Goal: Task Accomplishment & Management: Use online tool/utility

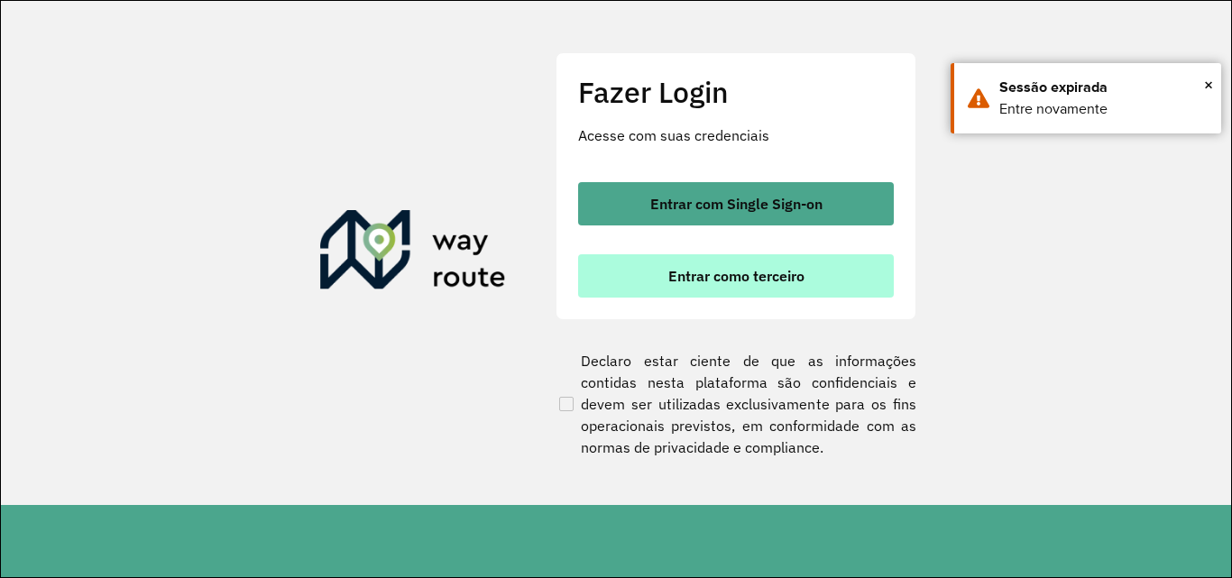
click at [734, 286] on button "Entrar como terceiro" at bounding box center [736, 275] width 316 height 43
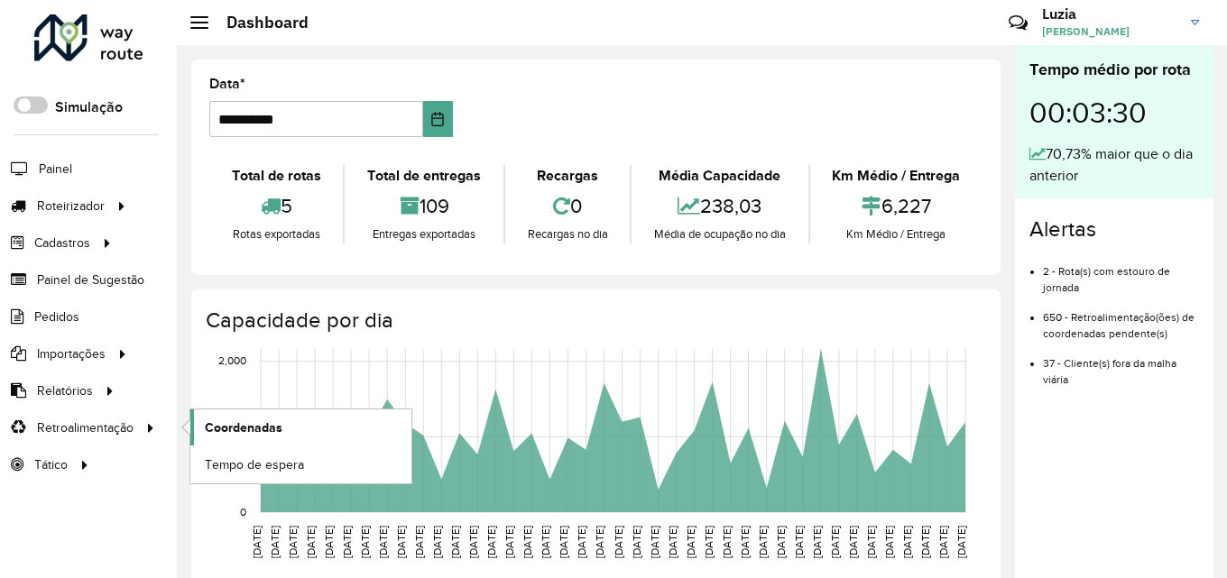
click at [224, 427] on span "Coordenadas" at bounding box center [244, 428] width 78 height 19
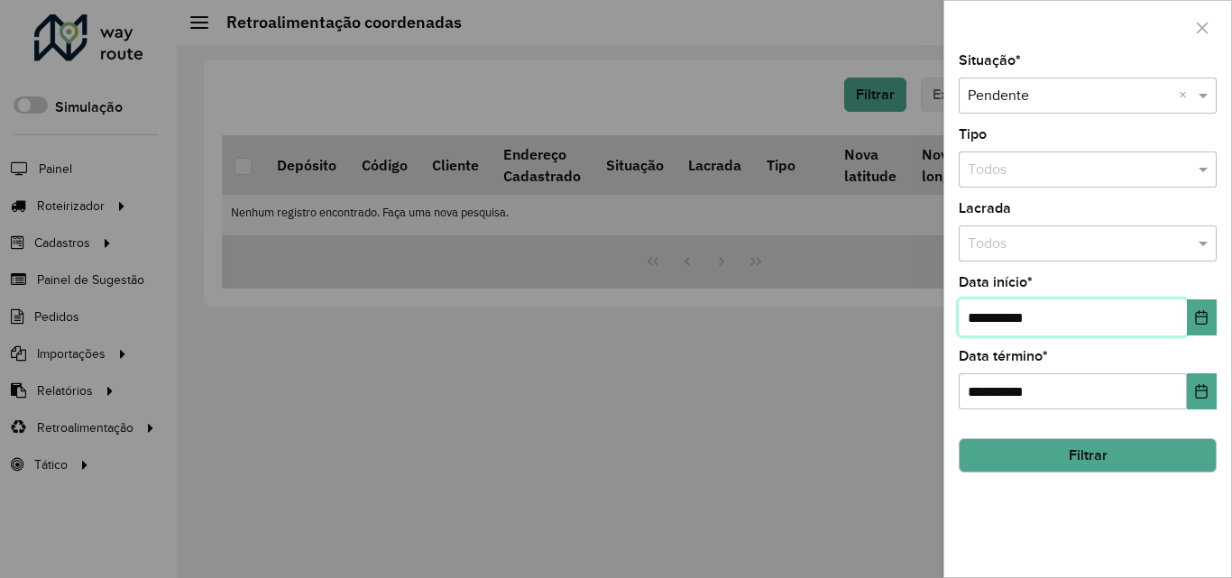
click at [998, 319] on input "**********" at bounding box center [1073, 318] width 228 height 36
type input "**********"
click at [1051, 448] on button "Filtrar" at bounding box center [1088, 455] width 258 height 34
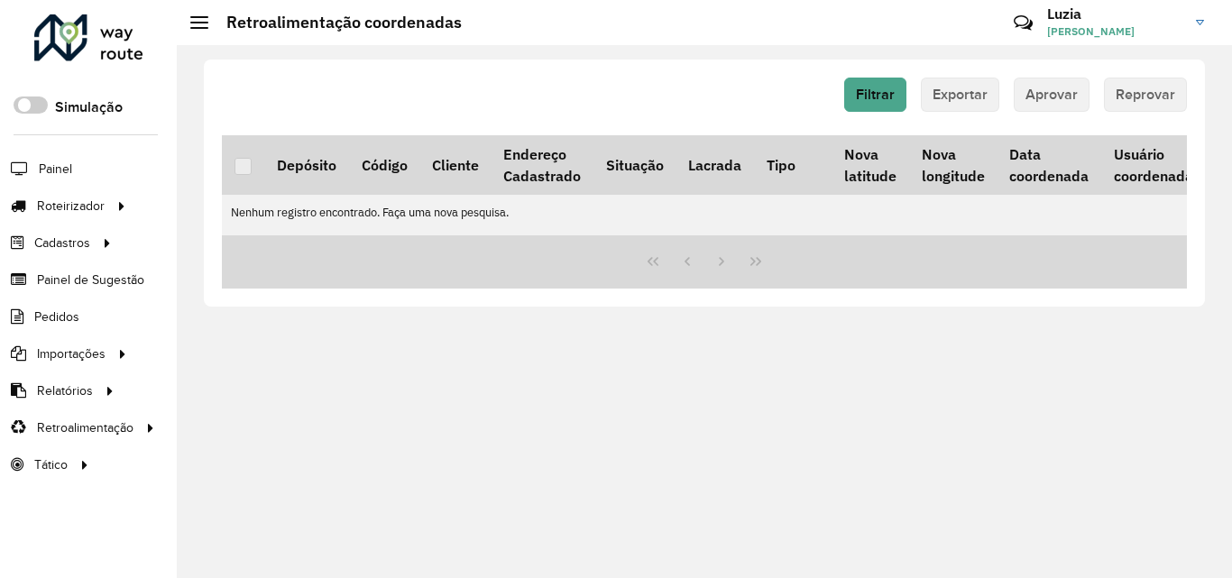
click at [1196, 23] on img at bounding box center [1200, 22] width 8 height 5
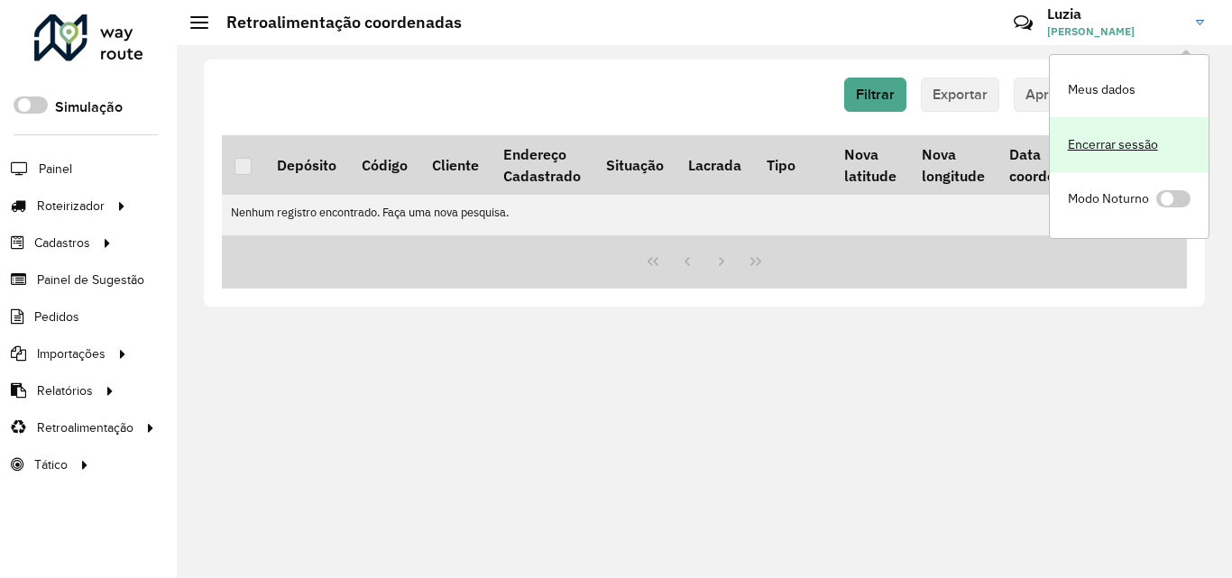
click at [1113, 140] on link "Encerrar sessão" at bounding box center [1129, 144] width 159 height 55
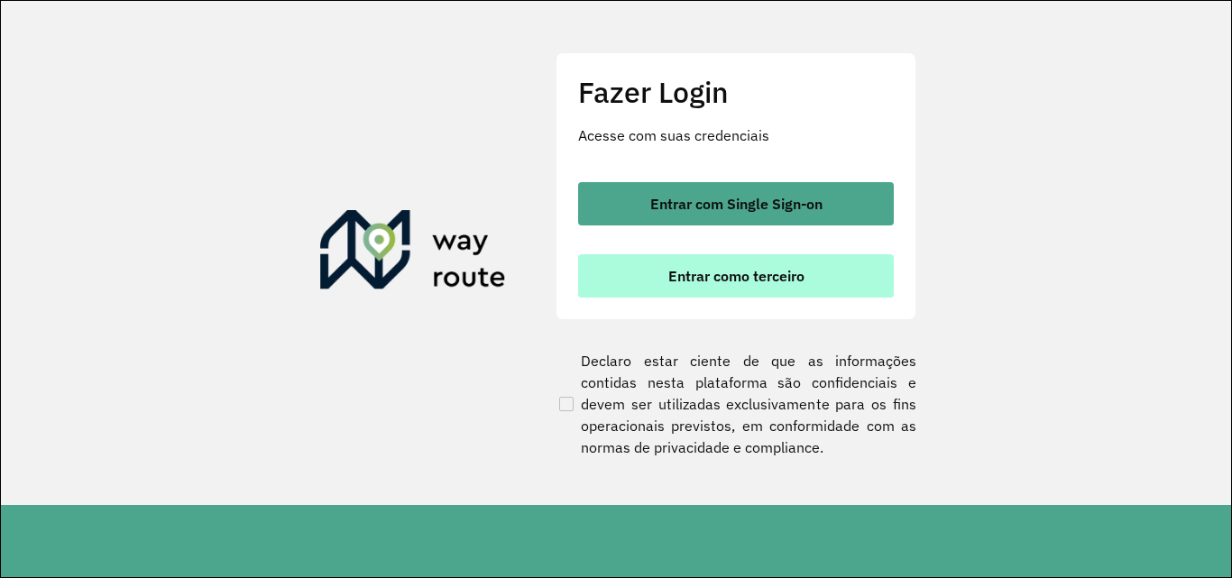
click at [773, 264] on button "Entrar como terceiro" at bounding box center [736, 275] width 316 height 43
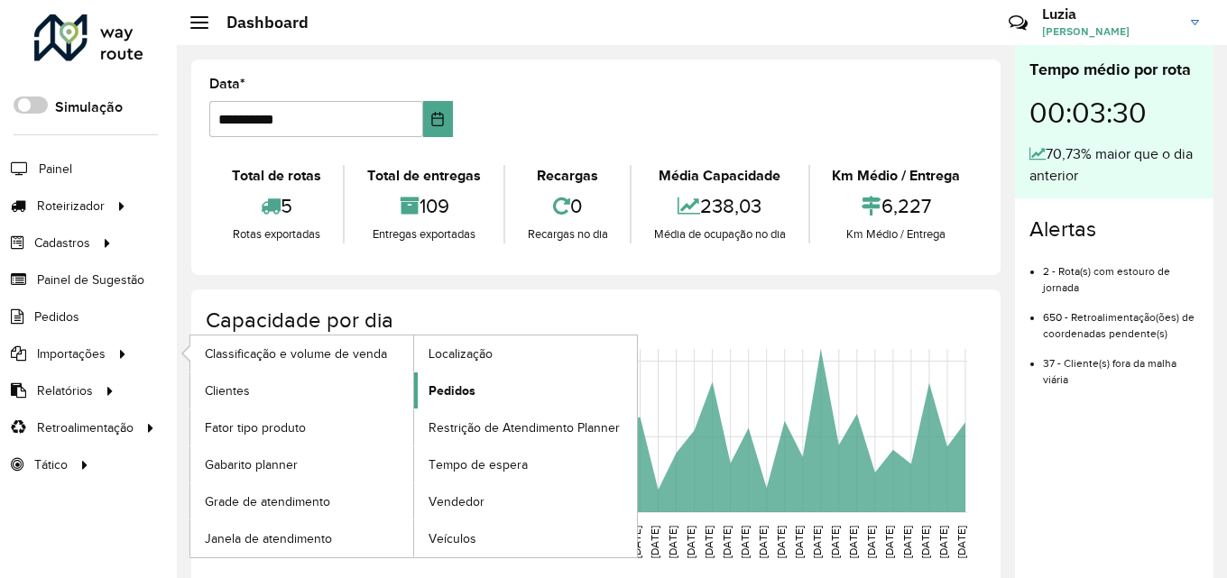
click at [436, 398] on span "Pedidos" at bounding box center [452, 391] width 47 height 19
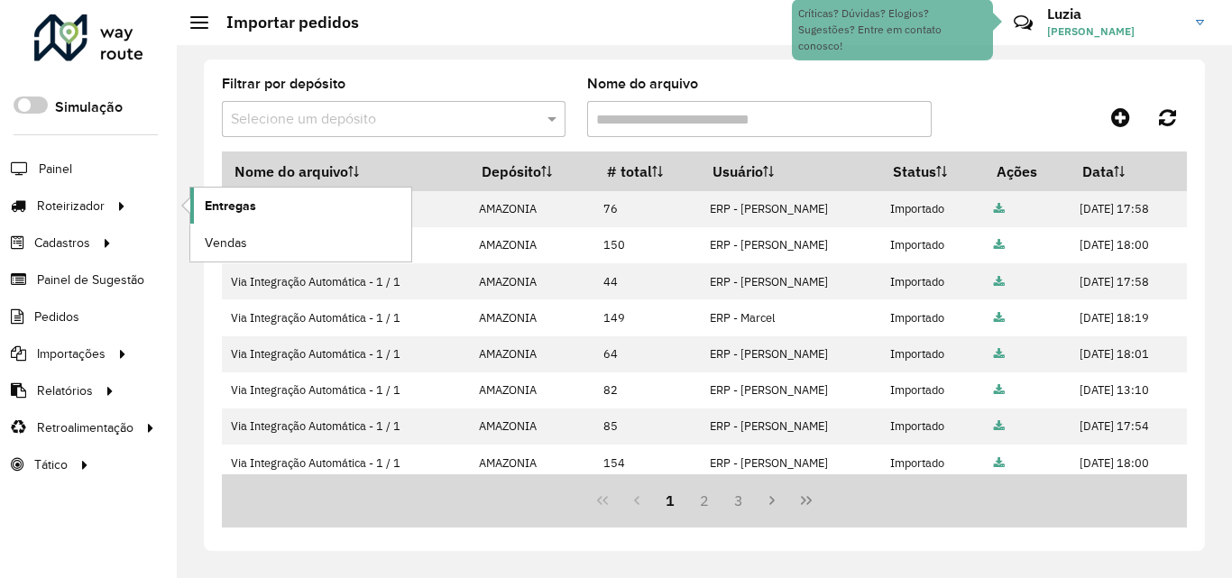
click at [276, 213] on link "Entregas" at bounding box center [300, 206] width 221 height 36
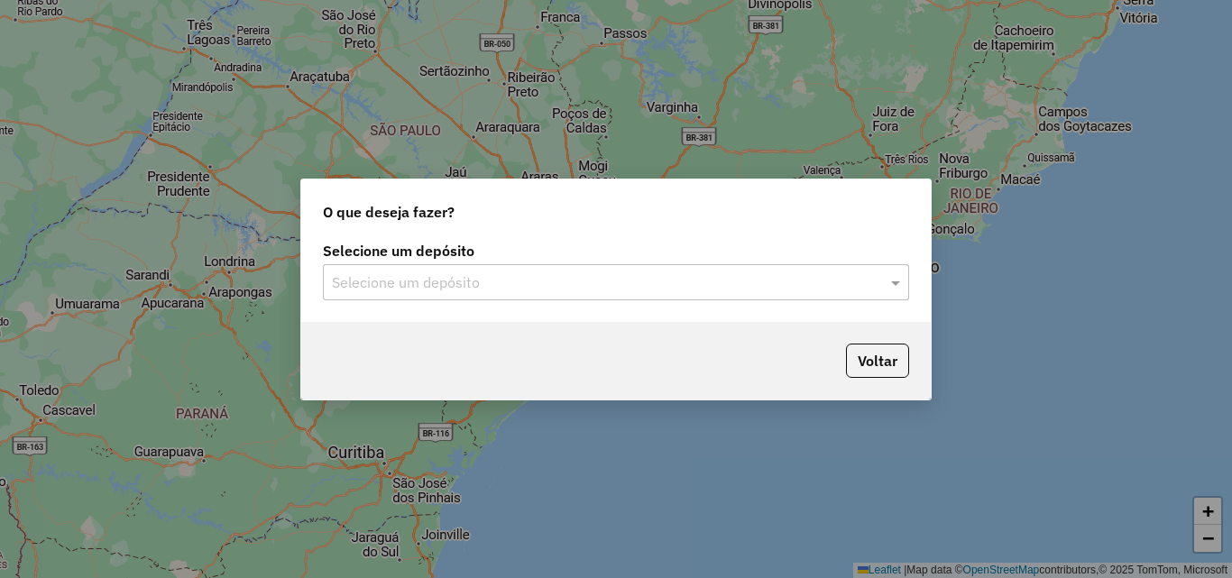
click at [411, 280] on input "text" at bounding box center [598, 283] width 532 height 22
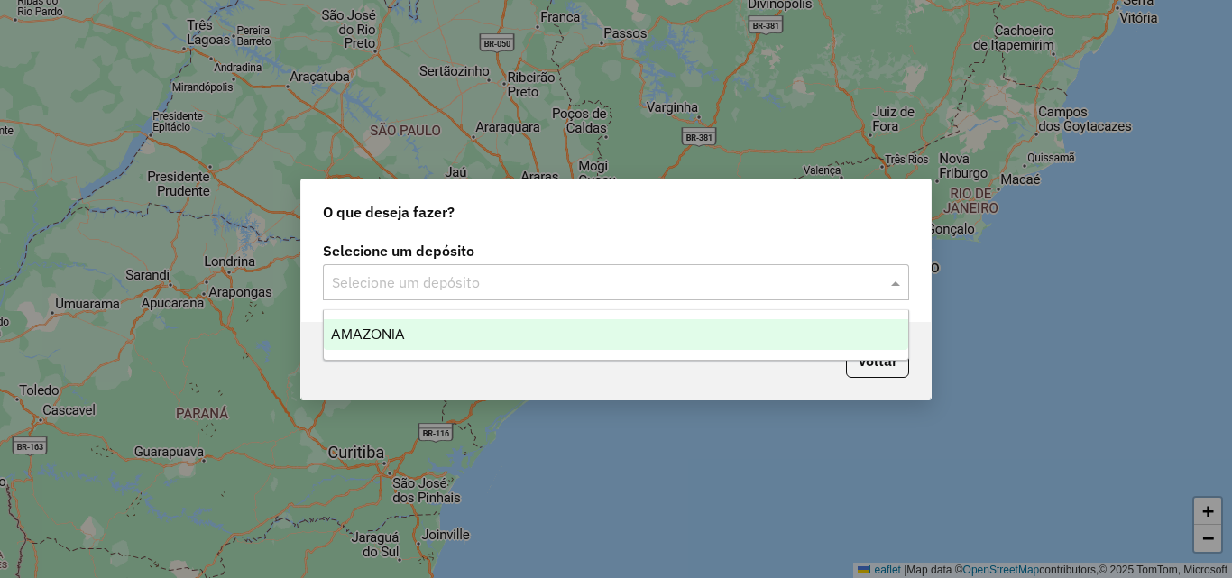
click at [411, 332] on div "AMAZONIA" at bounding box center [616, 334] width 585 height 31
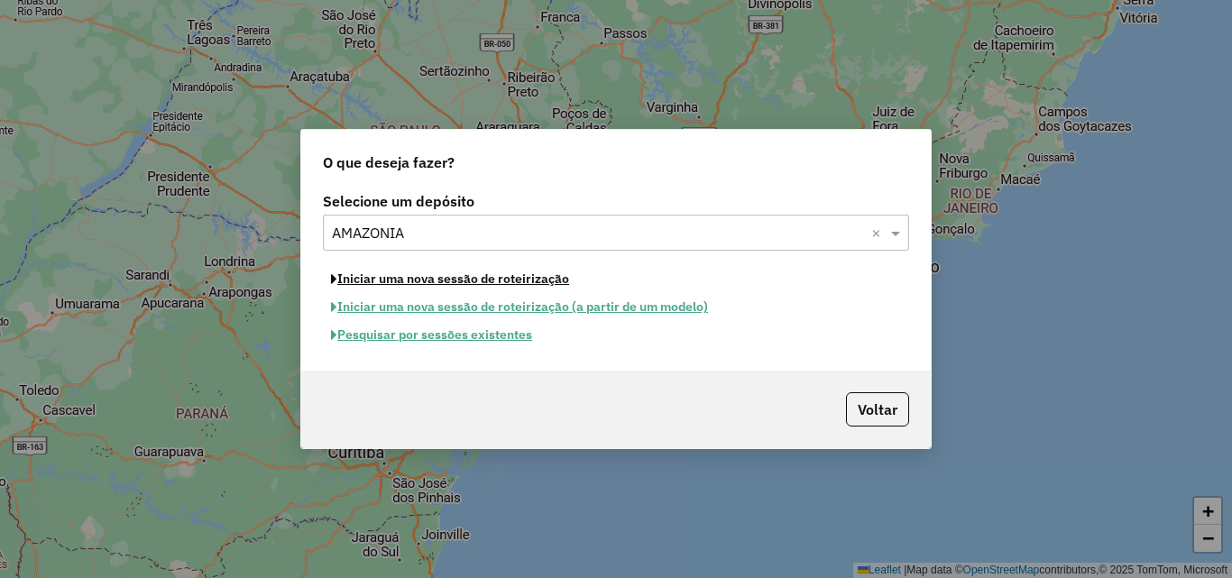
click at [442, 283] on button "Iniciar uma nova sessão de roteirização" at bounding box center [450, 279] width 254 height 28
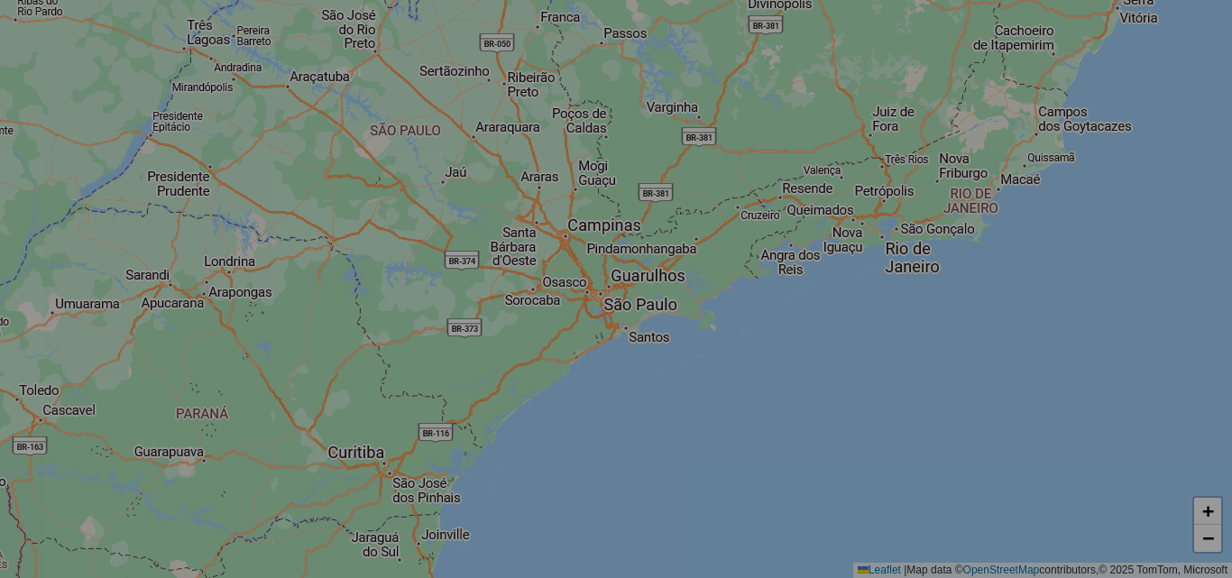
select select "*"
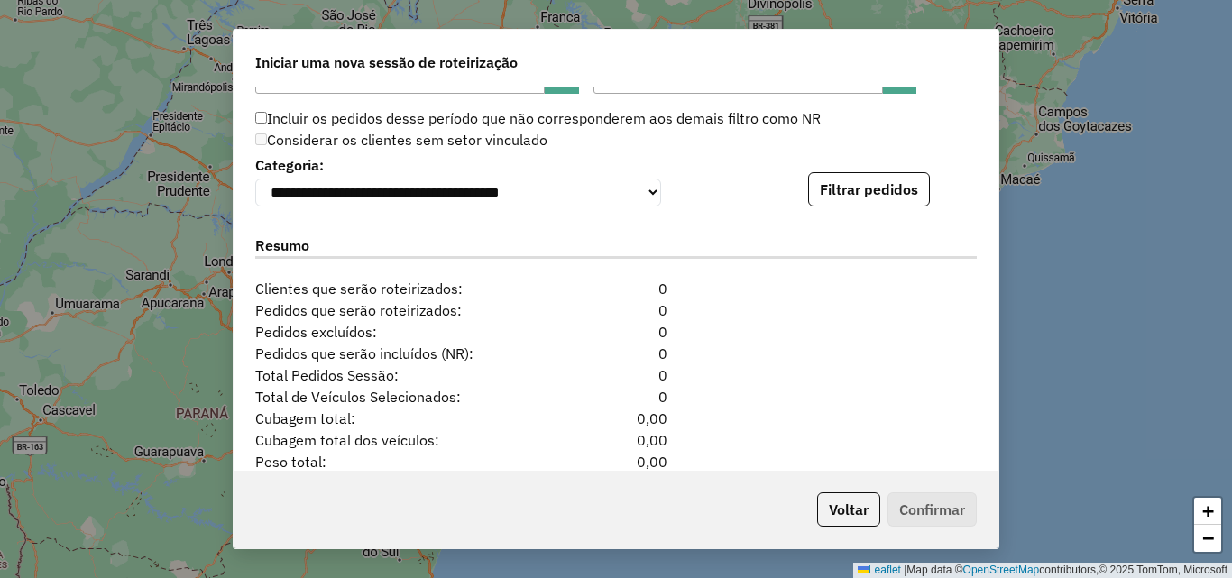
scroll to position [1895, 0]
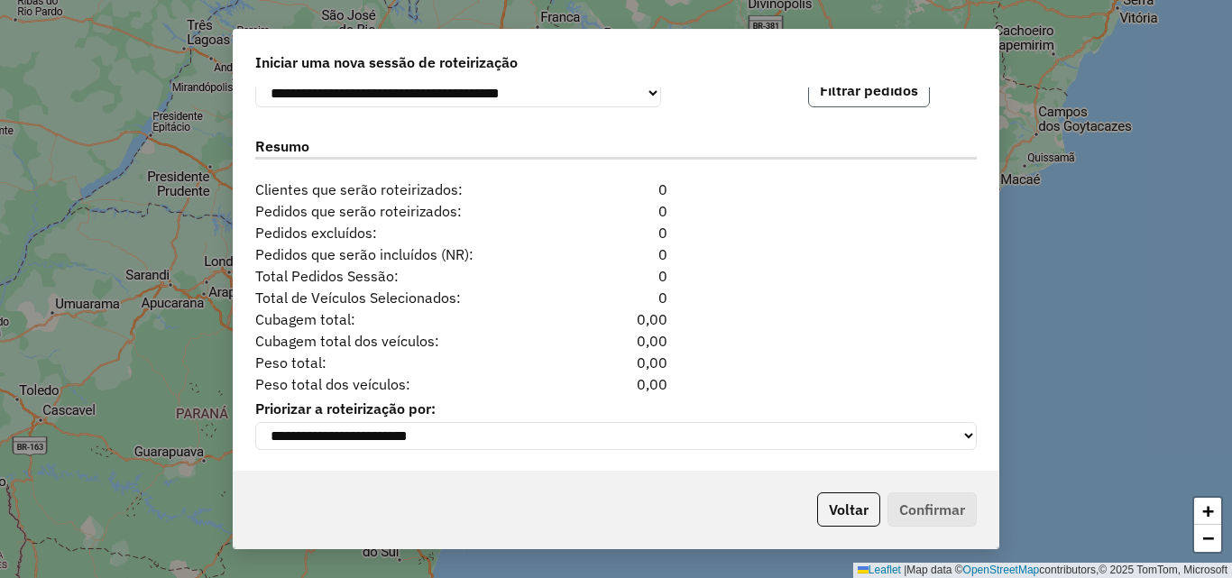
click at [869, 102] on button "Filtrar pedidos" at bounding box center [869, 90] width 122 height 34
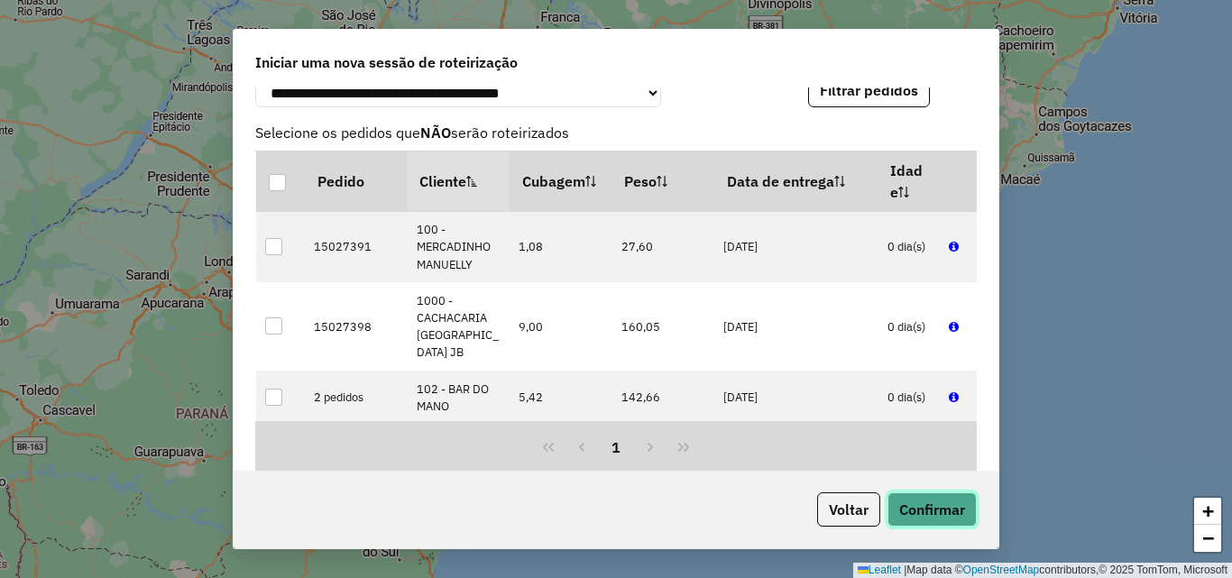
click at [929, 512] on button "Confirmar" at bounding box center [932, 510] width 89 height 34
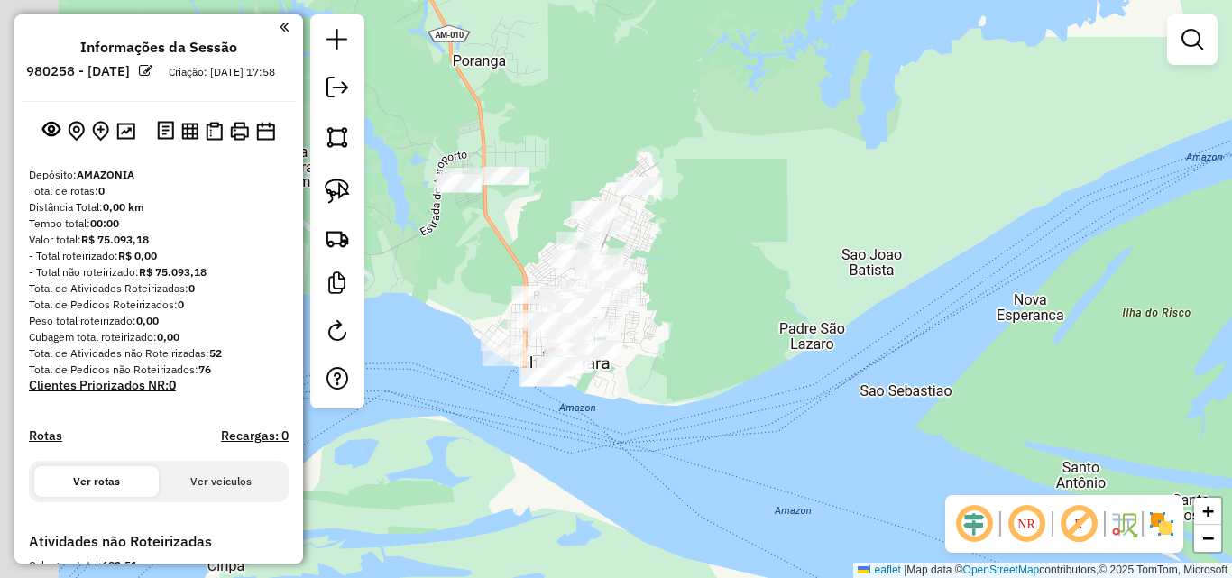
drag, startPoint x: 573, startPoint y: 316, endPoint x: 658, endPoint y: 327, distance: 85.5
click at [747, 316] on div "Janela de atendimento Grade de atendimento Capacidade Transportadoras Veículos …" at bounding box center [616, 289] width 1232 height 578
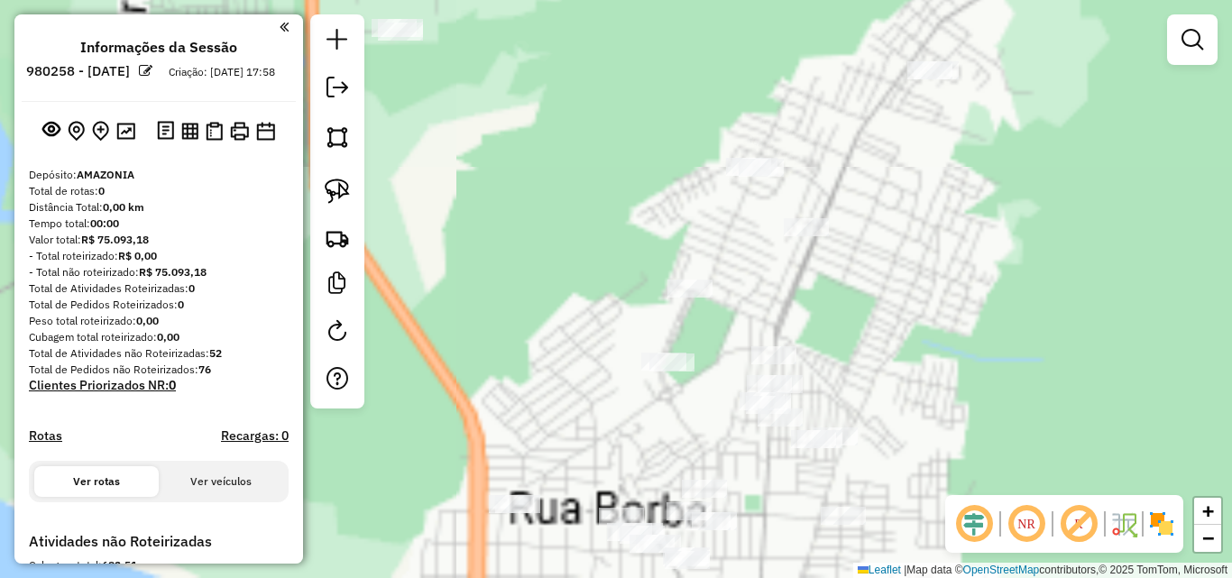
drag, startPoint x: 991, startPoint y: 337, endPoint x: 1007, endPoint y: 337, distance: 16.2
click at [1007, 337] on div "Janela de atendimento Grade de atendimento Capacidade Transportadoras Veículos …" at bounding box center [616, 289] width 1232 height 578
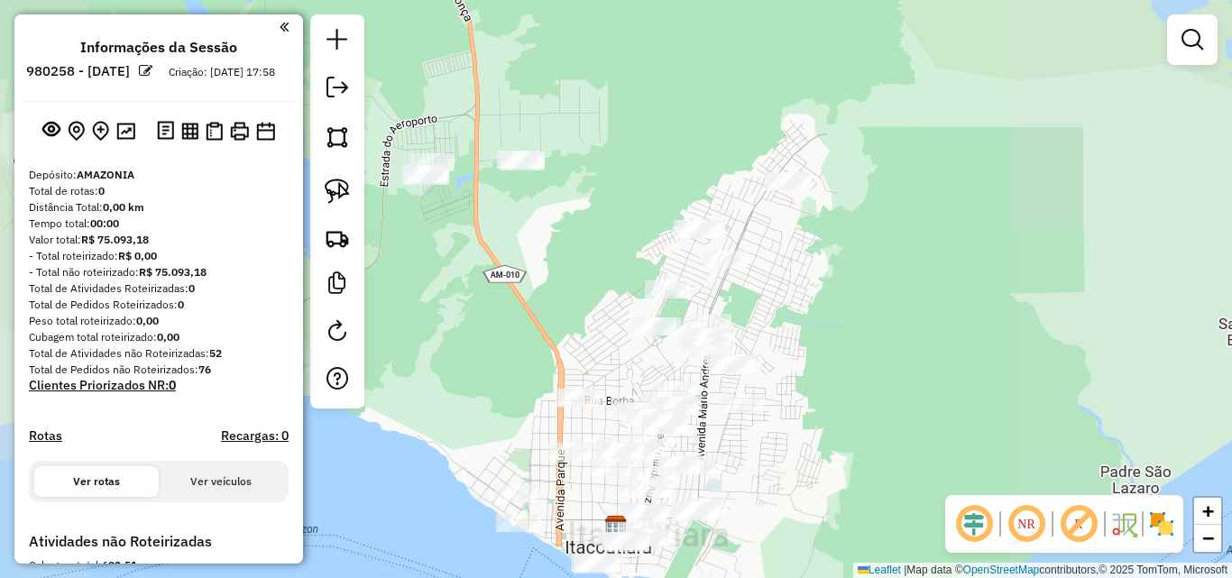
drag, startPoint x: 977, startPoint y: 344, endPoint x: 791, endPoint y: 322, distance: 187.1
click at [850, 317] on div "Janela de atendimento Grade de atendimento Capacidade Transportadoras Veículos …" at bounding box center [616, 289] width 1232 height 578
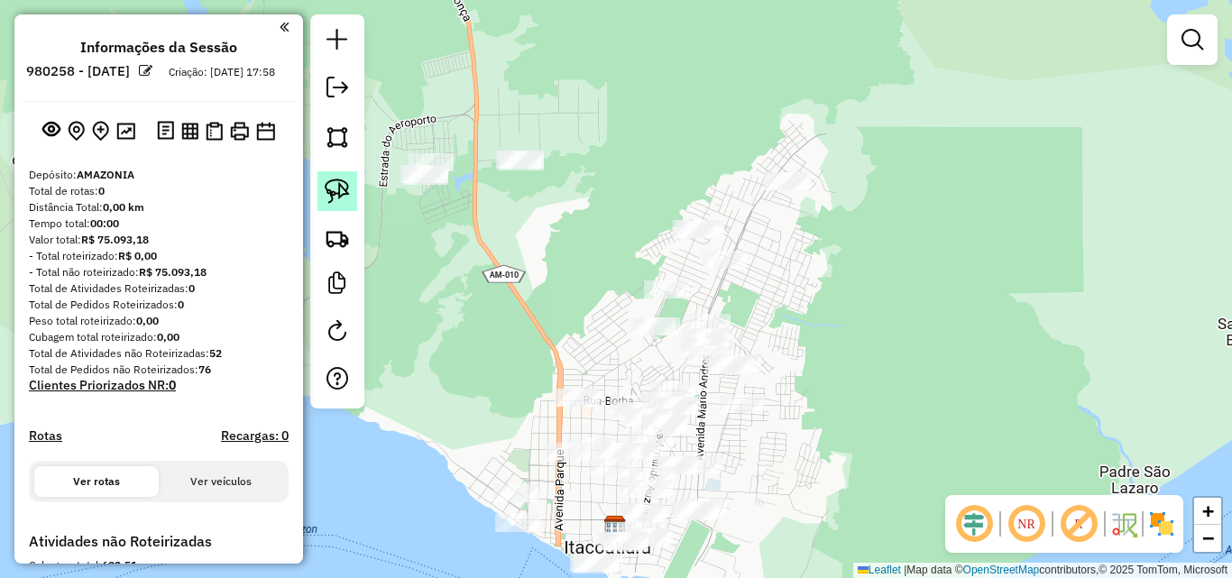
click at [334, 195] on img at bounding box center [337, 191] width 25 height 25
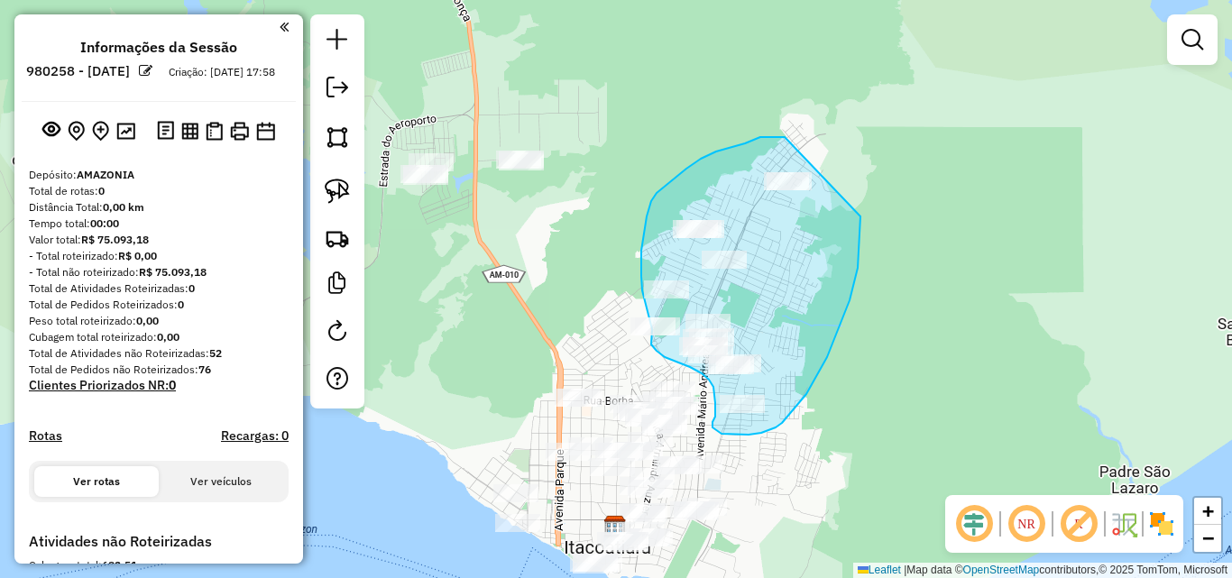
drag, startPoint x: 785, startPoint y: 137, endPoint x: 861, endPoint y: 217, distance: 109.8
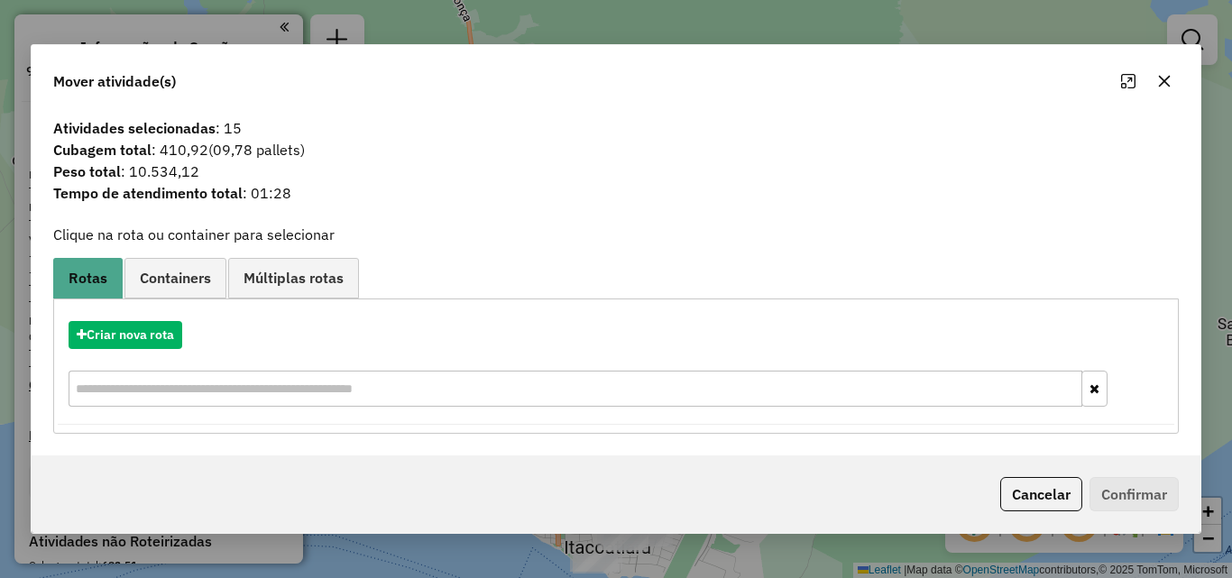
click at [1162, 80] on icon "button" at bounding box center [1165, 81] width 14 height 14
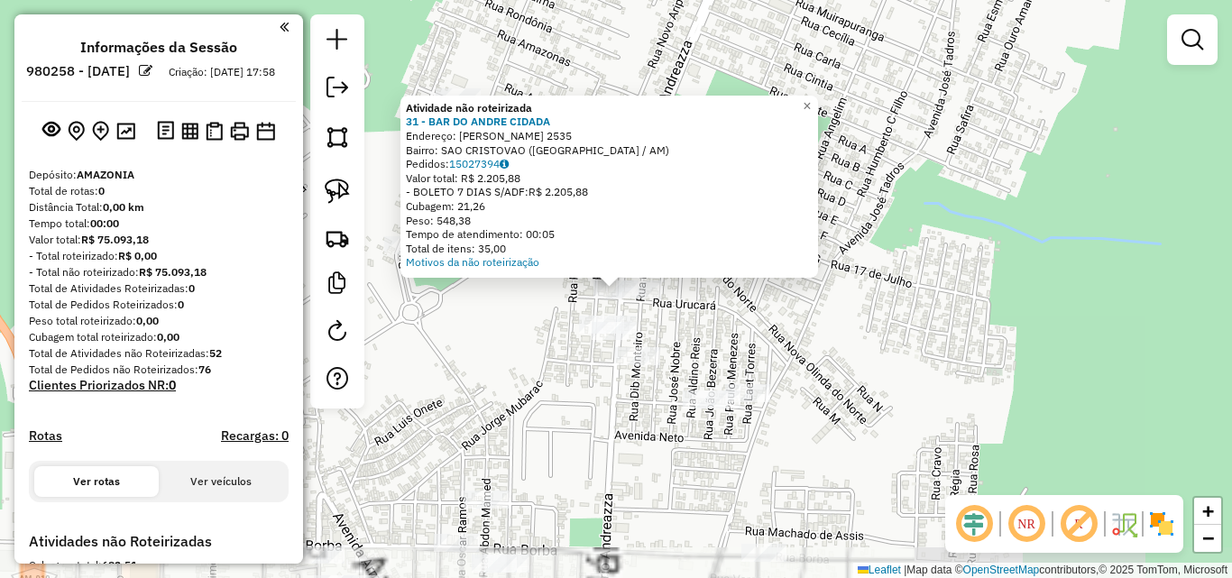
click at [789, 324] on div "Atividade não roteirizada 31 - BAR DO ANDRE CIDADA Endereço: DIB BARBOSA 2535 B…" at bounding box center [616, 289] width 1232 height 578
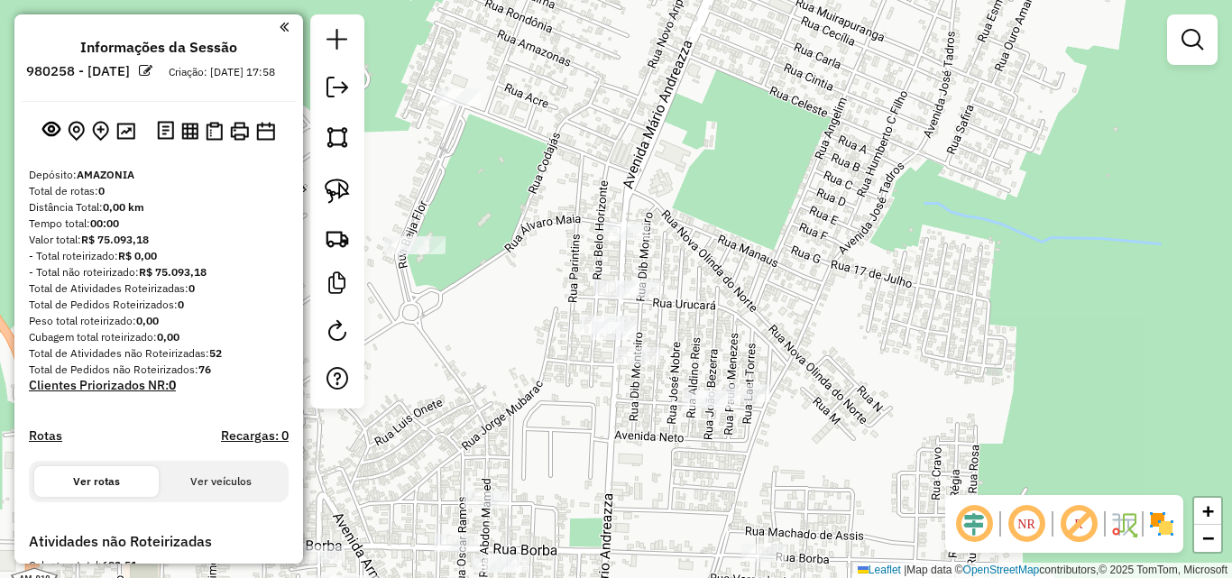
click at [632, 240] on div at bounding box center [626, 231] width 45 height 18
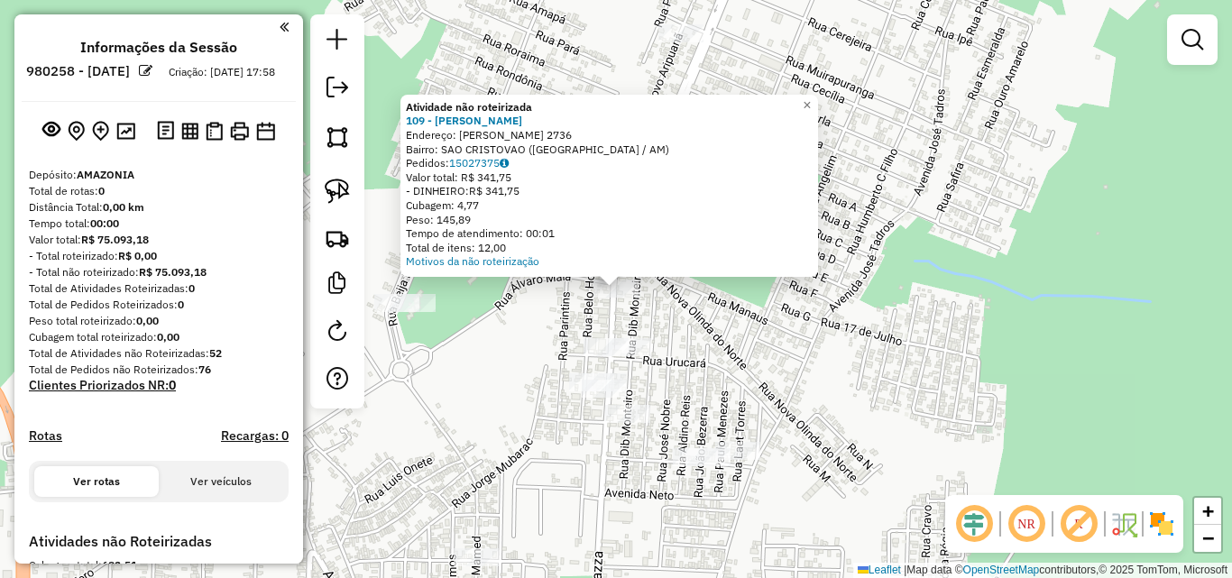
click at [739, 318] on div "Atividade não roteirizada 109 - [PERSON_NAME] Endereço: [PERSON_NAME] 2736 Bair…" at bounding box center [616, 289] width 1232 height 578
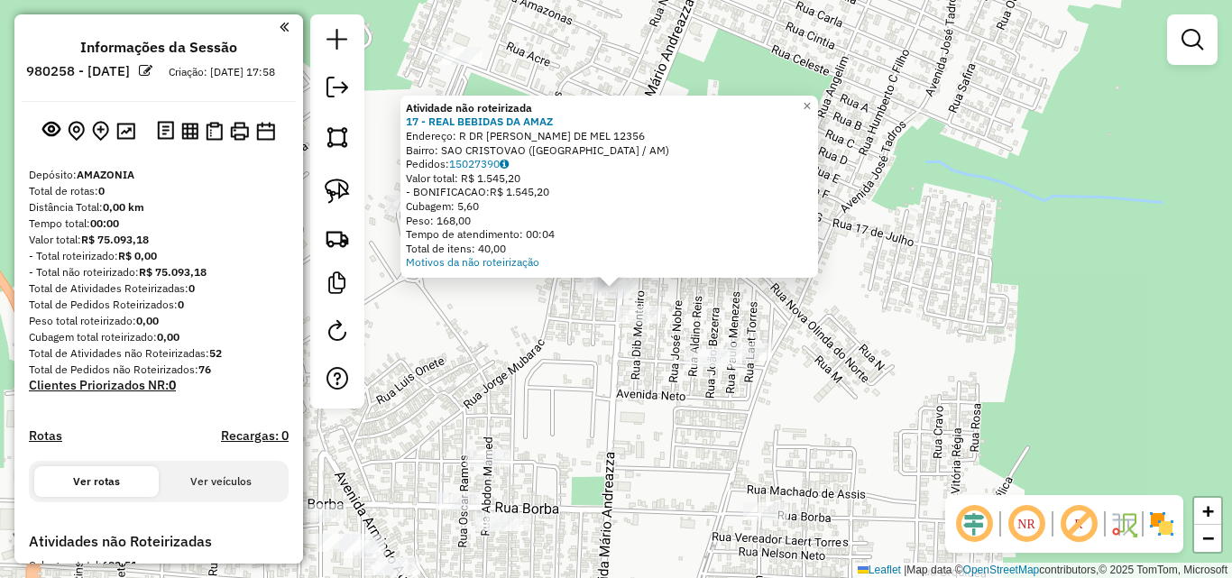
click at [832, 324] on div "Atividade não roteirizada 17 - REAL BEBIDAS DA AMAZ Endereço: R DR [PERSON_NAME…" at bounding box center [616, 289] width 1232 height 578
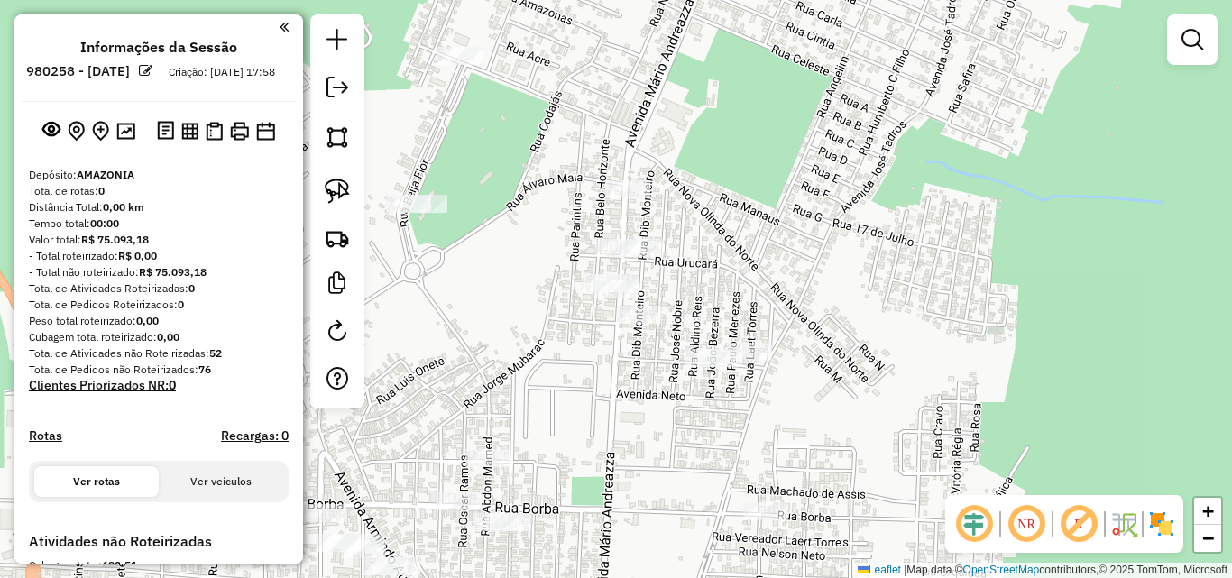
click at [610, 321] on div "Janela de atendimento Grade de atendimento Capacidade Transportadoras Veículos …" at bounding box center [616, 289] width 1232 height 578
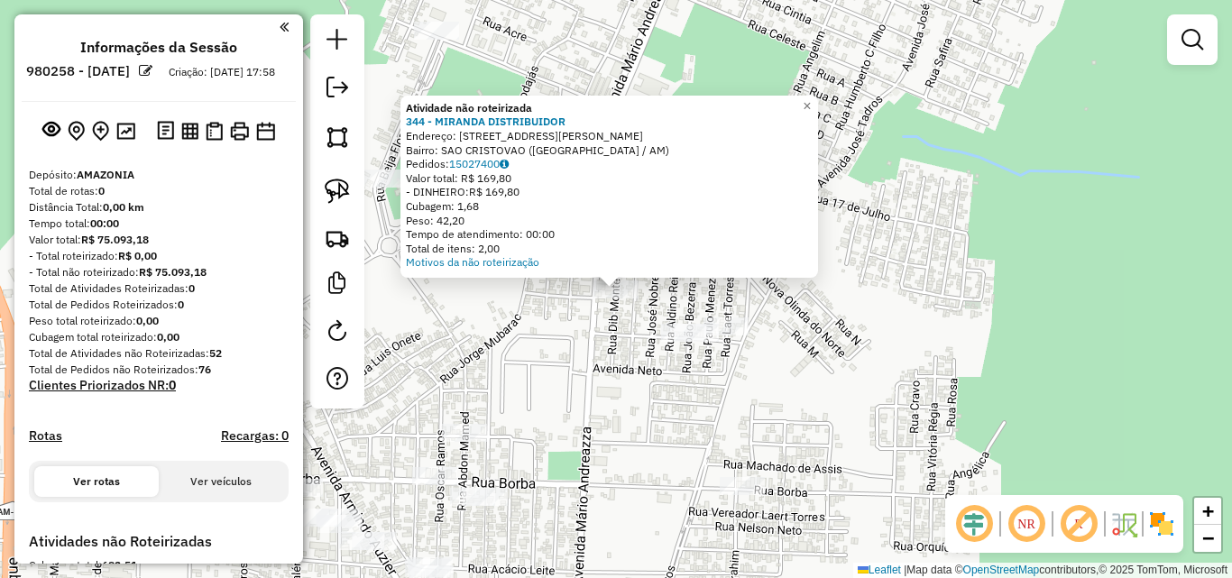
click at [646, 360] on div "Atividade não roteirizada 344 - MIRANDA DISTRIBUIDOR Endereço: [STREET_ADDRESS]…" at bounding box center [616, 289] width 1232 height 578
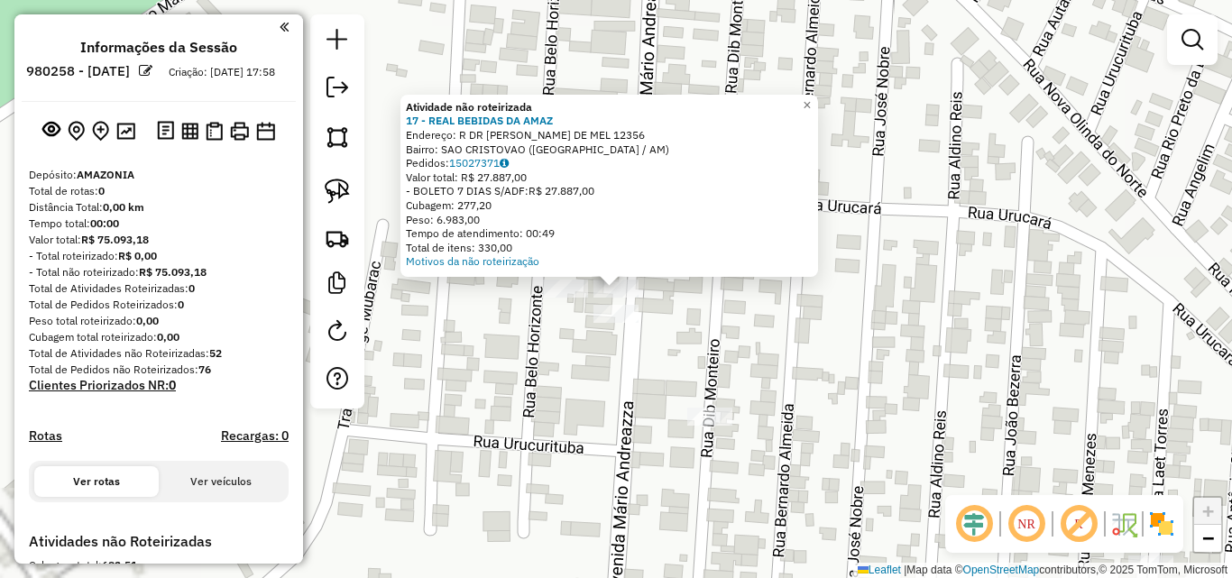
click at [610, 377] on div "Atividade não roteirizada 17 - REAL BEBIDAS DA AMAZ Endereço: R DR [PERSON_NAME…" at bounding box center [616, 289] width 1232 height 578
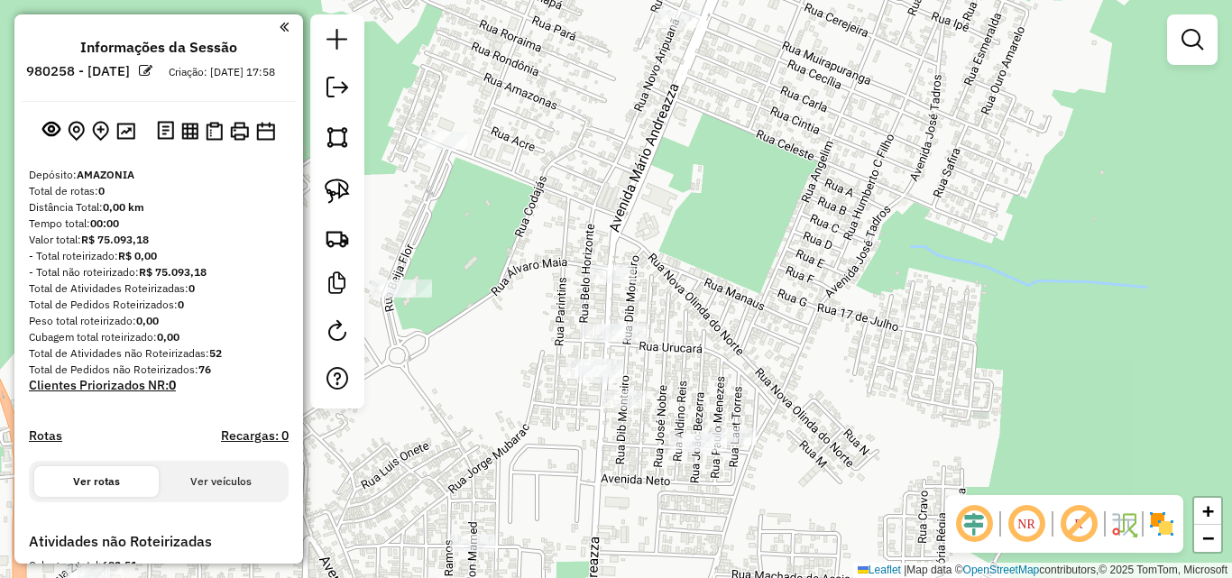
drag, startPoint x: 838, startPoint y: 279, endPoint x: 832, endPoint y: 425, distance: 146.3
click at [832, 425] on div "Janela de atendimento Grade de atendimento Capacidade Transportadoras Veículos …" at bounding box center [616, 289] width 1232 height 578
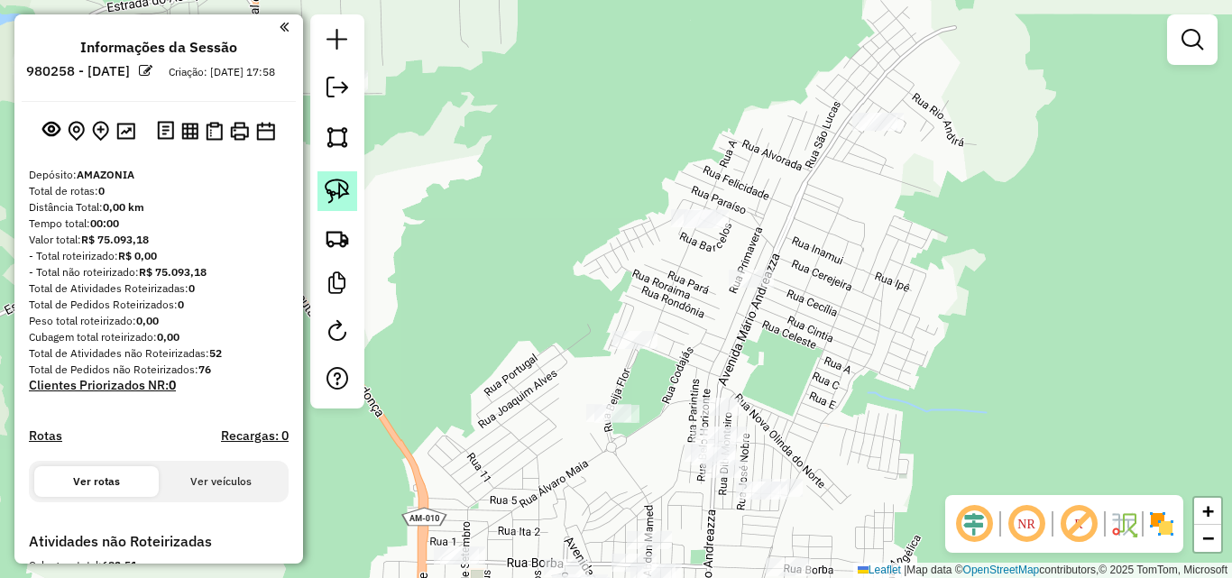
click at [332, 196] on img at bounding box center [337, 191] width 25 height 25
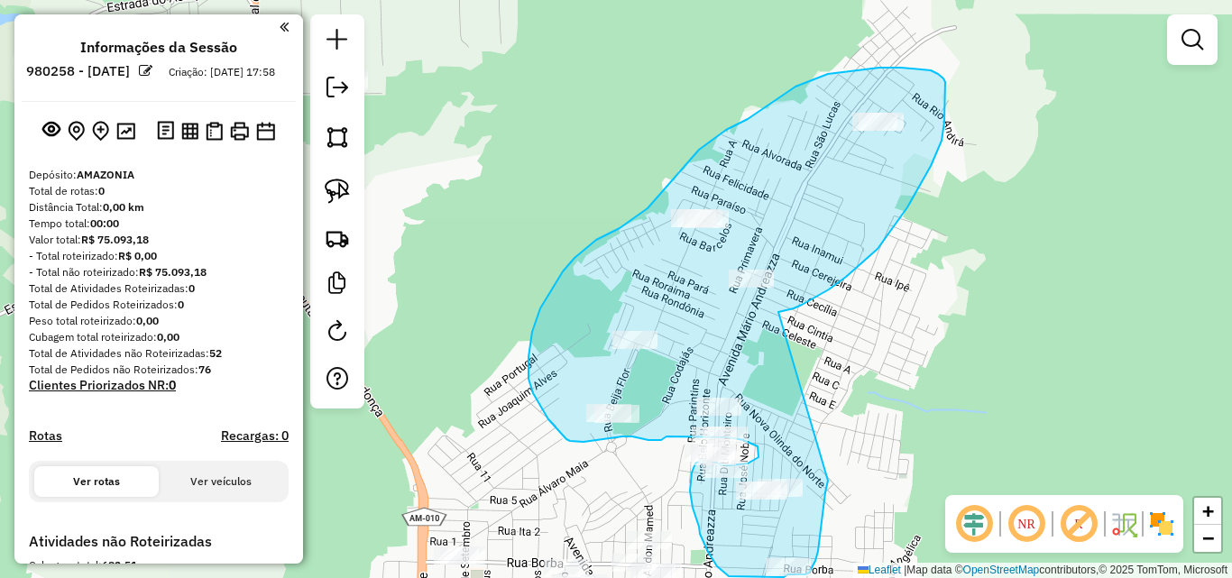
drag, startPoint x: 794, startPoint y: 309, endPoint x: 833, endPoint y: 463, distance: 159.1
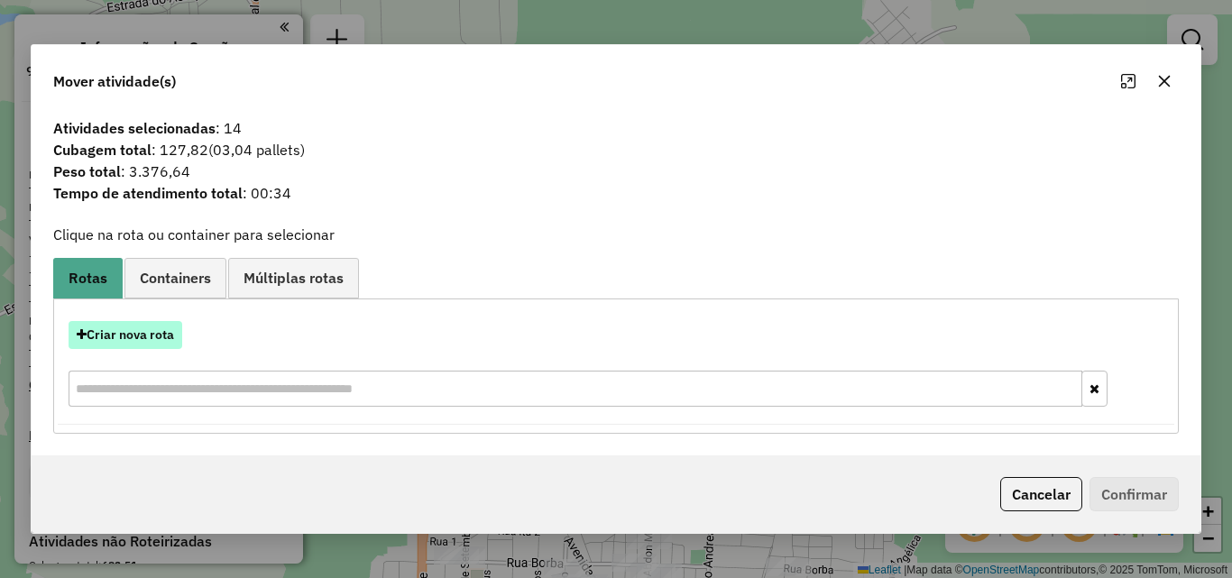
click at [174, 339] on button "Criar nova rota" at bounding box center [126, 335] width 114 height 28
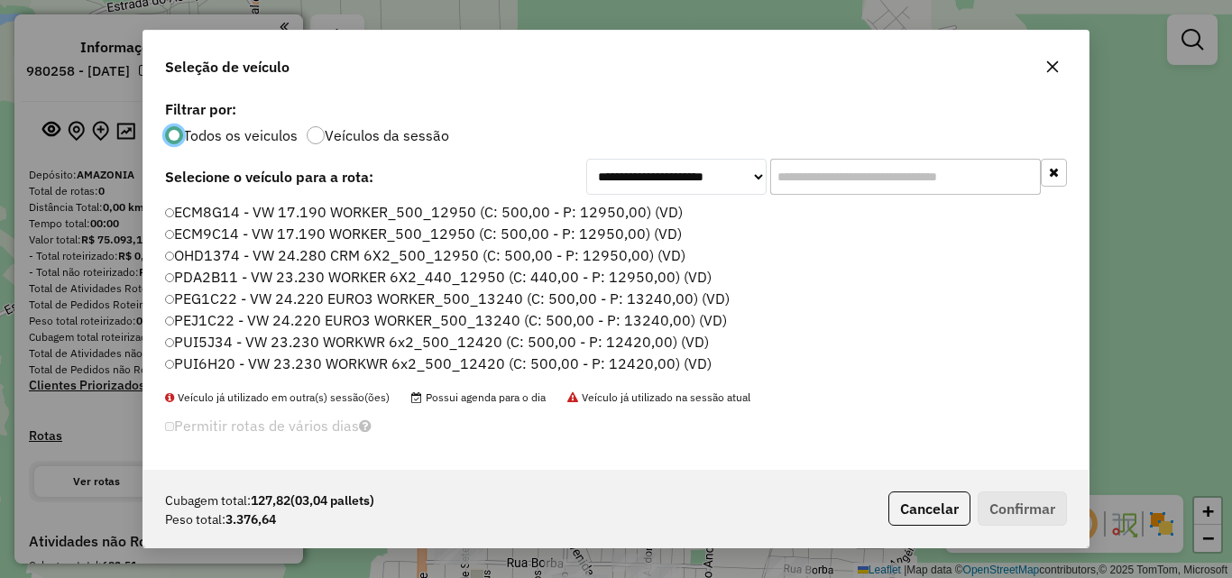
scroll to position [10, 5]
click at [192, 267] on label "PDA2B11 - VW 23.230 WORKER 6X2_440_12950 (C: 440,00 - P: 12950,00) (VD)" at bounding box center [439, 277] width 549 height 22
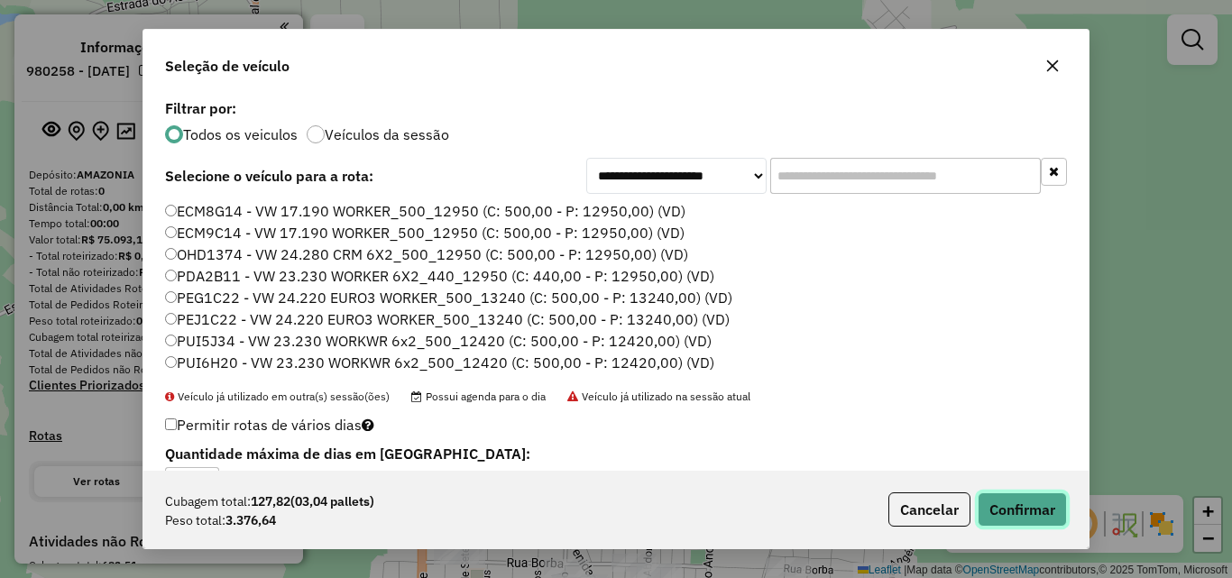
click at [1027, 517] on button "Confirmar" at bounding box center [1022, 510] width 89 height 34
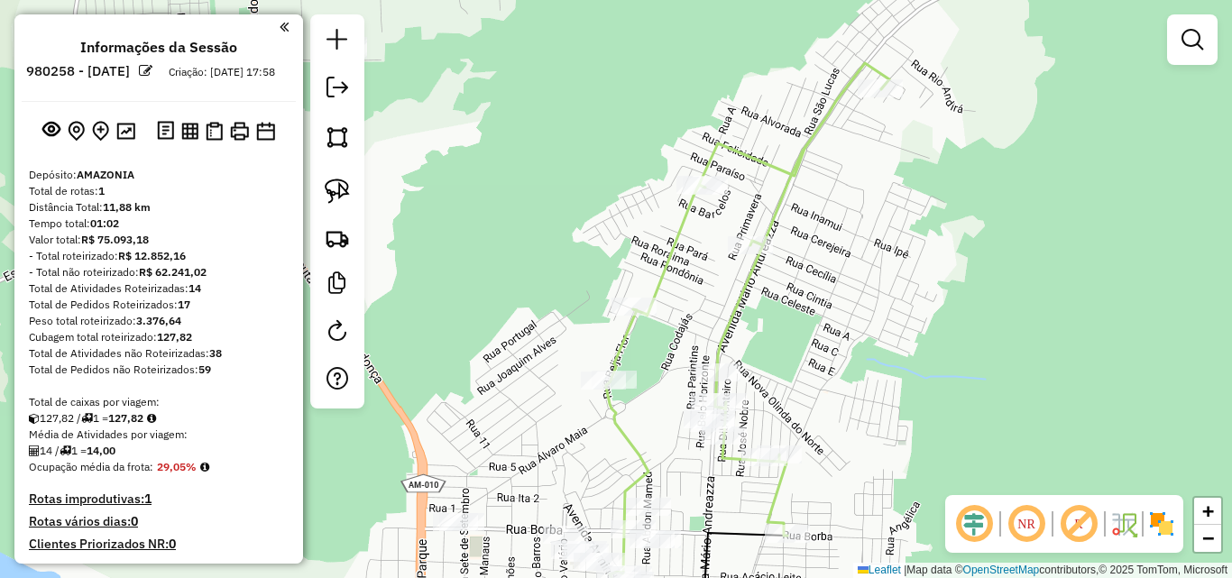
drag, startPoint x: 826, startPoint y: 328, endPoint x: 822, endPoint y: 221, distance: 107.5
click at [822, 223] on div "Janela de atendimento Grade de atendimento Capacidade Transportadoras Veículos …" at bounding box center [616, 289] width 1232 height 578
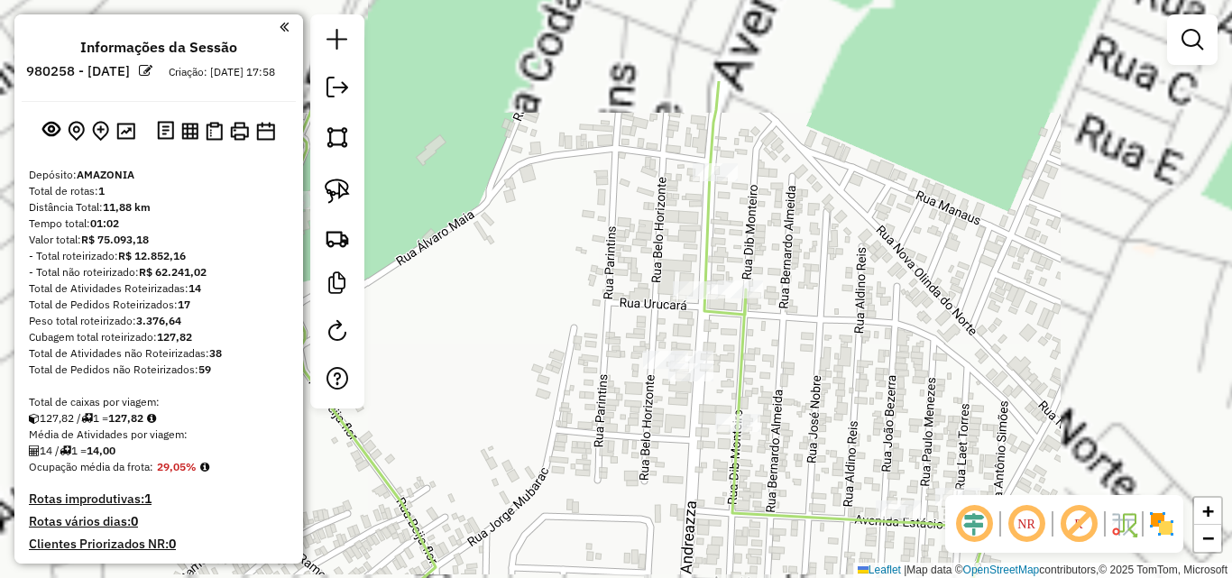
drag, startPoint x: 699, startPoint y: 250, endPoint x: 761, endPoint y: 348, distance: 115.9
click at [805, 389] on div "Janela de atendimento Grade de atendimento Capacidade Transportadoras Veículos …" at bounding box center [616, 289] width 1232 height 578
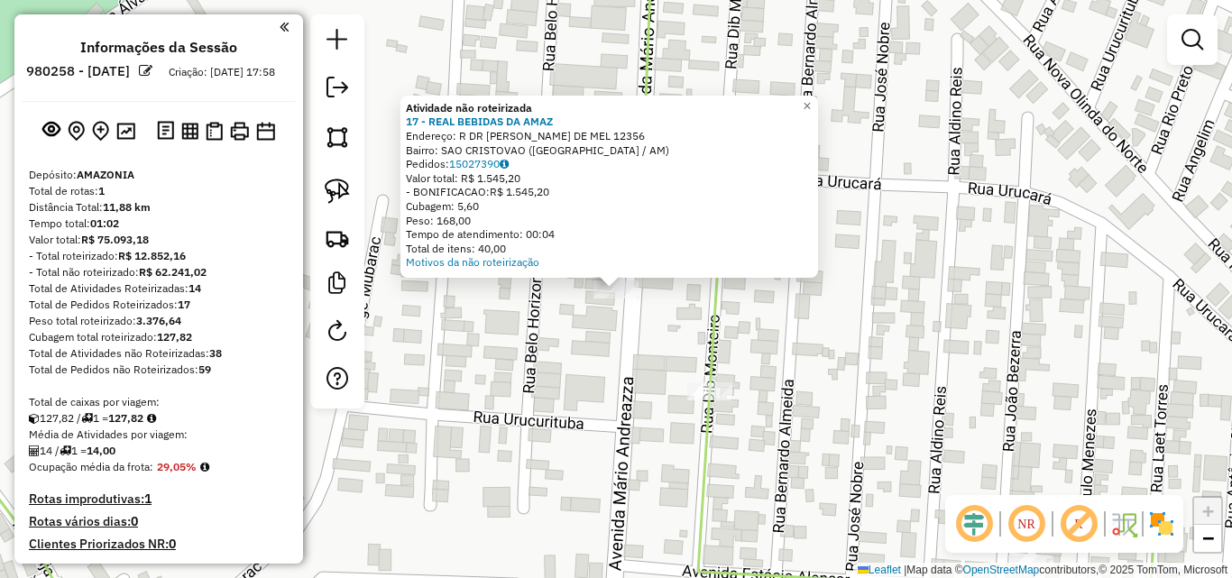
click at [596, 370] on div "Atividade não roteirizada 17 - REAL BEBIDAS DA AMAZ Endereço: R DR [PERSON_NAME…" at bounding box center [616, 289] width 1232 height 578
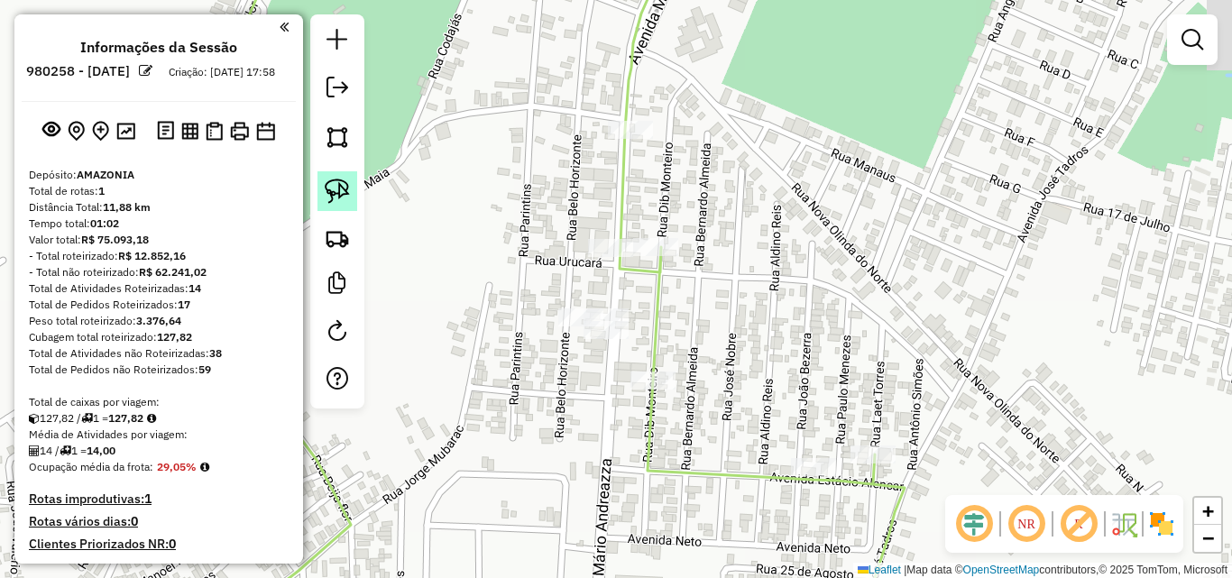
click at [331, 184] on img at bounding box center [337, 191] width 25 height 25
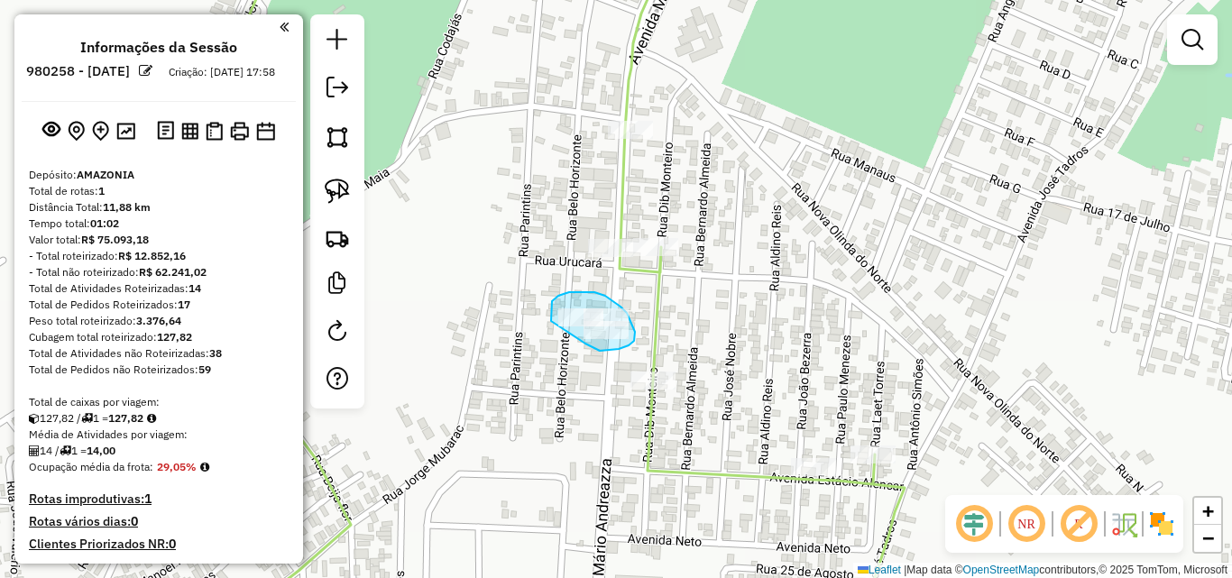
drag, startPoint x: 551, startPoint y: 316, endPoint x: 584, endPoint y: 342, distance: 41.7
click at [584, 342] on div "Janela de atendimento Grade de atendimento Capacidade Transportadoras Veículos …" at bounding box center [616, 289] width 1232 height 578
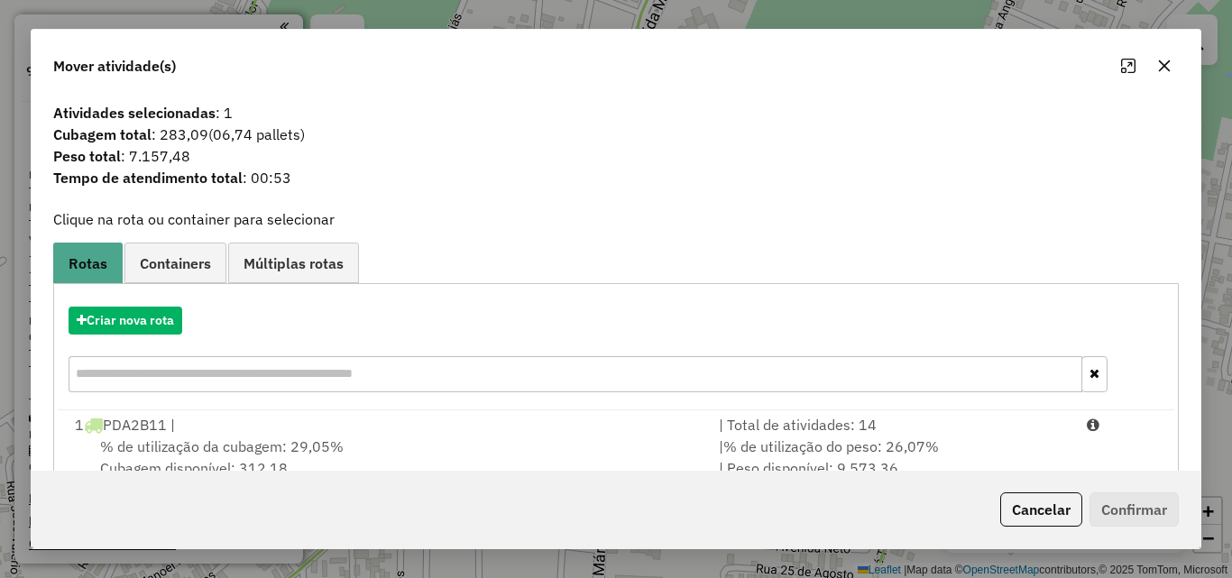
click at [1168, 63] on icon "button" at bounding box center [1165, 66] width 12 height 12
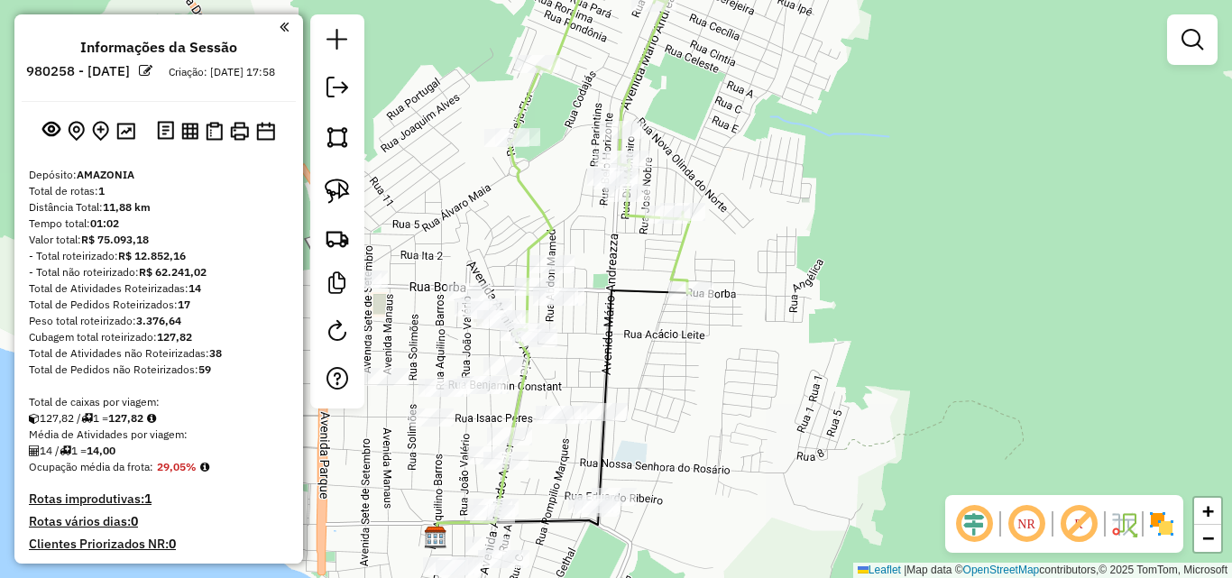
drag, startPoint x: 687, startPoint y: 410, endPoint x: 669, endPoint y: 198, distance: 212.7
click at [669, 198] on div "Janela de atendimento Grade de atendimento Capacidade Transportadoras Veículos …" at bounding box center [616, 289] width 1232 height 578
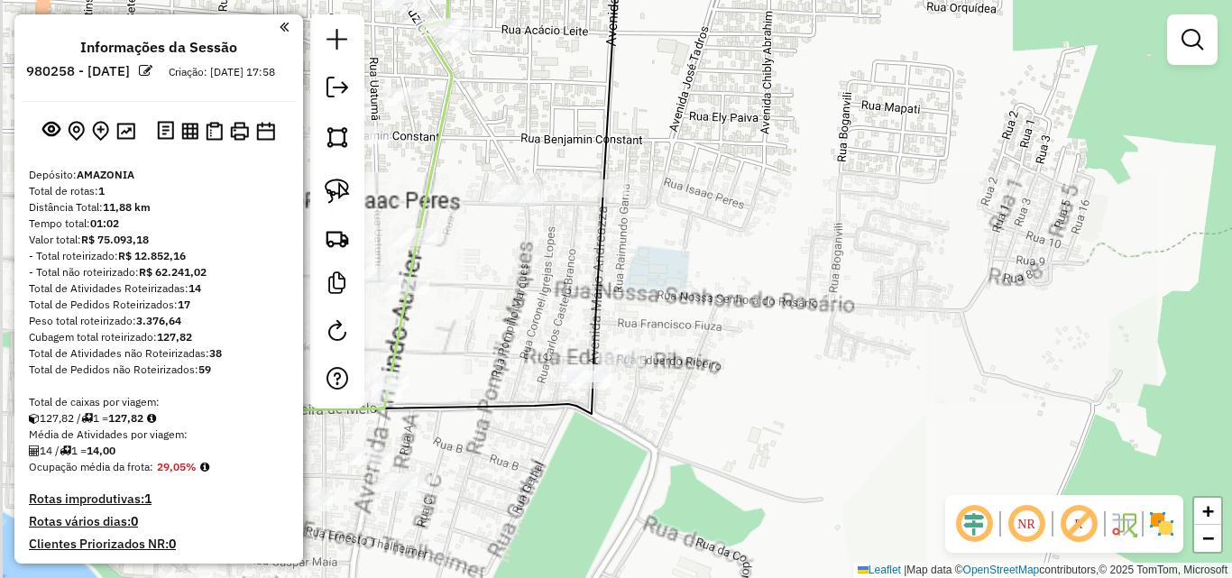
drag, startPoint x: 707, startPoint y: 266, endPoint x: 768, endPoint y: 259, distance: 60.9
click at [768, 259] on div "Janela de atendimento Grade de atendimento Capacidade Transportadoras Veículos …" at bounding box center [616, 289] width 1232 height 578
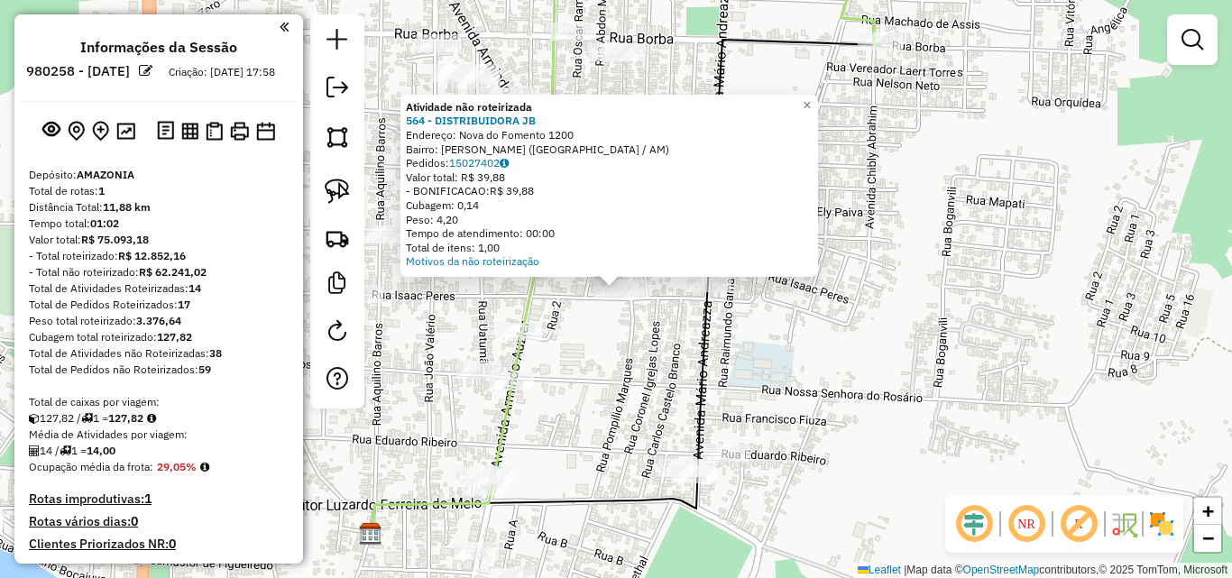
click at [631, 338] on div "Atividade não roteirizada 564 - DISTRIBUIDORA JB Endereço: Nova do Fomento 1200…" at bounding box center [616, 289] width 1232 height 578
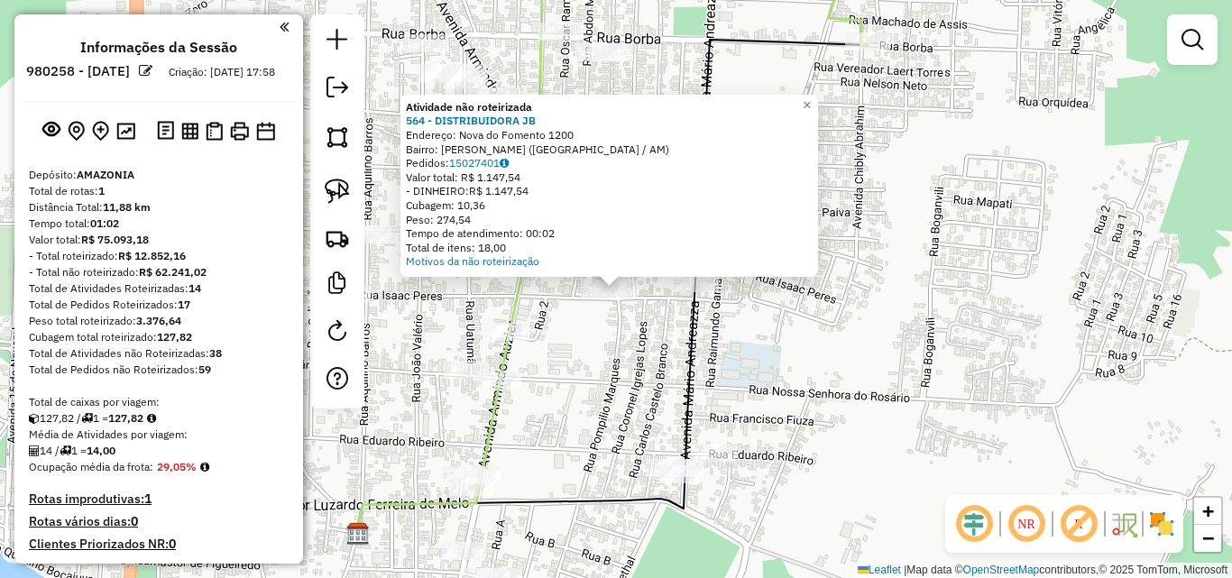
click at [608, 352] on div "Atividade não roteirizada 564 - DISTRIBUIDORA JB Endereço: Nova do Fomento 1200…" at bounding box center [616, 289] width 1232 height 578
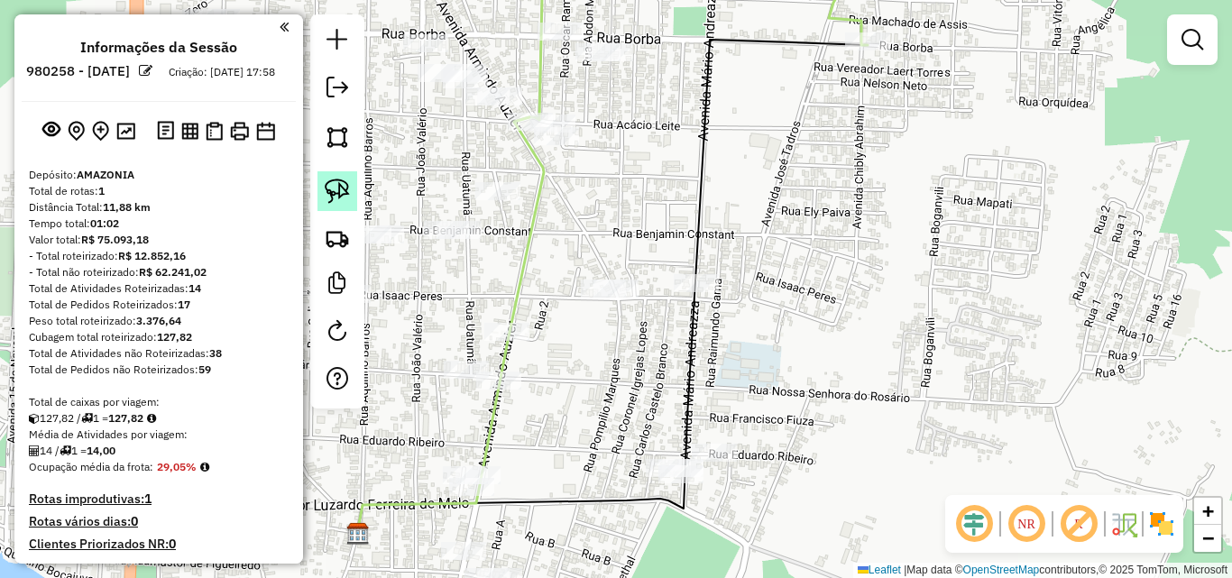
click at [346, 193] on img at bounding box center [337, 191] width 25 height 25
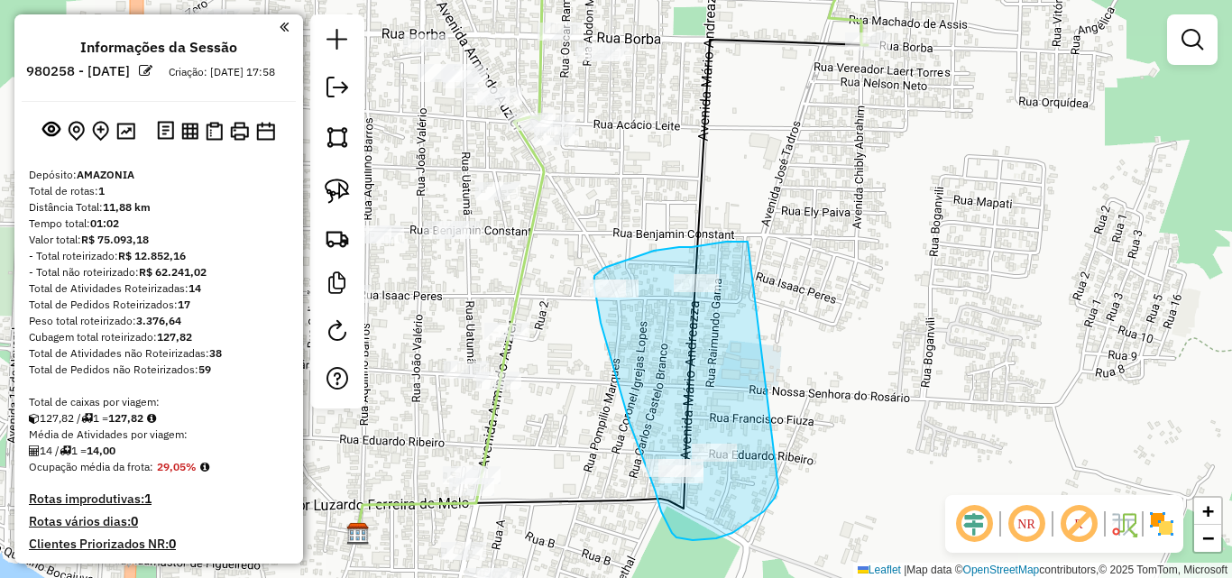
drag, startPoint x: 748, startPoint y: 242, endPoint x: 780, endPoint y: 485, distance: 245.8
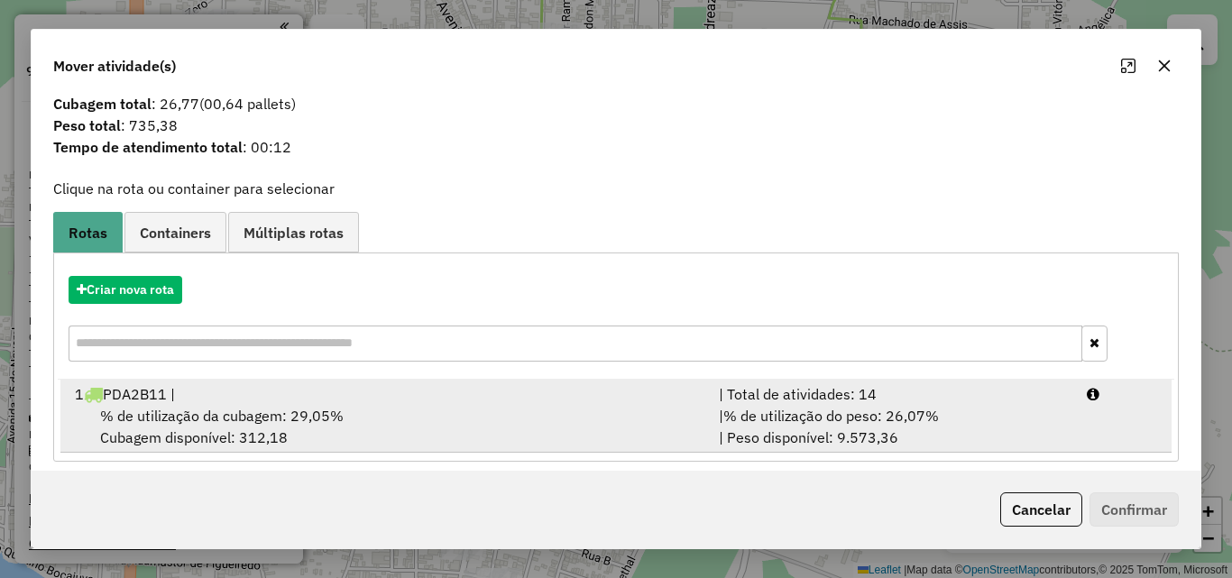
scroll to position [43, 0]
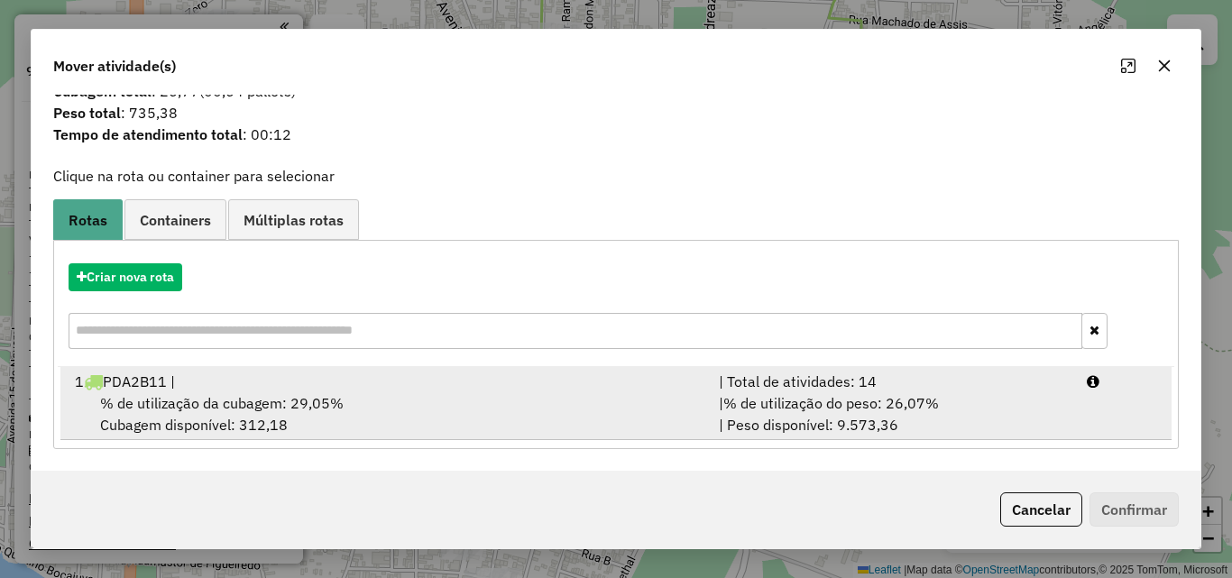
click at [285, 395] on span "% de utilização da cubagem: 29,05%" at bounding box center [222, 403] width 244 height 18
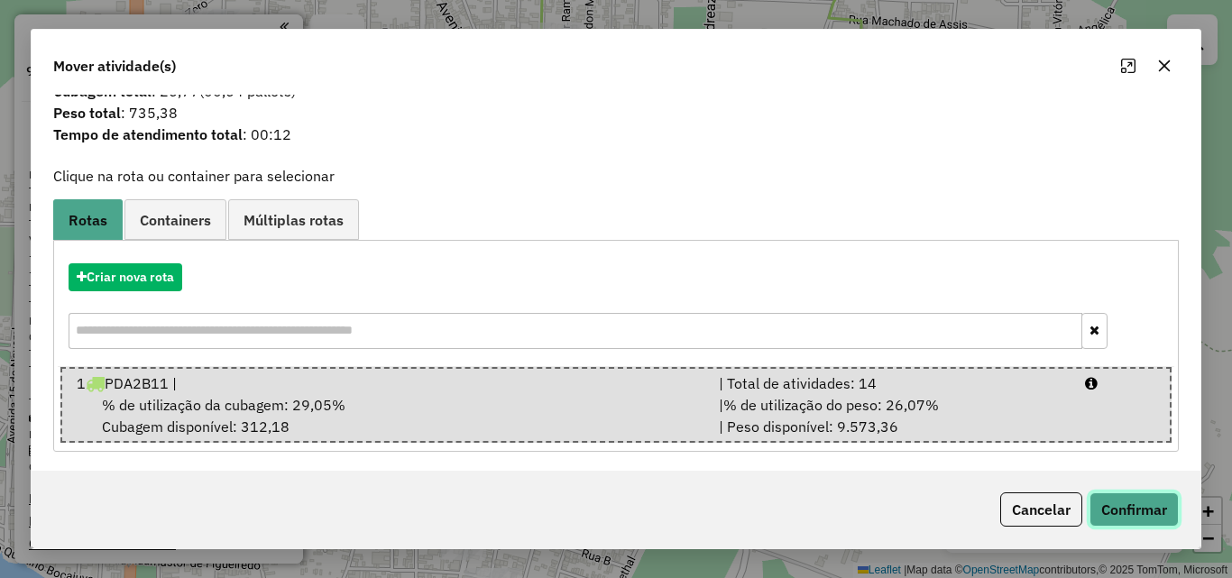
click at [1162, 507] on button "Confirmar" at bounding box center [1134, 510] width 89 height 34
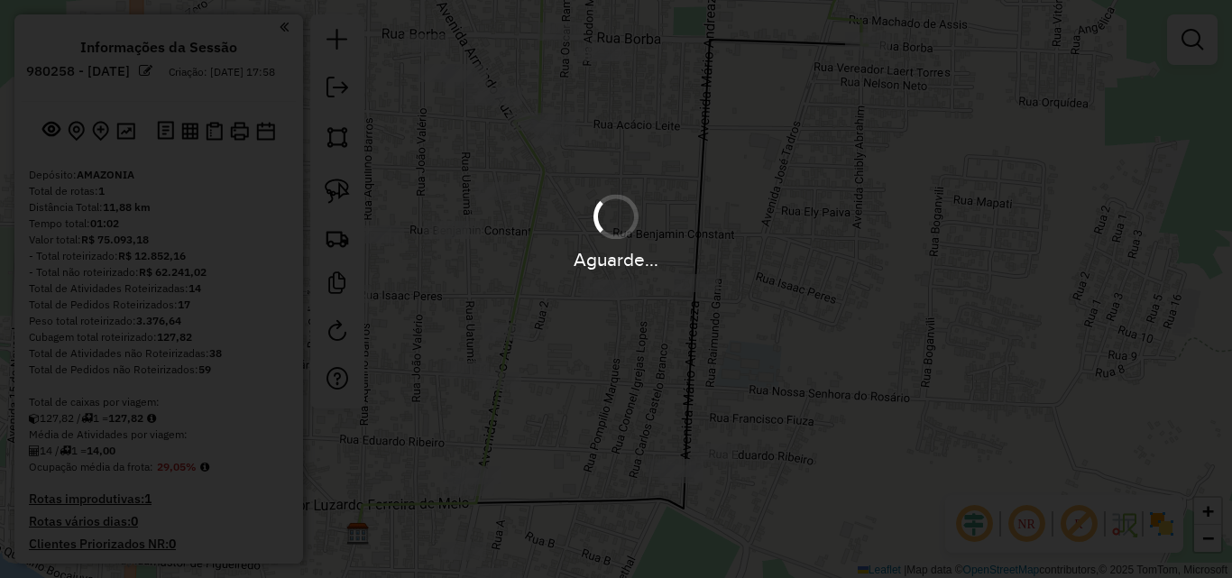
scroll to position [0, 0]
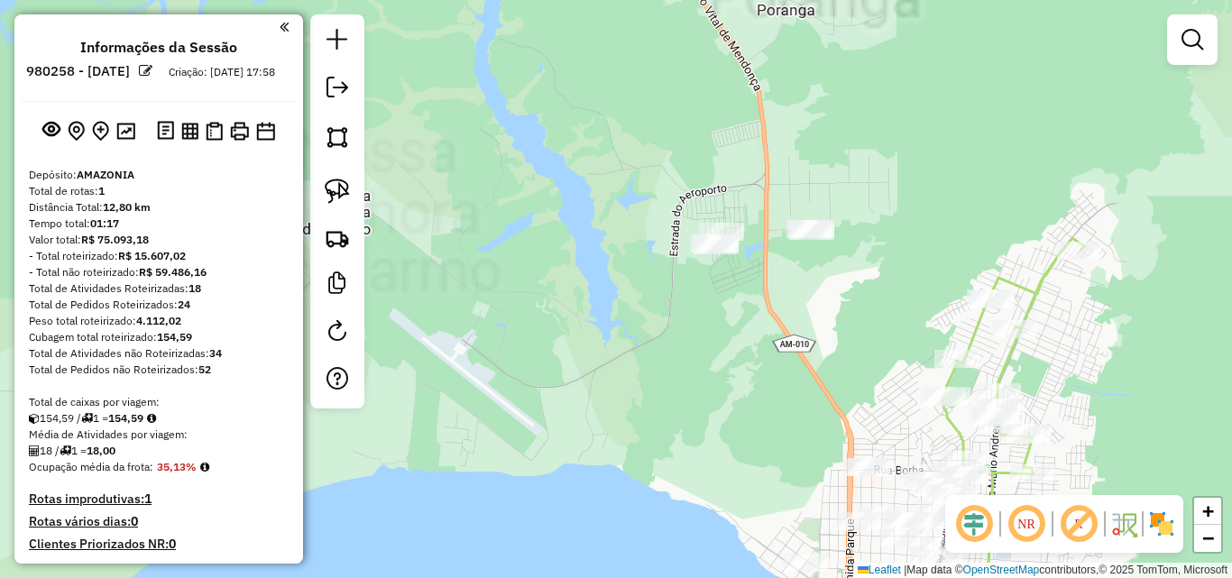
drag, startPoint x: 742, startPoint y: 232, endPoint x: 712, endPoint y: 350, distance: 121.9
click at [712, 350] on div "Janela de atendimento Grade de atendimento Capacidade Transportadoras Veículos …" at bounding box center [616, 289] width 1232 height 578
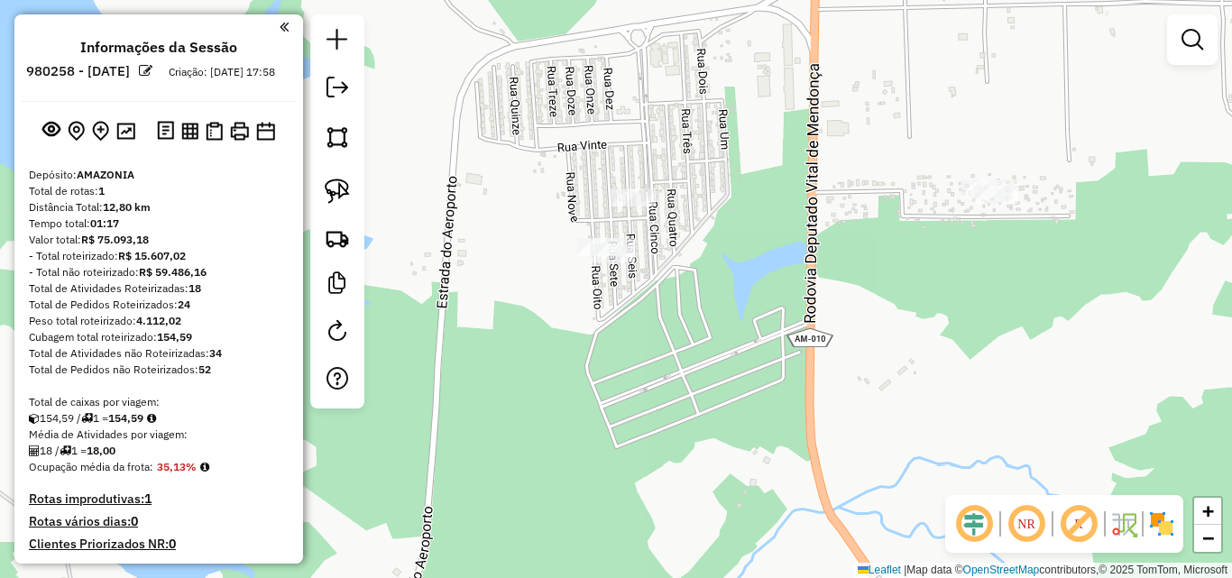
drag, startPoint x: 797, startPoint y: 309, endPoint x: 713, endPoint y: 275, distance: 90.6
click at [713, 275] on div "Janela de atendimento Grade de atendimento Capacidade Transportadoras Veículos …" at bounding box center [616, 289] width 1232 height 578
click at [346, 190] on img at bounding box center [337, 191] width 25 height 25
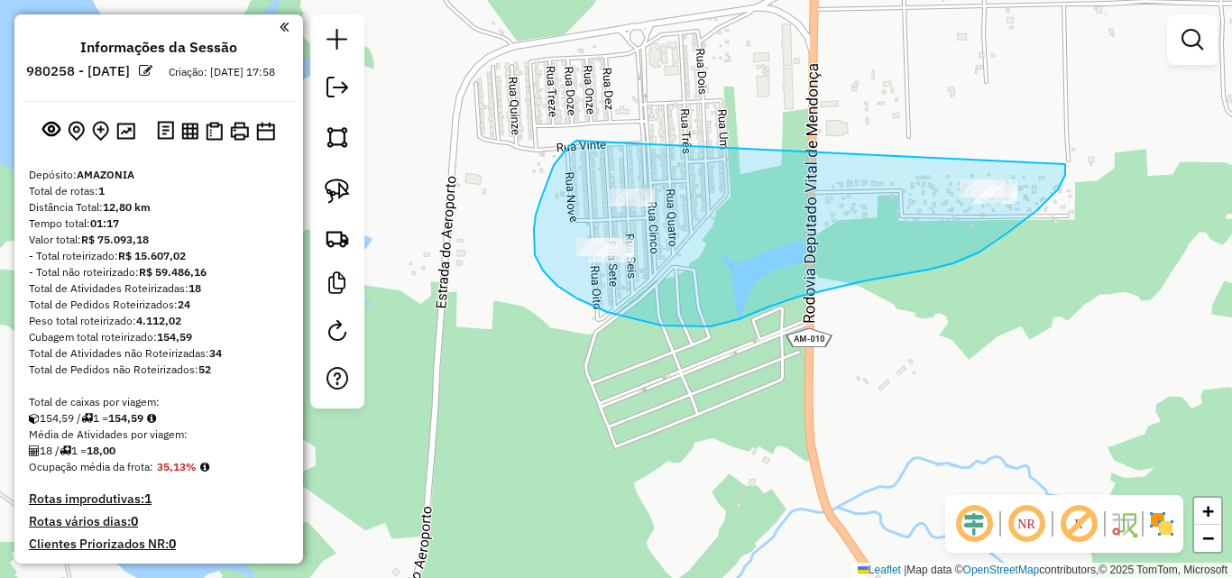
drag, startPoint x: 554, startPoint y: 165, endPoint x: 1057, endPoint y: 154, distance: 503.6
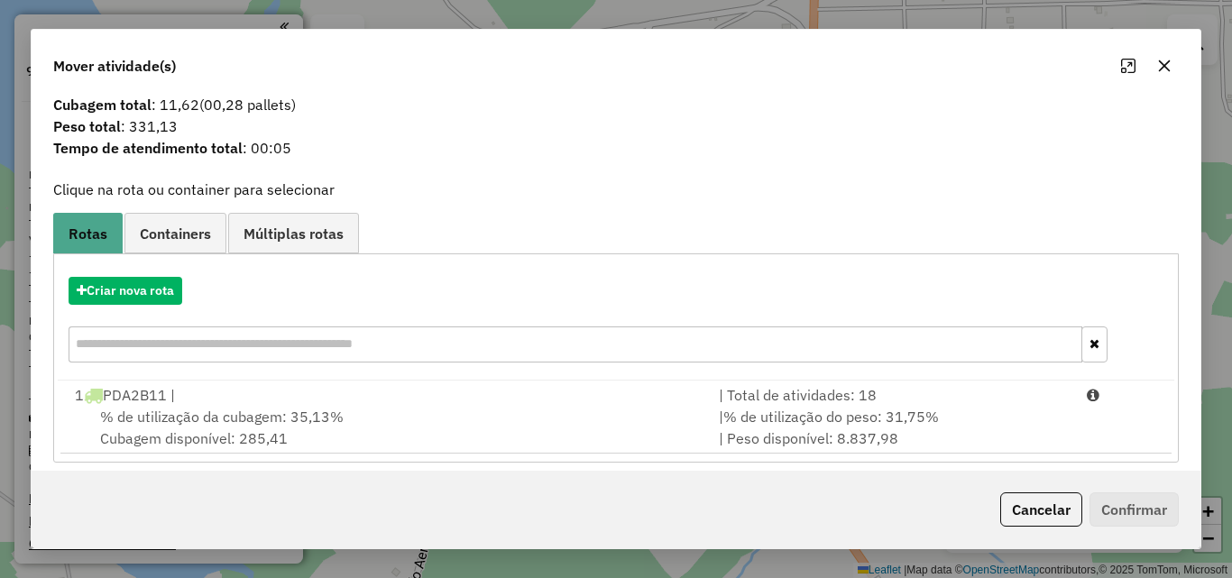
scroll to position [43, 0]
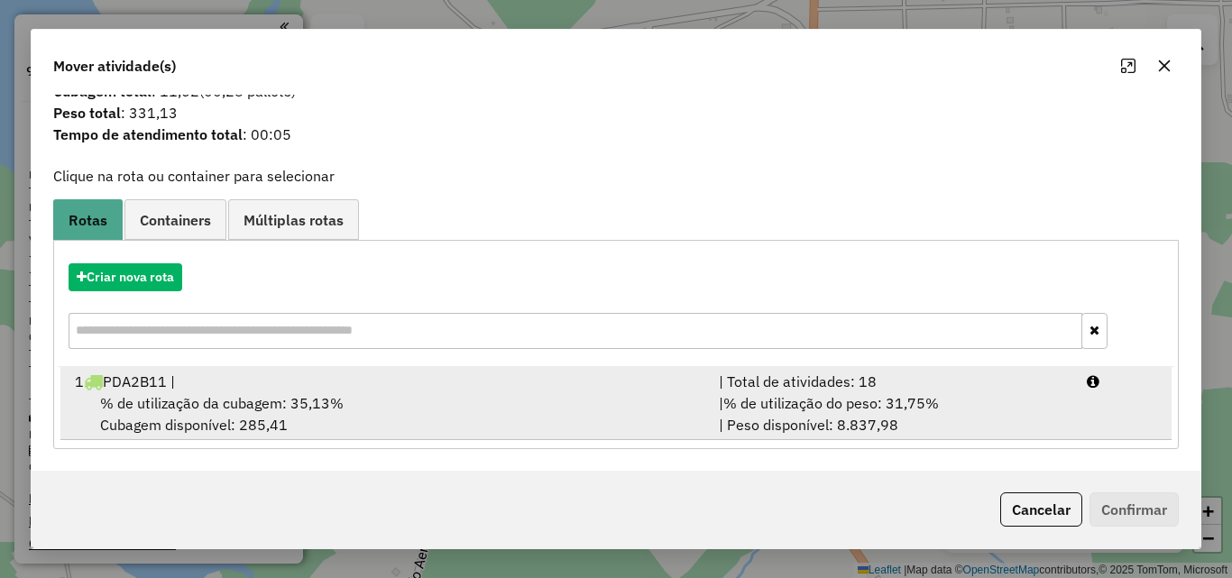
drag, startPoint x: 437, startPoint y: 383, endPoint x: 891, endPoint y: 422, distance: 455.5
click at [443, 386] on div "1 PDA2B11 |" at bounding box center [386, 382] width 644 height 22
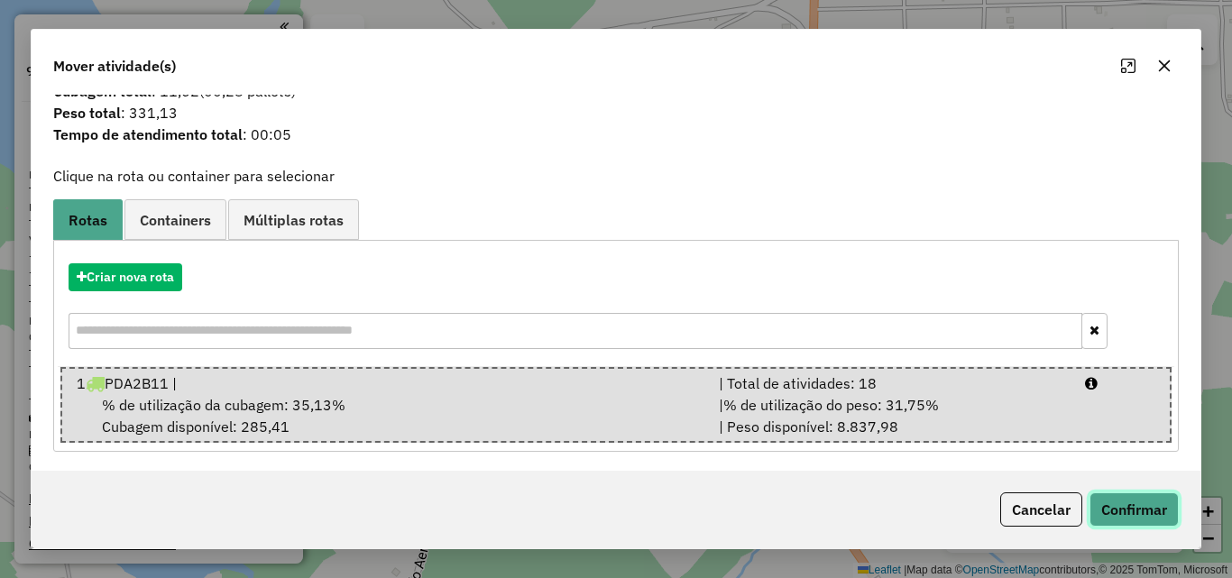
click at [1124, 508] on button "Confirmar" at bounding box center [1134, 510] width 89 height 34
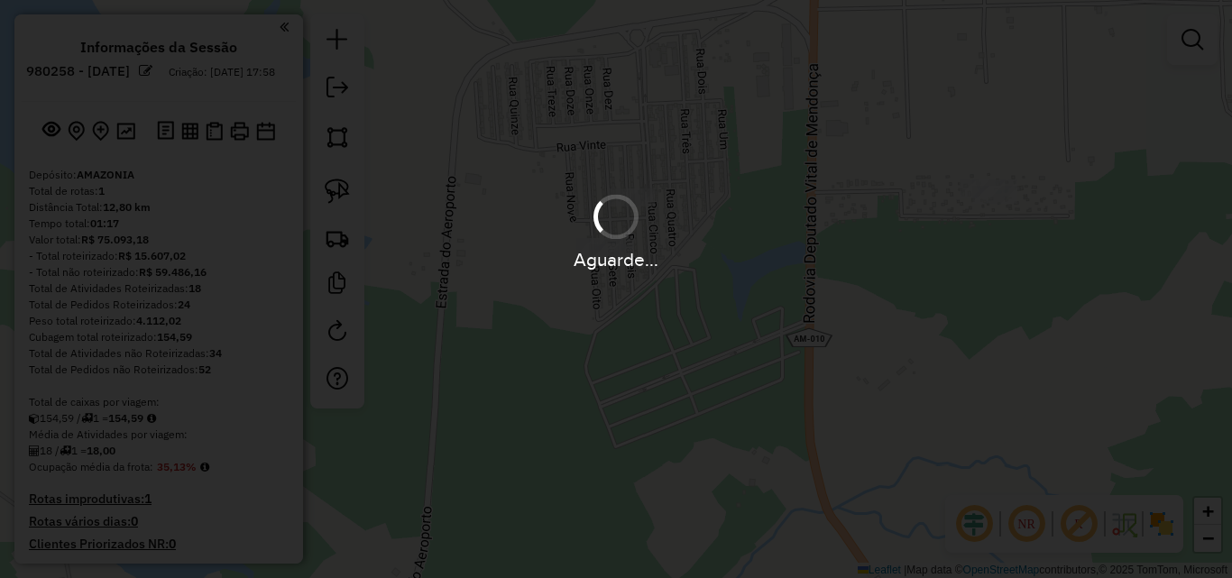
scroll to position [0, 0]
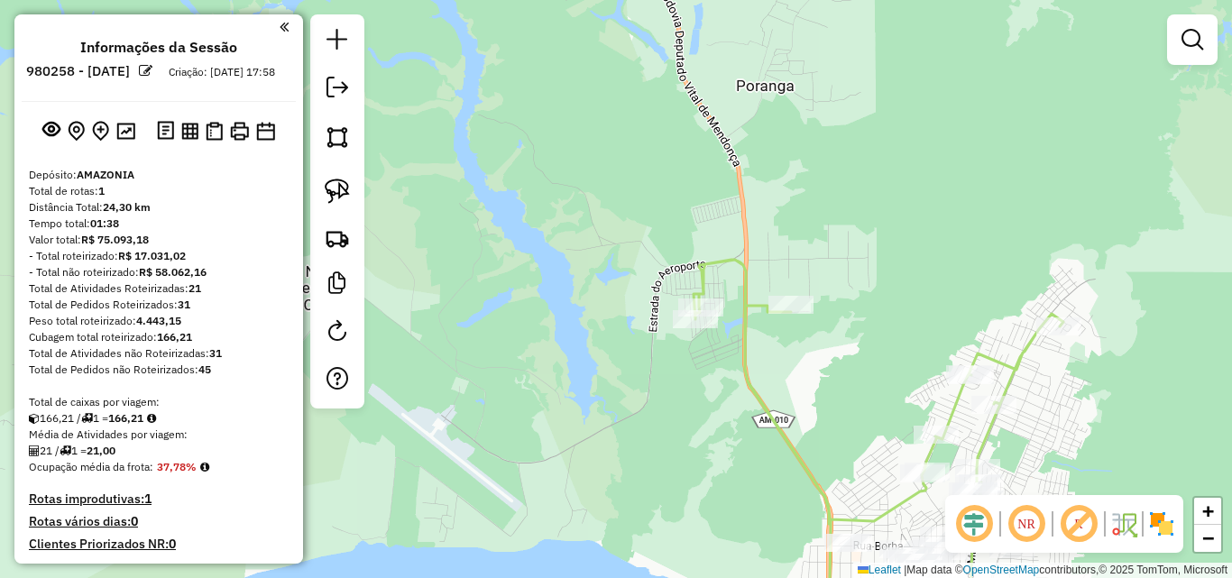
drag, startPoint x: 822, startPoint y: 394, endPoint x: 769, endPoint y: 243, distance: 160.7
click at [771, 248] on div "Janela de atendimento Grade de atendimento Capacidade Transportadoras Veículos …" at bounding box center [616, 289] width 1232 height 578
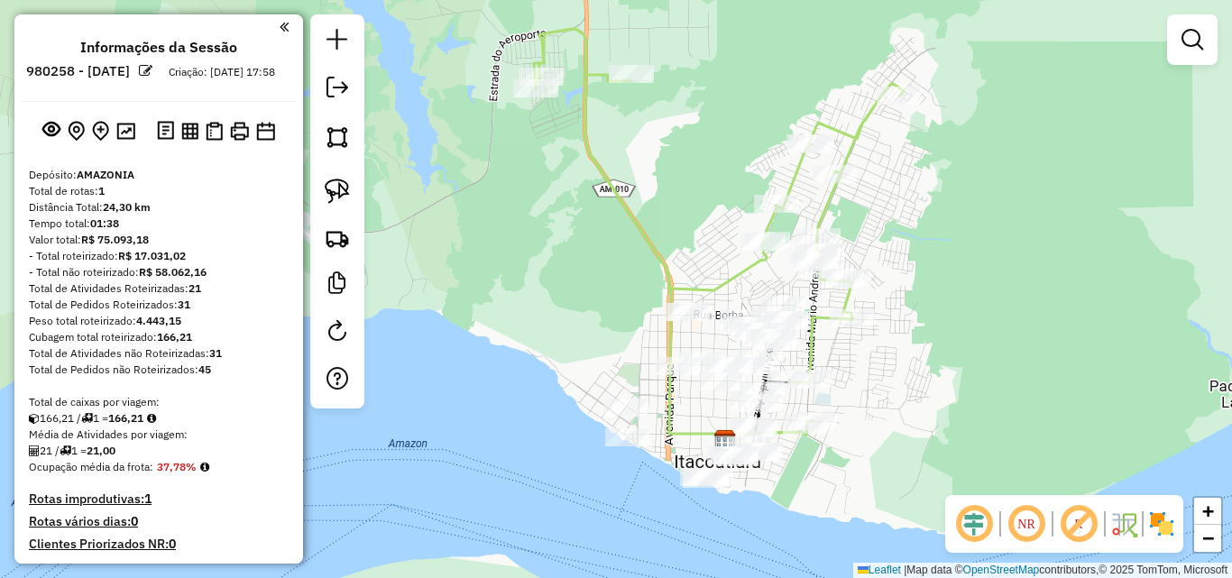
drag, startPoint x: 806, startPoint y: 312, endPoint x: 672, endPoint y: 212, distance: 166.9
click at [673, 213] on div "Janela de atendimento Grade de atendimento Capacidade Transportadoras Veículos …" at bounding box center [616, 289] width 1232 height 578
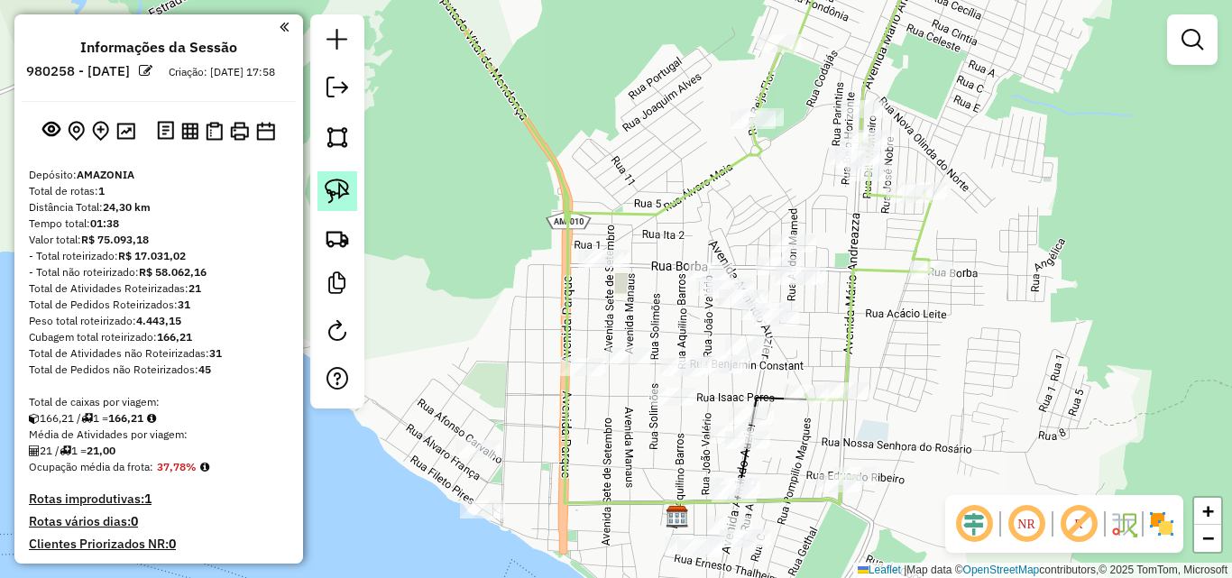
click at [340, 192] on img at bounding box center [337, 191] width 25 height 25
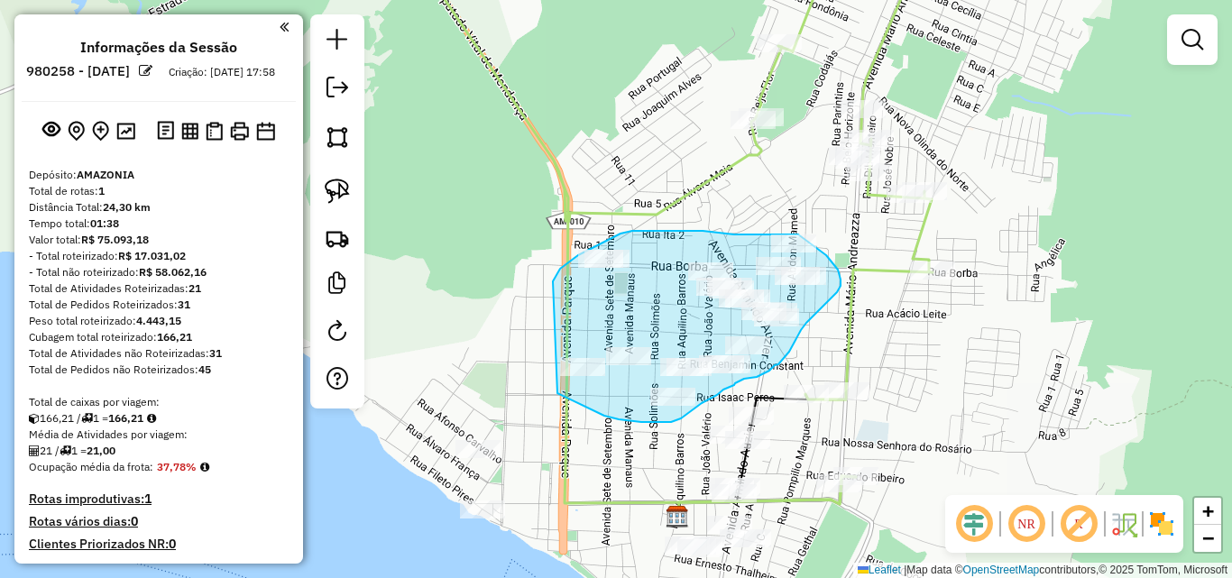
drag, startPoint x: 553, startPoint y: 282, endPoint x: 540, endPoint y: 377, distance: 96.6
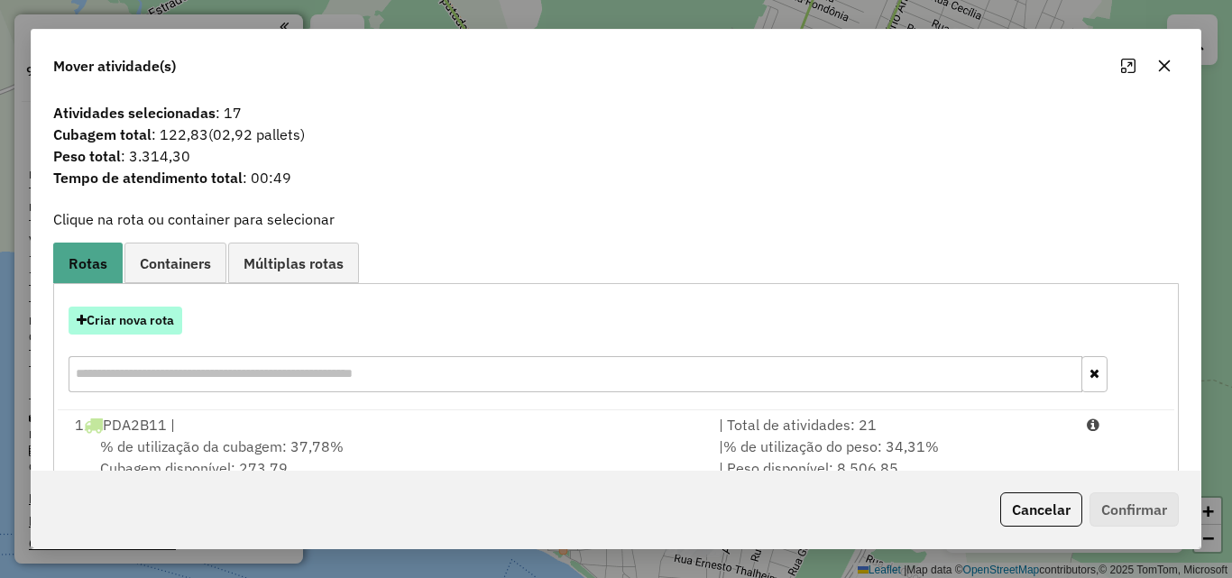
click at [144, 329] on button "Criar nova rota" at bounding box center [126, 321] width 114 height 28
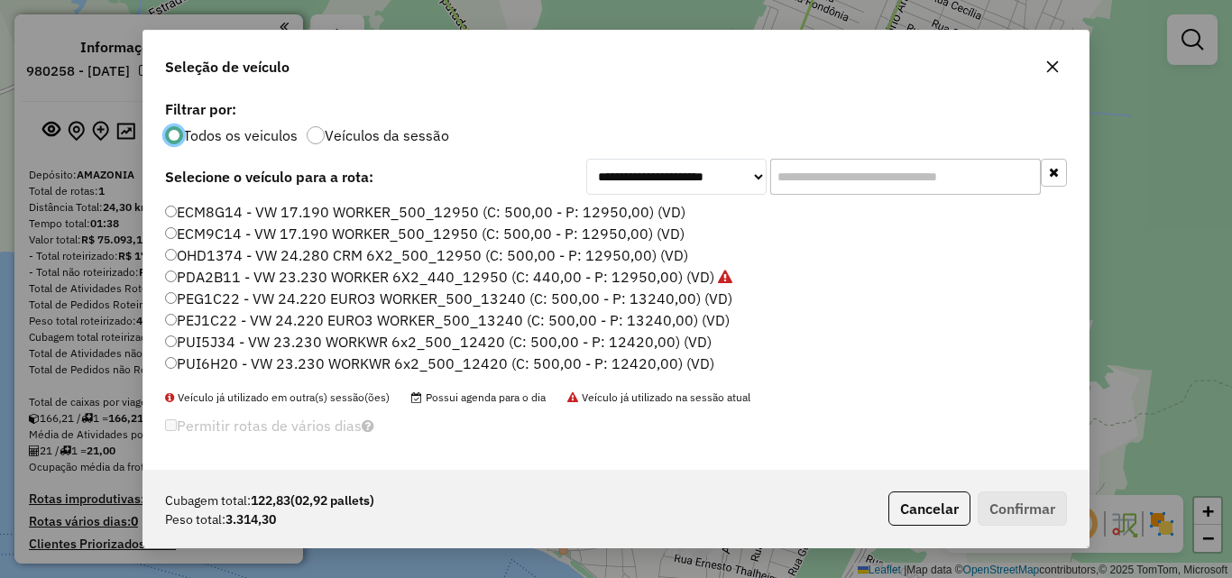
scroll to position [10, 5]
click at [212, 213] on label "ECM8G14 - VW 17.190 WORKER_500_12950 (C: 500,00 - P: 12950,00) (VD)" at bounding box center [425, 212] width 521 height 22
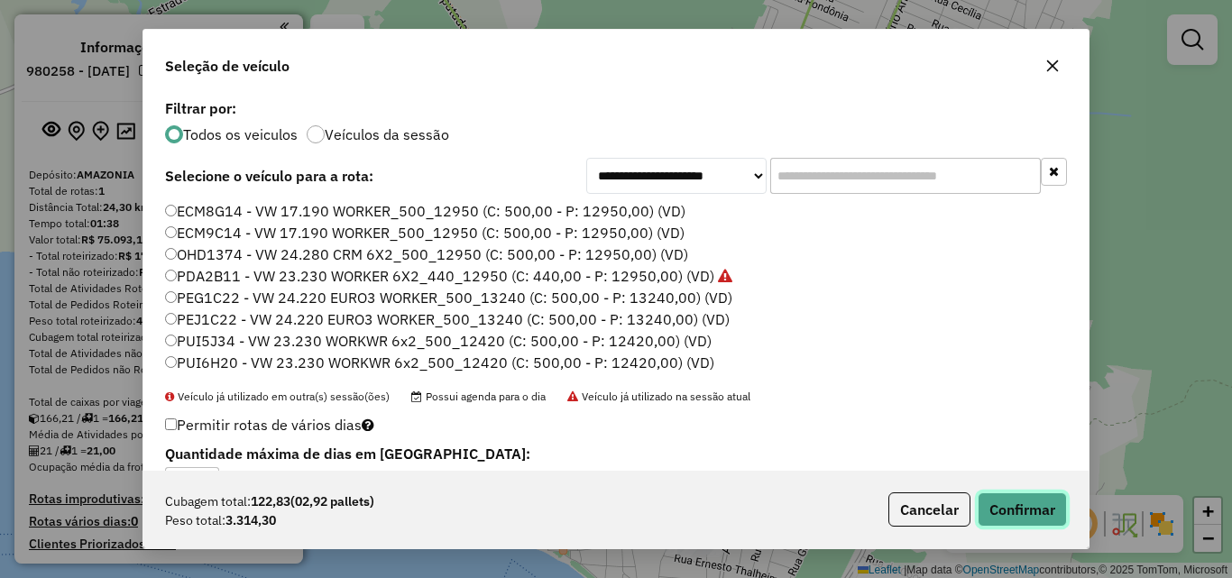
click at [1007, 512] on button "Confirmar" at bounding box center [1022, 510] width 89 height 34
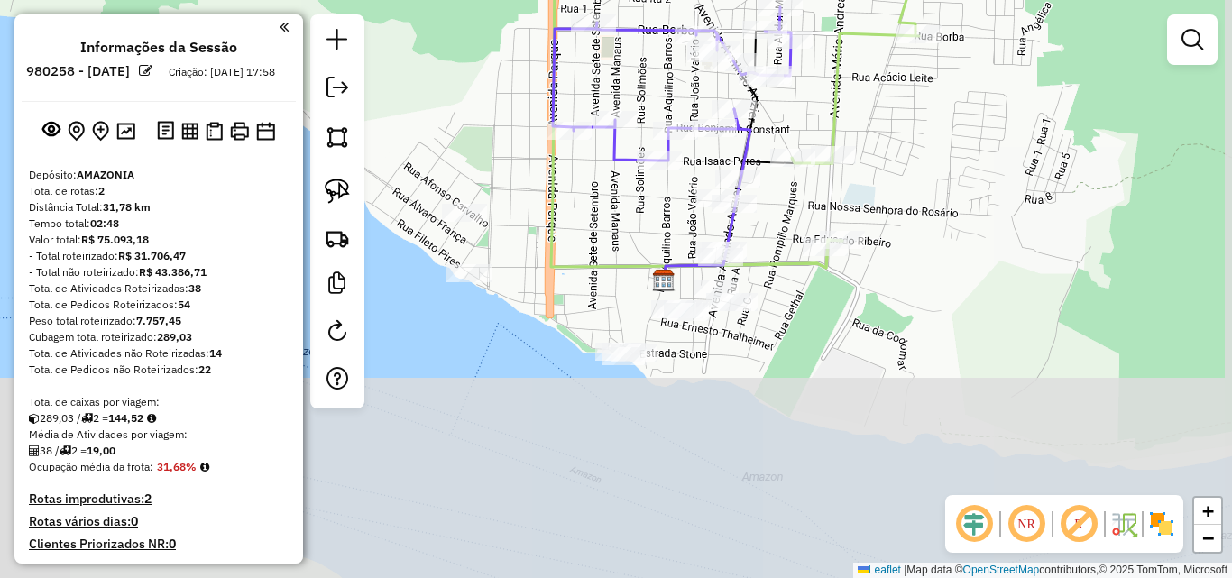
drag, startPoint x: 650, startPoint y: 331, endPoint x: 636, endPoint y: 95, distance: 236.8
click at [636, 95] on div "Janela de atendimento Grade de atendimento Capacidade Transportadoras Veículos …" at bounding box center [616, 289] width 1232 height 578
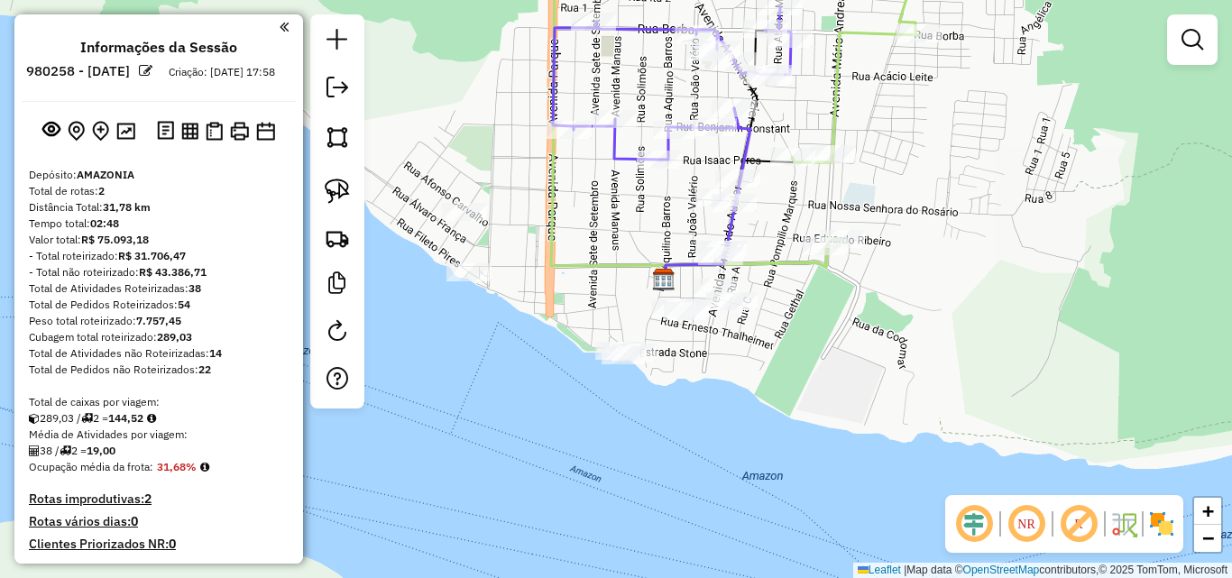
click at [329, 195] on img at bounding box center [337, 191] width 25 height 25
drag, startPoint x: 686, startPoint y: 217, endPoint x: 711, endPoint y: 161, distance: 61.4
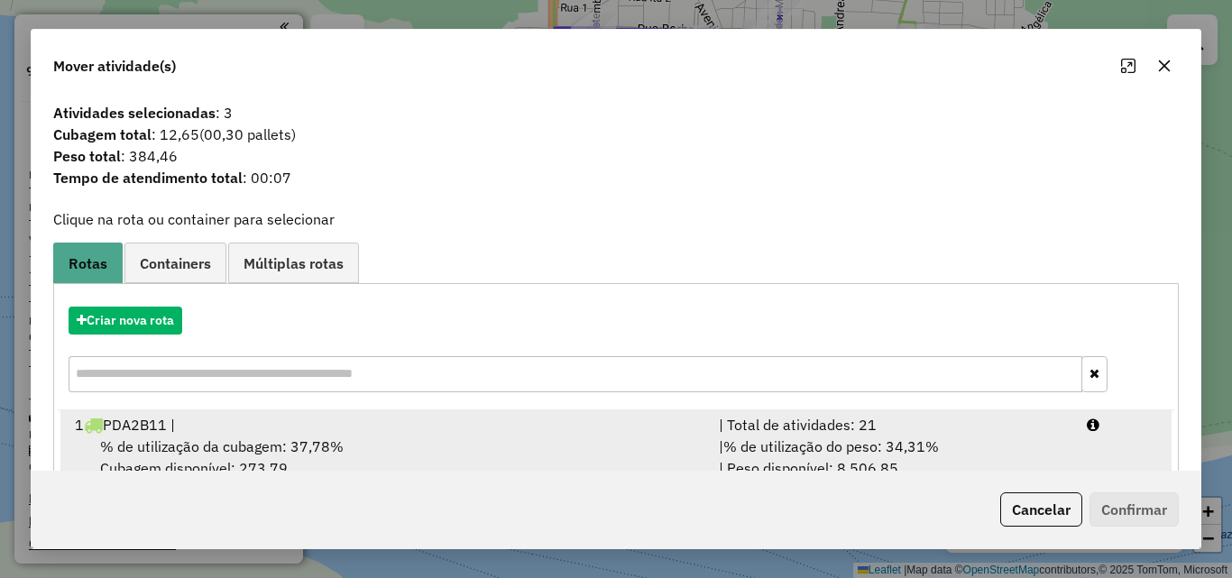
scroll to position [116, 0]
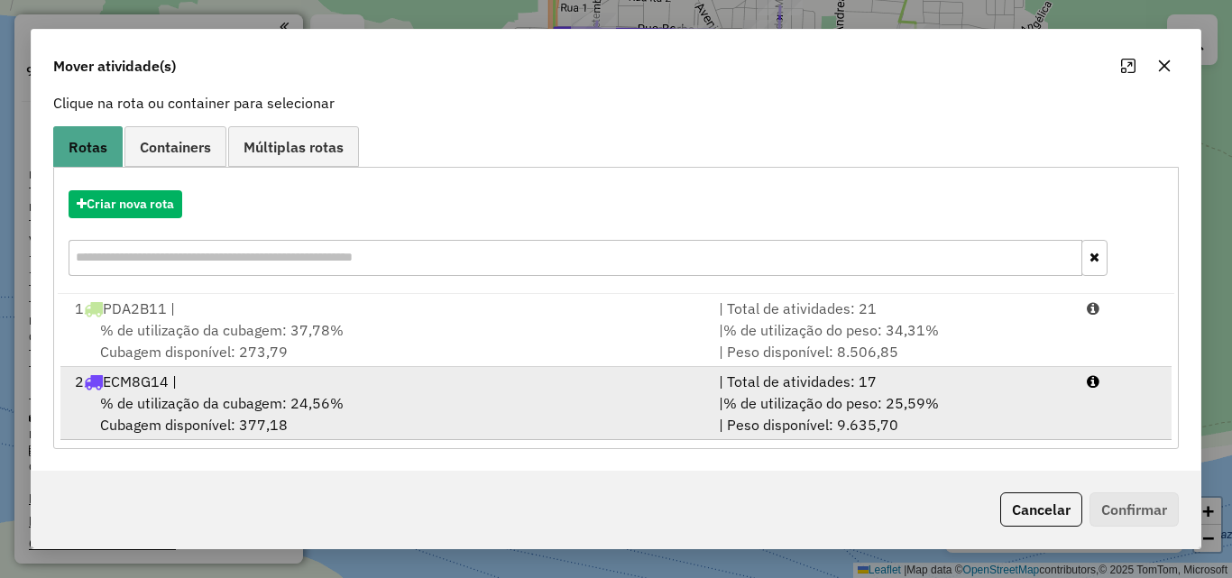
click at [226, 399] on span "% de utilização da cubagem: 24,56%" at bounding box center [222, 403] width 244 height 18
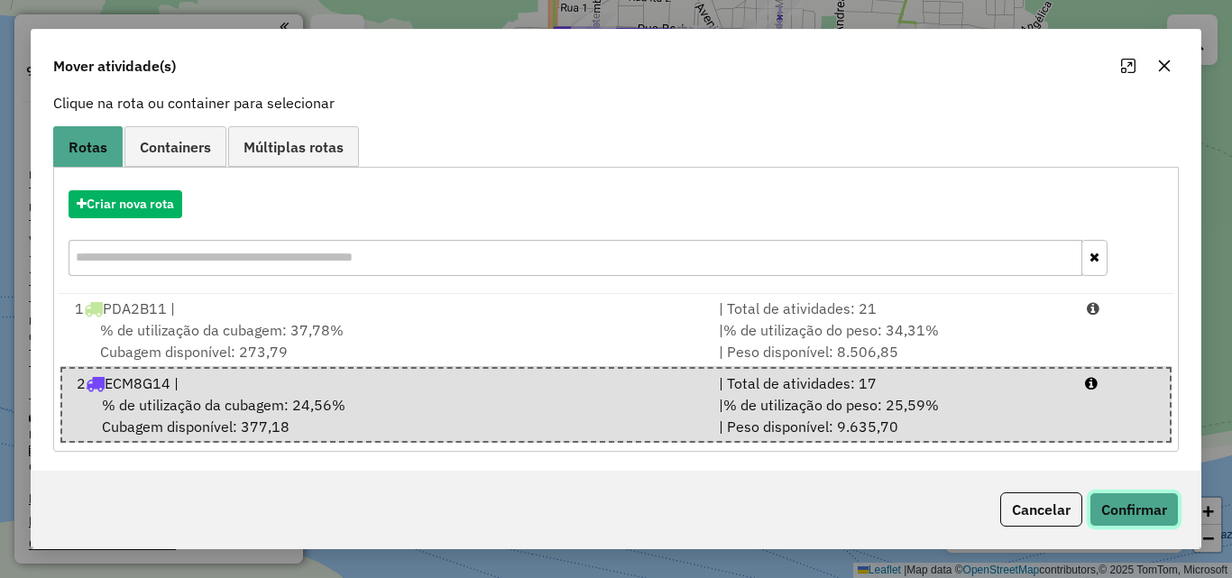
click at [1120, 508] on button "Confirmar" at bounding box center [1134, 510] width 89 height 34
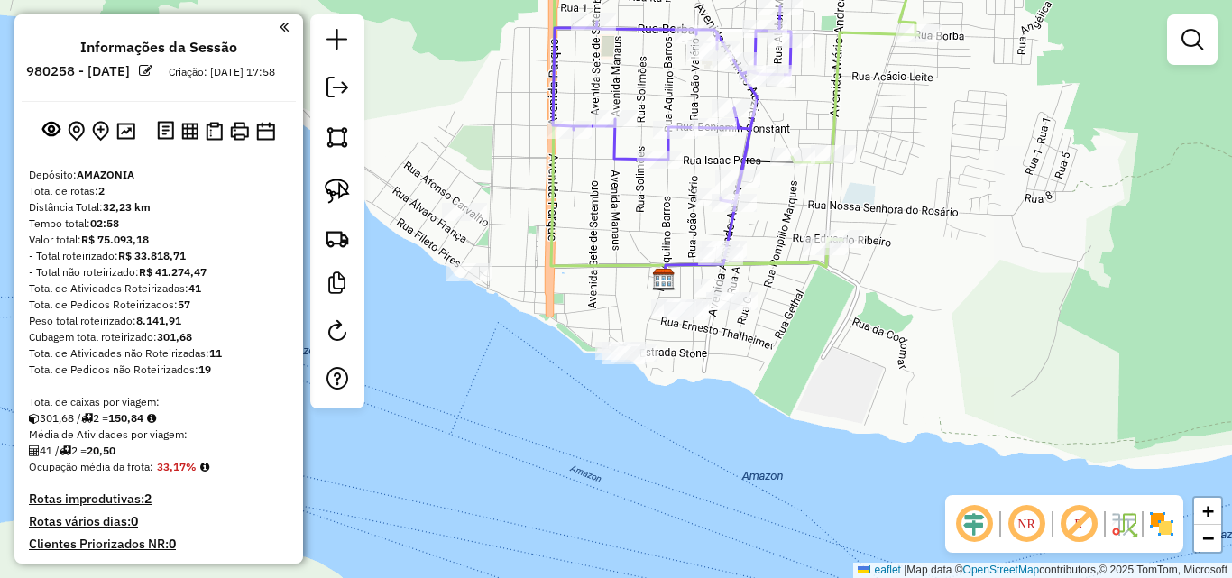
scroll to position [361, 0]
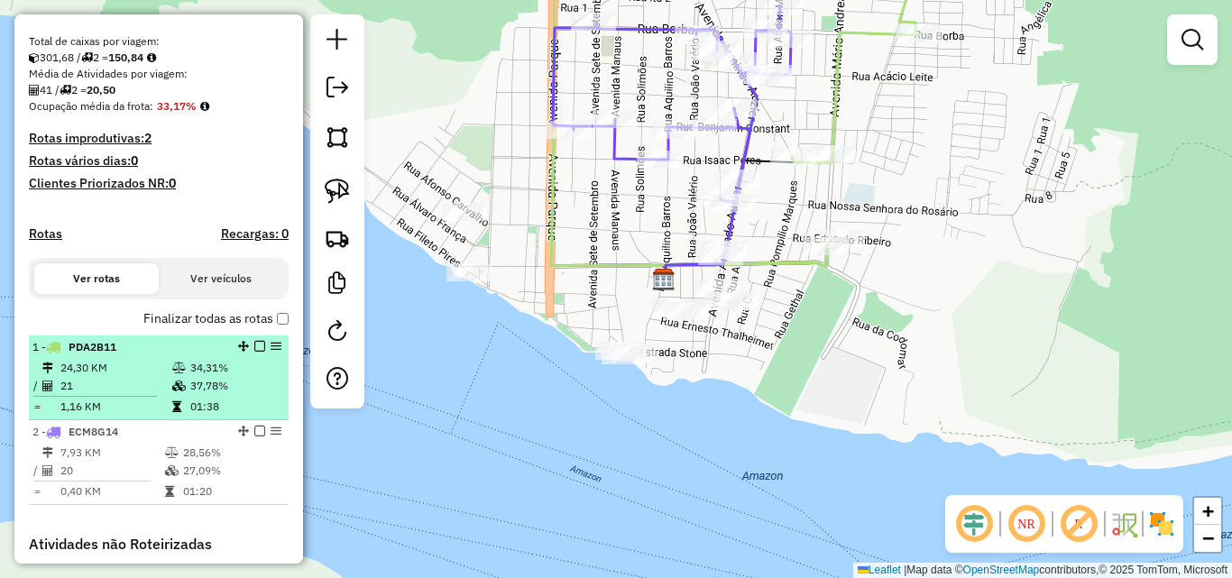
click at [147, 377] on td "24,30 KM" at bounding box center [116, 368] width 112 height 18
select select "**********"
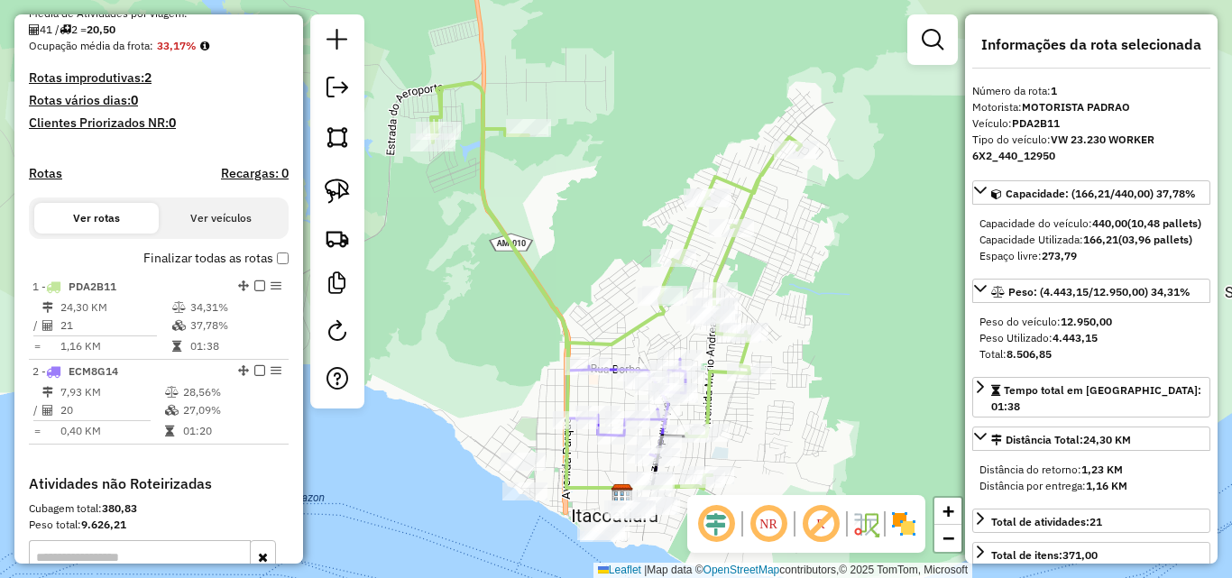
scroll to position [451, 0]
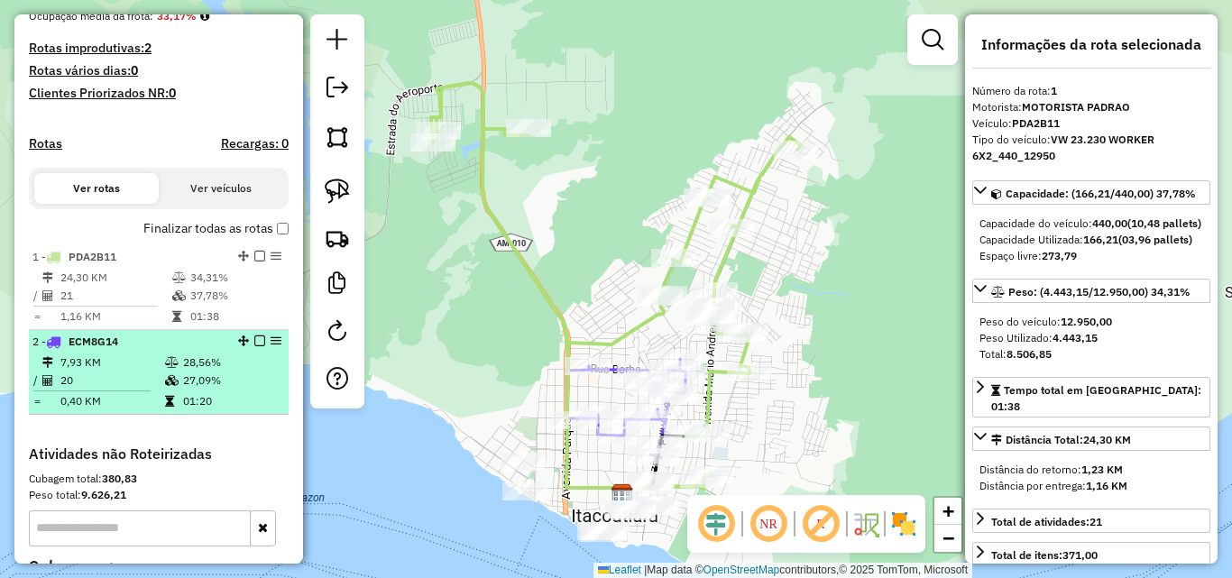
click at [135, 372] on td "7,93 KM" at bounding box center [112, 363] width 105 height 18
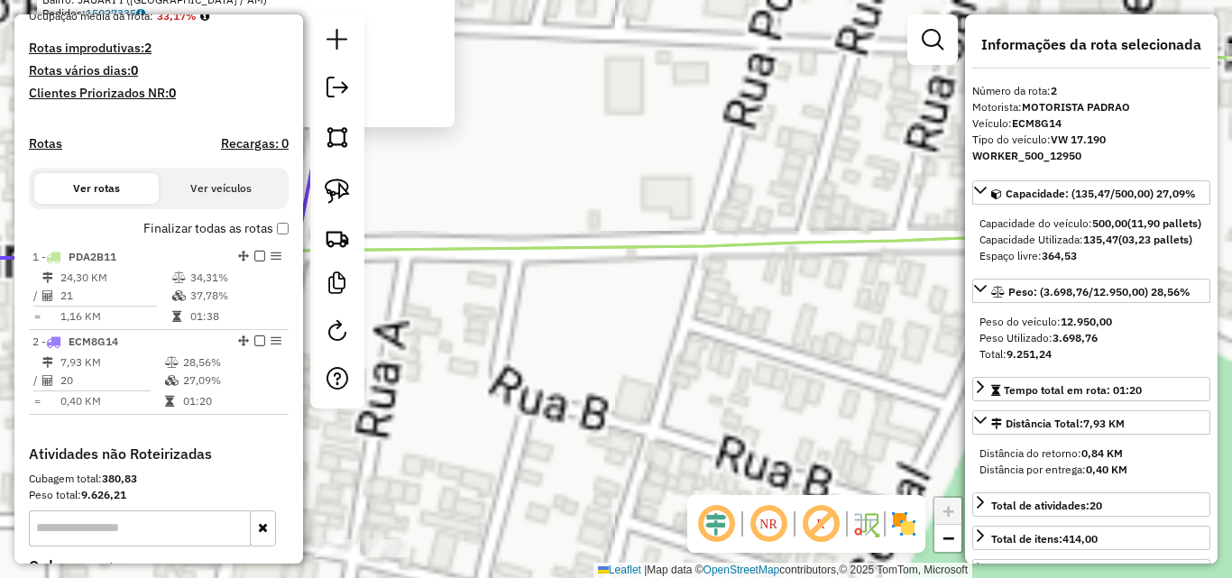
click at [594, 300] on div "Atividade não roteirizada 103 - M FLASH BAR Endereço: AV [PERSON_NAME] 663 Bair…" at bounding box center [616, 289] width 1232 height 578
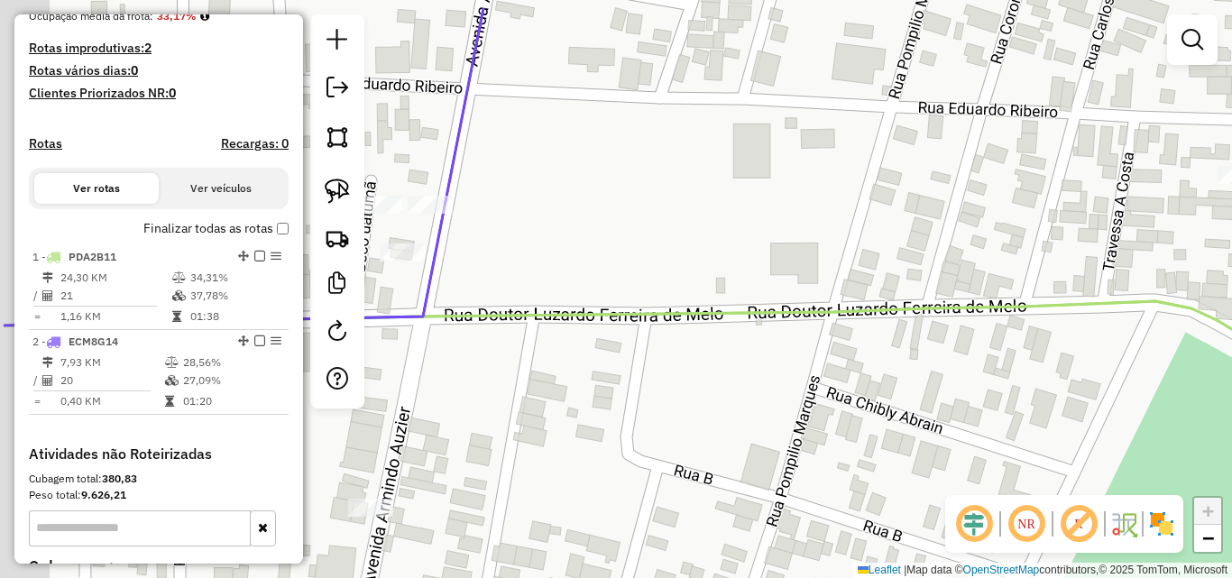
drag, startPoint x: 631, startPoint y: 253, endPoint x: 674, endPoint y: 275, distance: 48.8
click at [679, 273] on div "Janela de atendimento Grade de atendimento Capacidade Transportadoras Veículos …" at bounding box center [616, 289] width 1232 height 578
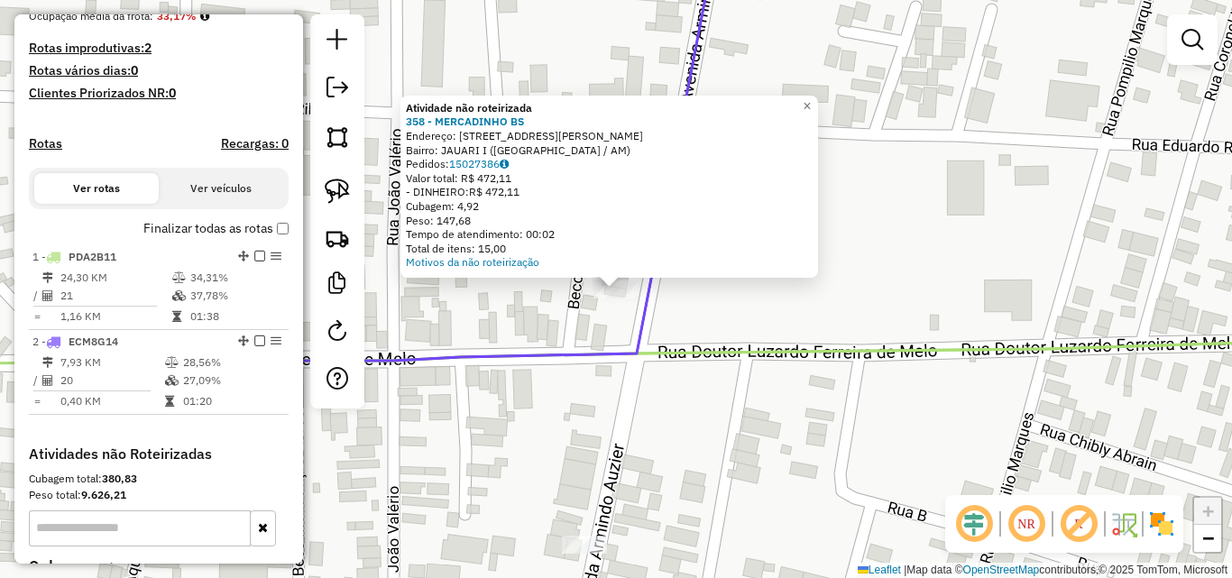
click at [748, 337] on div "Atividade não roteirizada 358 - MERCADINHO BS Endereço: AV [PERSON_NAME] 683 Ba…" at bounding box center [616, 289] width 1232 height 578
click at [676, 304] on div "Atividade não roteirizada 358 - MERCADINHO BS Endereço: AV [PERSON_NAME] 683 Ba…" at bounding box center [616, 289] width 1232 height 578
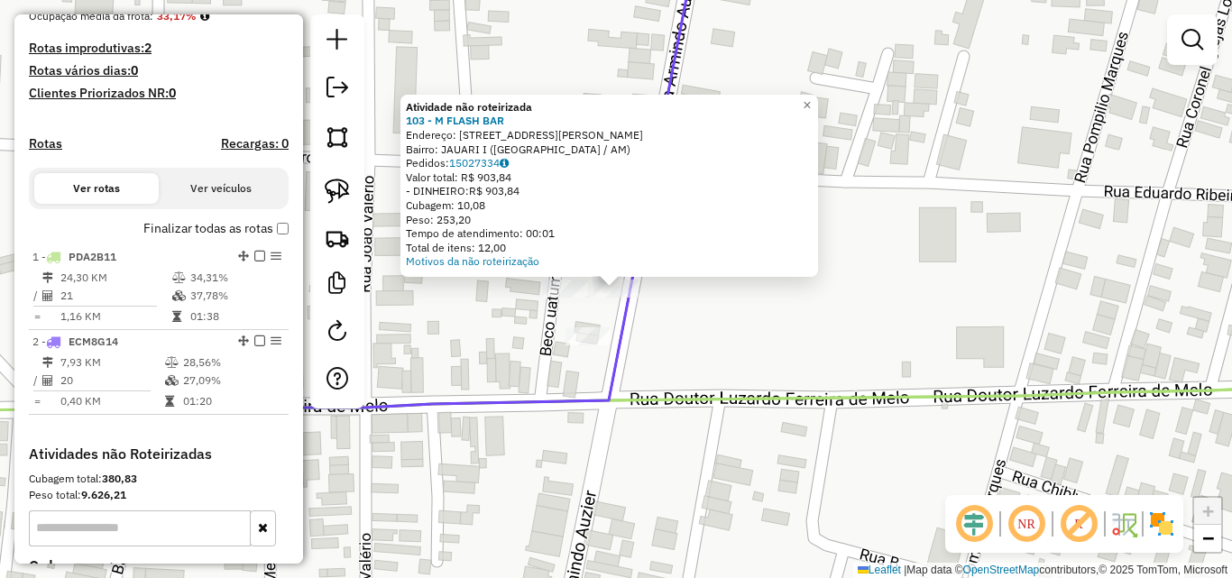
click at [698, 318] on div "Atividade não roteirizada 103 - M FLASH BAR Endereço: [STREET_ADDRESS][PERSON_N…" at bounding box center [616, 289] width 1232 height 578
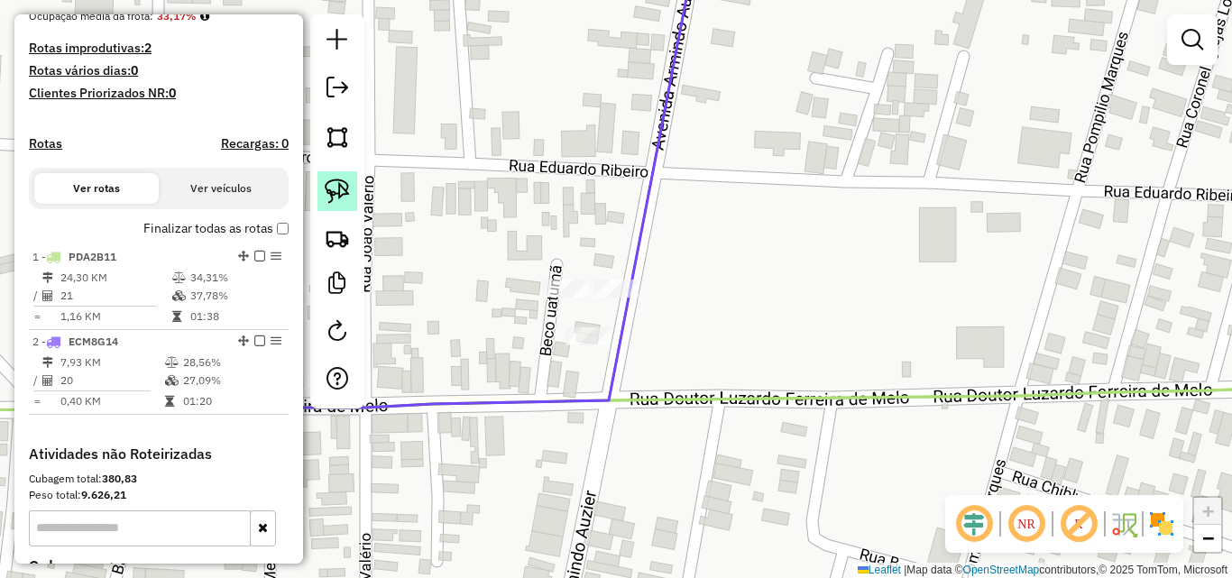
click at [337, 192] on img at bounding box center [337, 191] width 25 height 25
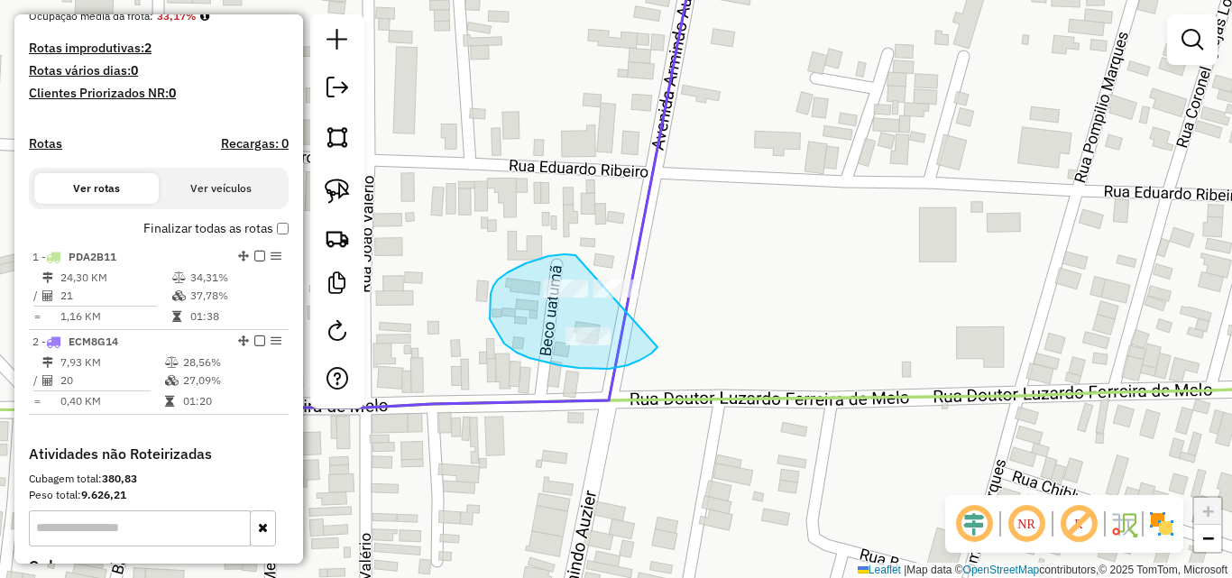
drag, startPoint x: 572, startPoint y: 254, endPoint x: 688, endPoint y: 291, distance: 122.1
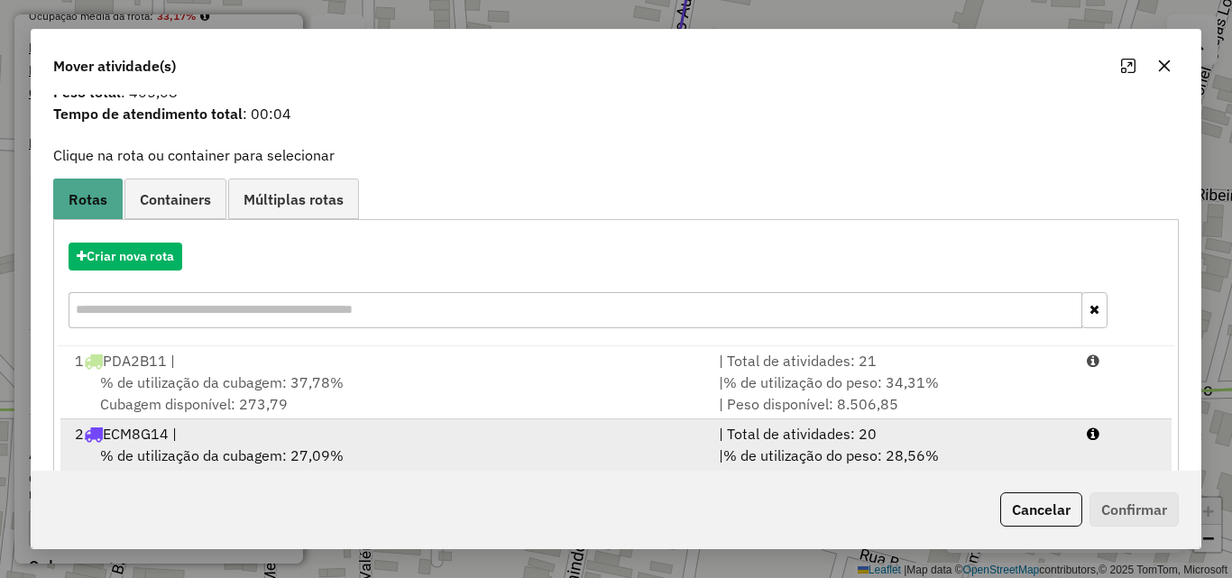
scroll to position [116, 0]
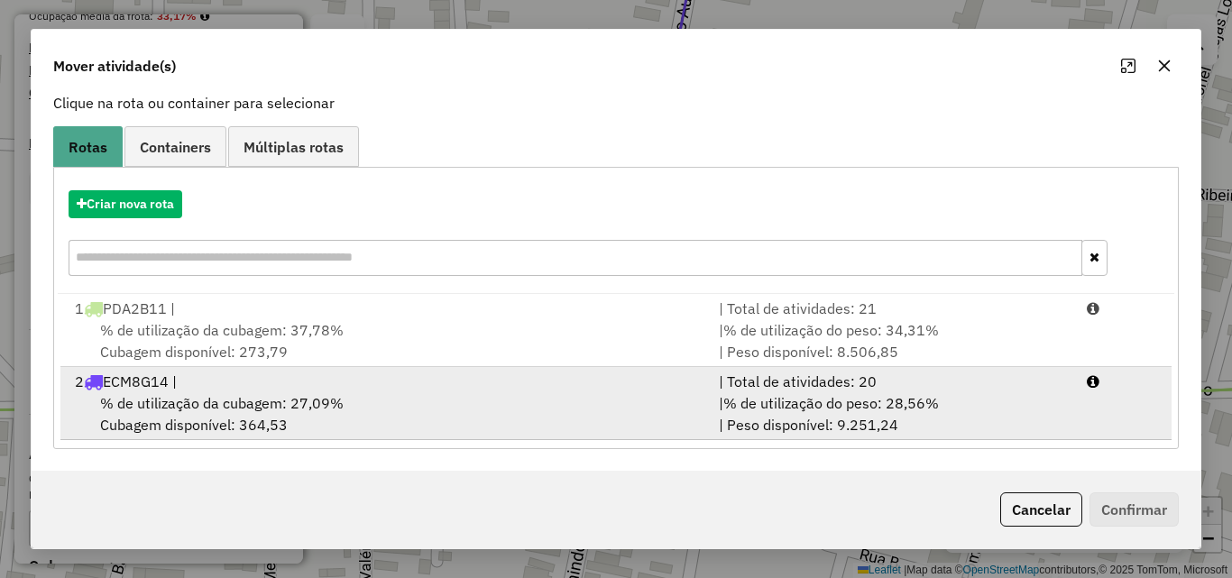
click at [304, 417] on div "% de utilização da cubagem: 27,09% Cubagem disponível: 364,53" at bounding box center [386, 413] width 644 height 43
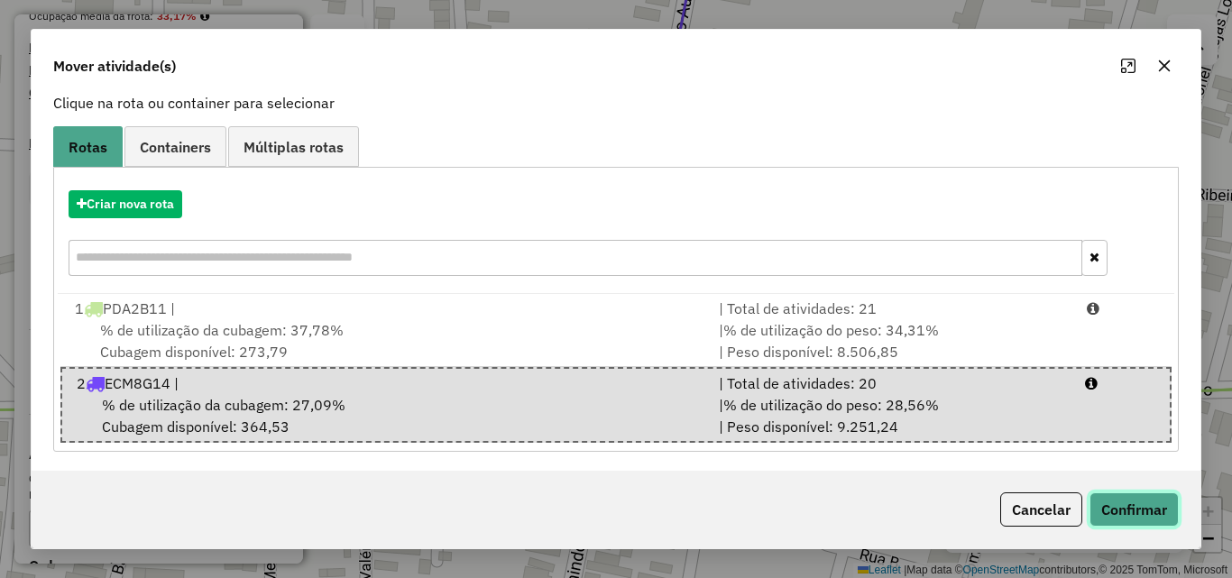
click at [1151, 505] on button "Confirmar" at bounding box center [1134, 510] width 89 height 34
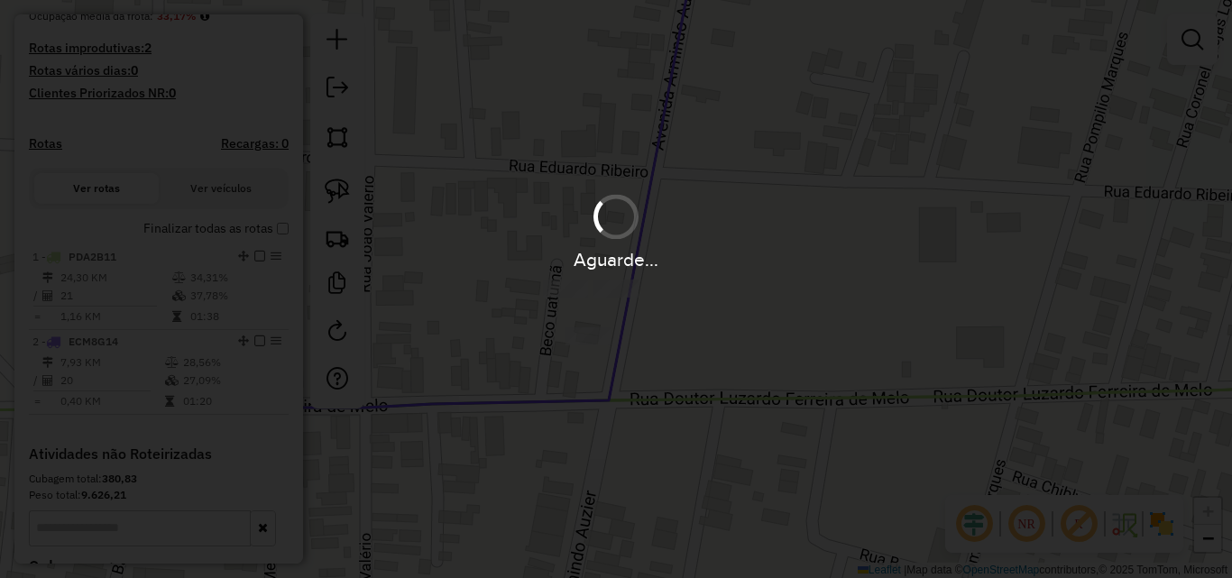
scroll to position [0, 0]
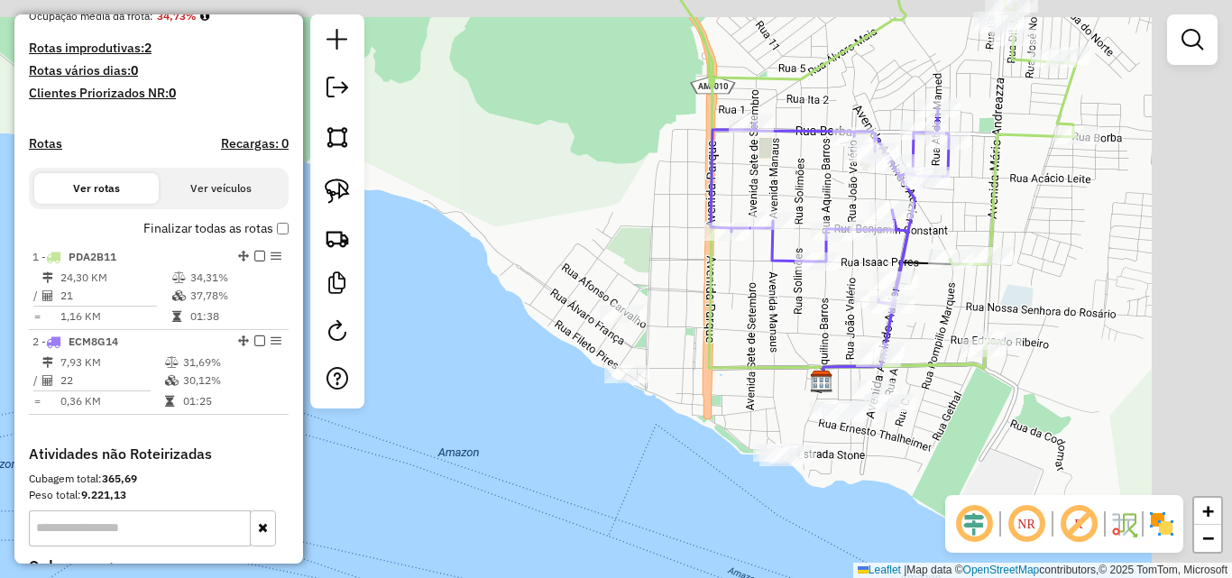
drag, startPoint x: 829, startPoint y: 328, endPoint x: 719, endPoint y: 369, distance: 117.3
click at [725, 376] on div "Janela de atendimento Grade de atendimento Capacidade Transportadoras Veículos …" at bounding box center [616, 289] width 1232 height 578
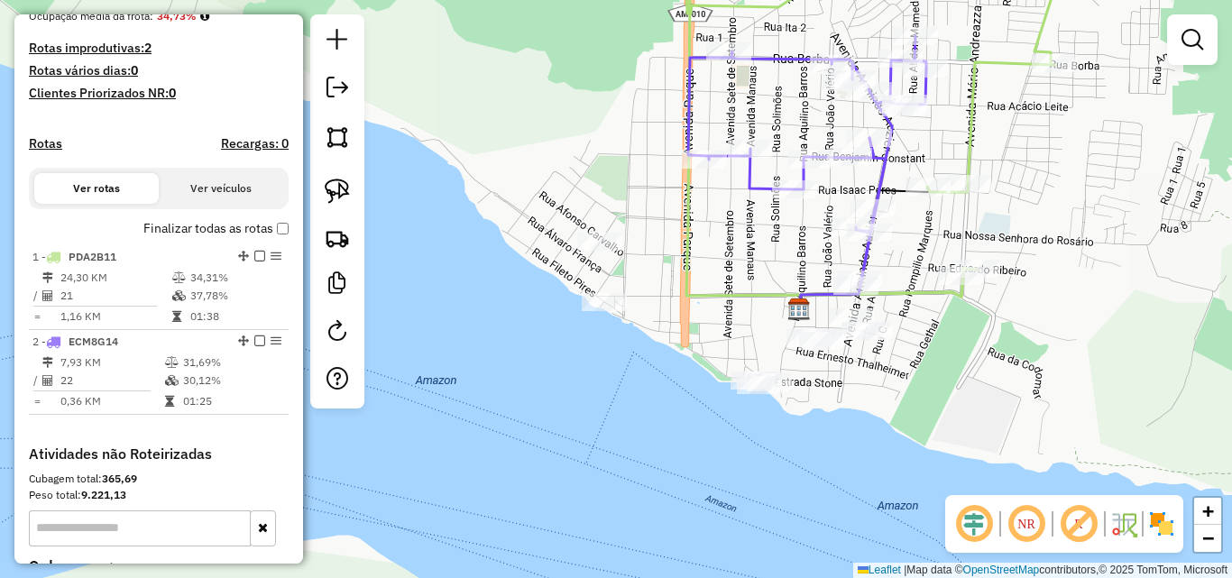
drag, startPoint x: 751, startPoint y: 363, endPoint x: 721, endPoint y: 278, distance: 89.9
click at [722, 279] on icon at bounding box center [839, 87] width 430 height 419
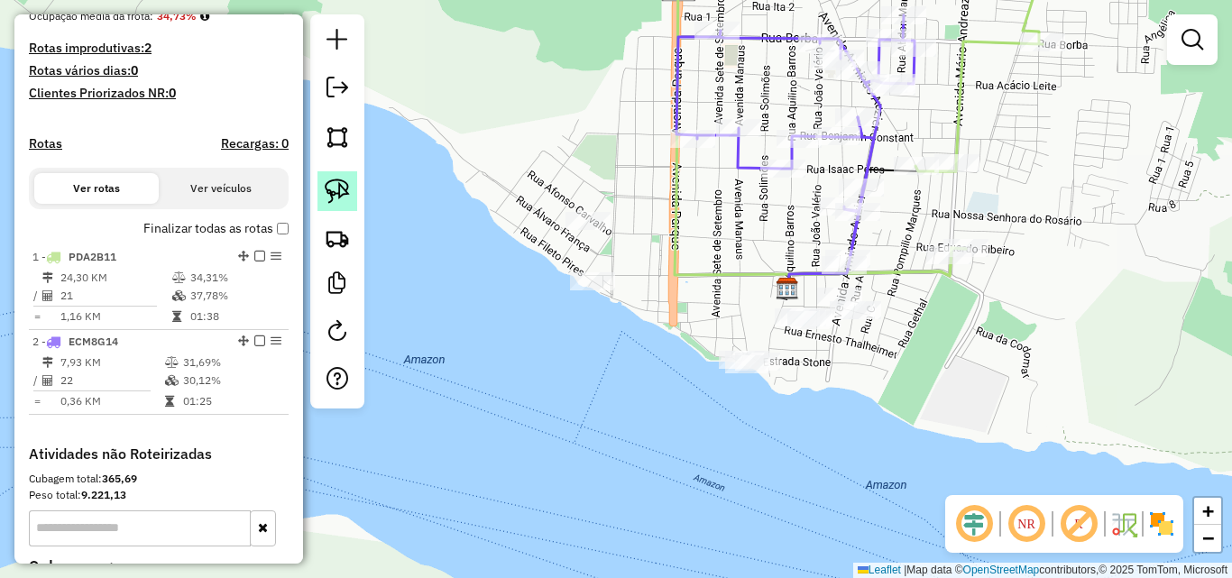
drag, startPoint x: 317, startPoint y: 203, endPoint x: 340, endPoint y: 198, distance: 24.1
click at [327, 202] on div at bounding box center [337, 211] width 54 height 394
click at [350, 196] on link at bounding box center [338, 191] width 40 height 40
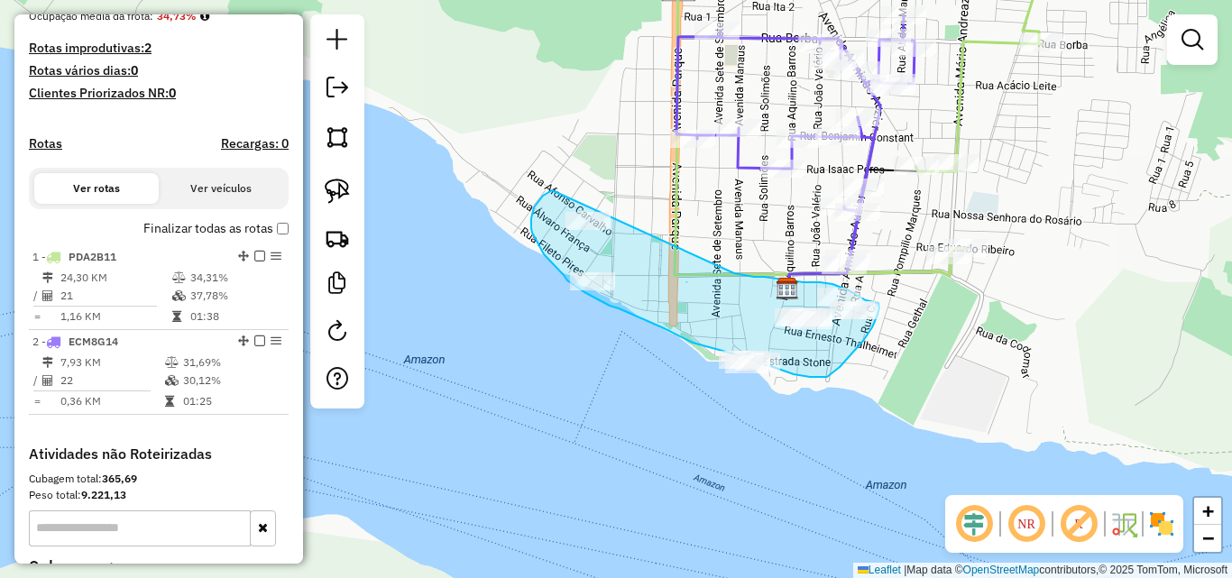
drag, startPoint x: 552, startPoint y: 190, endPoint x: 679, endPoint y: 265, distance: 147.6
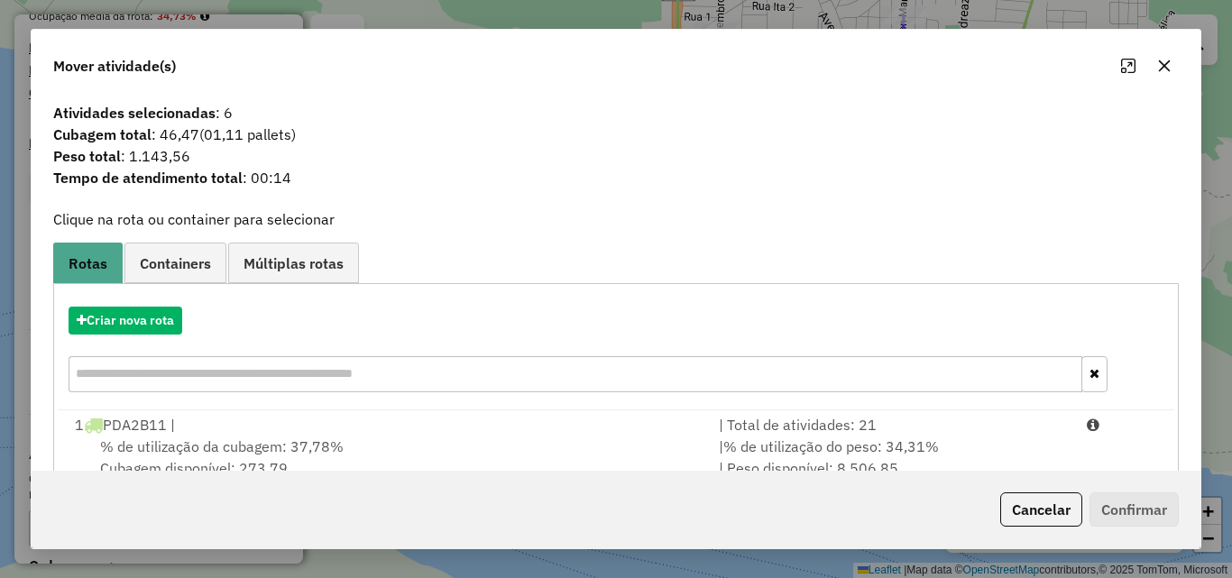
click at [1163, 66] on icon "button" at bounding box center [1165, 66] width 14 height 14
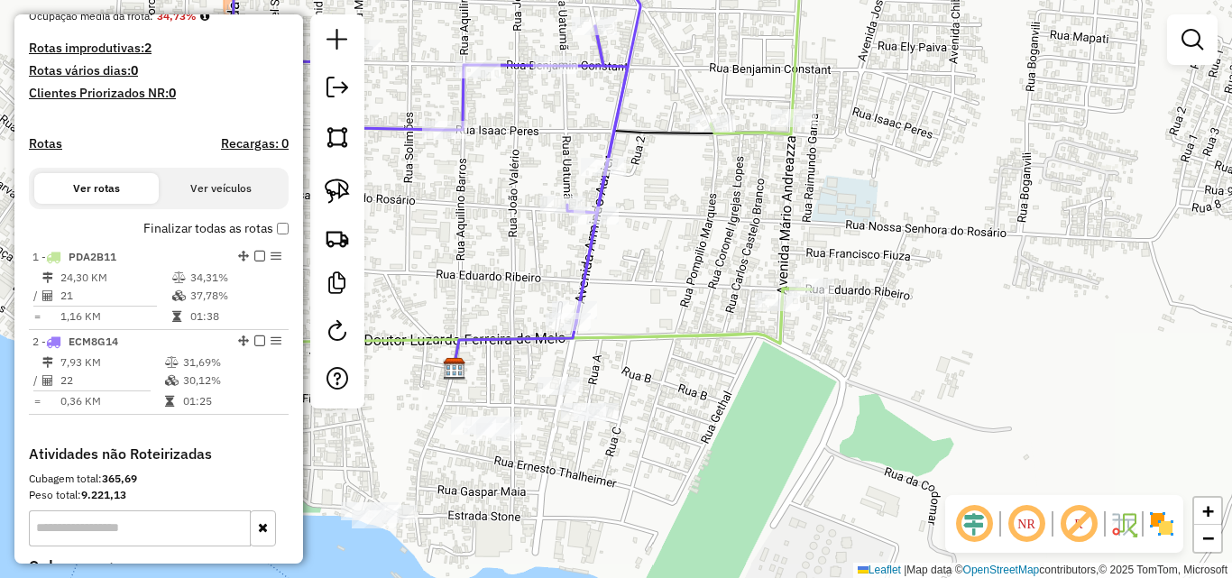
drag, startPoint x: 683, startPoint y: 168, endPoint x: 667, endPoint y: 252, distance: 85.5
click at [667, 252] on div "Janela de atendimento Grade de atendimento Capacidade Transportadoras Veículos …" at bounding box center [616, 289] width 1232 height 578
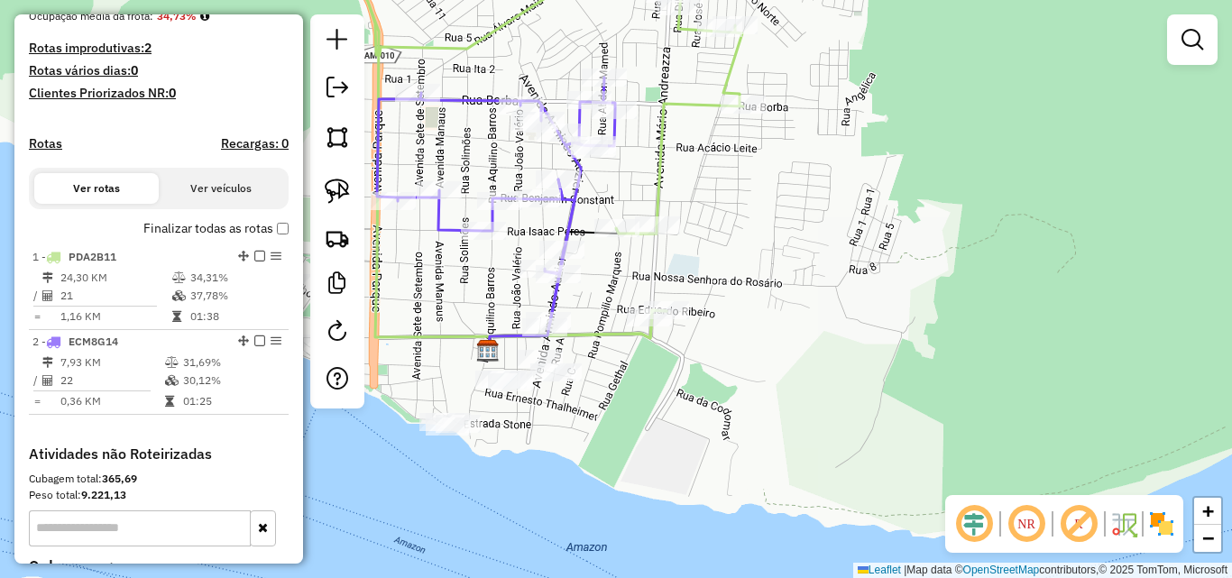
drag, startPoint x: 621, startPoint y: 226, endPoint x: 590, endPoint y: 288, distance: 68.6
click at [590, 288] on div "Janela de atendimento Grade de atendimento Capacidade Transportadoras Veículos …" at bounding box center [616, 289] width 1232 height 578
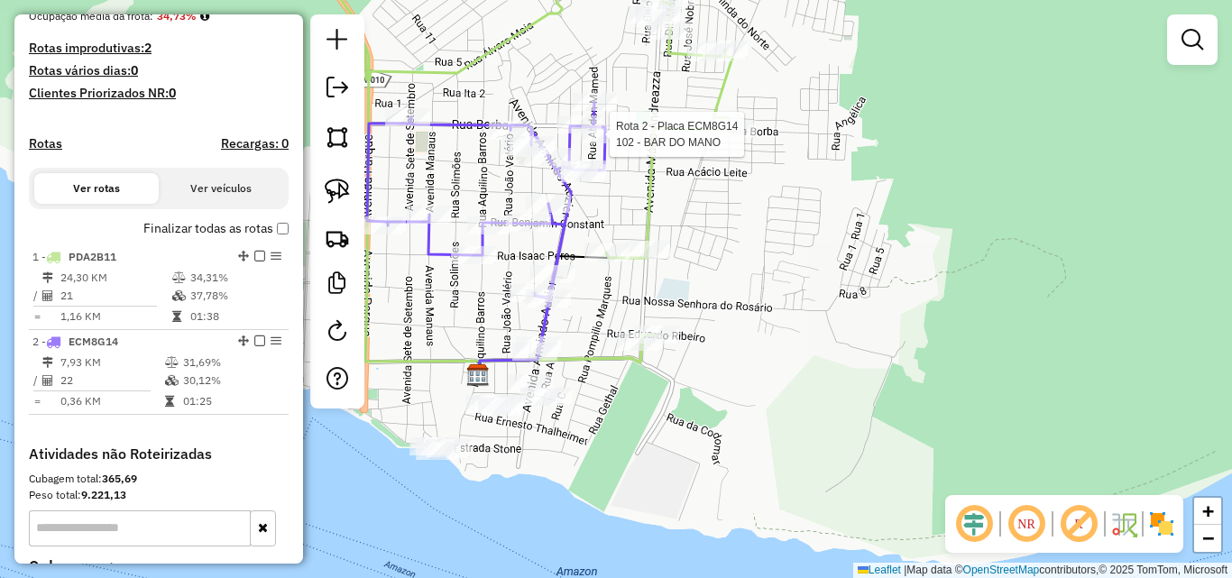
select select "**********"
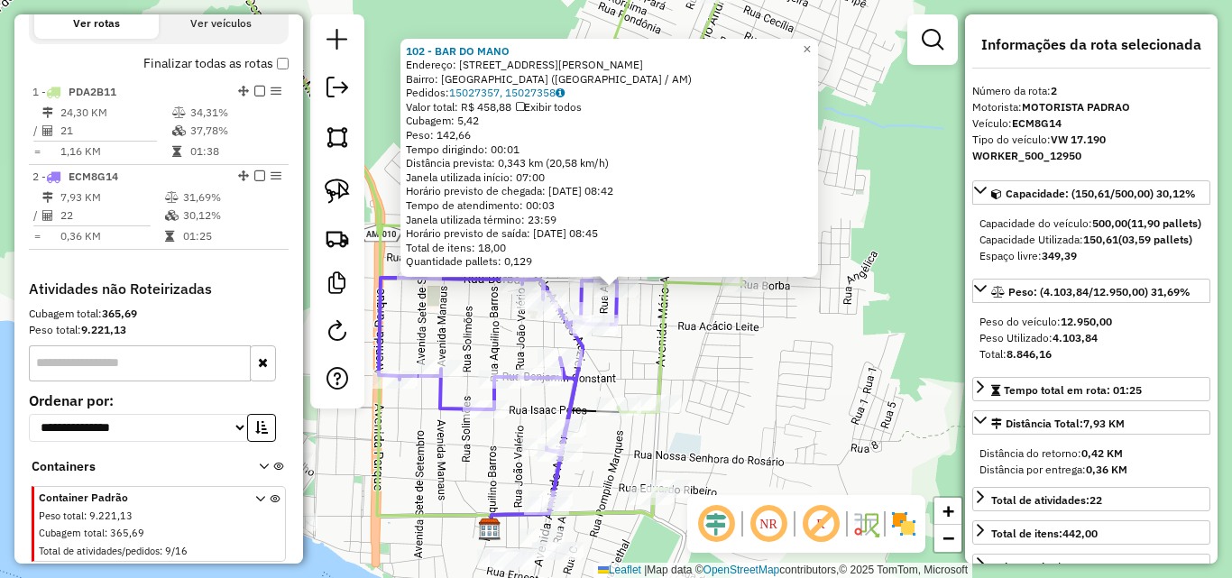
scroll to position [674, 0]
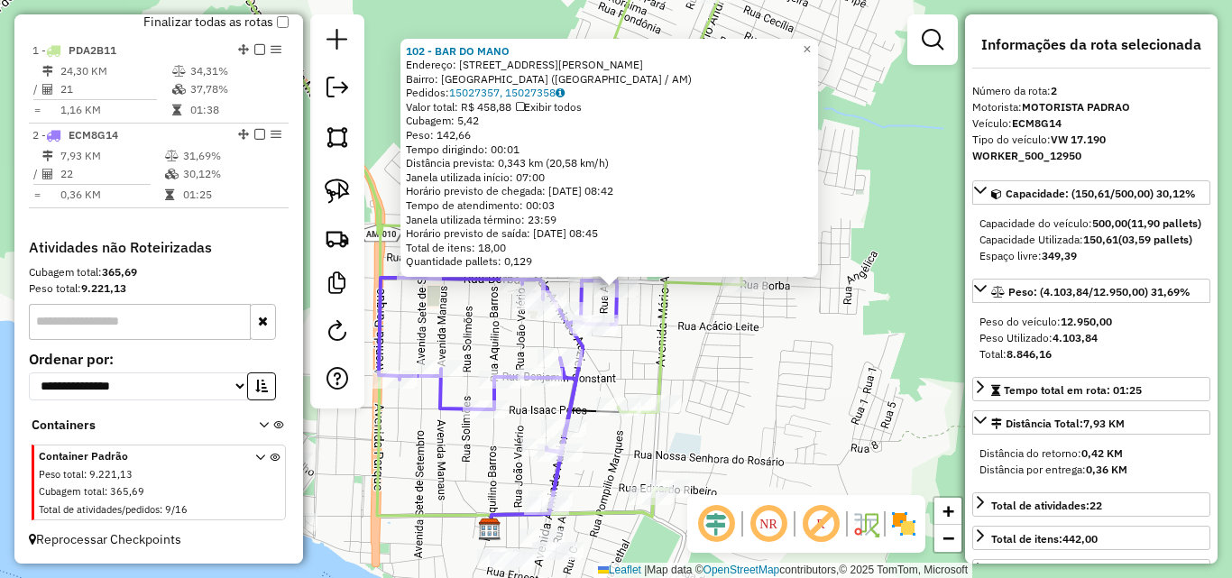
click at [735, 376] on div "102 - BAR DO MANO Endereço: [STREET_ADDRESS][PERSON_NAME] ([GEOGRAPHIC_DATA] / …" at bounding box center [616, 289] width 1232 height 578
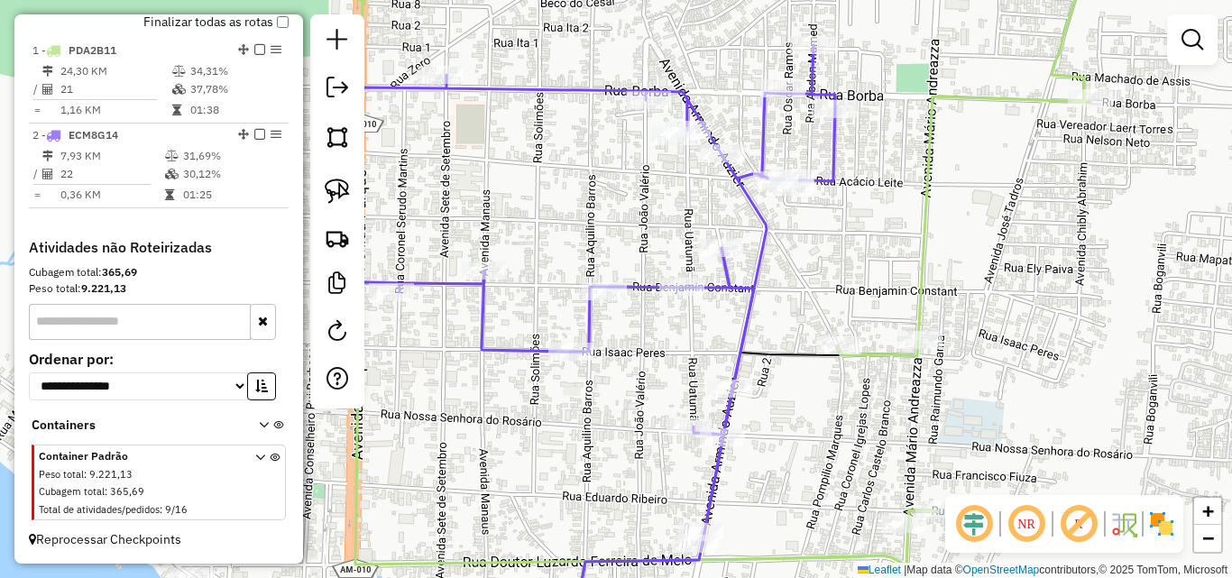
drag, startPoint x: 621, startPoint y: 421, endPoint x: 787, endPoint y: 45, distance: 411.2
click at [782, 56] on div "Janela de atendimento Grade de atendimento Capacidade Transportadoras Veículos …" at bounding box center [616, 289] width 1232 height 578
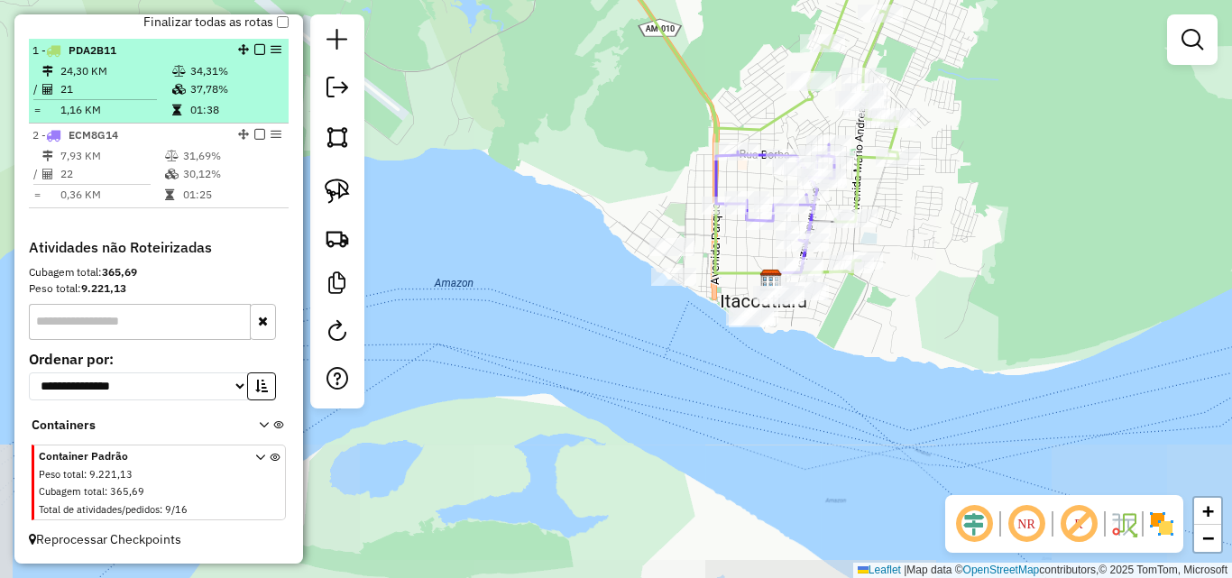
click at [64, 79] on td "24,30 KM" at bounding box center [116, 71] width 112 height 18
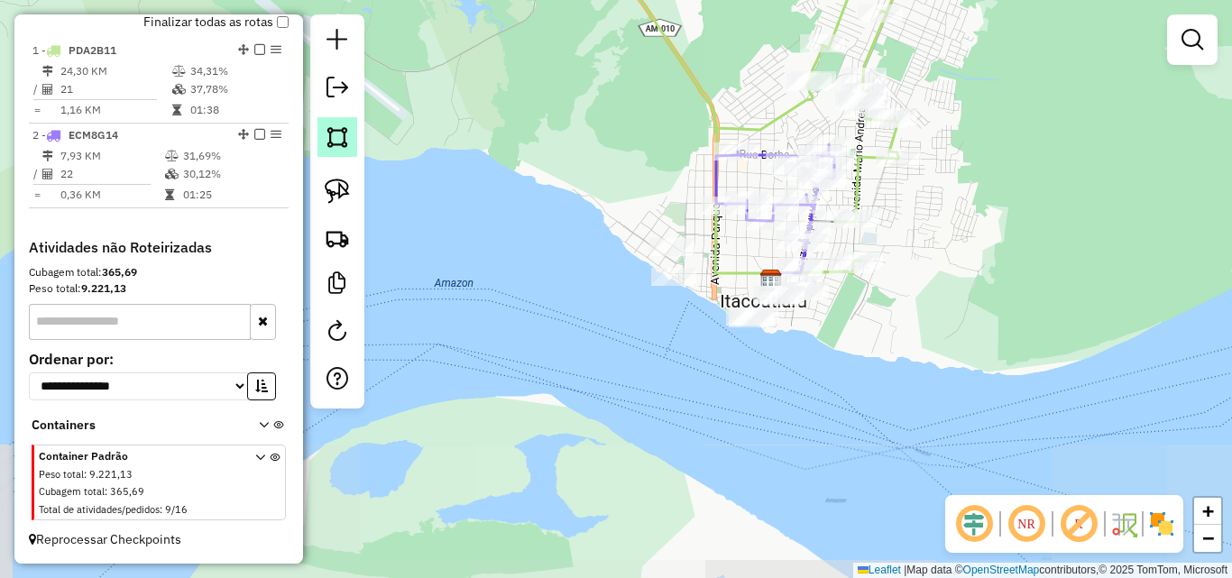
select select "**********"
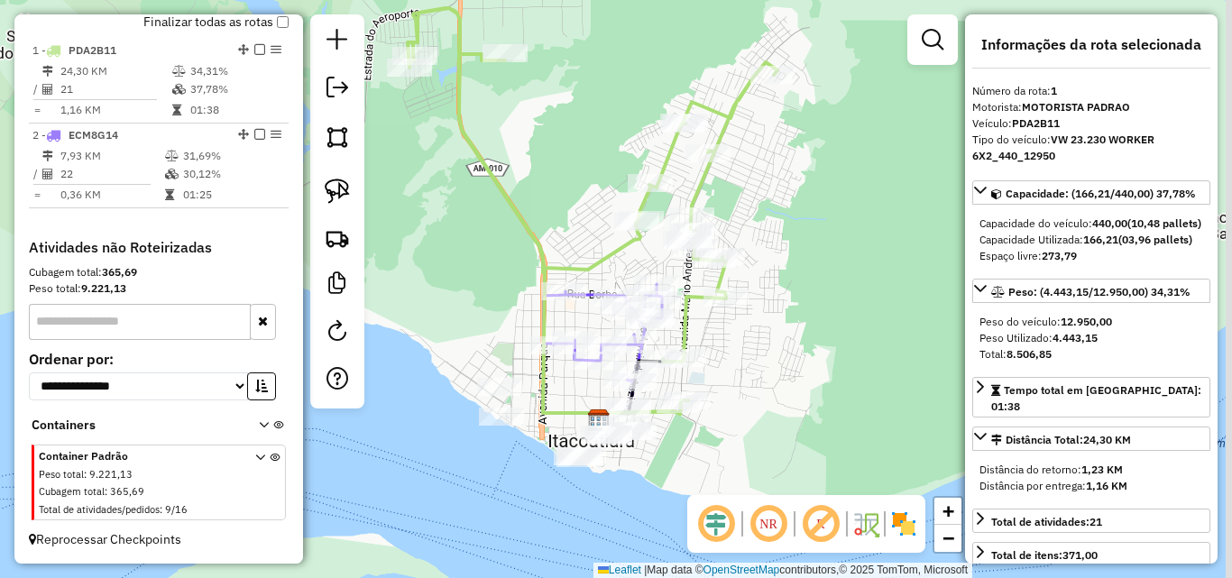
drag, startPoint x: 854, startPoint y: 430, endPoint x: 824, endPoint y: 339, distance: 96.2
click at [825, 340] on div "Janela de atendimento Grade de atendimento Capacidade Transportadoras Veículos …" at bounding box center [616, 289] width 1232 height 578
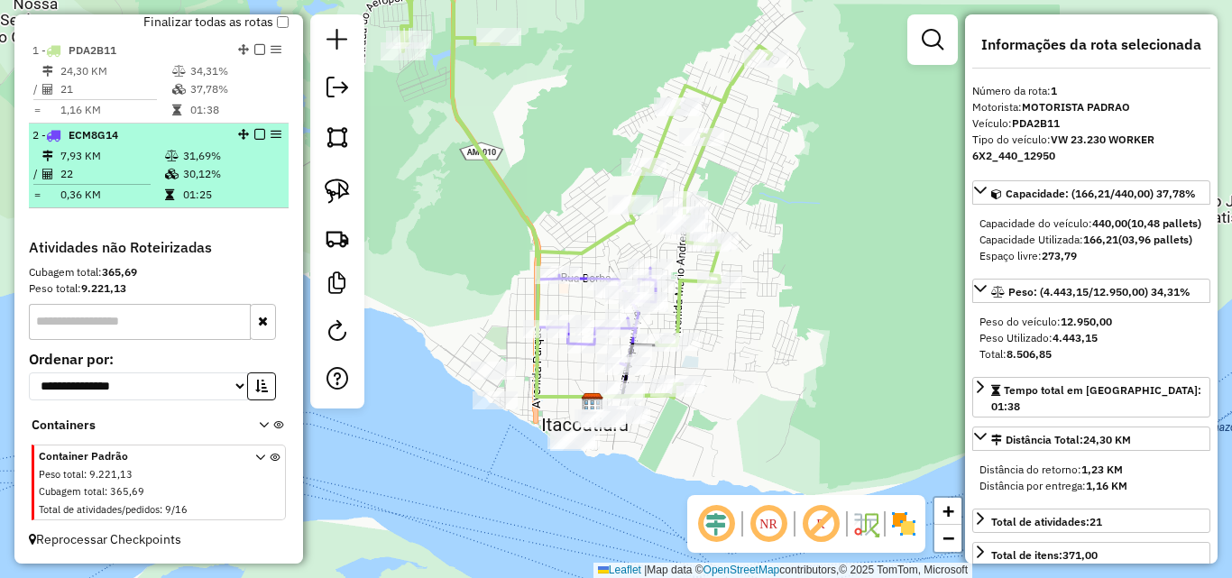
click at [85, 185] on hr at bounding box center [91, 184] width 117 height 1
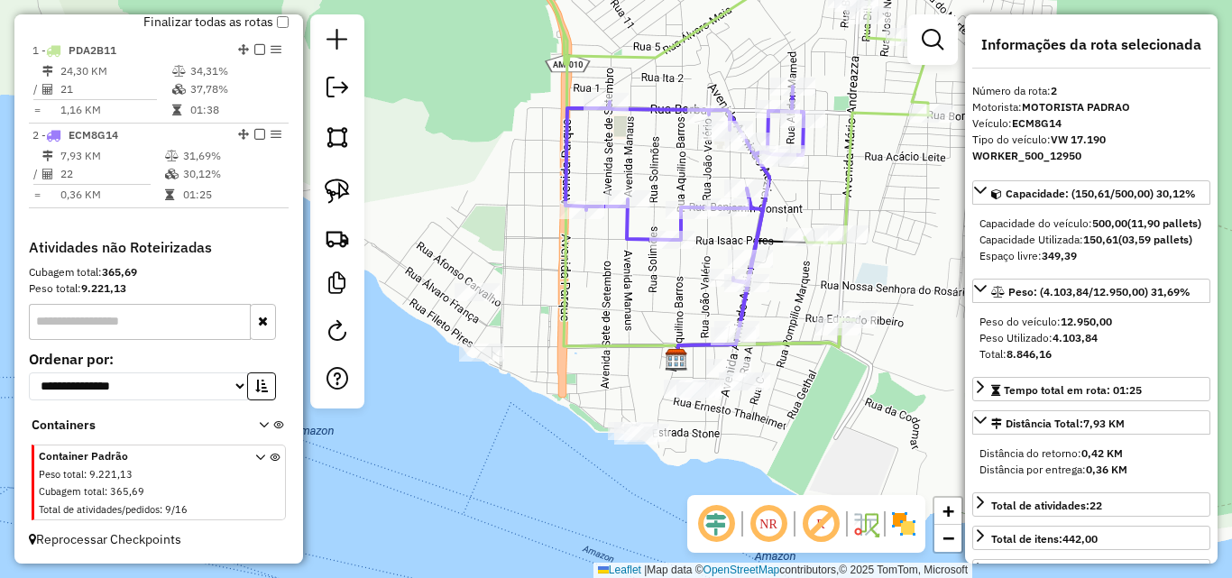
drag, startPoint x: 630, startPoint y: 396, endPoint x: 683, endPoint y: 268, distance: 138.7
click at [665, 280] on div "Janela de atendimento Grade de atendimento Capacidade Transportadoras Veículos …" at bounding box center [616, 289] width 1232 height 578
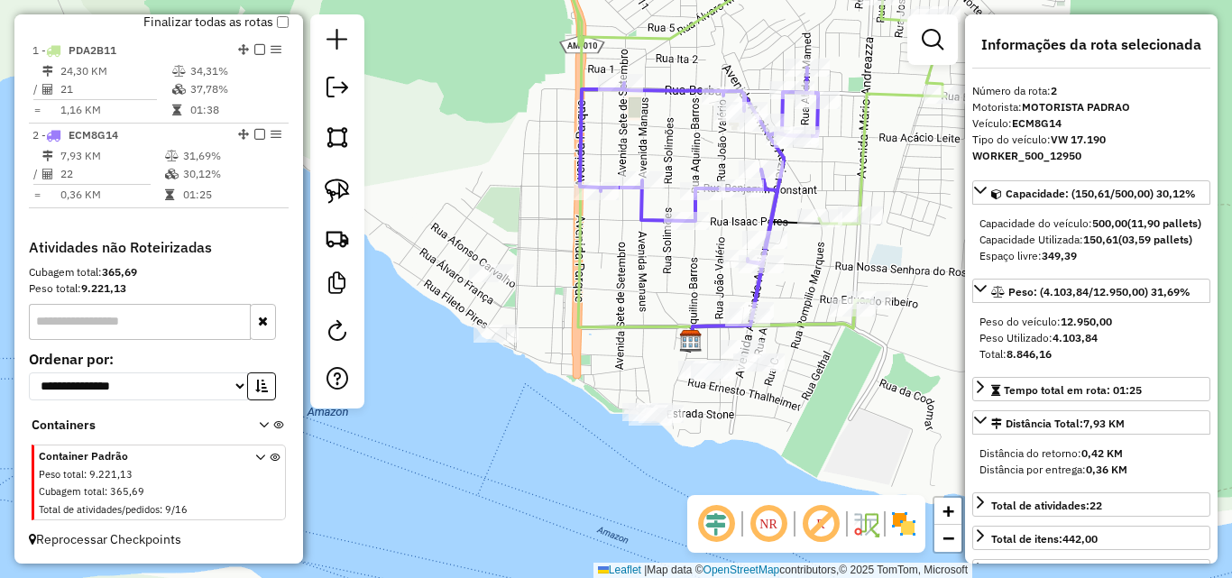
drag, startPoint x: 600, startPoint y: 281, endPoint x: 626, endPoint y: 242, distance: 46.8
click at [625, 245] on div "Janela de atendimento Grade de atendimento Capacidade Transportadoras Veículos …" at bounding box center [616, 289] width 1232 height 578
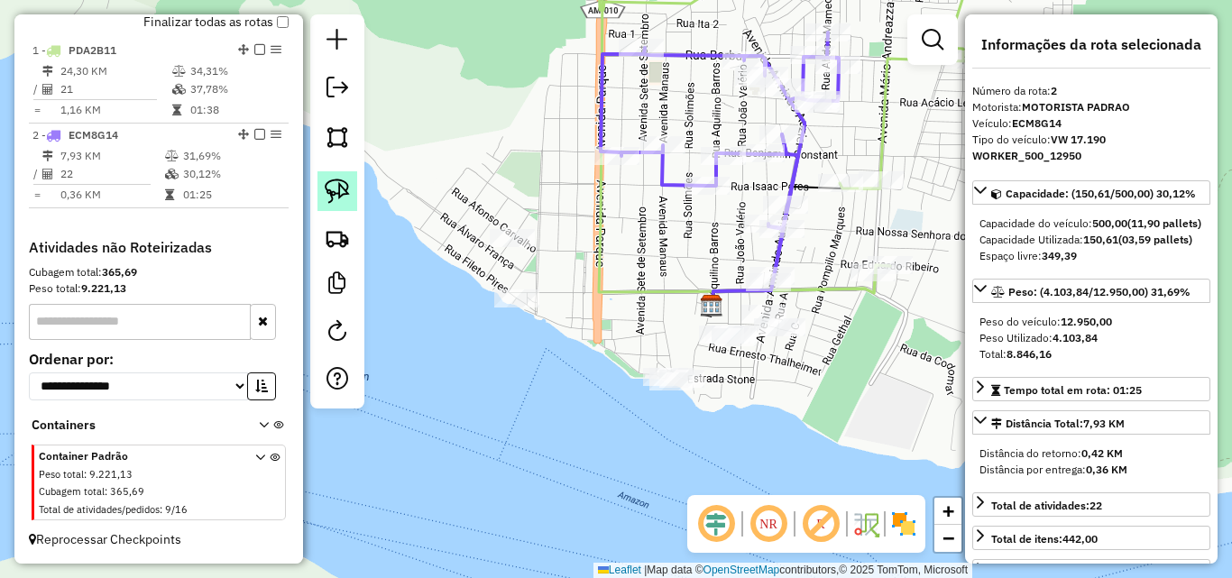
click at [344, 182] on img at bounding box center [337, 191] width 25 height 25
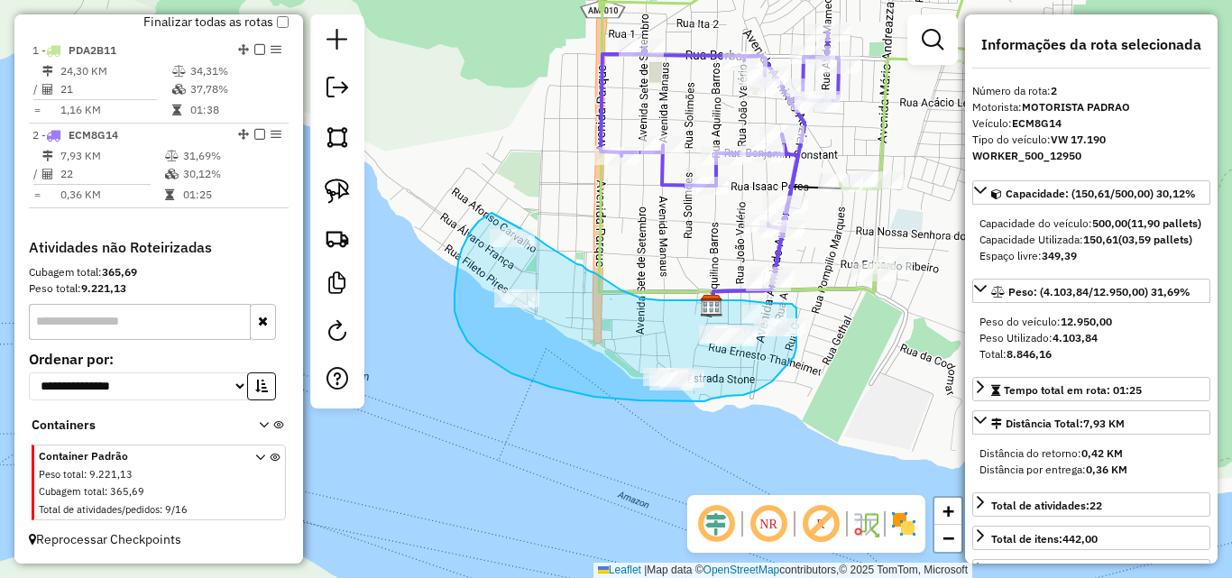
click at [531, 233] on div "Janela de atendimento Grade de atendimento Capacidade Transportadoras Veículos …" at bounding box center [616, 289] width 1232 height 578
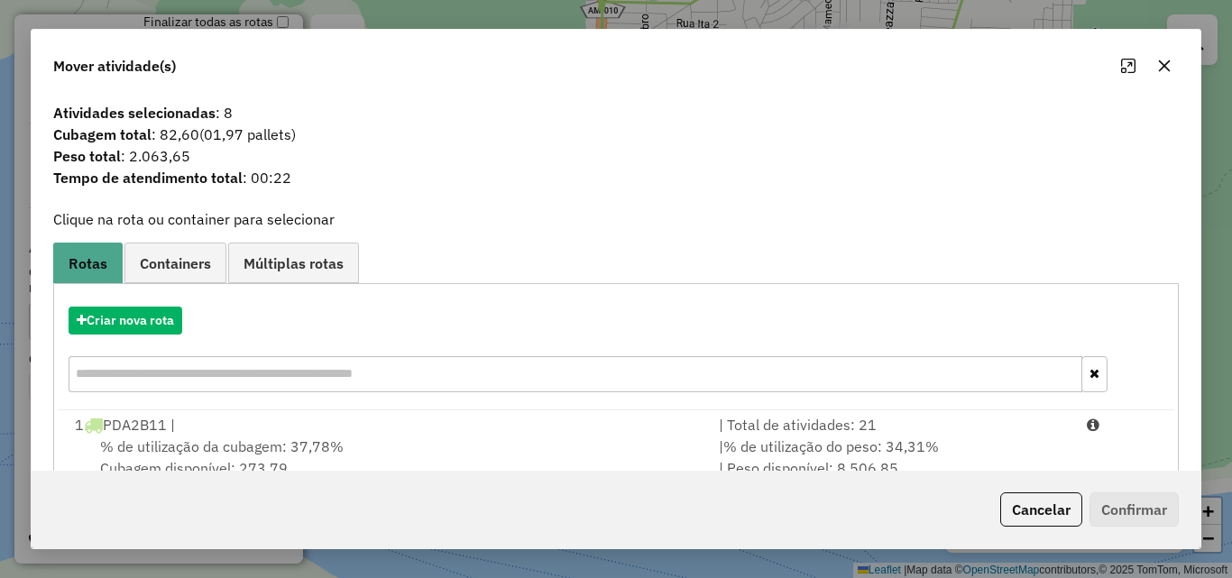
click at [1167, 71] on icon "button" at bounding box center [1165, 66] width 14 height 14
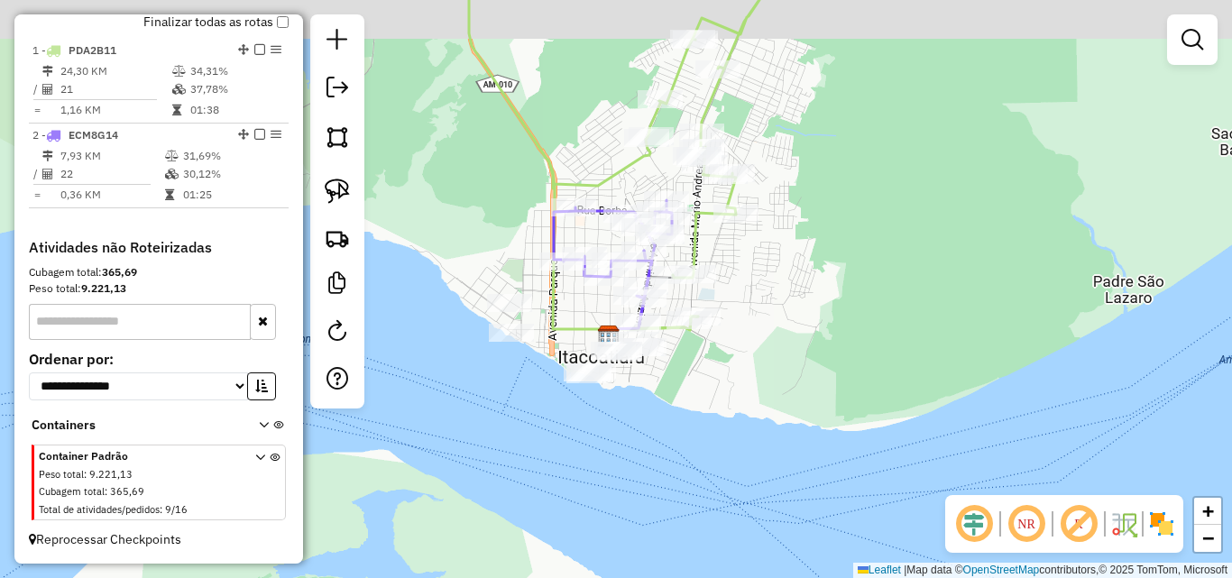
drag, startPoint x: 715, startPoint y: 114, endPoint x: 601, endPoint y: 193, distance: 139.4
click at [588, 198] on icon at bounding box center [617, 161] width 296 height 338
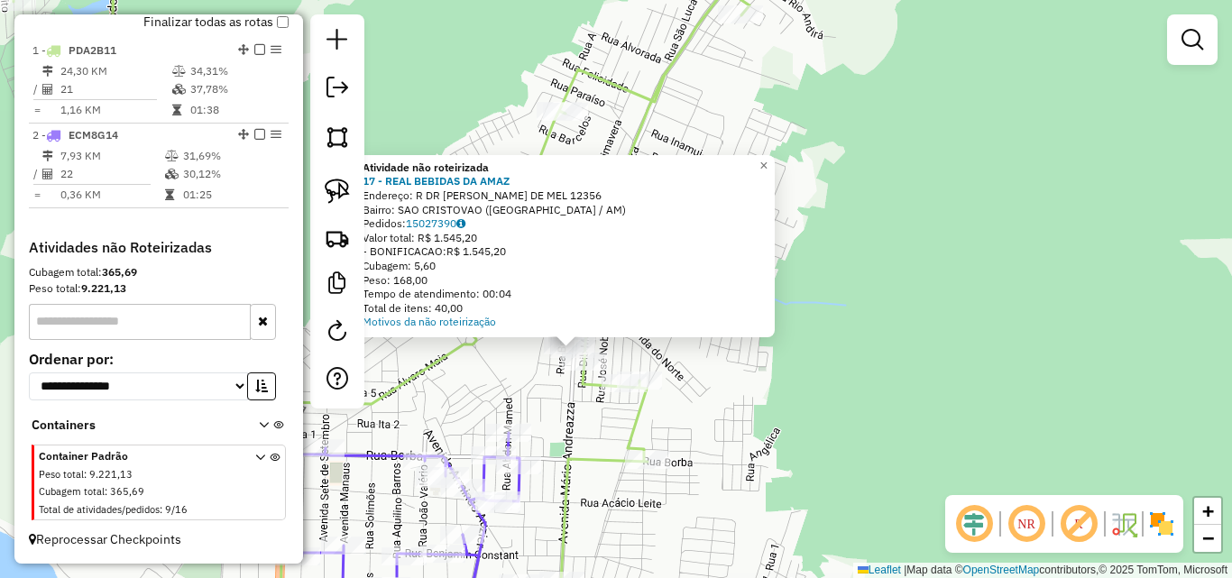
click at [555, 383] on div "Atividade não roteirizada 17 - REAL BEBIDAS DA AMAZ Endereço: R DR [PERSON_NAME…" at bounding box center [616, 289] width 1232 height 578
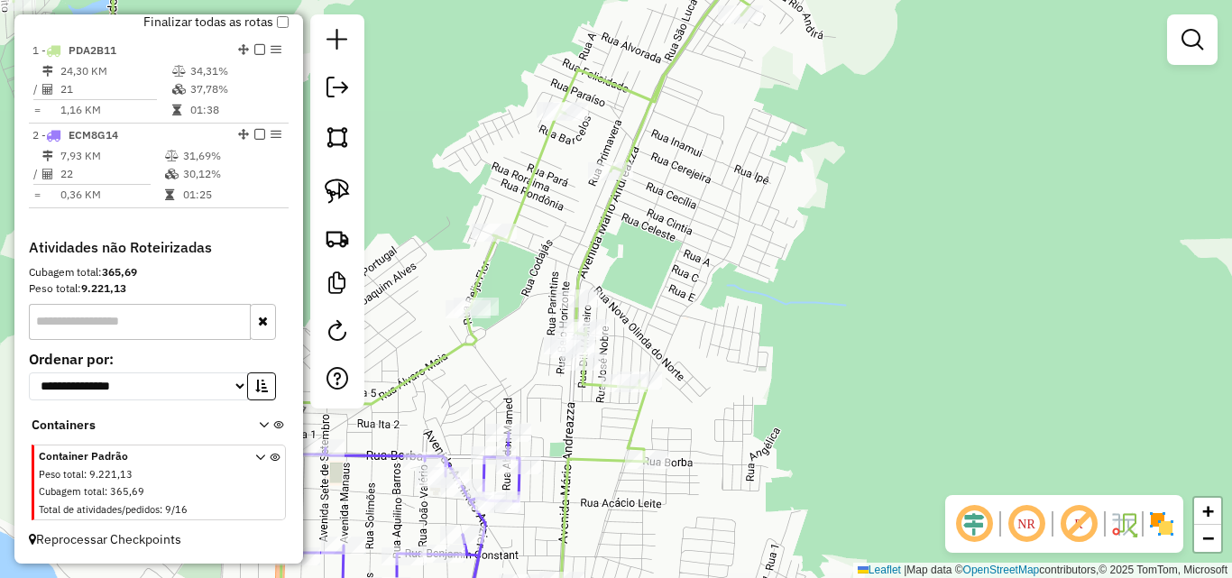
drag, startPoint x: 489, startPoint y: 382, endPoint x: 624, endPoint y: 252, distance: 187.6
click at [617, 258] on div "Janela de atendimento Grade de atendimento Capacidade Transportadoras Veículos …" at bounding box center [616, 289] width 1232 height 578
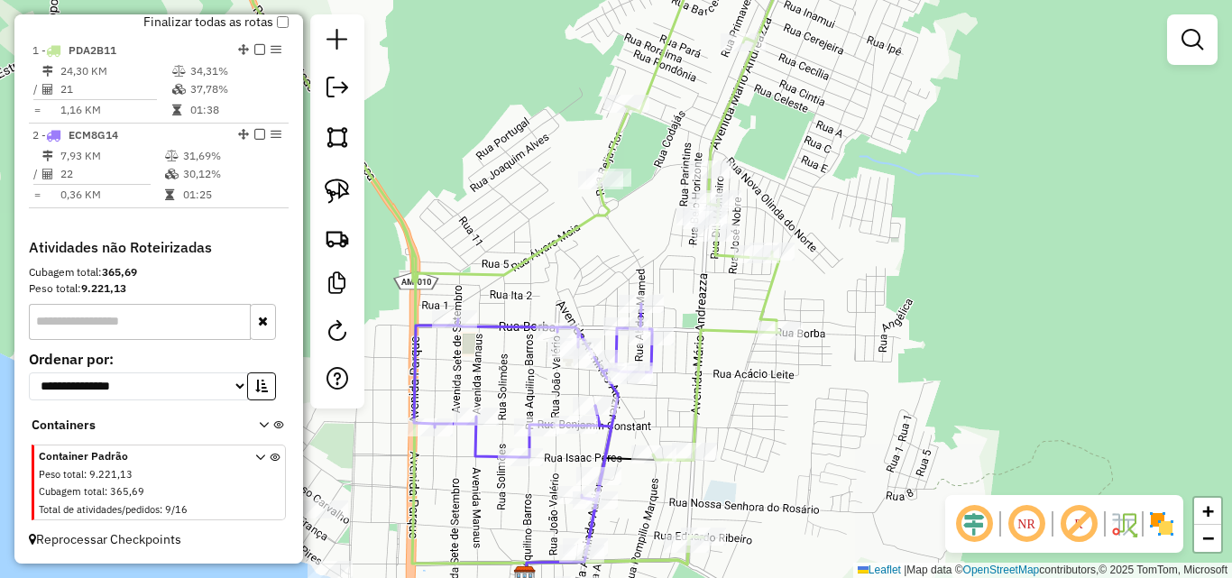
drag, startPoint x: 583, startPoint y: 268, endPoint x: 690, endPoint y: 185, distance: 135.7
click at [672, 196] on div "Janela de atendimento Grade de atendimento Capacidade Transportadoras Veículos …" at bounding box center [616, 289] width 1232 height 578
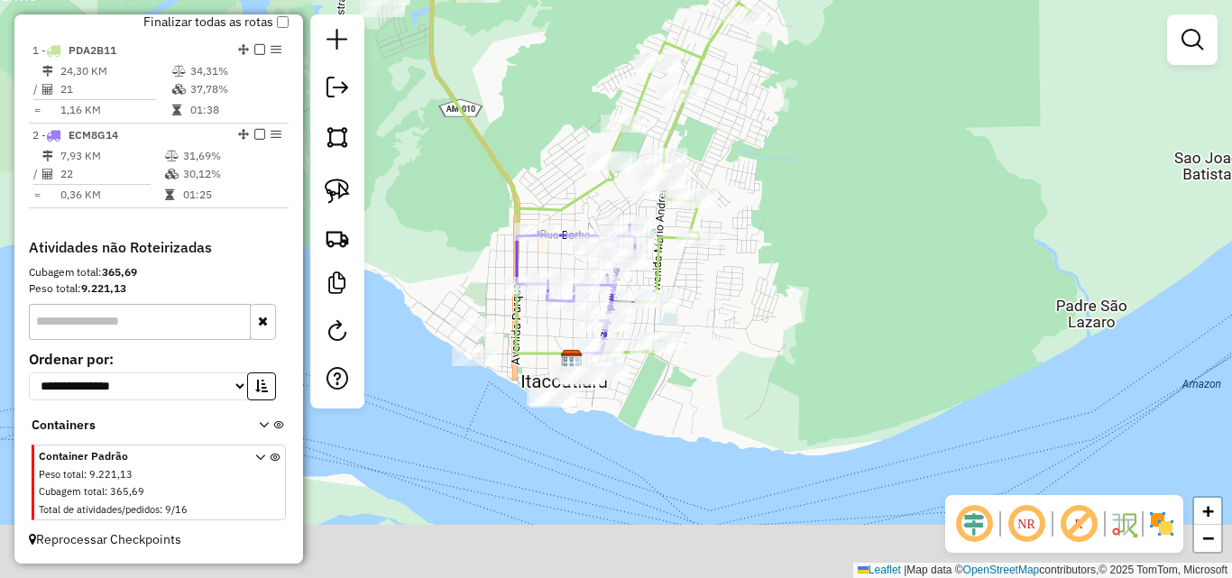
drag, startPoint x: 542, startPoint y: 414, endPoint x: 541, endPoint y: 312, distance: 102.0
click at [541, 313] on div "Janela de atendimento Grade de atendimento Capacidade Transportadoras Veículos …" at bounding box center [616, 289] width 1232 height 578
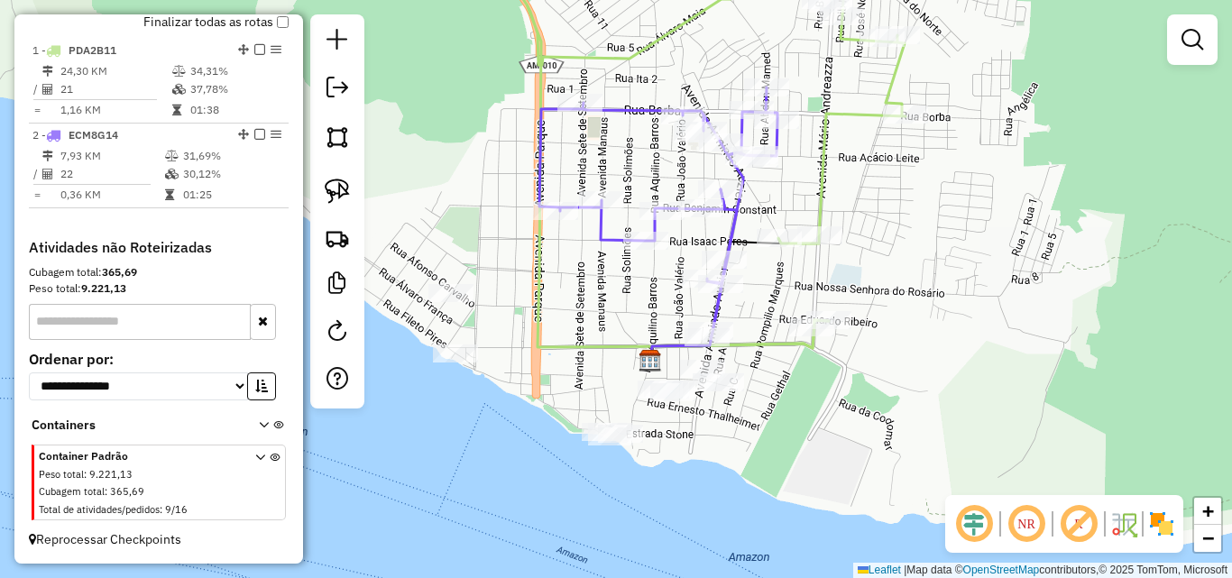
drag, startPoint x: 544, startPoint y: 328, endPoint x: 701, endPoint y: 265, distance: 169.2
click at [700, 266] on div "Janela de atendimento Grade de atendimento Capacidade Transportadoras Veículos …" at bounding box center [616, 289] width 1232 height 578
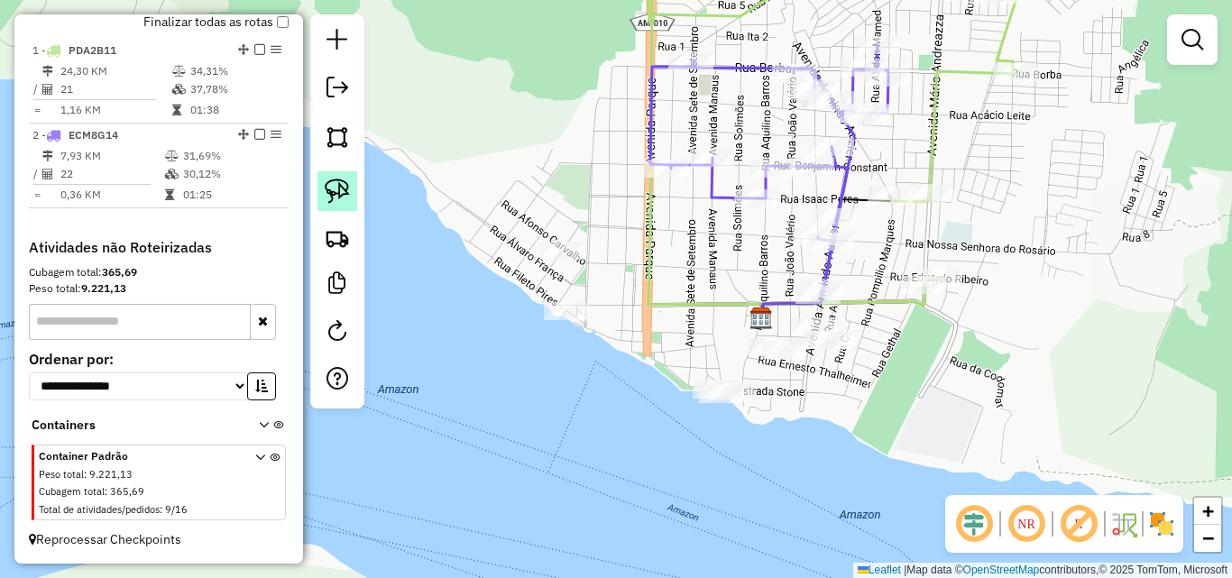
click at [342, 189] on img at bounding box center [337, 191] width 25 height 25
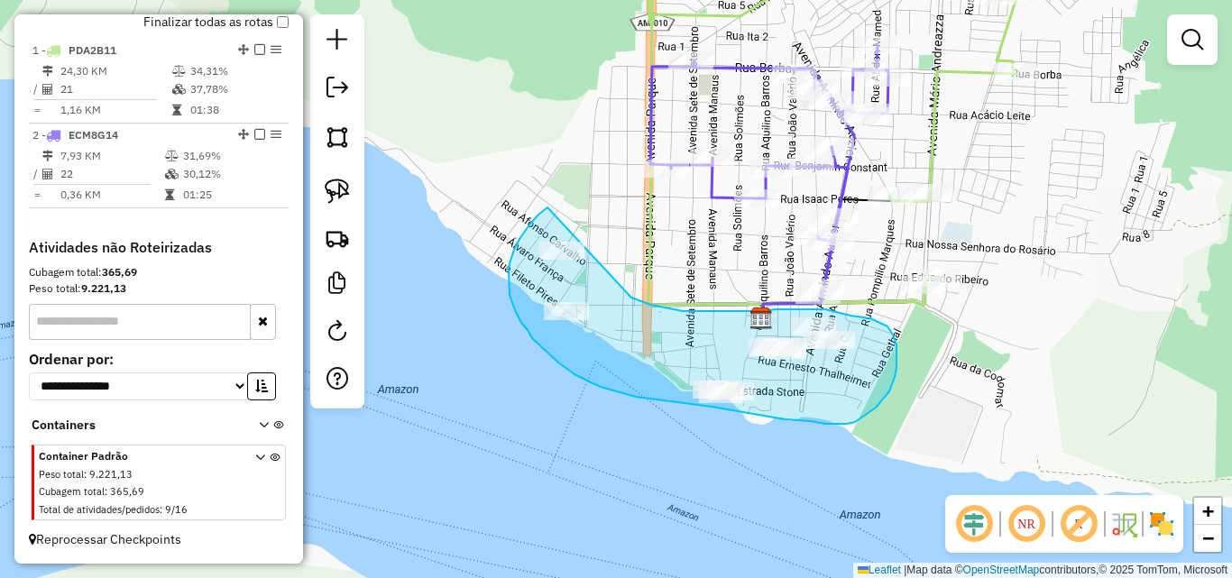
drag, startPoint x: 548, startPoint y: 208, endPoint x: 632, endPoint y: 298, distance: 123.2
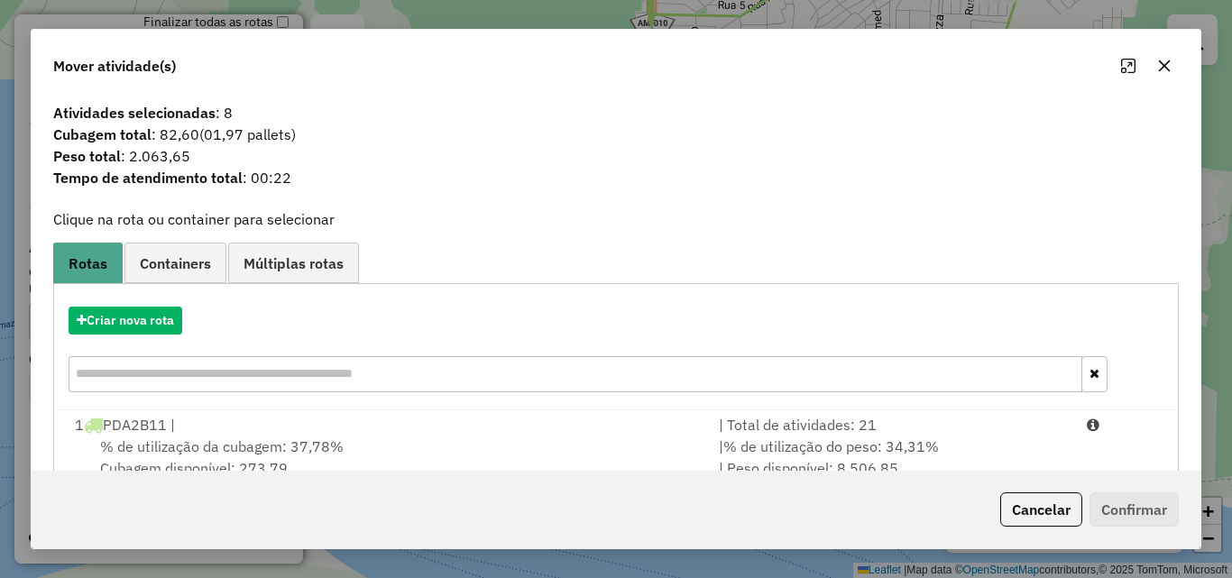
drag, startPoint x: 1165, startPoint y: 61, endPoint x: 1075, endPoint y: 116, distance: 105.7
click at [1165, 62] on icon "button" at bounding box center [1165, 66] width 14 height 14
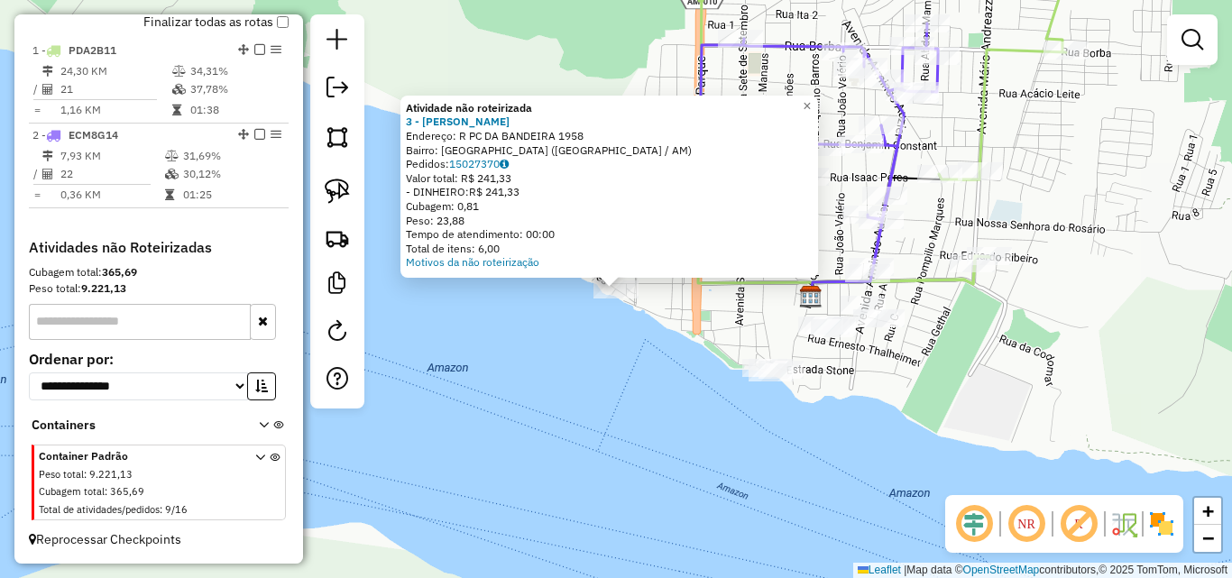
click at [564, 356] on div "Atividade não roteirizada 3 - MERC FERREIRA Endereço: R PC DA BANDEIRA 1958 Bai…" at bounding box center [616, 289] width 1232 height 578
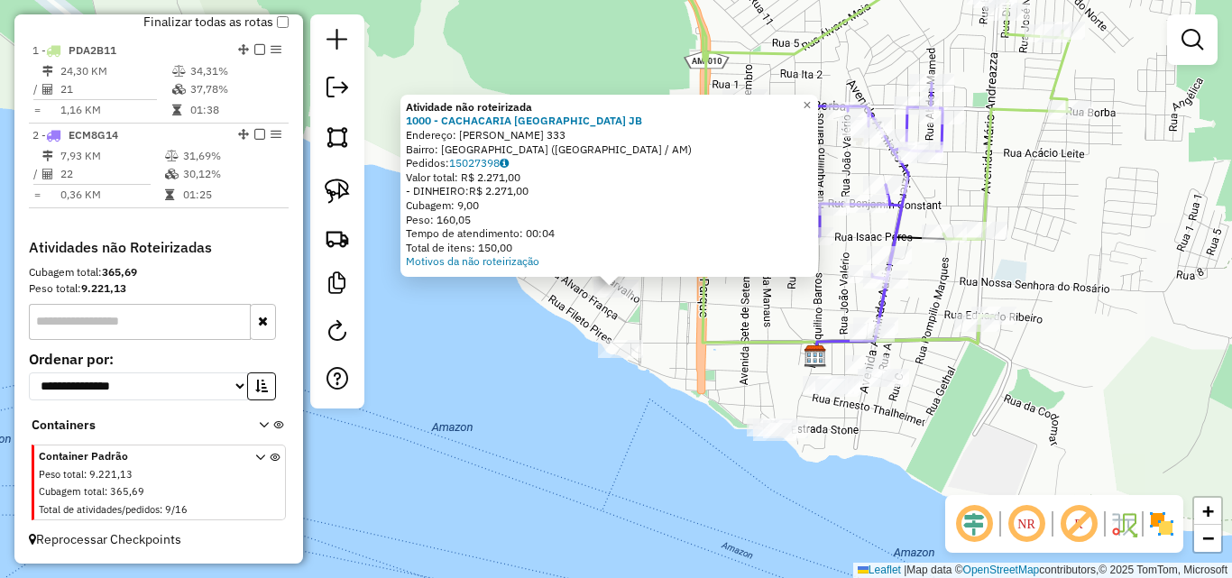
click at [631, 392] on div "Atividade não roteirizada 1000 - CACHACARIA [GEOGRAPHIC_DATA] JB Endereço: [PER…" at bounding box center [616, 289] width 1232 height 578
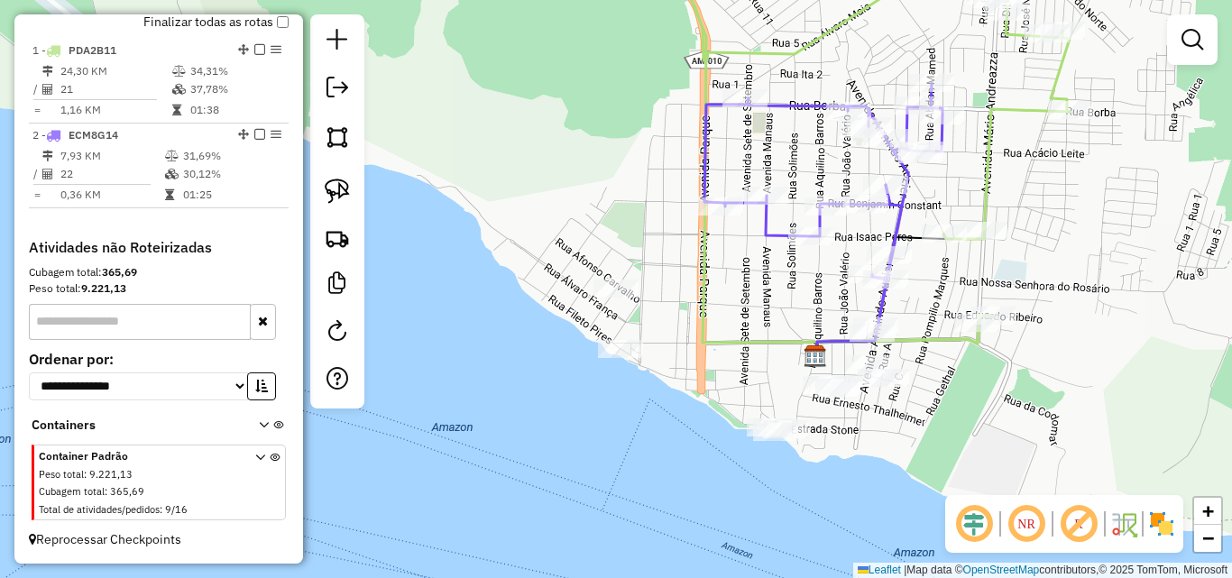
drag, startPoint x: 707, startPoint y: 383, endPoint x: 578, endPoint y: 295, distance: 155.9
click at [584, 300] on div "Janela de atendimento Grade de atendimento Capacidade Transportadoras Veículos …" at bounding box center [616, 289] width 1232 height 578
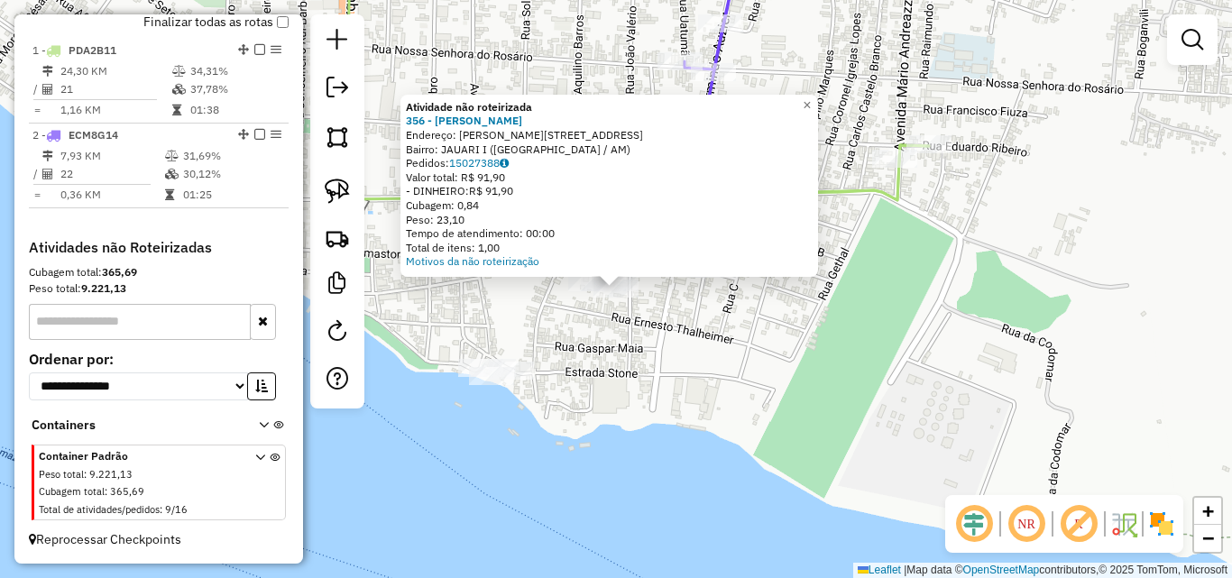
click at [642, 374] on div "Atividade não roteirizada 356 - [PERSON_NAME]: [PERSON_NAME] 378 Bairro: JAUARI…" at bounding box center [616, 289] width 1232 height 578
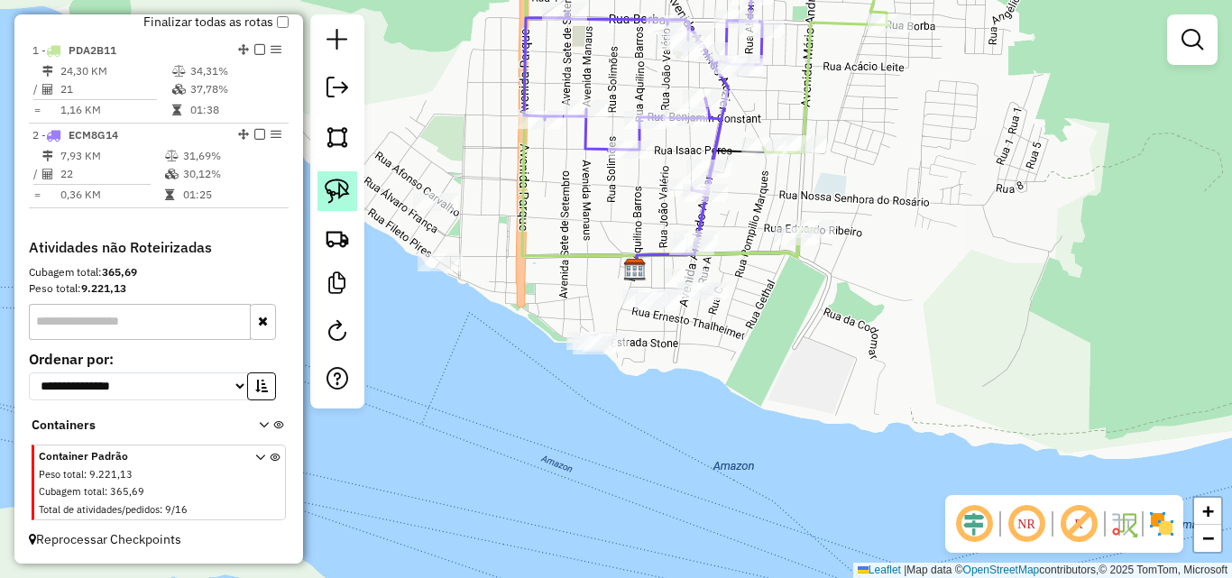
click at [350, 195] on link at bounding box center [338, 191] width 40 height 40
drag, startPoint x: 434, startPoint y: 169, endPoint x: 483, endPoint y: 265, distance: 108.1
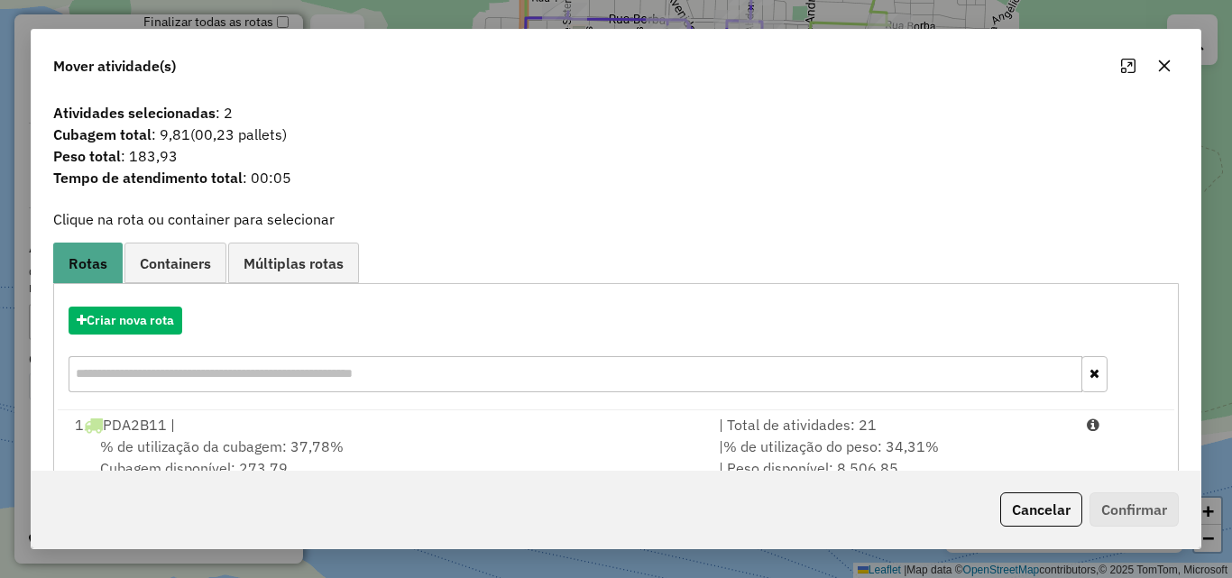
click at [1160, 65] on icon "button" at bounding box center [1165, 66] width 14 height 14
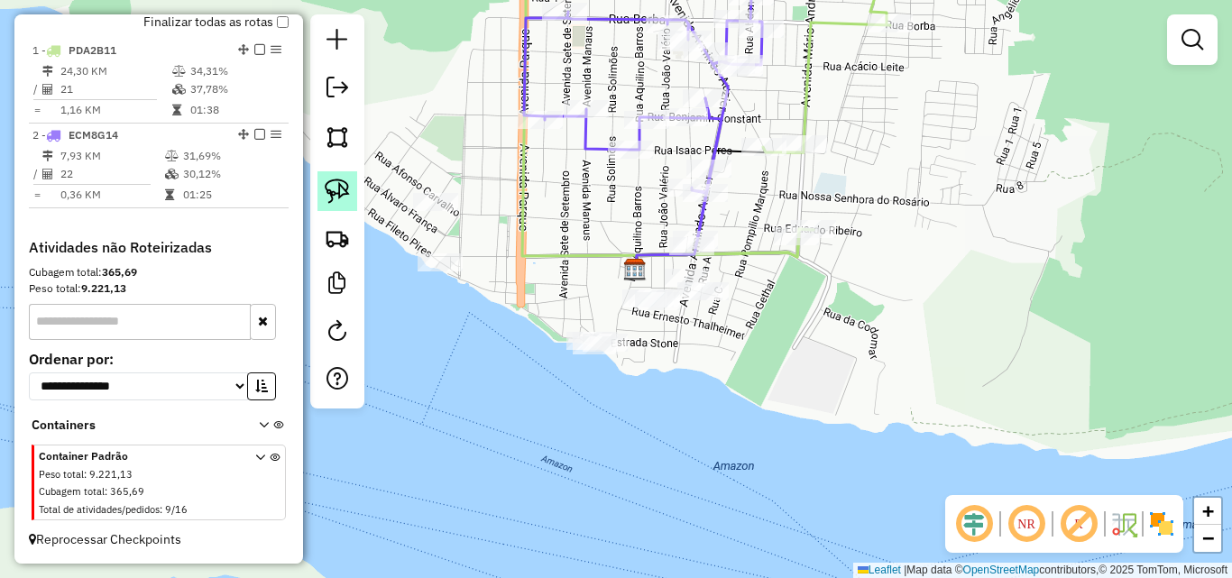
click at [343, 183] on img at bounding box center [337, 191] width 25 height 25
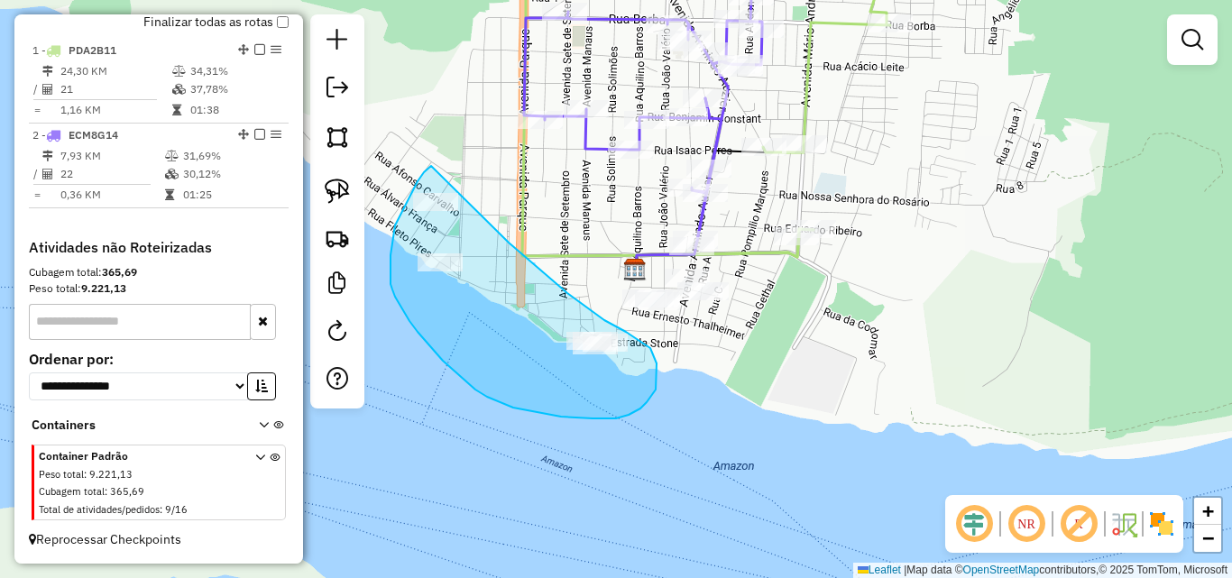
drag, startPoint x: 431, startPoint y: 166, endPoint x: 497, endPoint y: 235, distance: 95.7
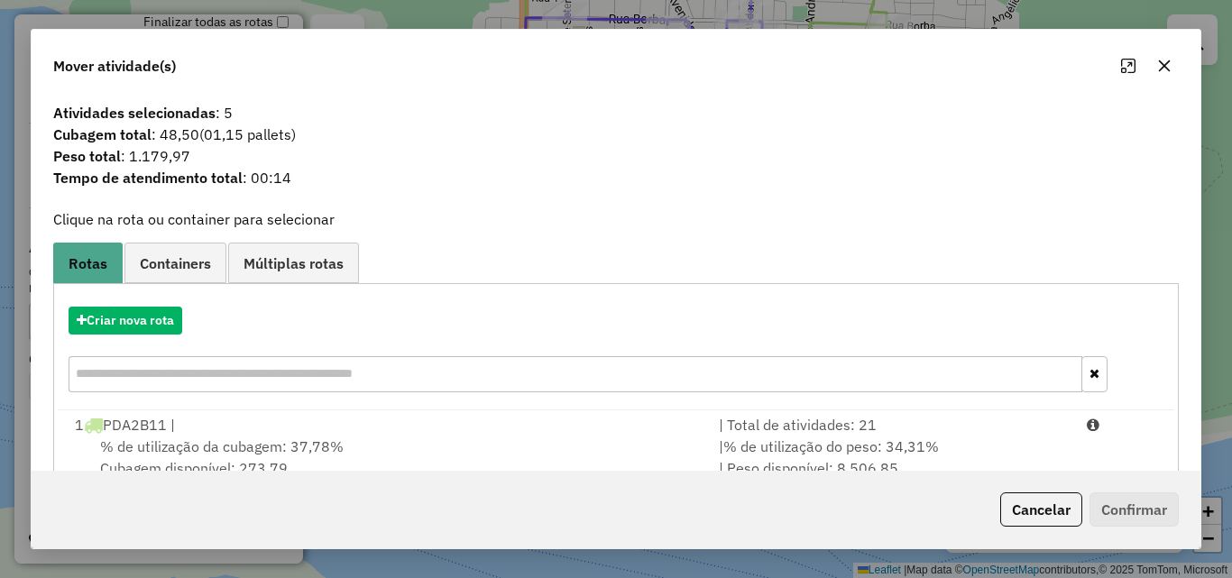
click at [1168, 69] on icon "button" at bounding box center [1165, 66] width 12 height 12
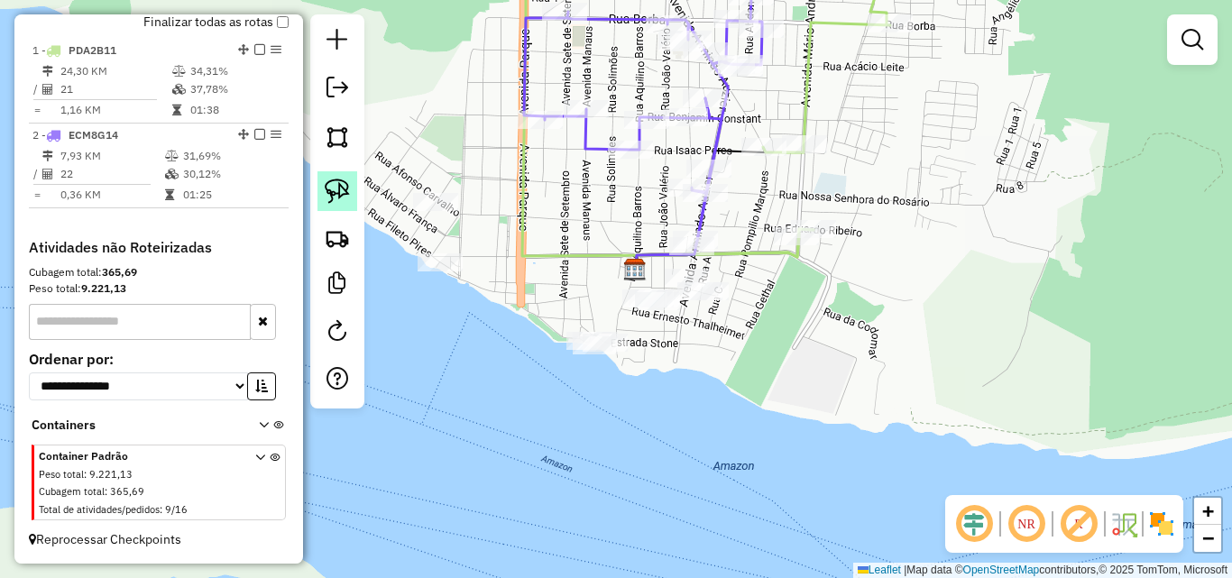
click at [327, 189] on img at bounding box center [337, 191] width 25 height 25
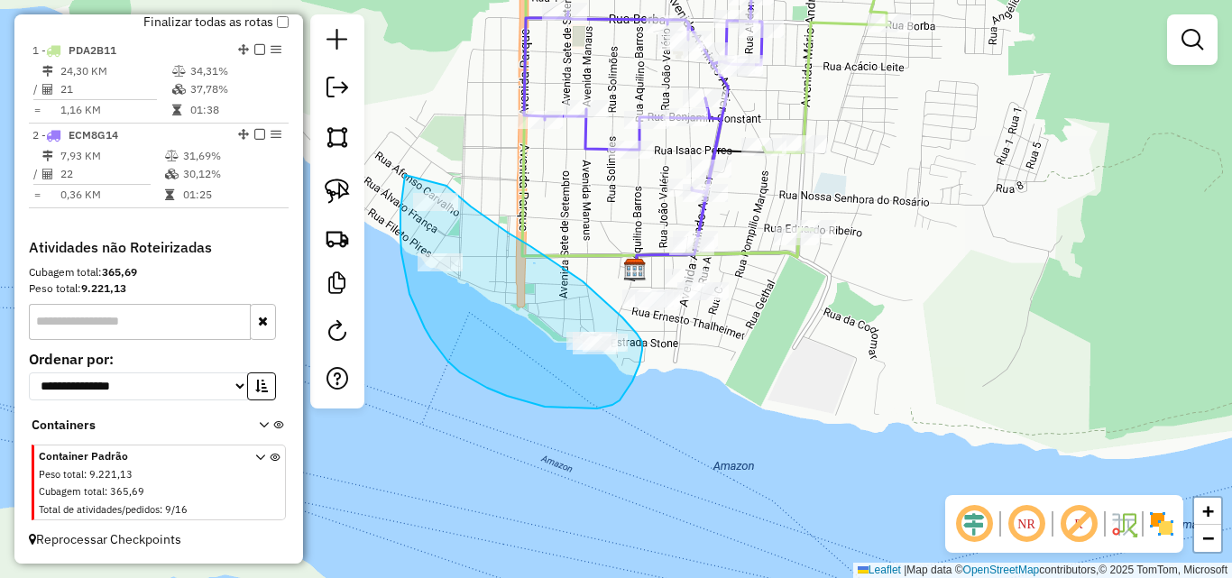
drag, startPoint x: 405, startPoint y: 175, endPoint x: 443, endPoint y: 183, distance: 38.8
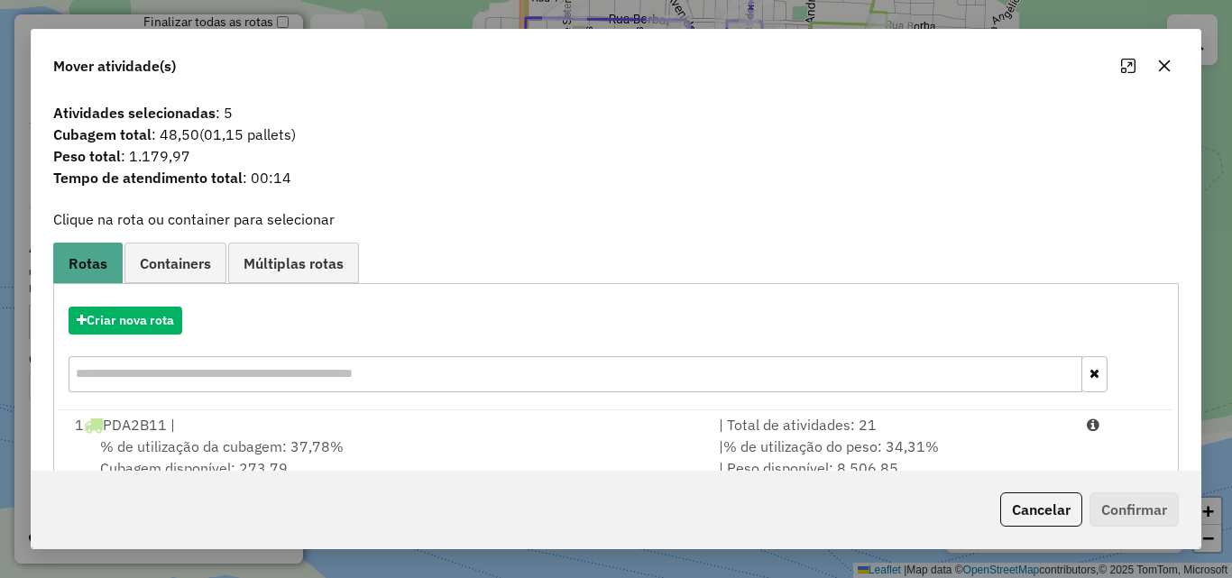
click at [1163, 67] on icon "button" at bounding box center [1165, 66] width 12 height 12
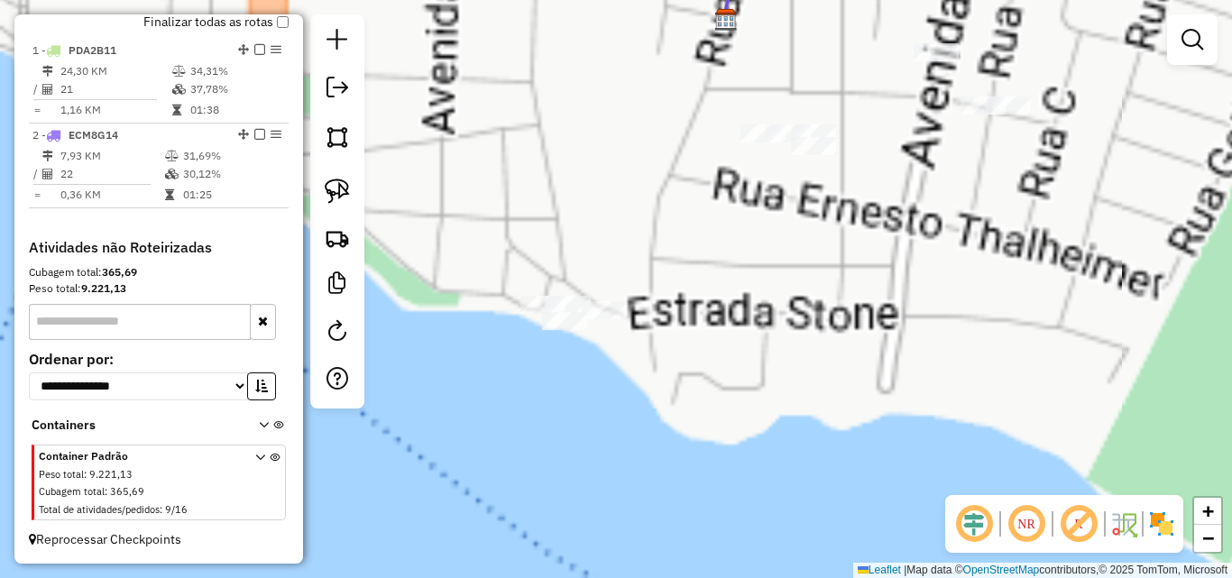
drag, startPoint x: 537, startPoint y: 362, endPoint x: 658, endPoint y: 335, distance: 123.9
click at [649, 347] on div "Janela de atendimento Grade de atendimento Capacidade Transportadoras Veículos …" at bounding box center [616, 289] width 1232 height 578
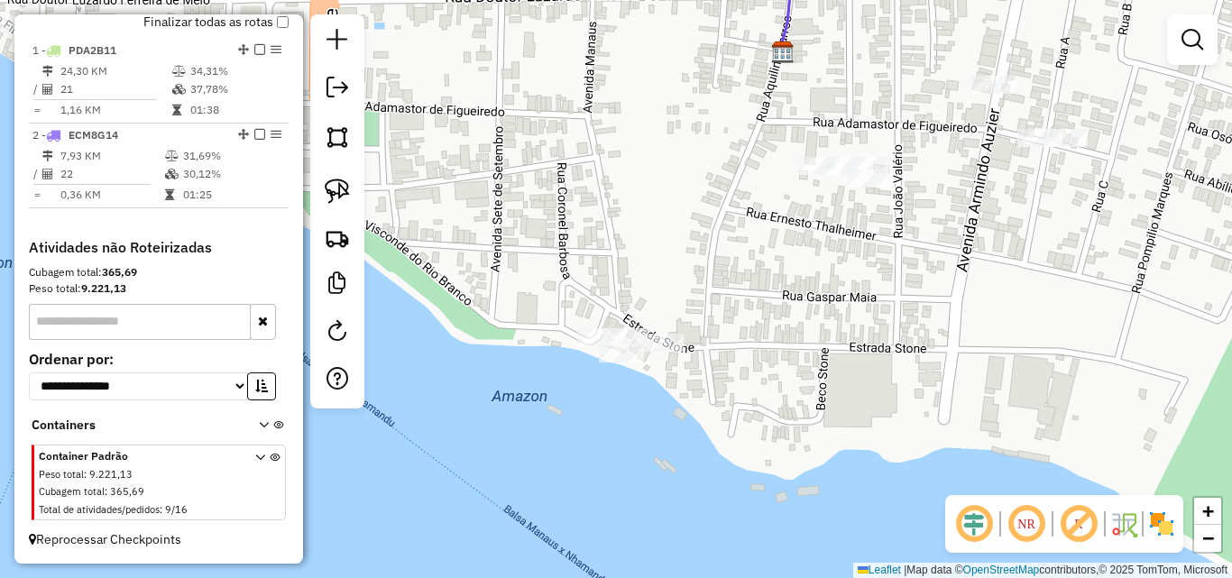
drag, startPoint x: 599, startPoint y: 220, endPoint x: 636, endPoint y: 375, distance: 159.5
click at [631, 374] on div "Janela de atendimento Grade de atendimento Capacidade Transportadoras Veículos …" at bounding box center [616, 289] width 1232 height 578
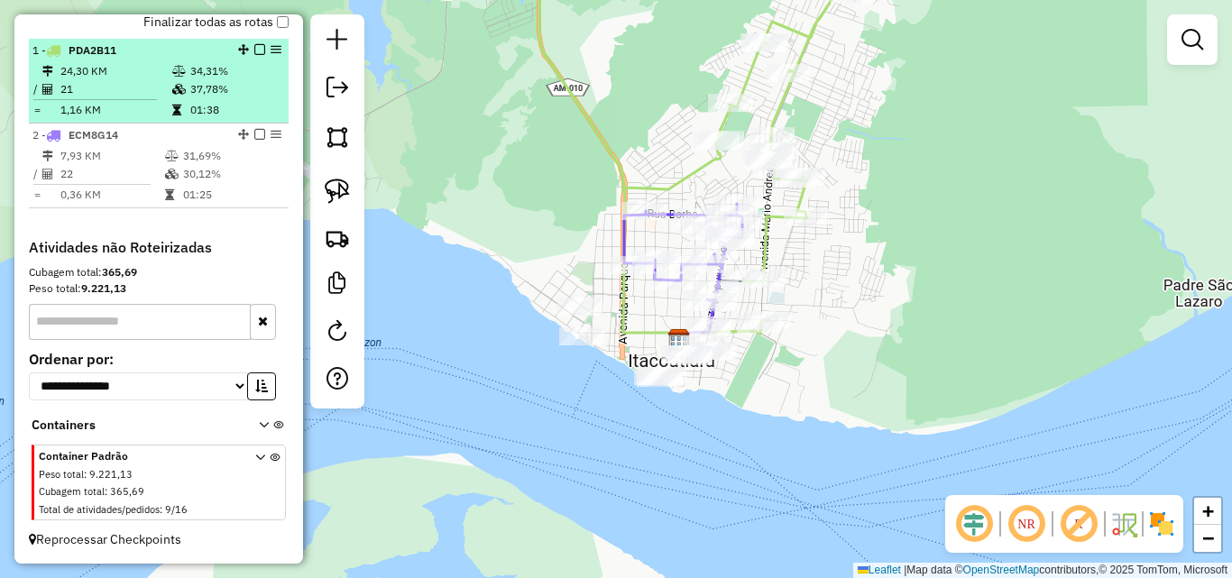
click at [90, 88] on td "21" at bounding box center [116, 89] width 112 height 18
select select "**********"
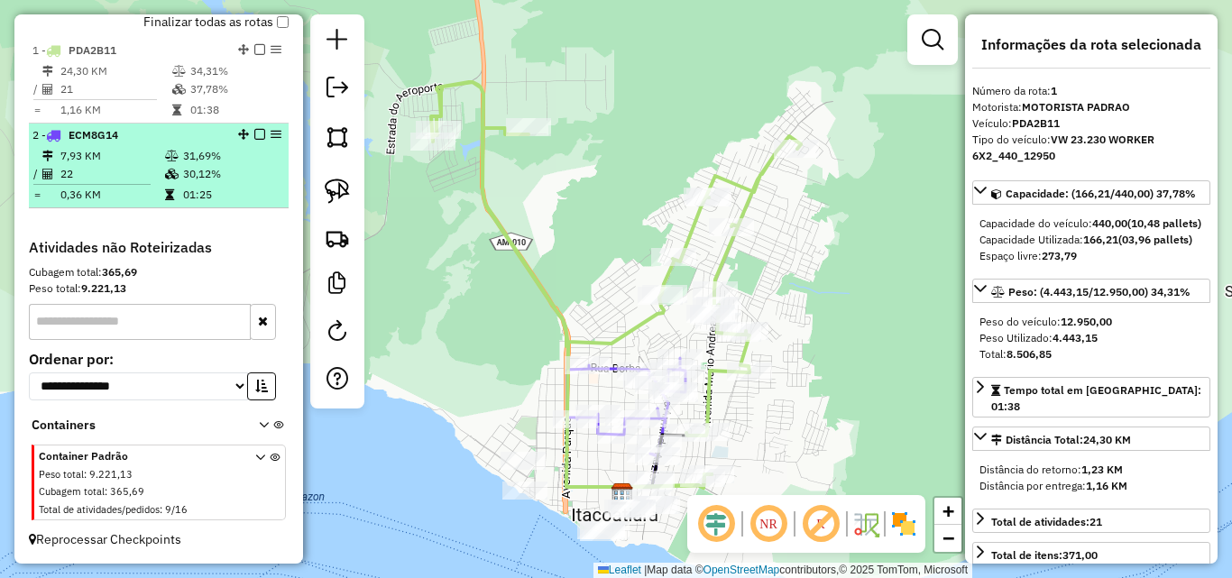
click at [139, 151] on td "7,93 KM" at bounding box center [112, 156] width 105 height 18
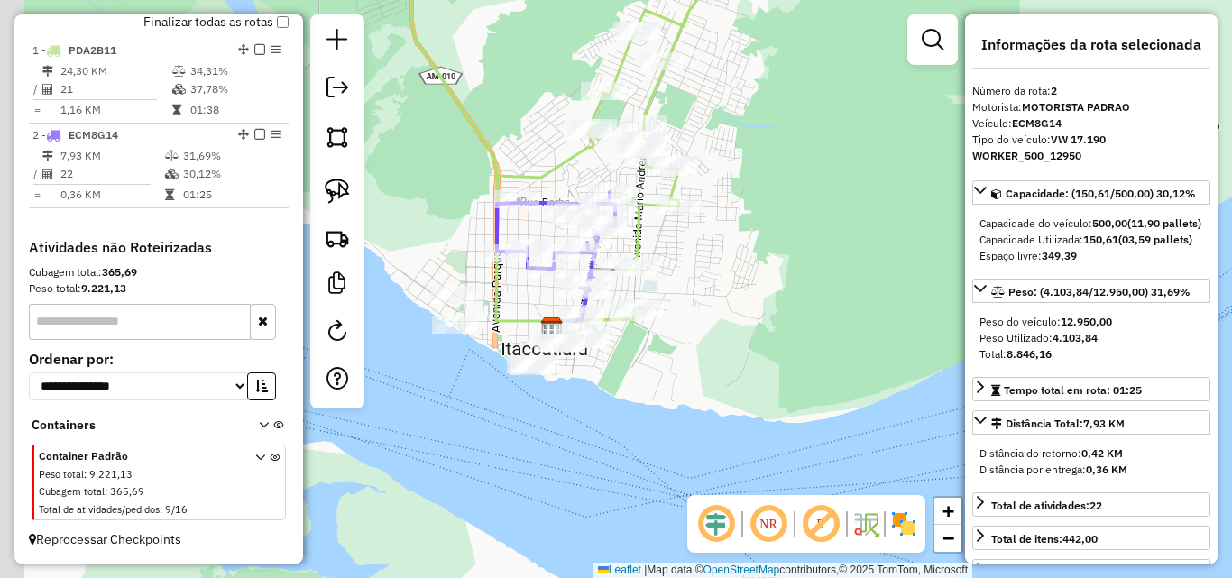
drag, startPoint x: 461, startPoint y: 329, endPoint x: 519, endPoint y: 295, distance: 67.2
click at [518, 295] on div "Janela de atendimento Grade de atendimento Capacidade Transportadoras Veículos …" at bounding box center [616, 289] width 1232 height 578
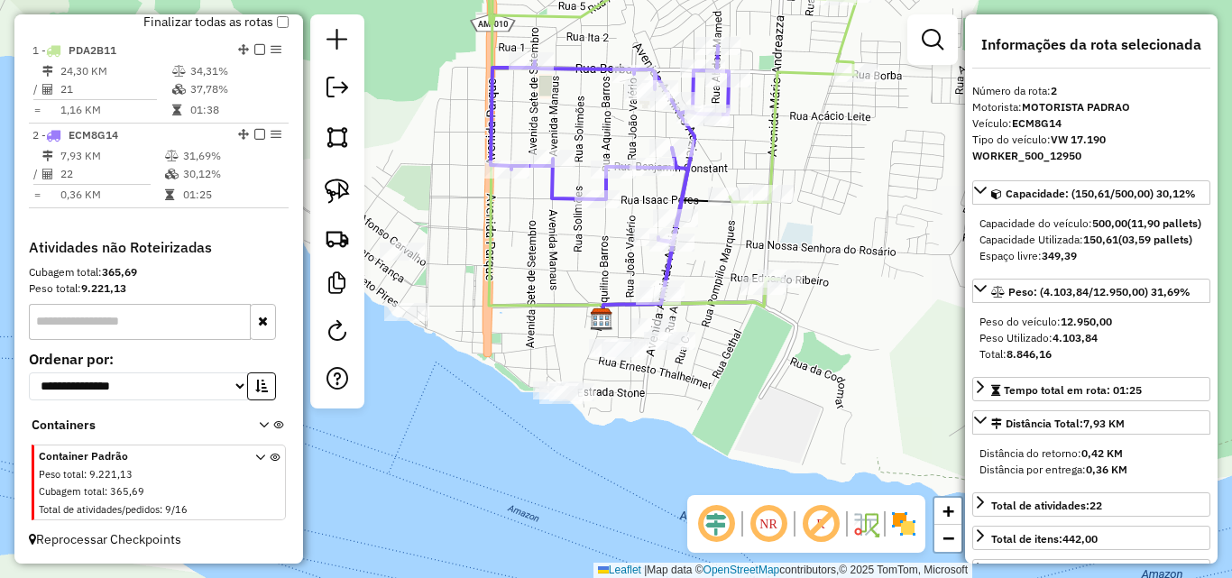
drag, startPoint x: 617, startPoint y: 326, endPoint x: 549, endPoint y: 287, distance: 78.8
click at [549, 288] on icon at bounding box center [651, 111] width 412 height 392
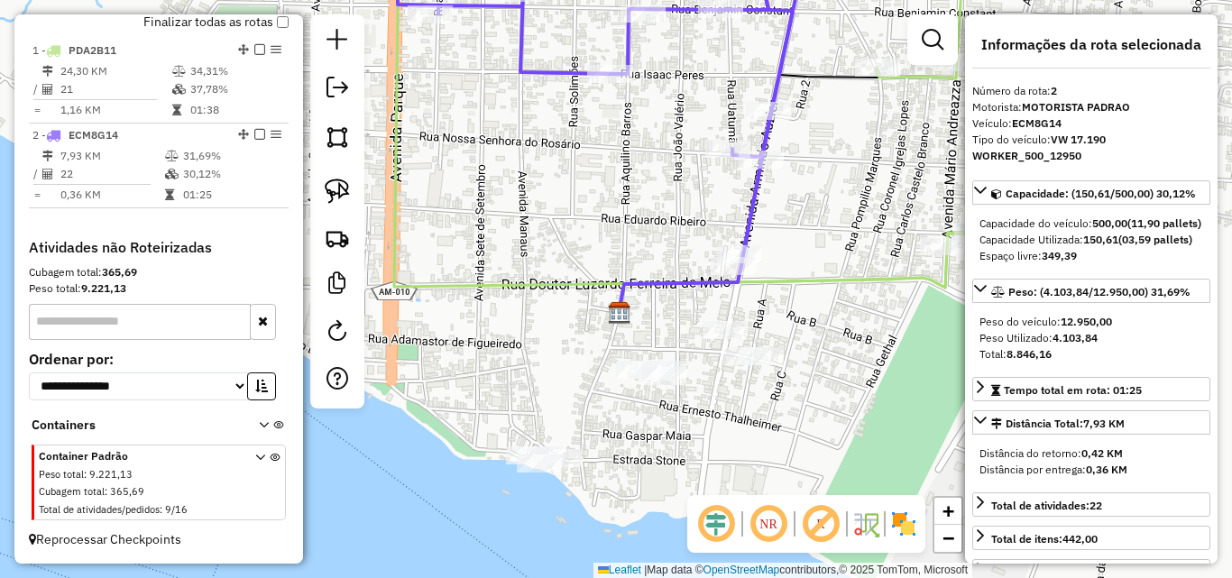
drag, startPoint x: 536, startPoint y: 253, endPoint x: 610, endPoint y: 264, distance: 74.9
click at [609, 264] on div "Janela de atendimento Grade de atendimento Capacidade Transportadoras Veículos …" at bounding box center [616, 289] width 1232 height 578
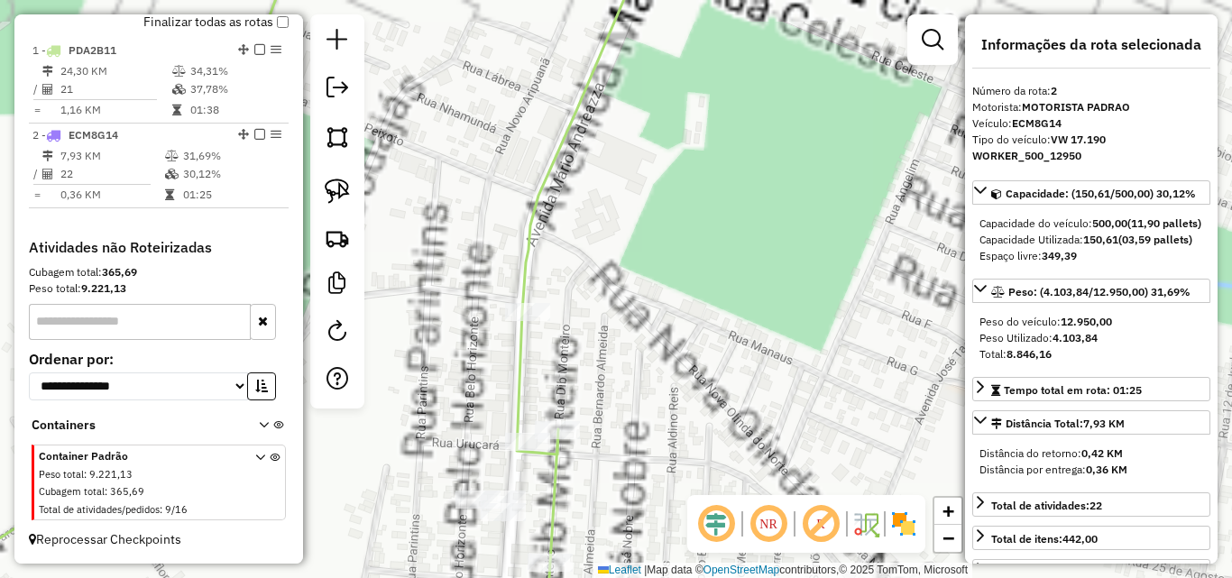
drag, startPoint x: 664, startPoint y: 298, endPoint x: 733, endPoint y: 153, distance: 159.8
click at [732, 155] on div "Janela de atendimento Grade de atendimento Capacidade Transportadoras Veículos …" at bounding box center [616, 289] width 1232 height 578
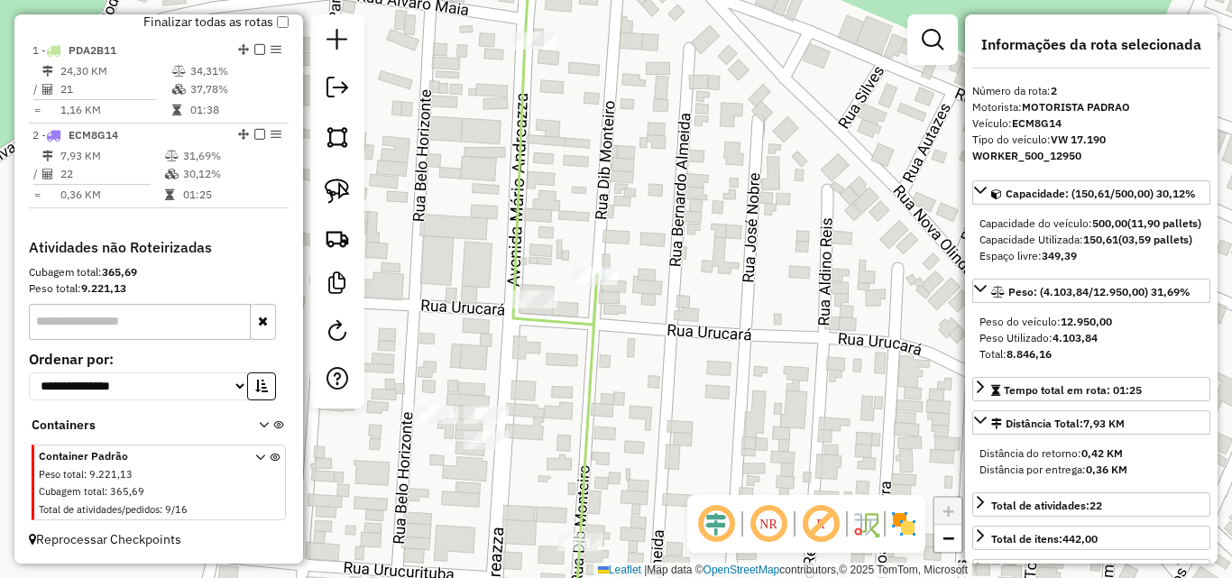
drag, startPoint x: 424, startPoint y: 255, endPoint x: 501, endPoint y: 156, distance: 125.4
click at [501, 157] on div "Janela de atendimento Grade de atendimento Capacidade Transportadoras Veículos …" at bounding box center [616, 289] width 1232 height 578
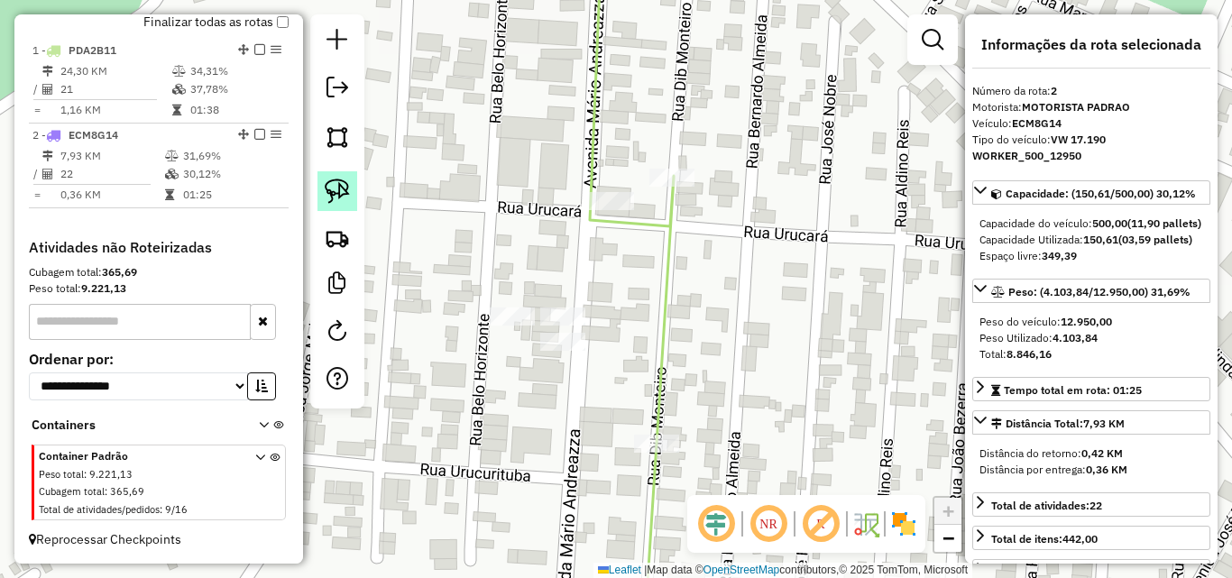
click at [333, 193] on img at bounding box center [337, 191] width 25 height 25
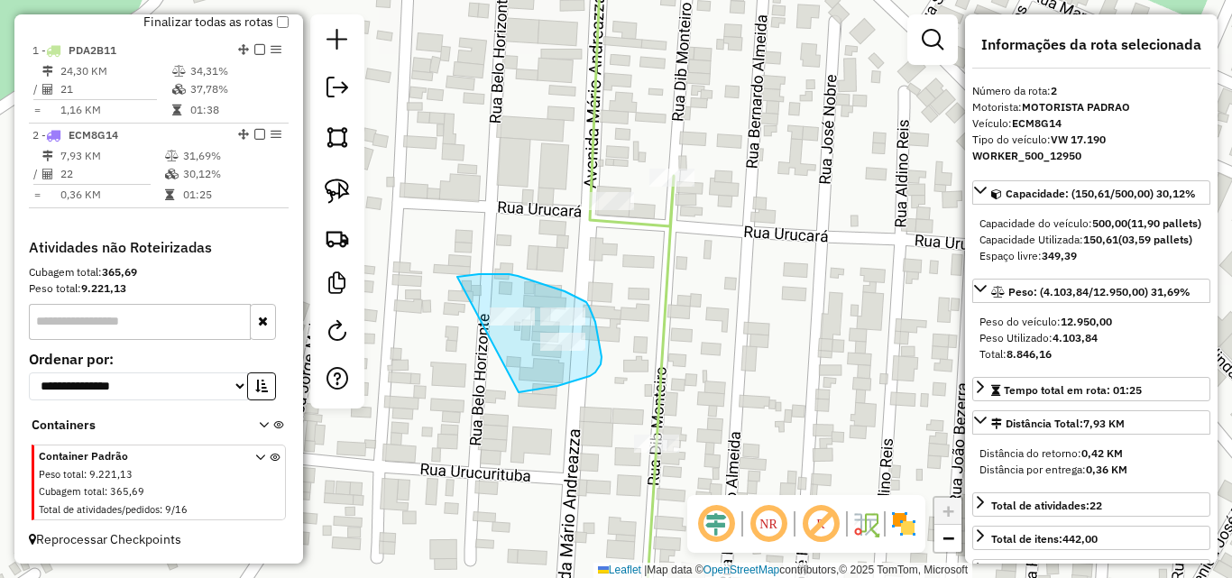
drag, startPoint x: 469, startPoint y: 275, endPoint x: 467, endPoint y: 364, distance: 88.4
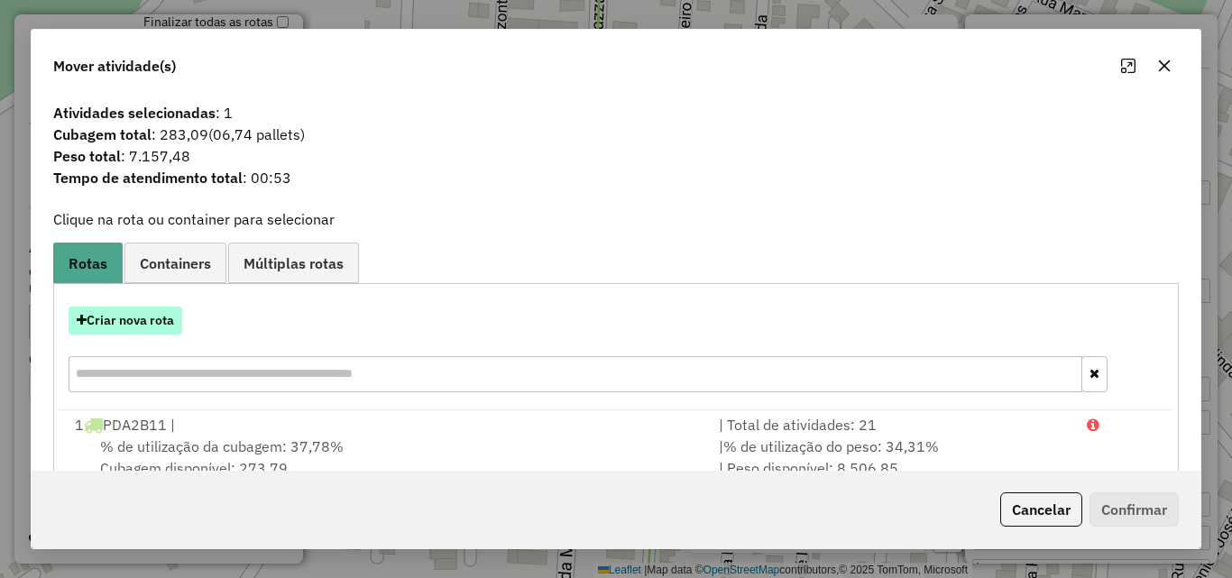
click at [132, 326] on button "Criar nova rota" at bounding box center [126, 321] width 114 height 28
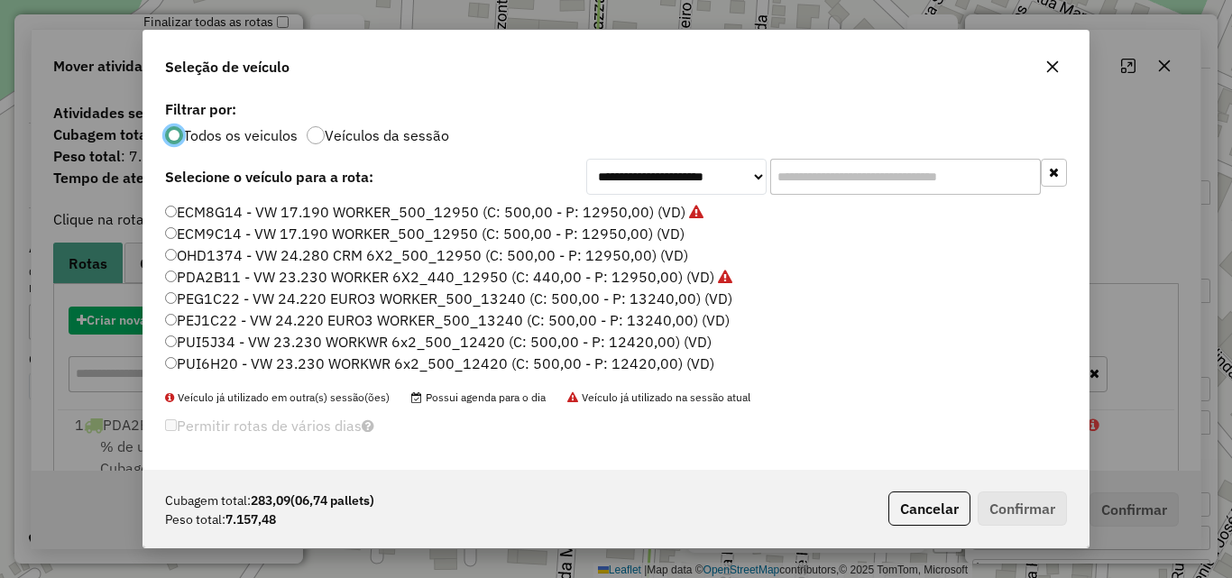
scroll to position [10, 5]
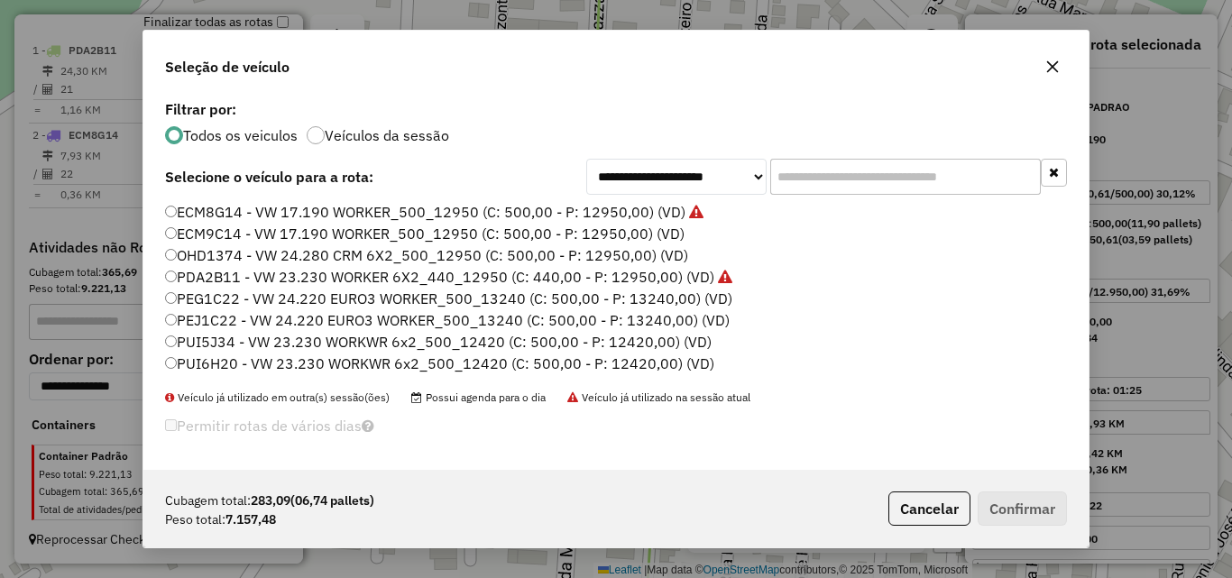
click at [200, 232] on label "ECM9C14 - VW 17.190 WORKER_500_12950 (C: 500,00 - P: 12950,00) (VD)" at bounding box center [425, 234] width 520 height 22
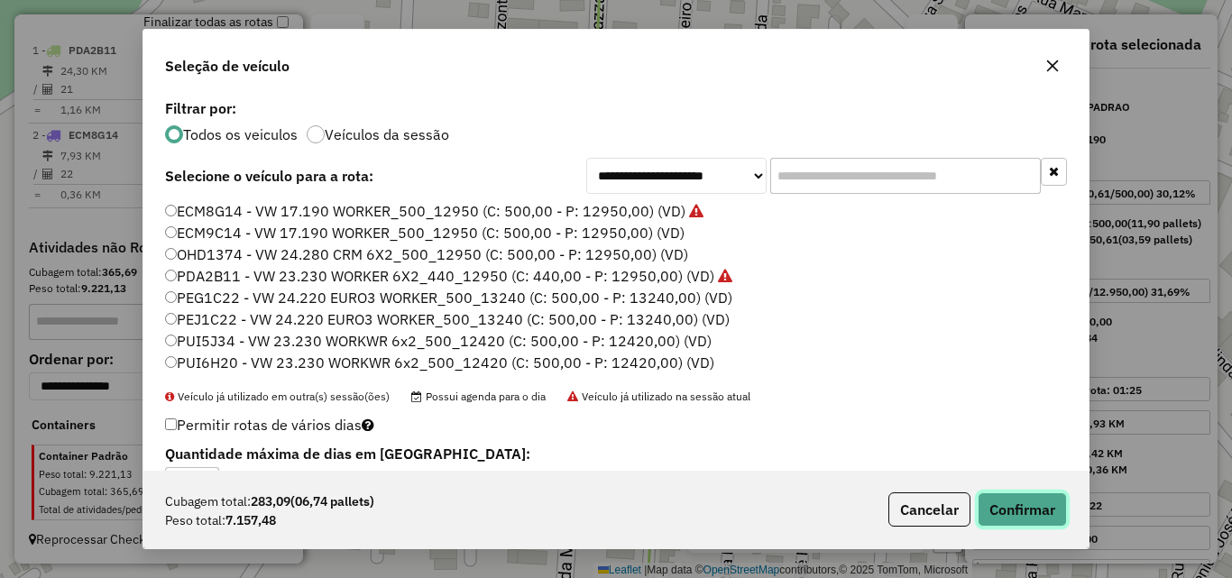
click at [1023, 518] on button "Confirmar" at bounding box center [1022, 510] width 89 height 34
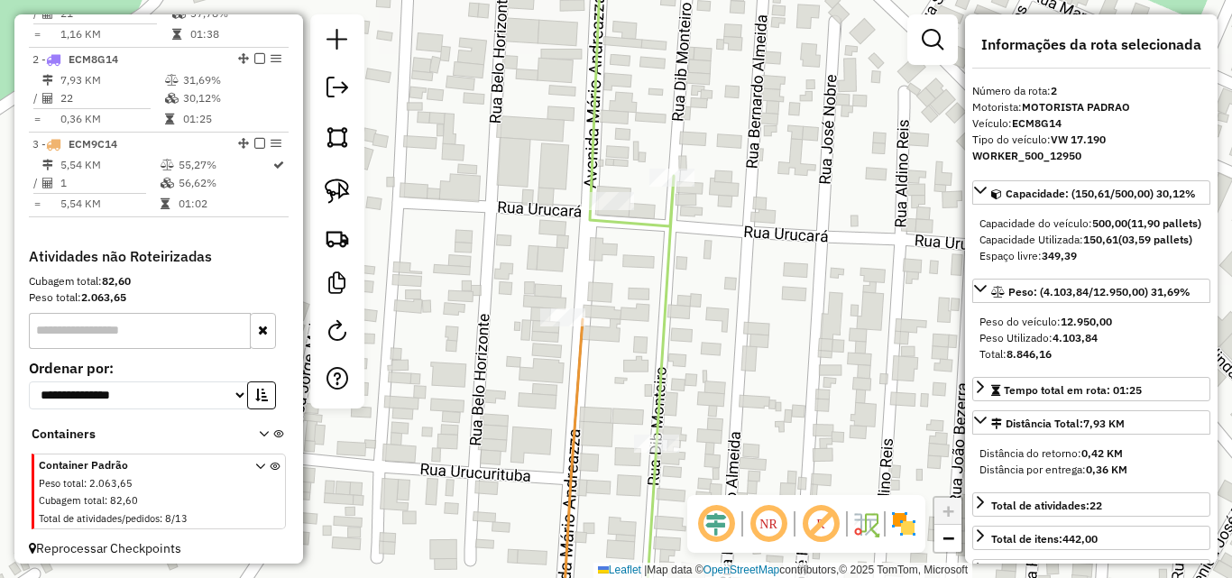
scroll to position [759, 0]
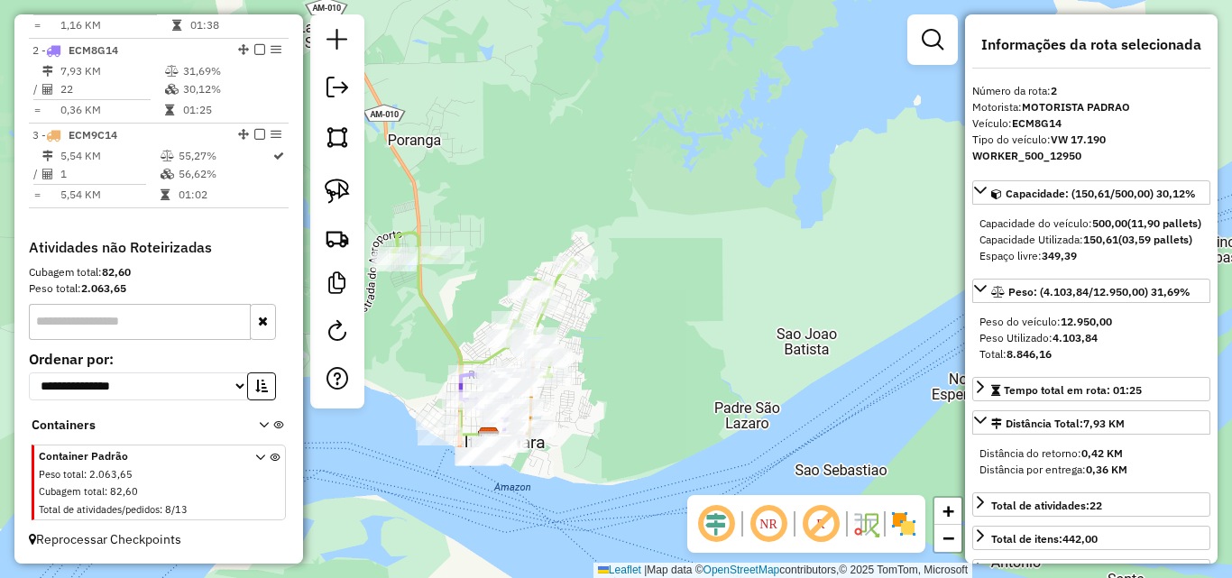
drag, startPoint x: 581, startPoint y: 485, endPoint x: 594, endPoint y: 340, distance: 144.9
click at [595, 343] on div "Janela de atendimento Grade de atendimento Capacidade Transportadoras Veículos …" at bounding box center [616, 289] width 1232 height 578
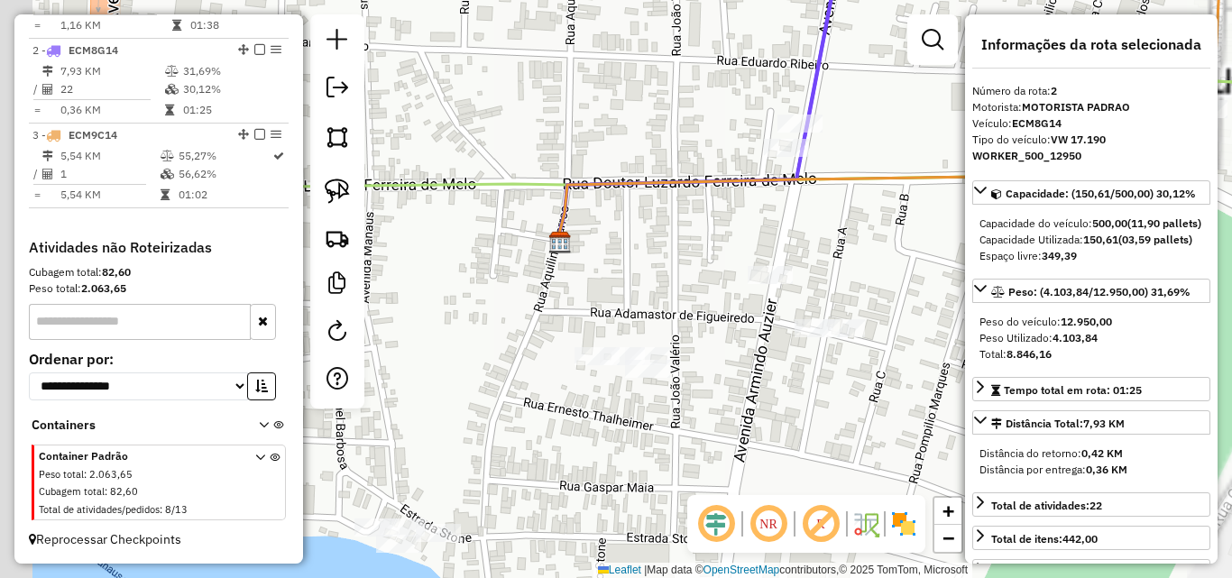
drag, startPoint x: 540, startPoint y: 361, endPoint x: 922, endPoint y: 309, distance: 385.1
click at [949, 319] on div "Janela de atendimento Grade de atendimento Capacidade Transportadoras Veículos …" at bounding box center [616, 289] width 1232 height 578
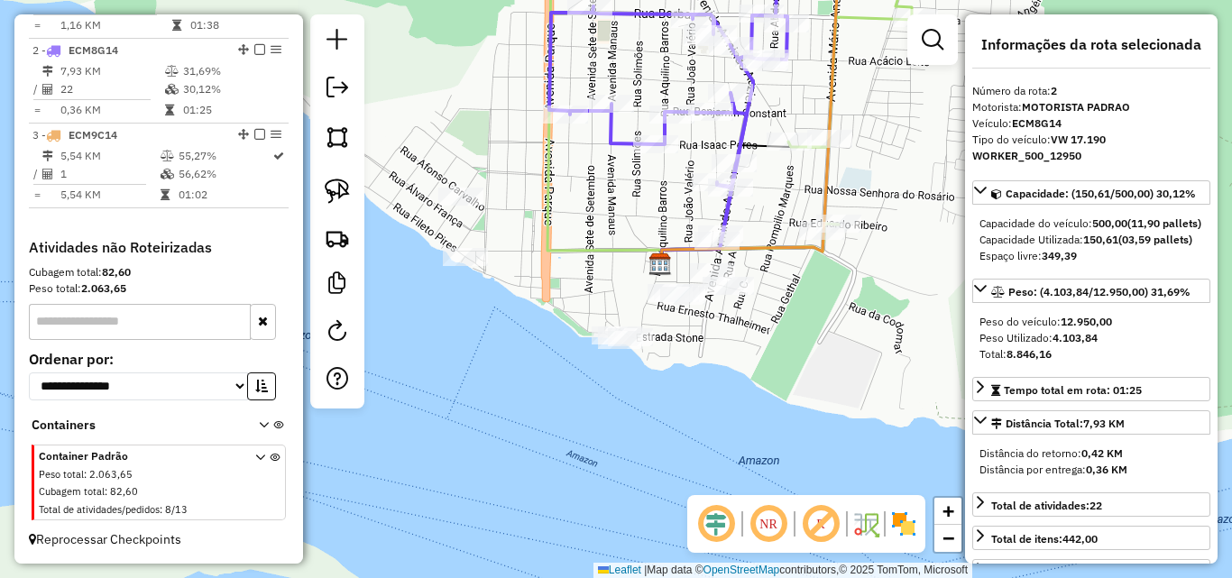
drag, startPoint x: 513, startPoint y: 283, endPoint x: 567, endPoint y: 303, distance: 56.8
click at [567, 303] on div "Janela de atendimento Grade de atendimento Capacidade Transportadoras Veículos …" at bounding box center [616, 289] width 1232 height 578
click at [338, 185] on img at bounding box center [337, 191] width 25 height 25
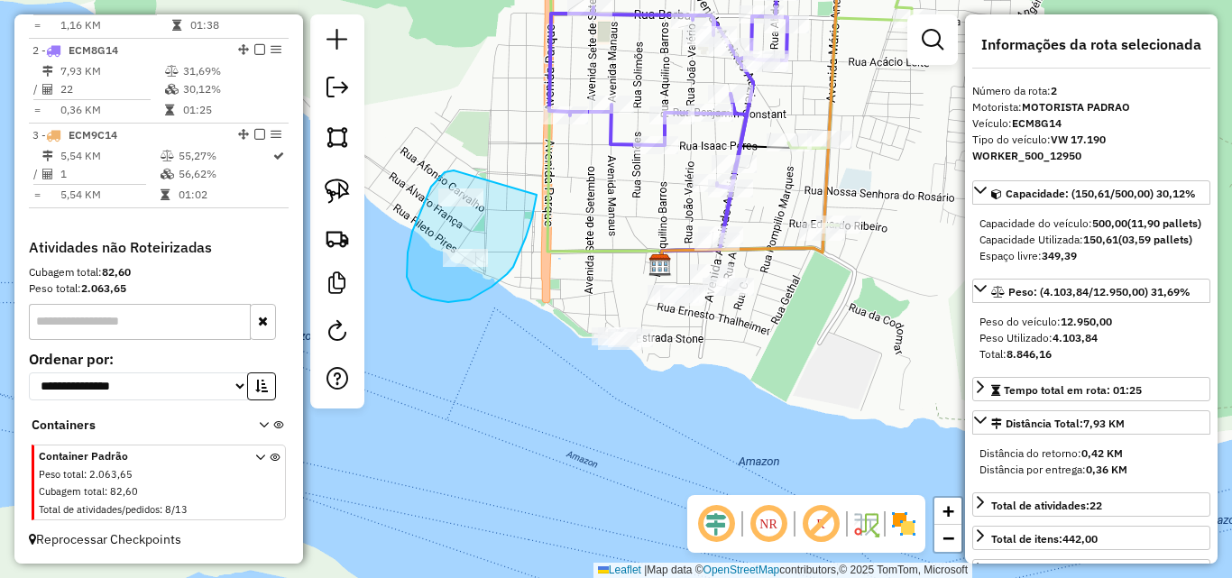
drag, startPoint x: 423, startPoint y: 205, endPoint x: 537, endPoint y: 189, distance: 114.8
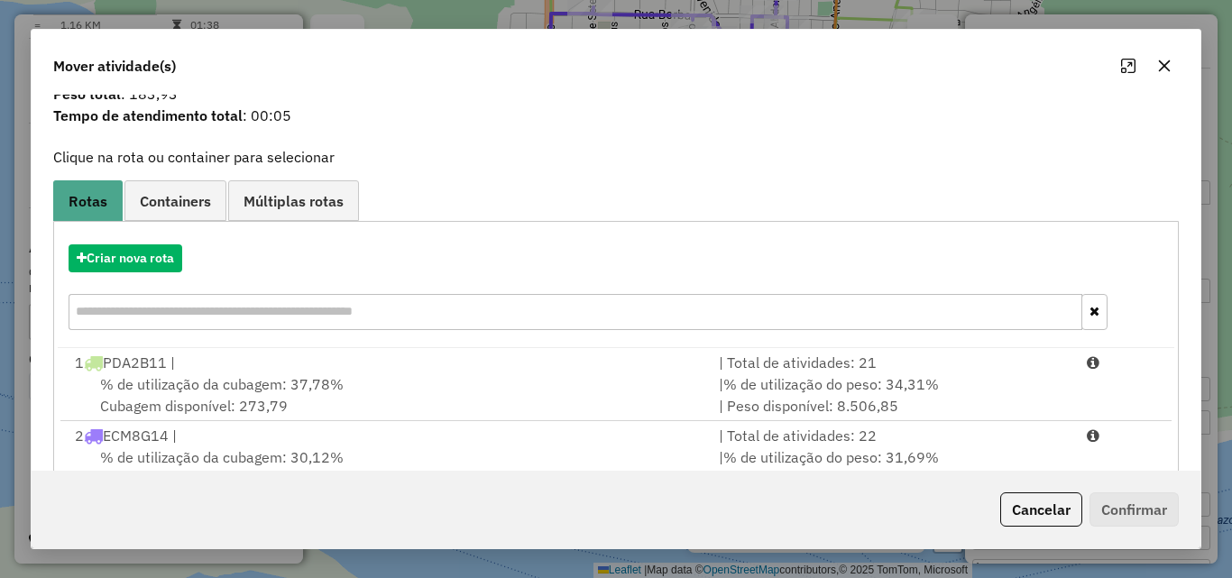
scroll to position [180, 0]
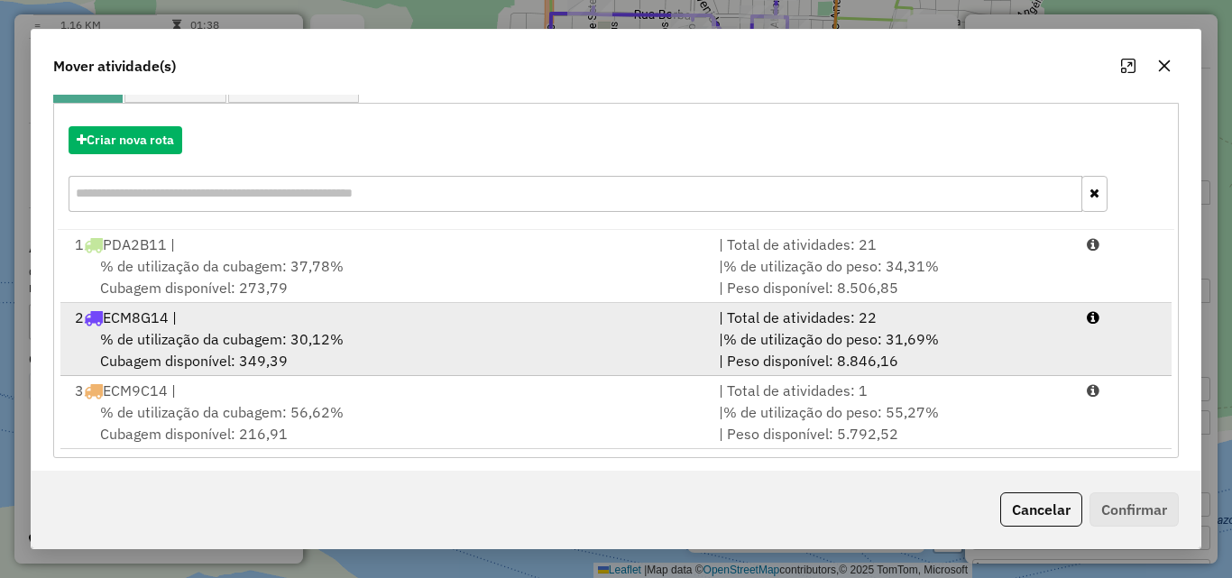
click at [244, 349] on div "% de utilização da cubagem: 30,12% Cubagem disponível: 349,39" at bounding box center [386, 349] width 644 height 43
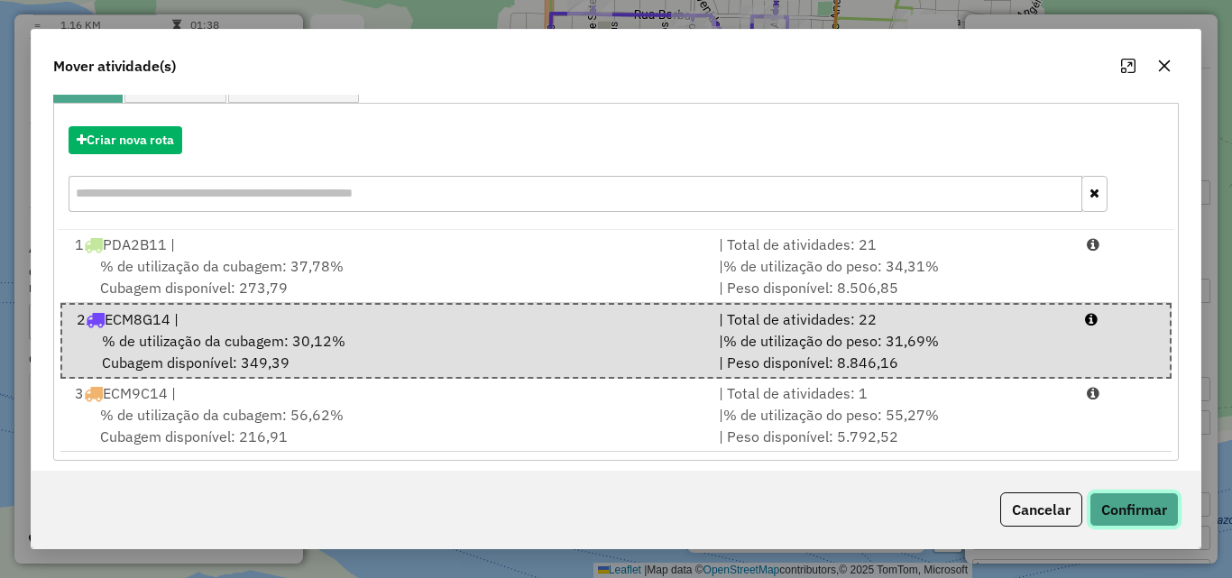
click at [1157, 514] on button "Confirmar" at bounding box center [1134, 510] width 89 height 34
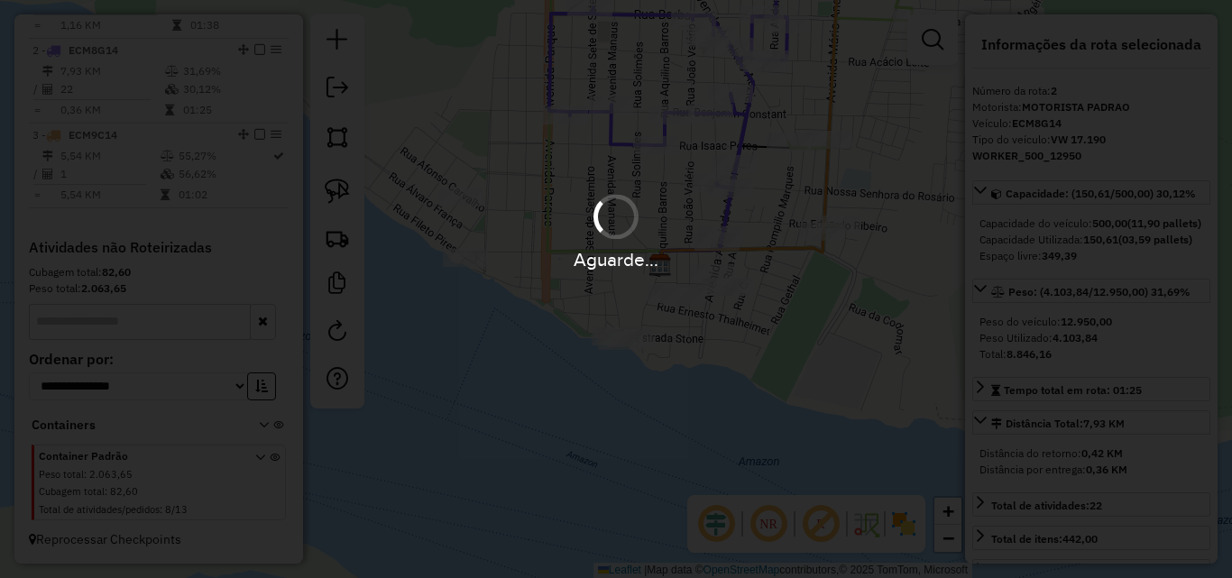
scroll to position [0, 0]
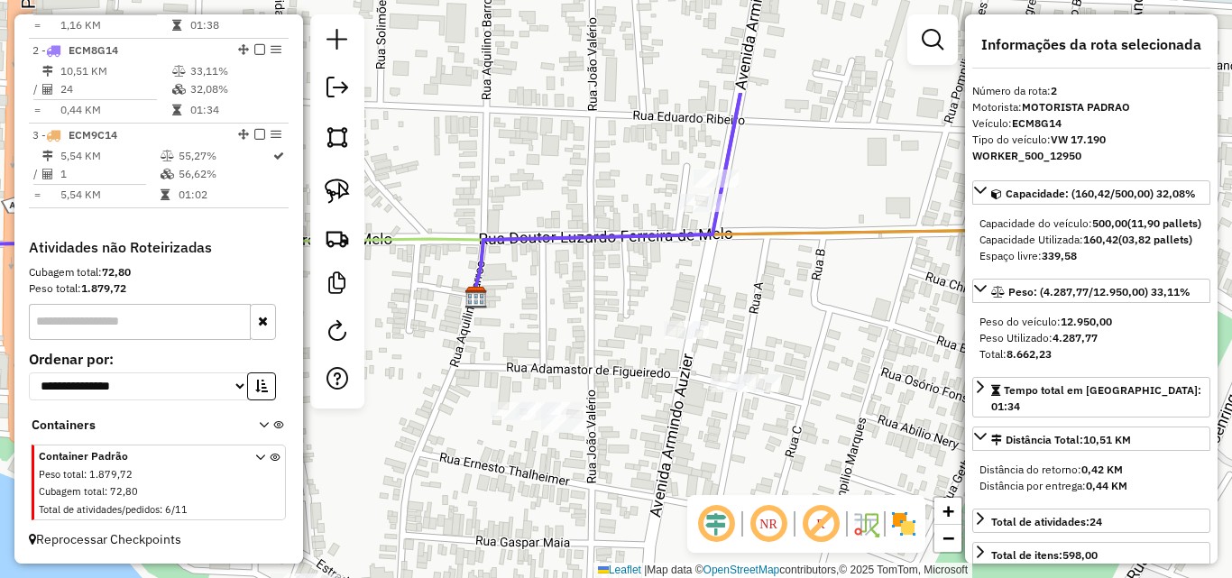
drag, startPoint x: 825, startPoint y: 339, endPoint x: 830, endPoint y: 359, distance: 20.6
click at [830, 359] on div "Janela de atendimento Grade de atendimento Capacidade Transportadoras Veículos …" at bounding box center [616, 289] width 1232 height 578
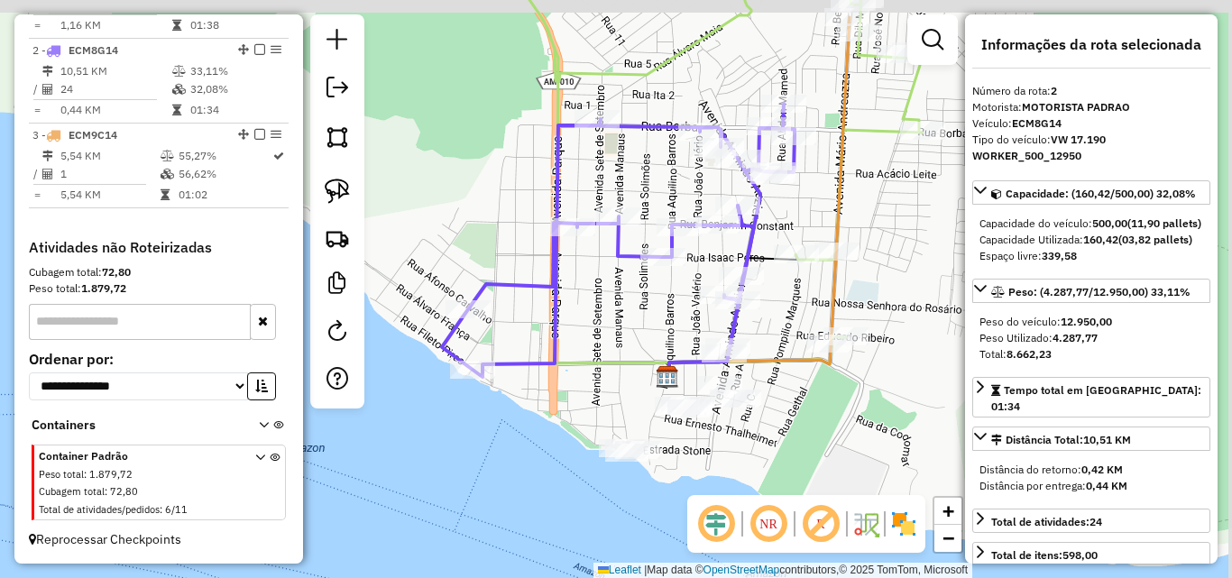
drag, startPoint x: 844, startPoint y: 295, endPoint x: 767, endPoint y: 325, distance: 82.3
click at [767, 325] on div "Janela de atendimento Grade de atendimento Capacidade Transportadoras Veículos …" at bounding box center [616, 289] width 1232 height 578
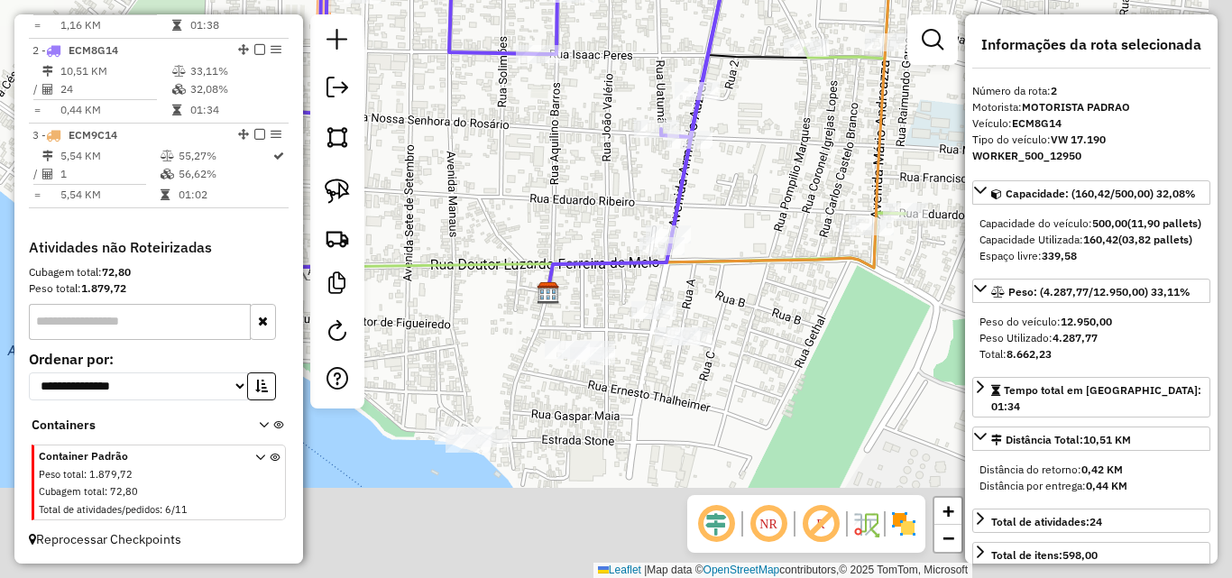
drag, startPoint x: 780, startPoint y: 413, endPoint x: 716, endPoint y: 314, distance: 118.1
click at [744, 290] on div "Janela de atendimento Grade de atendimento Capacidade Transportadoras Veículos …" at bounding box center [616, 289] width 1232 height 578
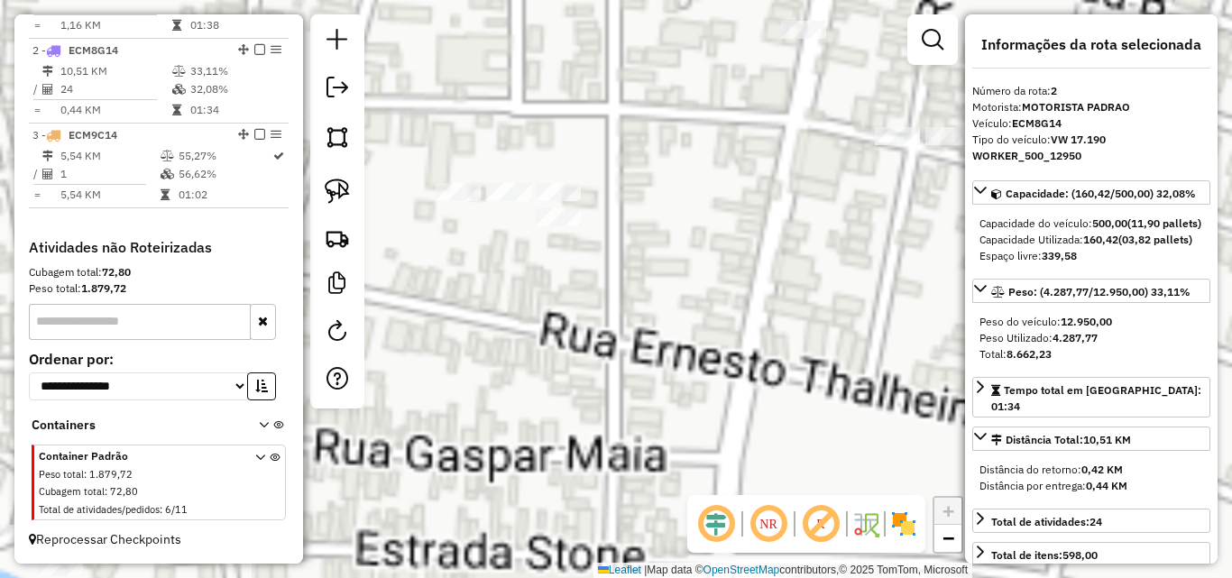
drag, startPoint x: 547, startPoint y: 435, endPoint x: 866, endPoint y: 299, distance: 347.2
click at [864, 300] on div "Janela de atendimento Grade de atendimento Capacidade Transportadoras Veículos …" at bounding box center [616, 289] width 1232 height 578
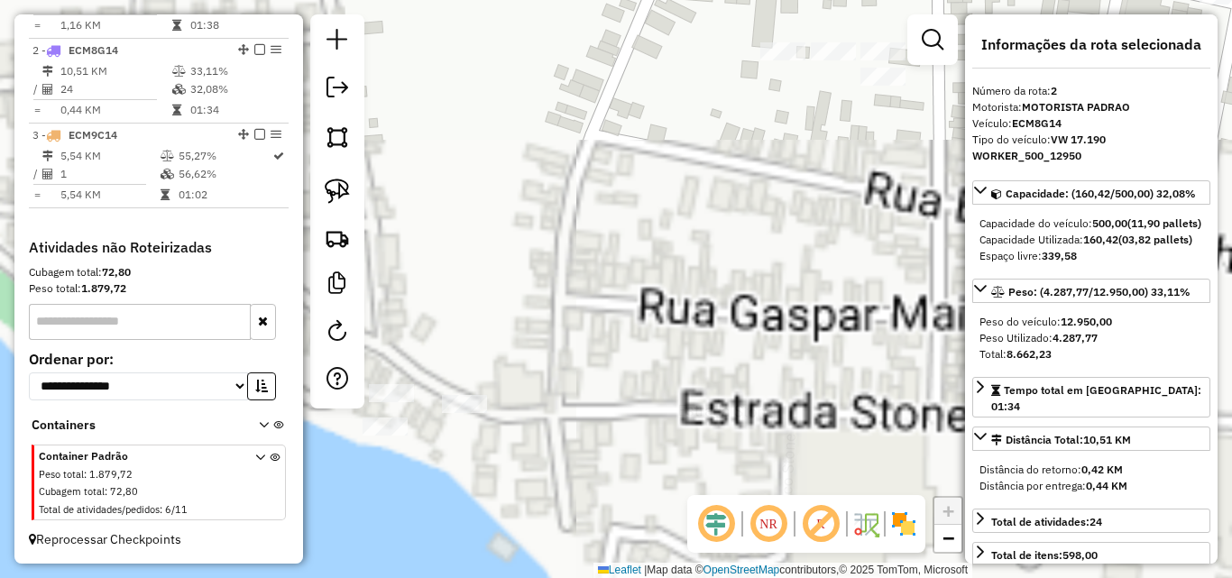
drag, startPoint x: 569, startPoint y: 383, endPoint x: 872, endPoint y: 295, distance: 315.5
click at [872, 295] on div "Janela de atendimento Grade de atendimento Capacidade Transportadoras Veículos …" at bounding box center [616, 289] width 1232 height 578
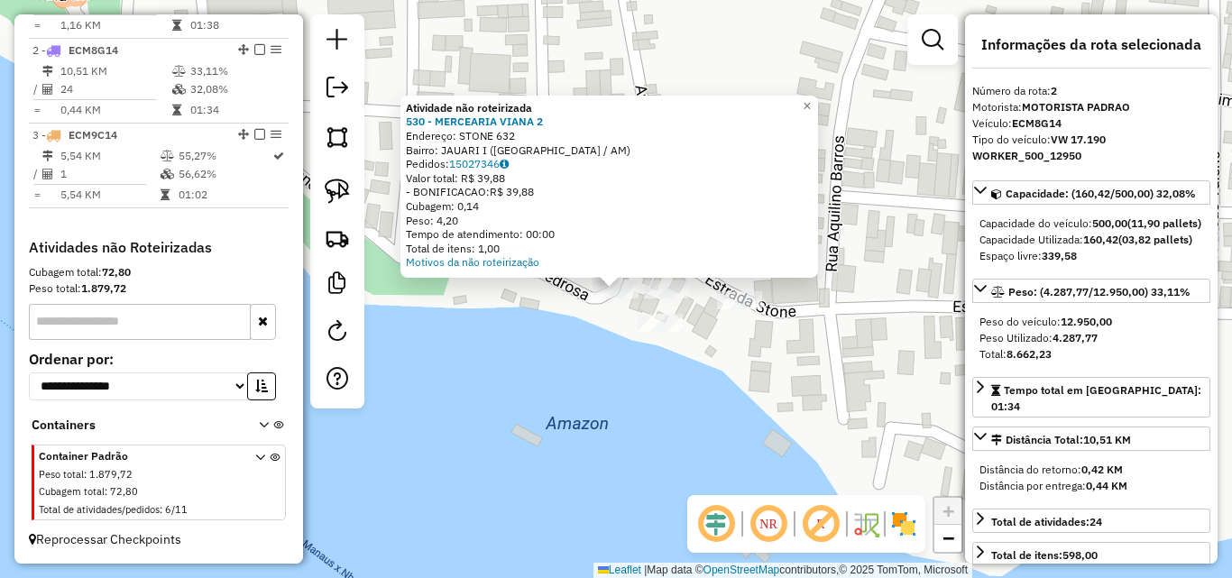
click at [654, 332] on div at bounding box center [660, 323] width 45 height 18
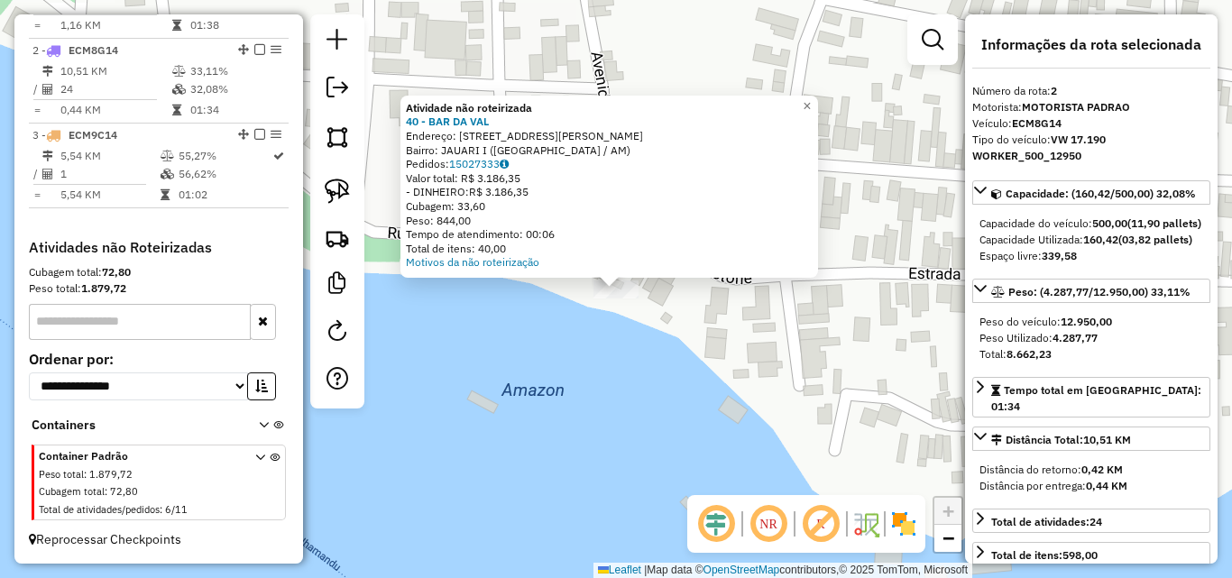
drag, startPoint x: 637, startPoint y: 328, endPoint x: 659, endPoint y: 301, distance: 34.0
click at [638, 325] on div "Atividade não roteirizada 40 - BAR DA VAL Endereço: [STREET_ADDRESS][PERSON_NAM…" at bounding box center [616, 289] width 1232 height 578
click at [682, 316] on div "Atividade não roteirizada 40 - BAR DA VAL Endereço: [STREET_ADDRESS][PERSON_NAM…" at bounding box center [616, 289] width 1232 height 578
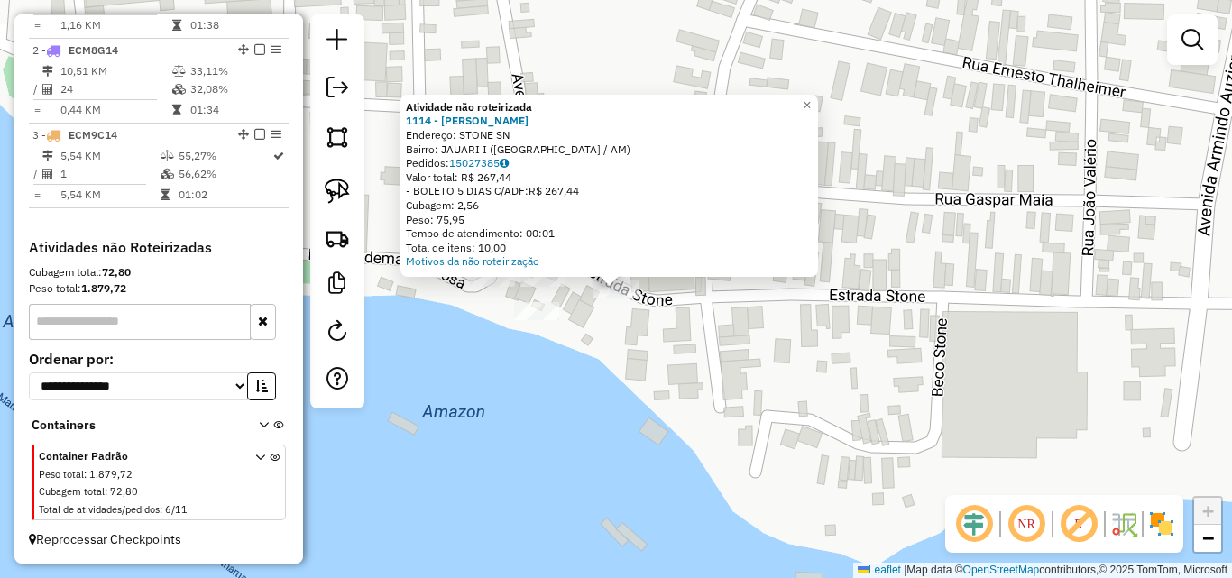
click at [605, 340] on div "Atividade não roteirizada 1114 - MAO DE ANJO Endereço: STONE SN Bairro: JAUARI …" at bounding box center [616, 289] width 1232 height 578
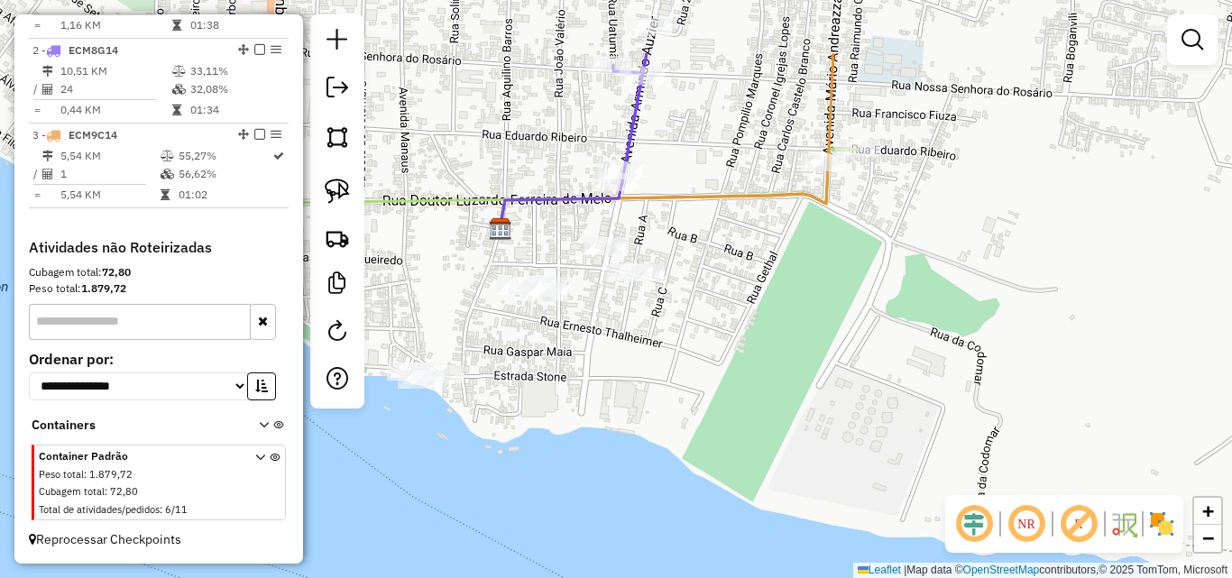
drag, startPoint x: 618, startPoint y: 316, endPoint x: 575, endPoint y: 432, distance: 124.2
click at [581, 438] on div "Janela de atendimento Grade de atendimento Capacidade Transportadoras Veículos …" at bounding box center [616, 289] width 1232 height 578
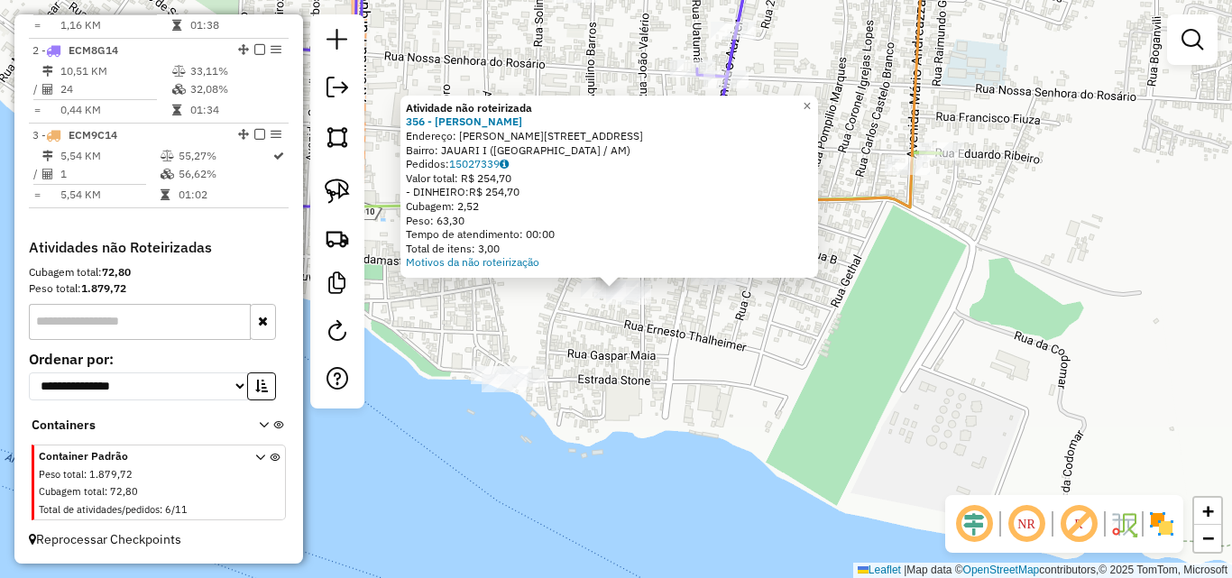
click at [606, 350] on div "Atividade não roteirizada 356 - [PERSON_NAME]: [PERSON_NAME] 378 Bairro: JAUARI…" at bounding box center [616, 289] width 1232 height 578
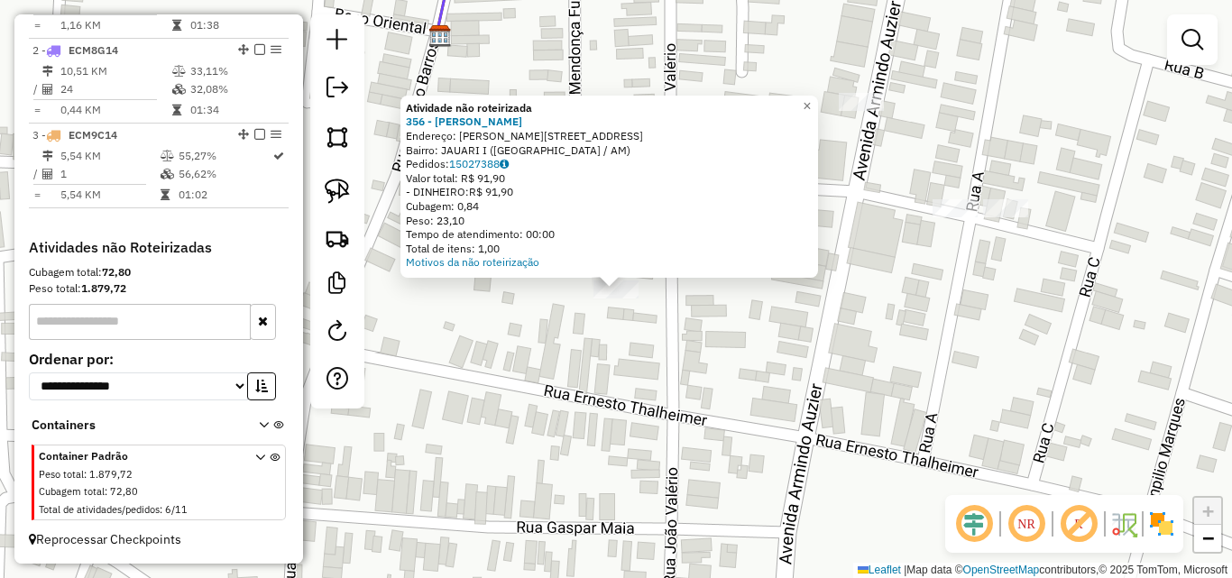
click at [762, 328] on div "Atividade não roteirizada 356 - [PERSON_NAME]: [PERSON_NAME] 378 Bairro: JAUARI…" at bounding box center [616, 289] width 1232 height 578
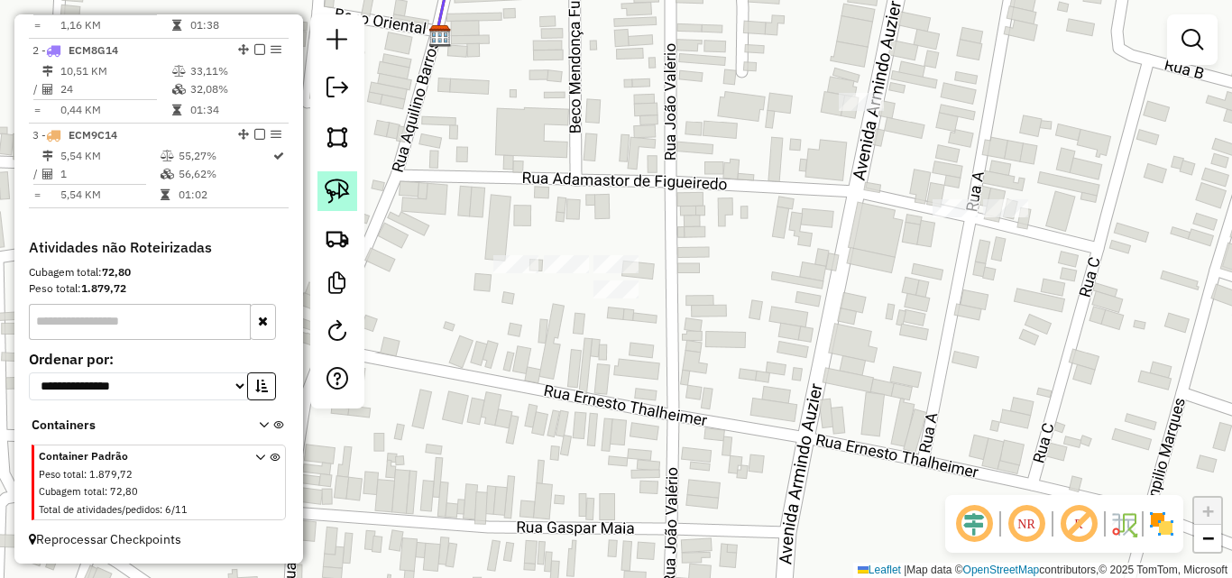
click at [342, 198] on img at bounding box center [337, 191] width 25 height 25
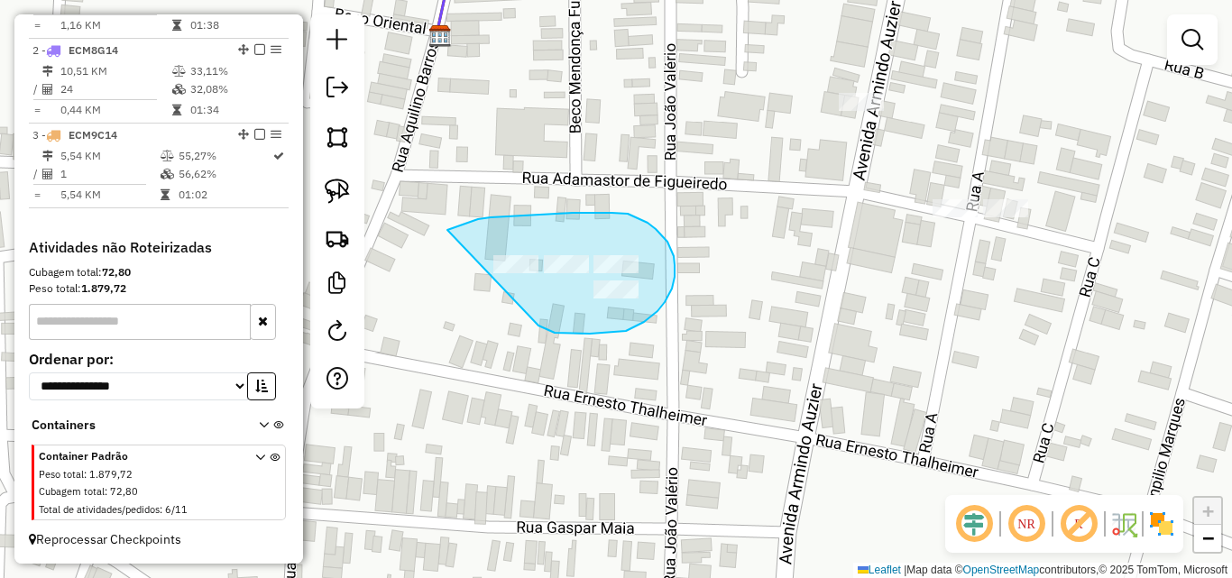
drag, startPoint x: 448, startPoint y: 230, endPoint x: 507, endPoint y: 309, distance: 98.5
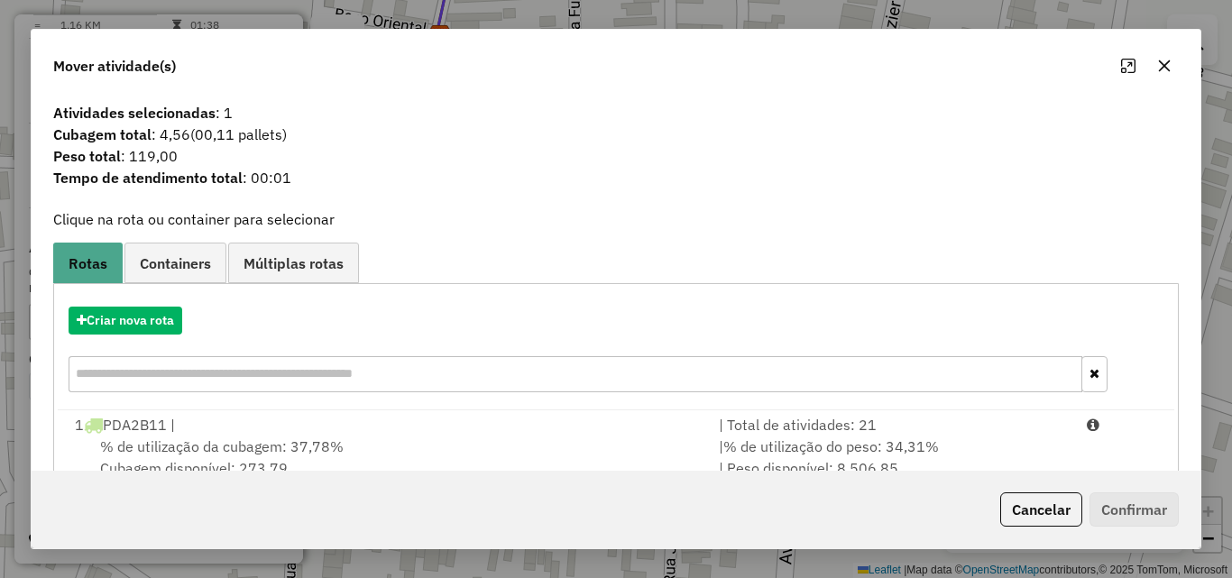
click at [1166, 69] on icon "button" at bounding box center [1165, 66] width 14 height 14
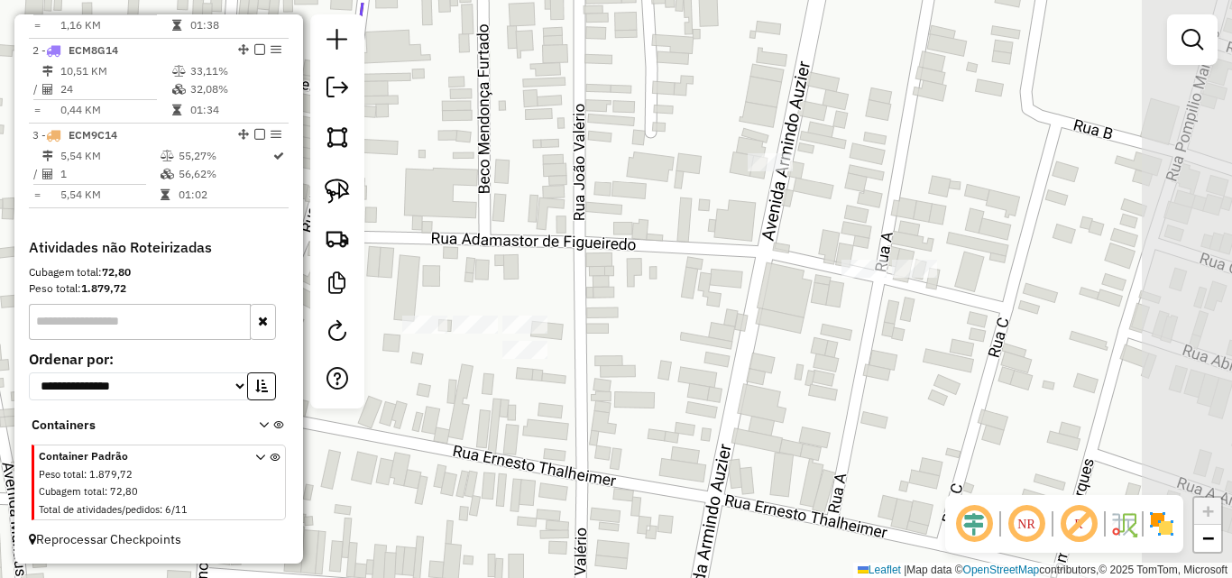
drag, startPoint x: 832, startPoint y: 335, endPoint x: 817, endPoint y: 344, distance: 17.0
click at [817, 344] on div "Janela de atendimento Grade de atendimento Capacidade Transportadoras Veículos …" at bounding box center [616, 289] width 1232 height 578
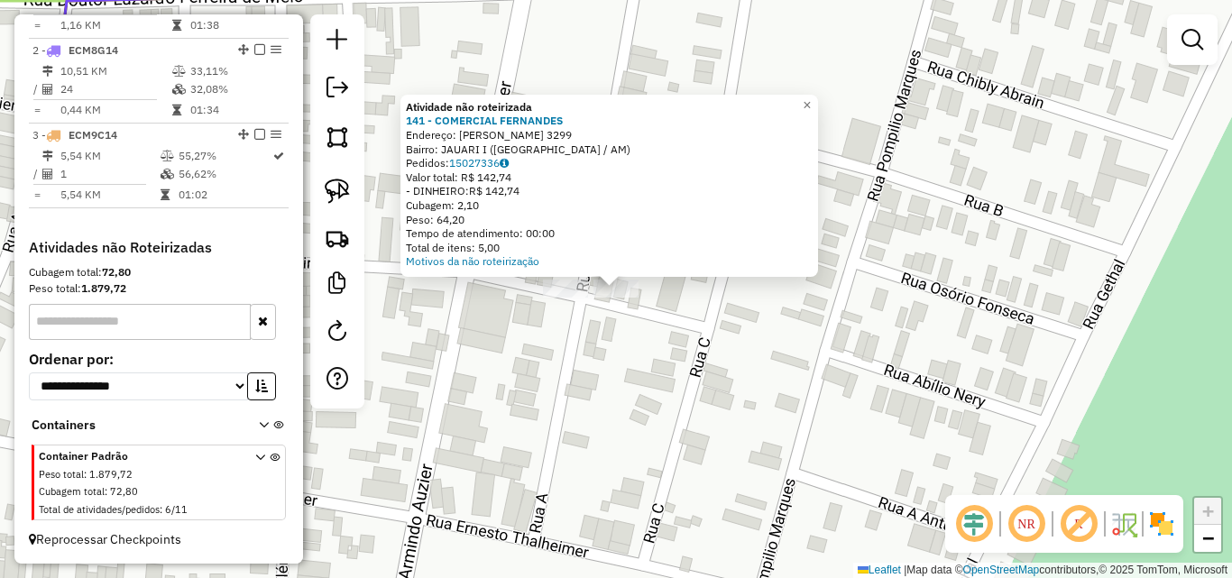
click at [510, 342] on div "Atividade não roteirizada 141 - COMERCIAL FERNANDES Endereço: ADAMASTOR DE FIGU…" at bounding box center [616, 289] width 1232 height 578
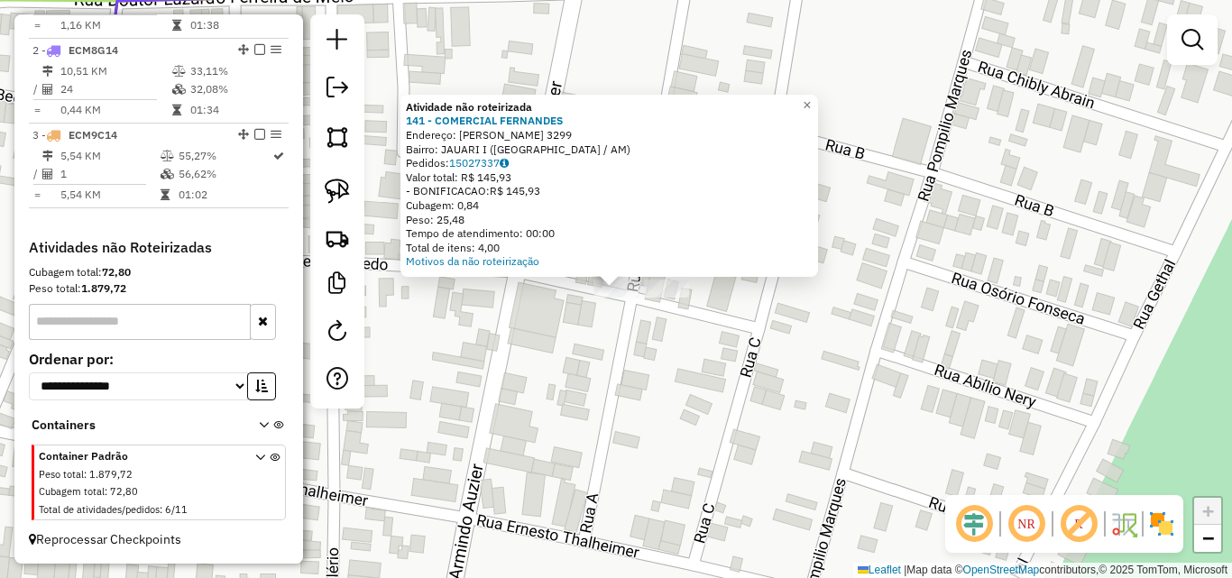
click at [527, 347] on div "Atividade não roteirizada 141 - COMERCIAL FERNANDES Endereço: ADAMASTOR DE FIGU…" at bounding box center [616, 289] width 1232 height 578
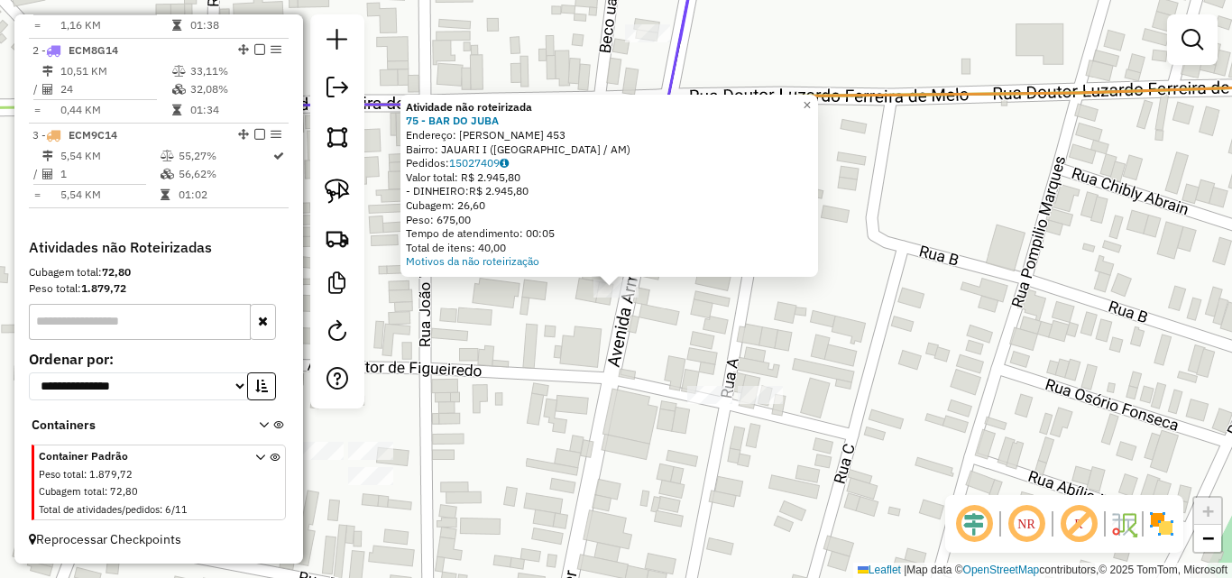
click at [595, 378] on div "Atividade não roteirizada 75 - BAR DO JUBA Endereço: [PERSON_NAME] 453 Bairro: …" at bounding box center [616, 289] width 1232 height 578
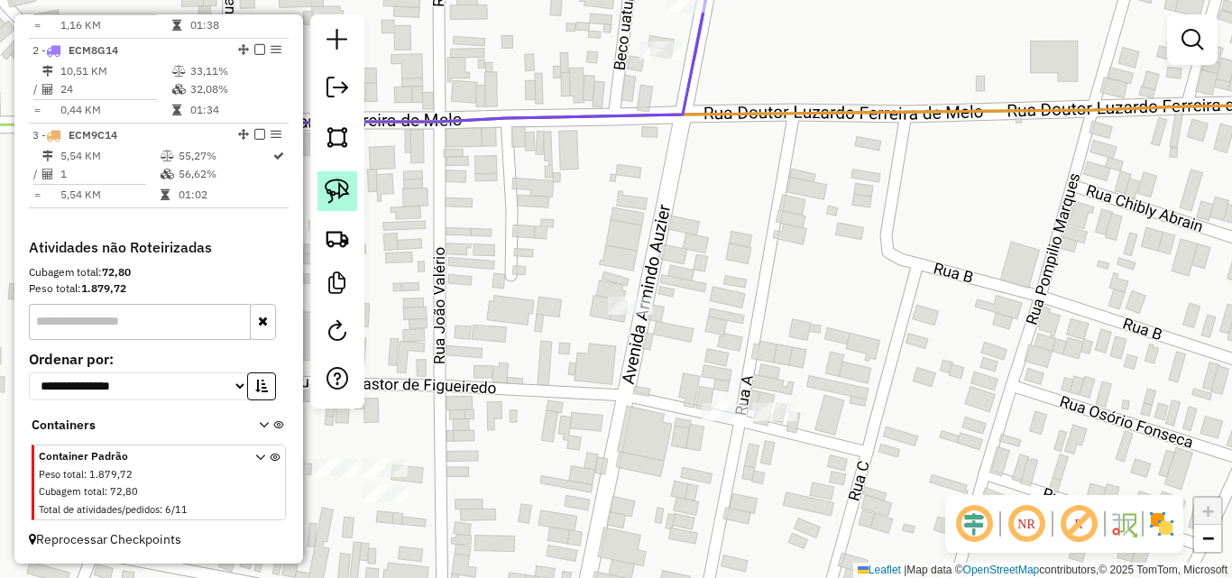
click at [346, 193] on img at bounding box center [337, 191] width 25 height 25
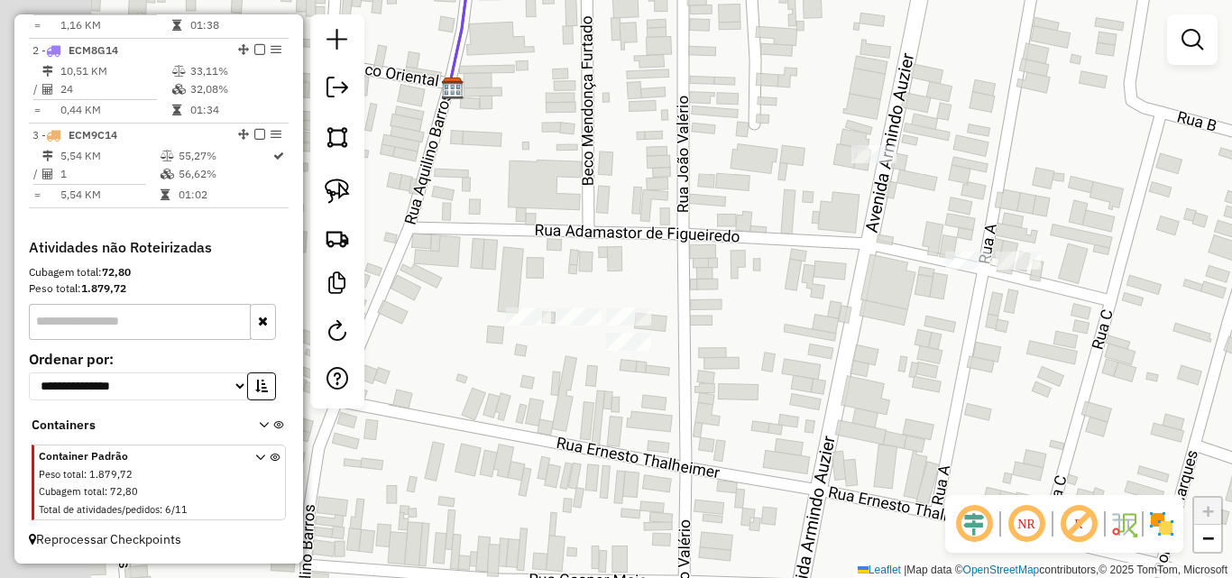
drag, startPoint x: 610, startPoint y: 423, endPoint x: 857, endPoint y: 272, distance: 289.5
click at [856, 273] on div "Janela de atendimento Grade de atendimento Capacidade Transportadoras Veículos …" at bounding box center [616, 289] width 1232 height 578
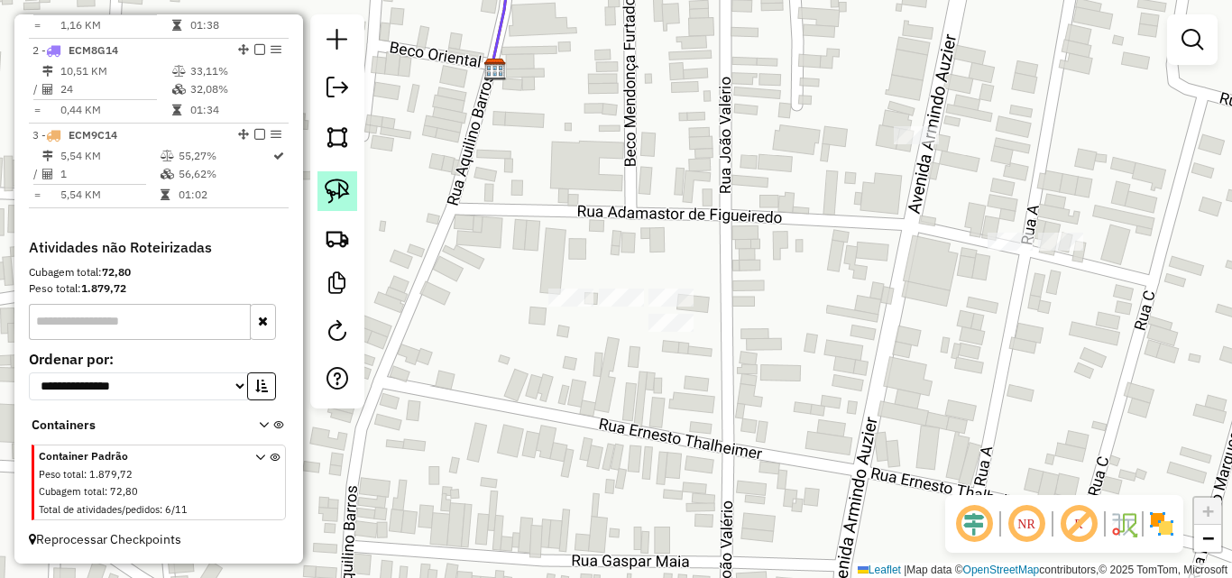
click at [328, 194] on img at bounding box center [337, 191] width 25 height 25
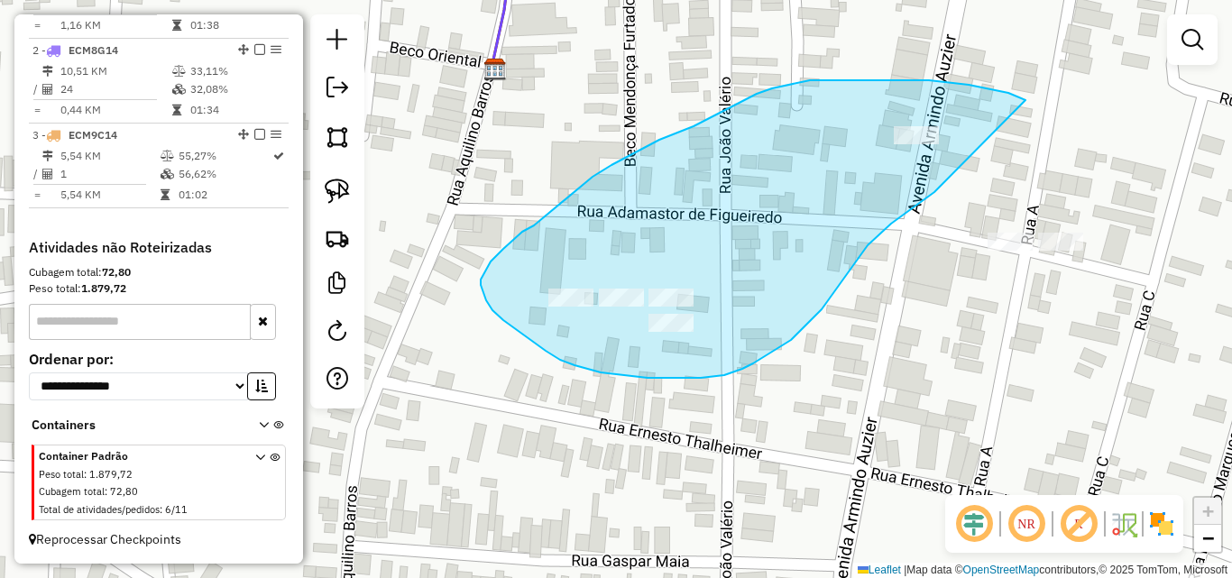
drag, startPoint x: 969, startPoint y: 85, endPoint x: 946, endPoint y: 188, distance: 105.5
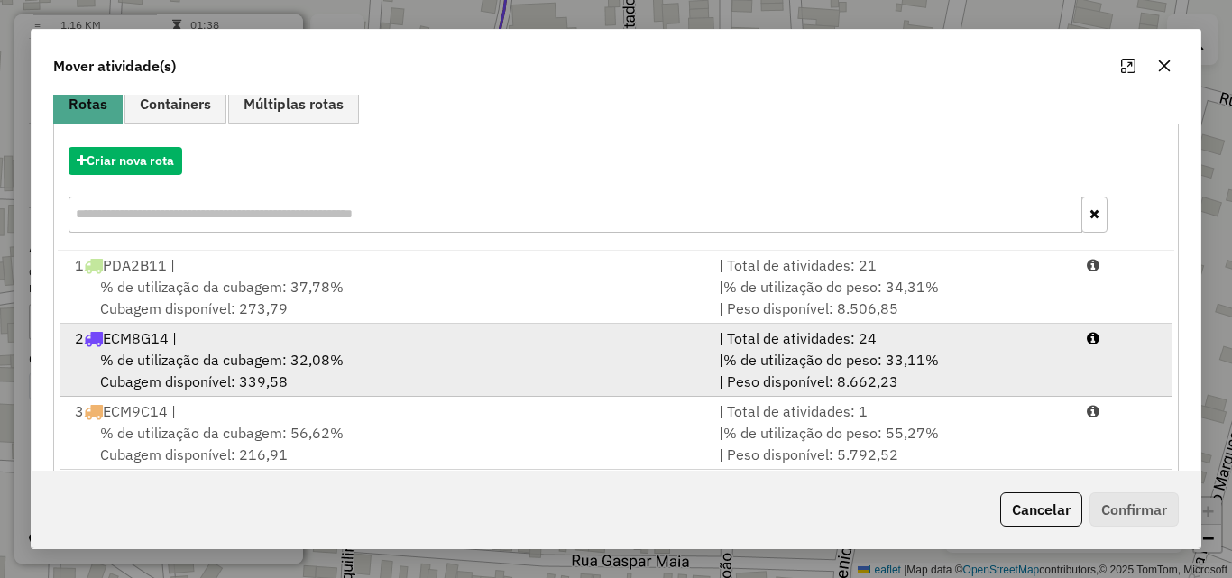
scroll to position [189, 0]
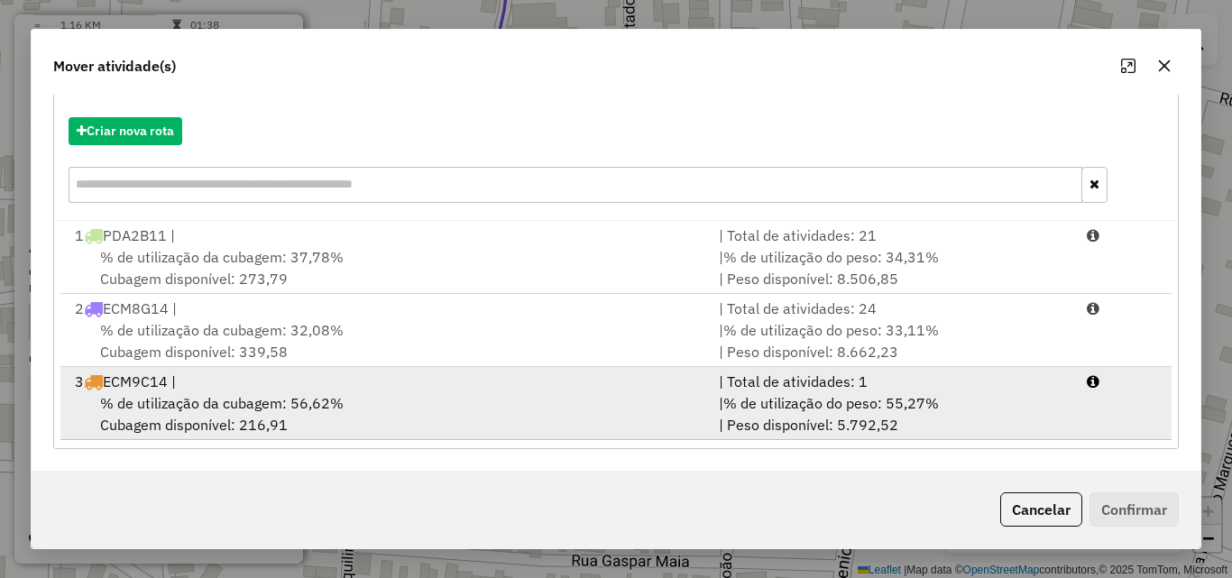
click at [213, 380] on div "3 ECM9C14 |" at bounding box center [386, 382] width 644 height 22
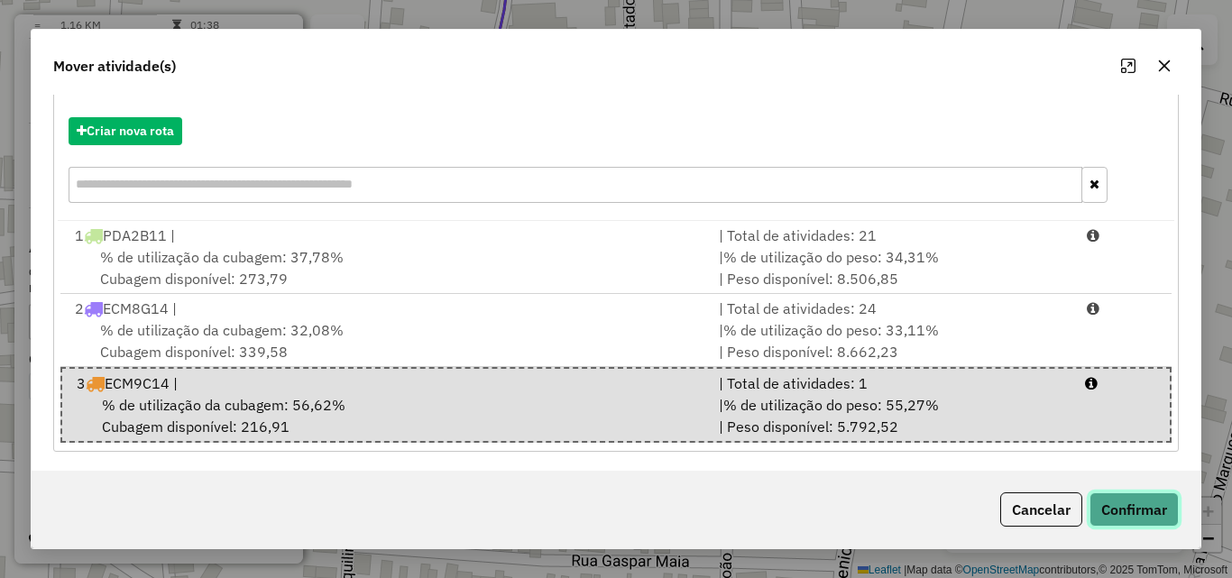
click at [1134, 509] on button "Confirmar" at bounding box center [1134, 510] width 89 height 34
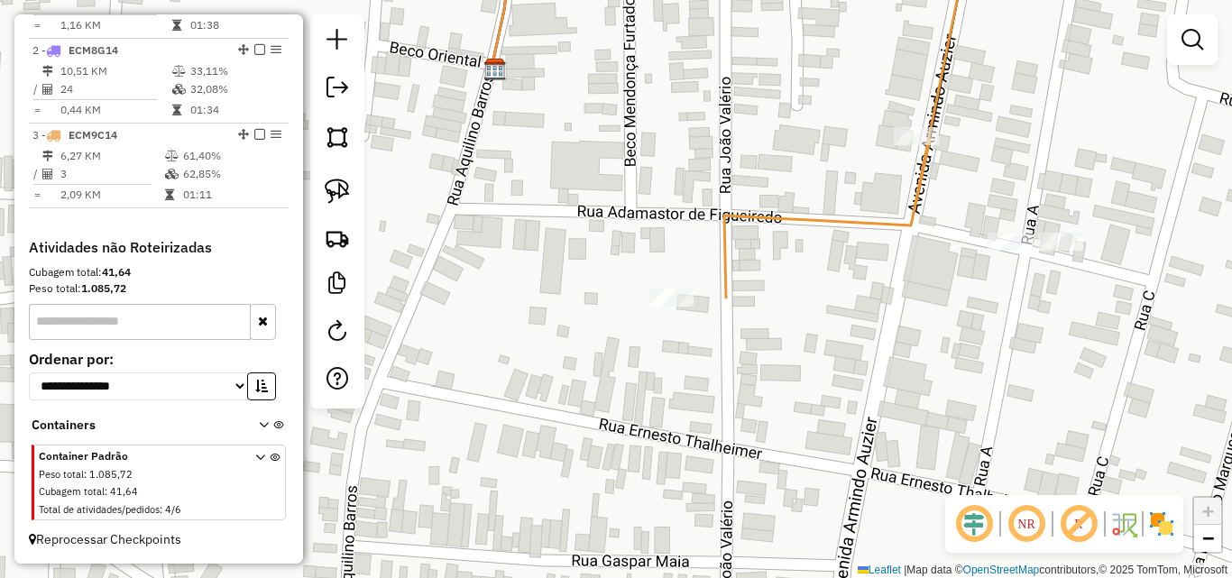
scroll to position [0, 0]
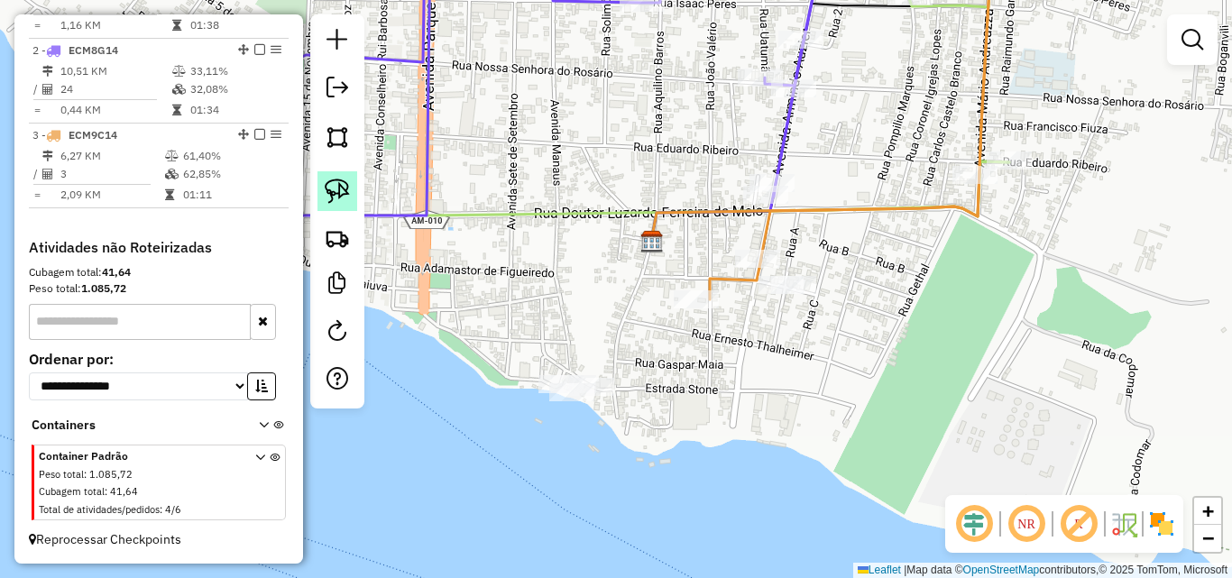
click at [346, 183] on img at bounding box center [337, 191] width 25 height 25
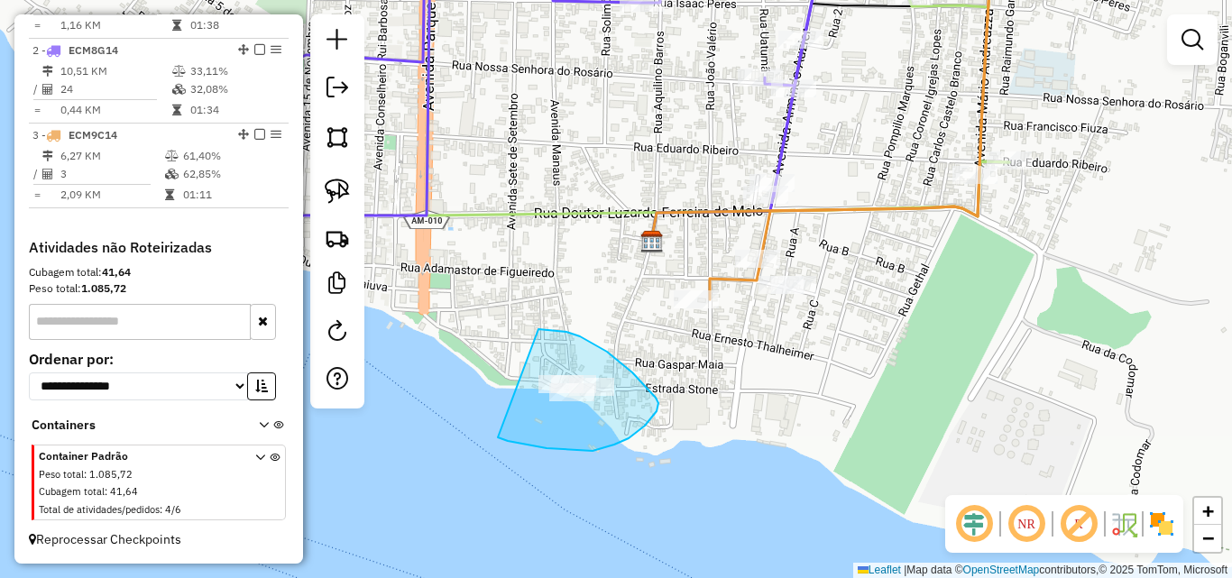
drag, startPoint x: 539, startPoint y: 329, endPoint x: 493, endPoint y: 436, distance: 116.0
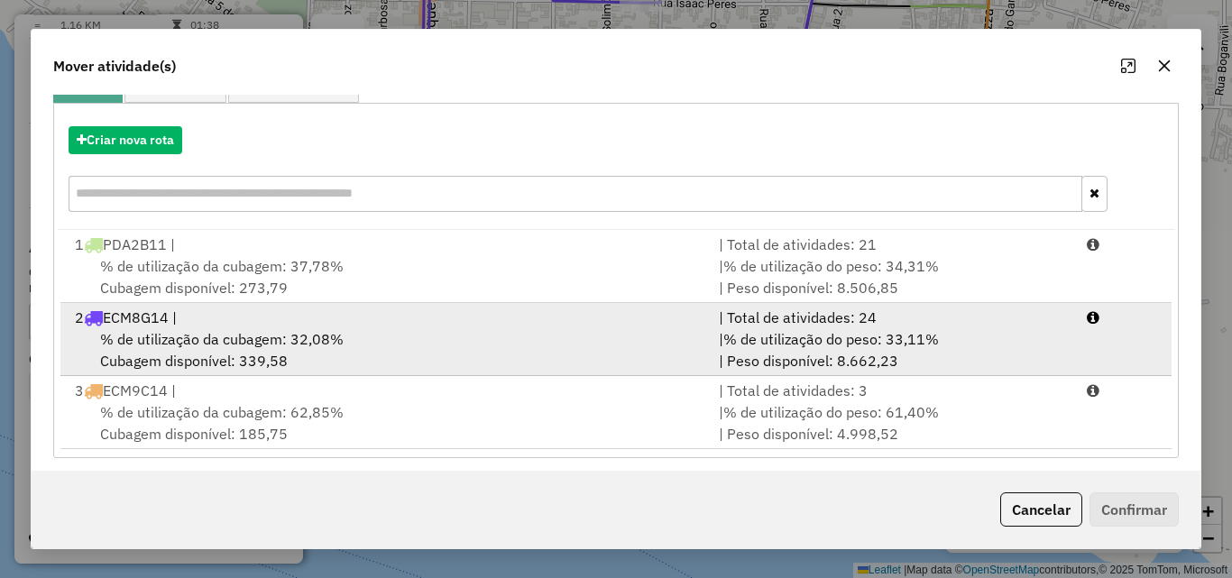
scroll to position [189, 0]
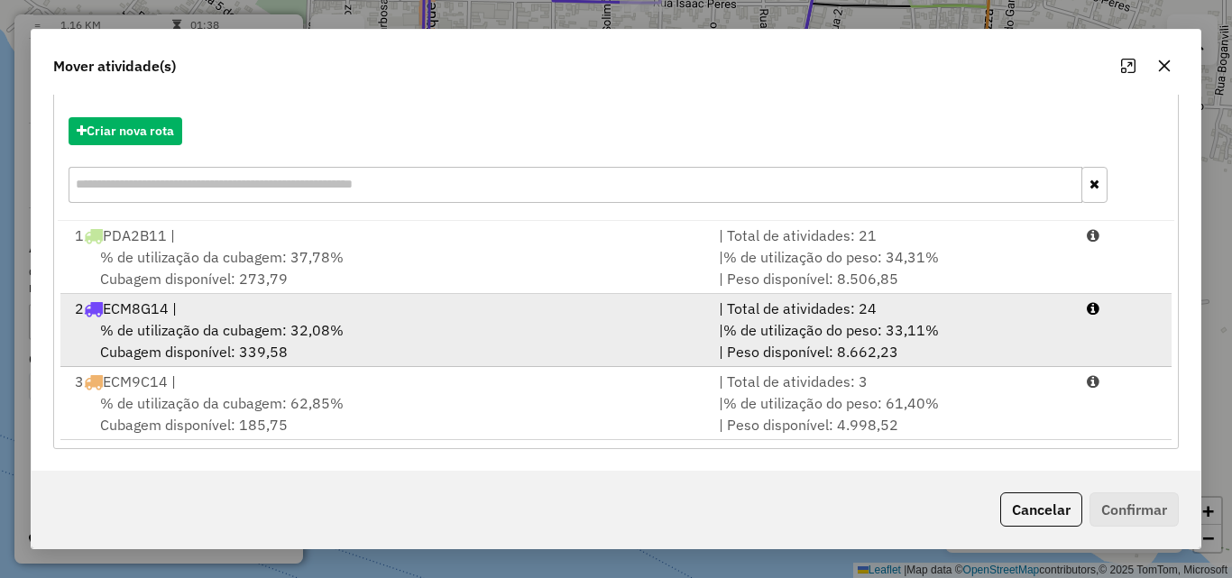
click at [229, 346] on div "% de utilização da cubagem: 32,08% Cubagem disponível: 339,58" at bounding box center [386, 340] width 644 height 43
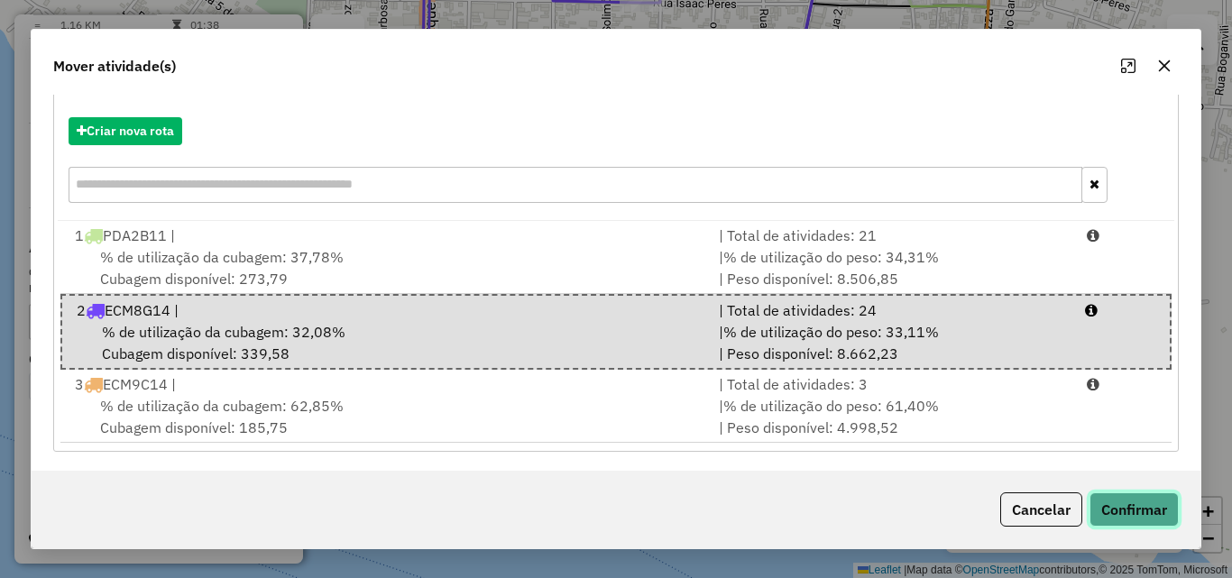
click at [1144, 504] on button "Confirmar" at bounding box center [1134, 510] width 89 height 34
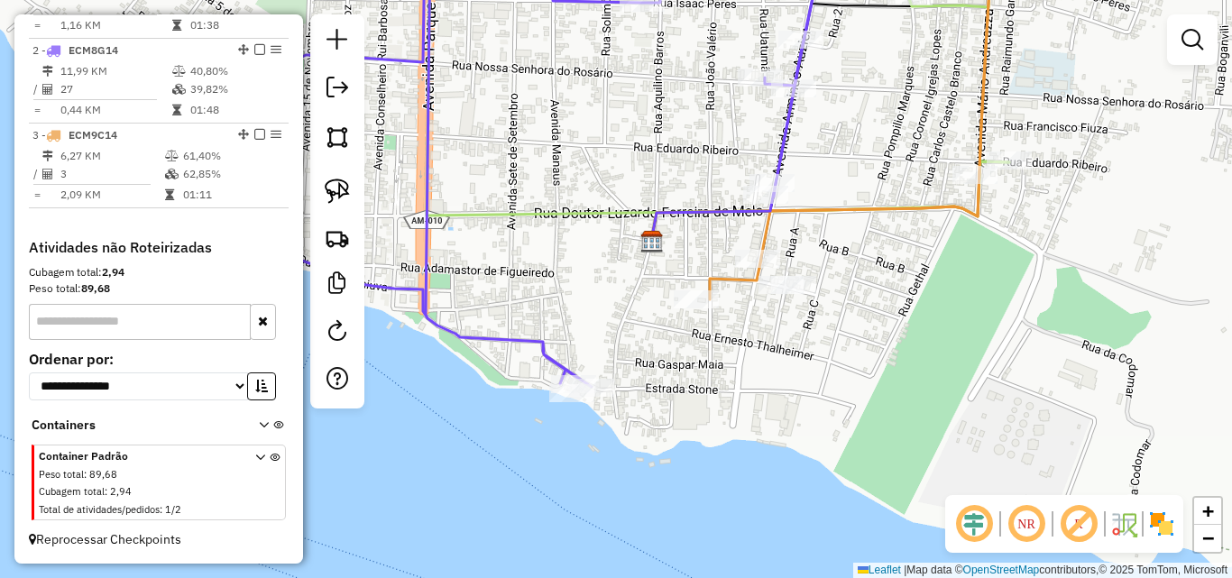
scroll to position [0, 0]
click at [352, 196] on link at bounding box center [338, 191] width 40 height 40
drag, startPoint x: 796, startPoint y: 309, endPoint x: 758, endPoint y: 280, distance: 47.6
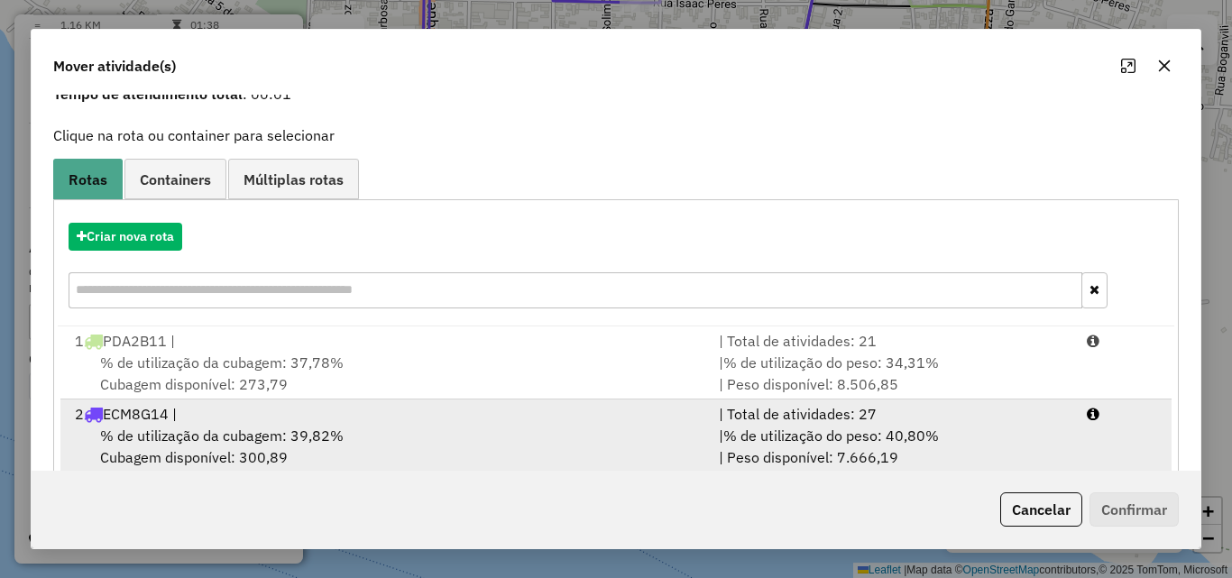
scroll to position [189, 0]
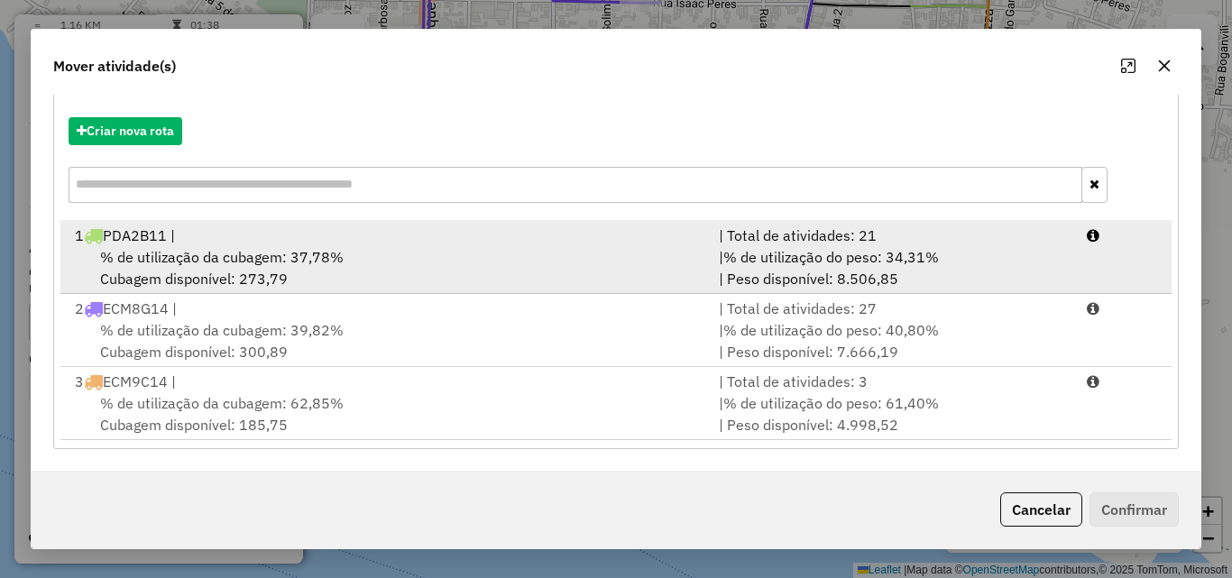
click at [220, 276] on div "% de utilização da cubagem: 37,78% Cubagem disponível: 273,79" at bounding box center [386, 267] width 644 height 43
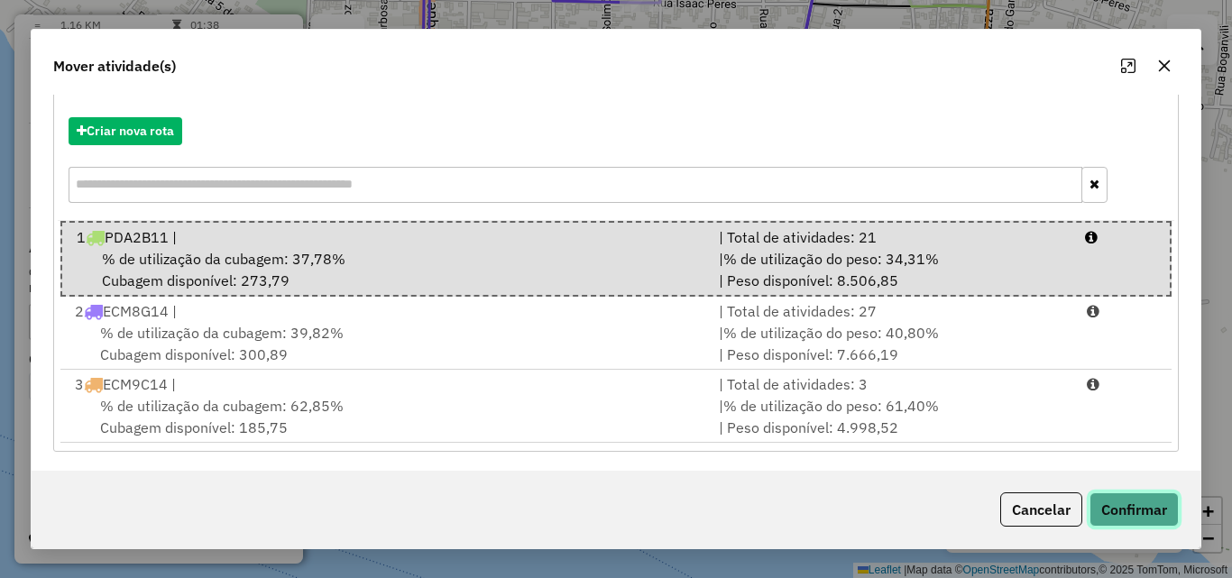
click at [1118, 508] on button "Confirmar" at bounding box center [1134, 510] width 89 height 34
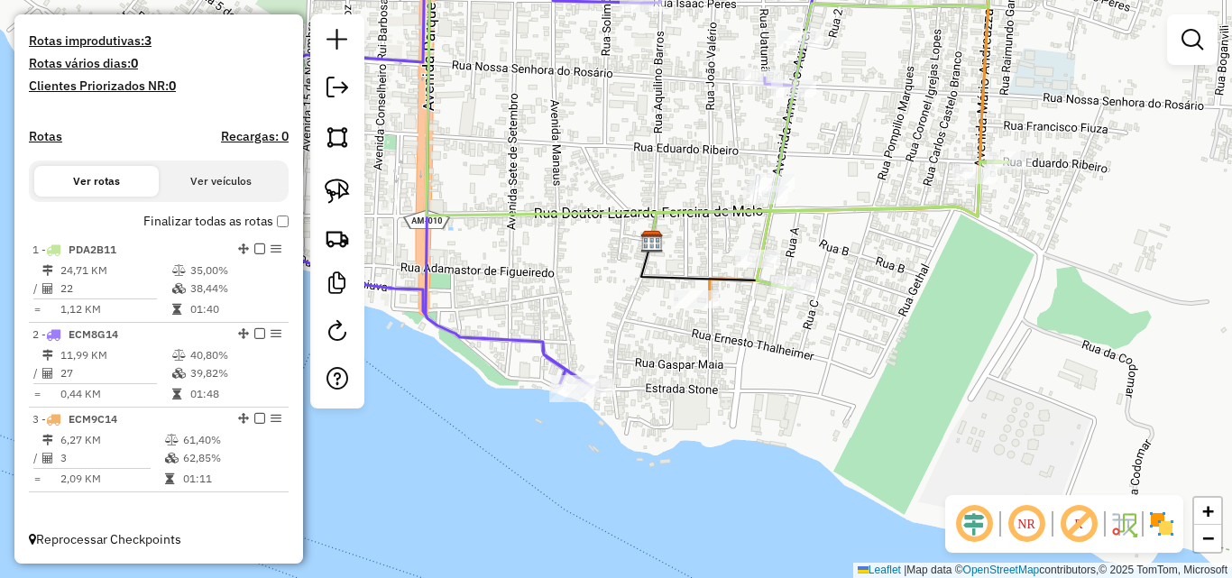
scroll to position [0, 0]
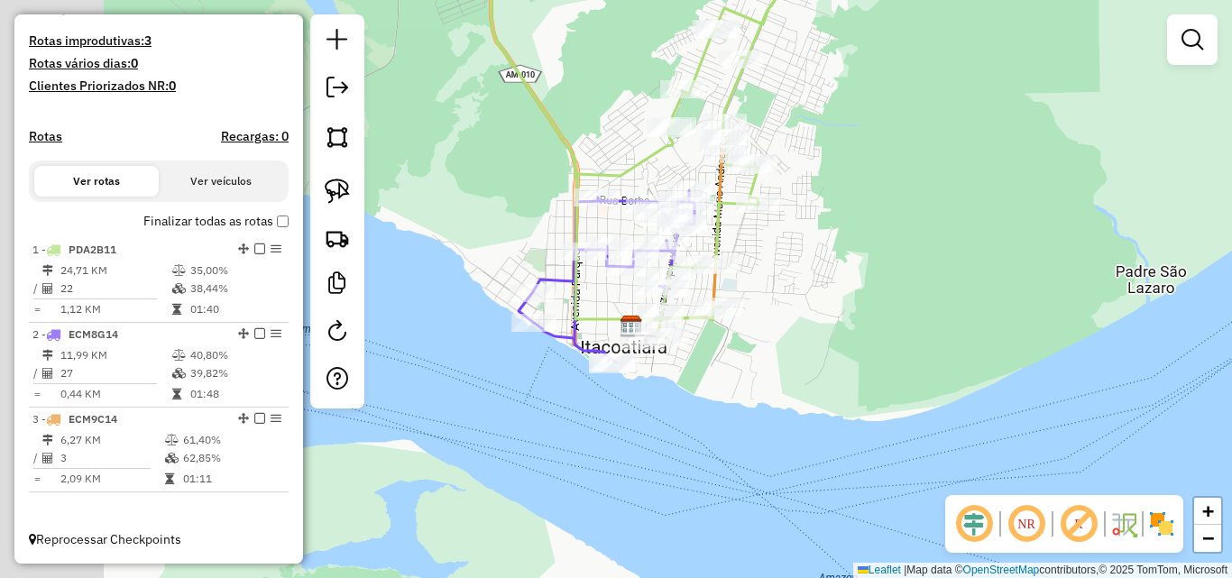
drag, startPoint x: 570, startPoint y: 400, endPoint x: 760, endPoint y: 420, distance: 190.6
click at [760, 420] on div "Janela de atendimento Grade de atendimento Capacidade Transportadoras Veículos …" at bounding box center [616, 289] width 1232 height 578
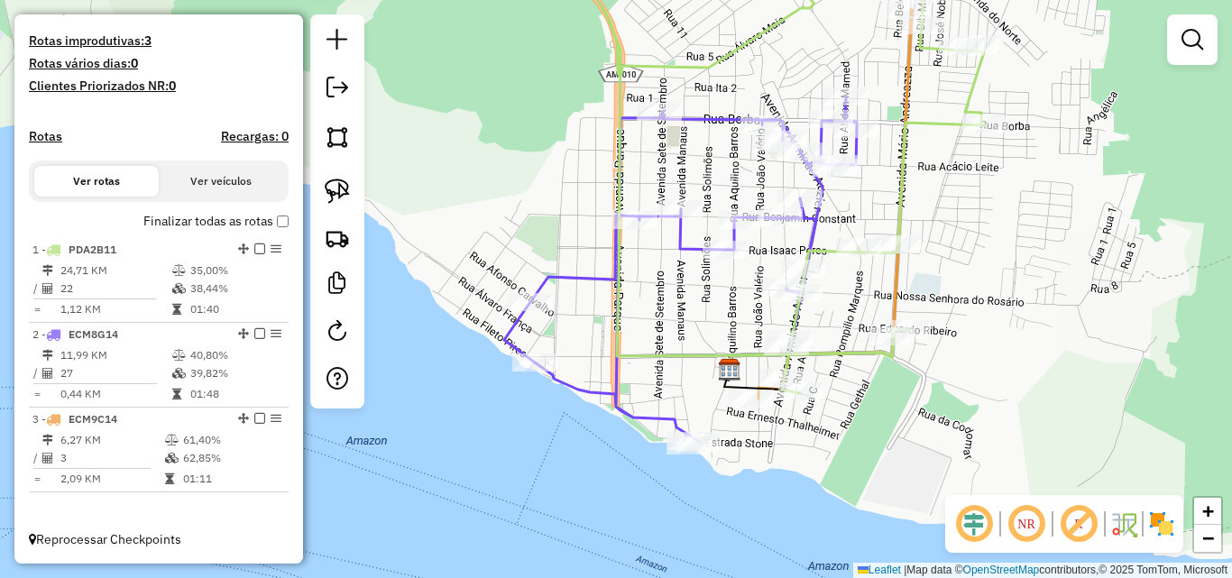
drag, startPoint x: 705, startPoint y: 315, endPoint x: 649, endPoint y: 295, distance: 59.4
click at [650, 295] on div "Janela de atendimento Grade de atendimento Capacidade Transportadoras Veículos …" at bounding box center [616, 289] width 1232 height 578
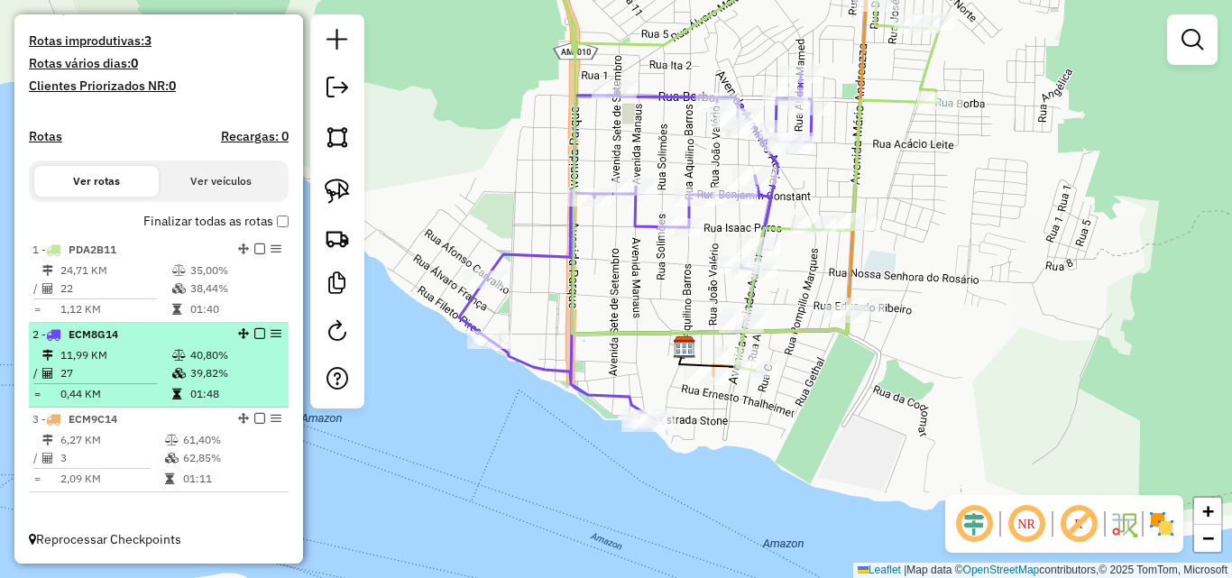
click at [91, 334] on span "ECM8G14" at bounding box center [94, 335] width 50 height 14
select select "**********"
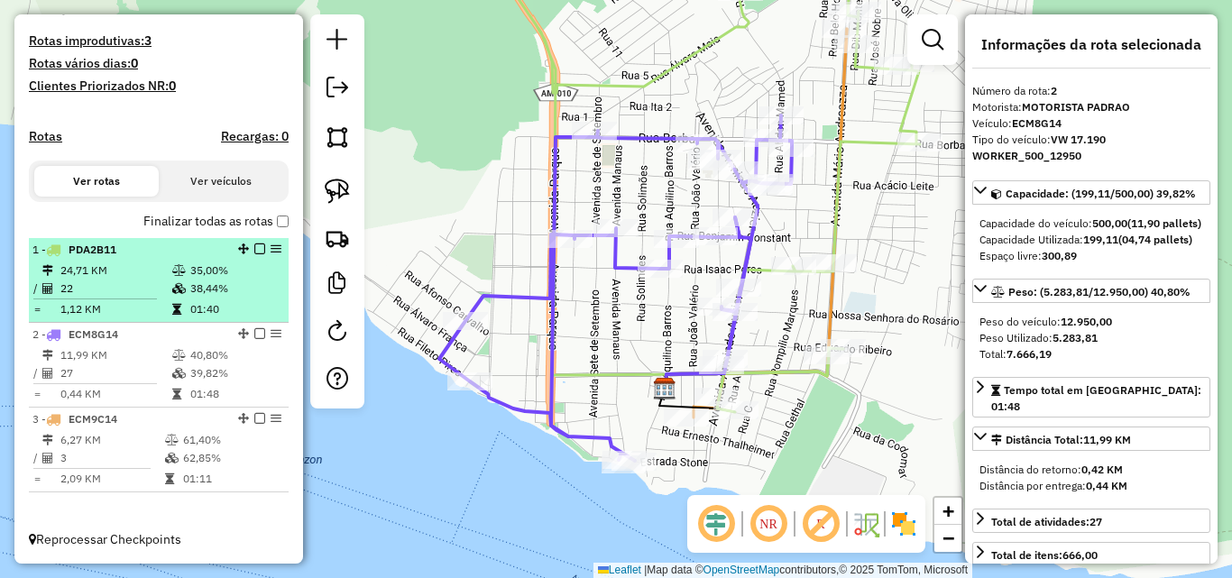
click at [125, 279] on td "24,71 KM" at bounding box center [116, 271] width 112 height 18
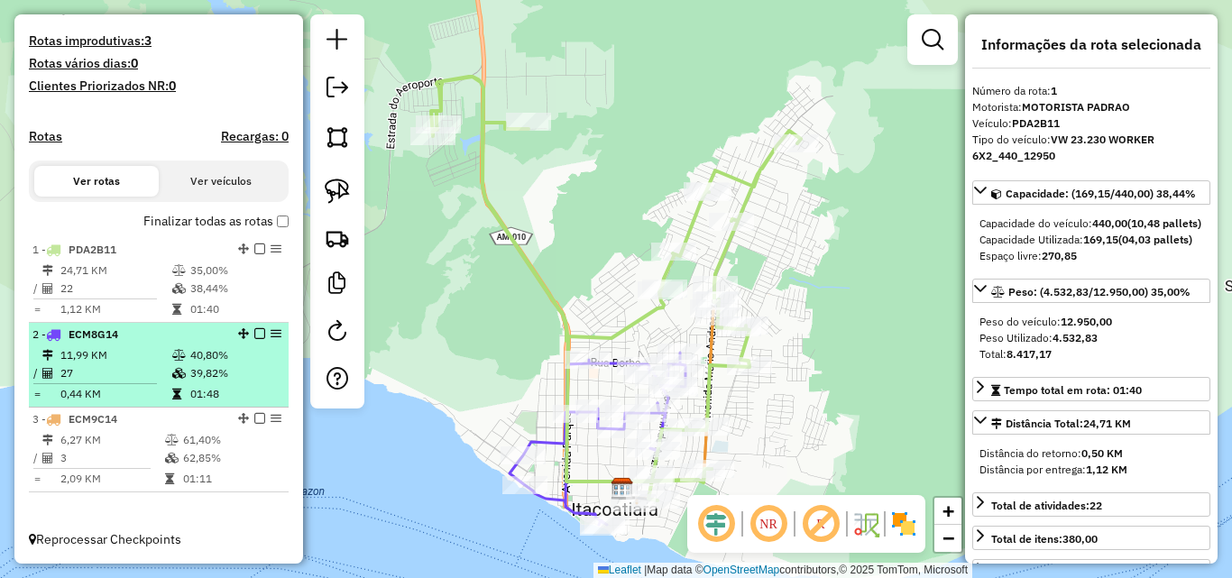
click at [108, 331] on span "ECM8G14" at bounding box center [94, 335] width 50 height 14
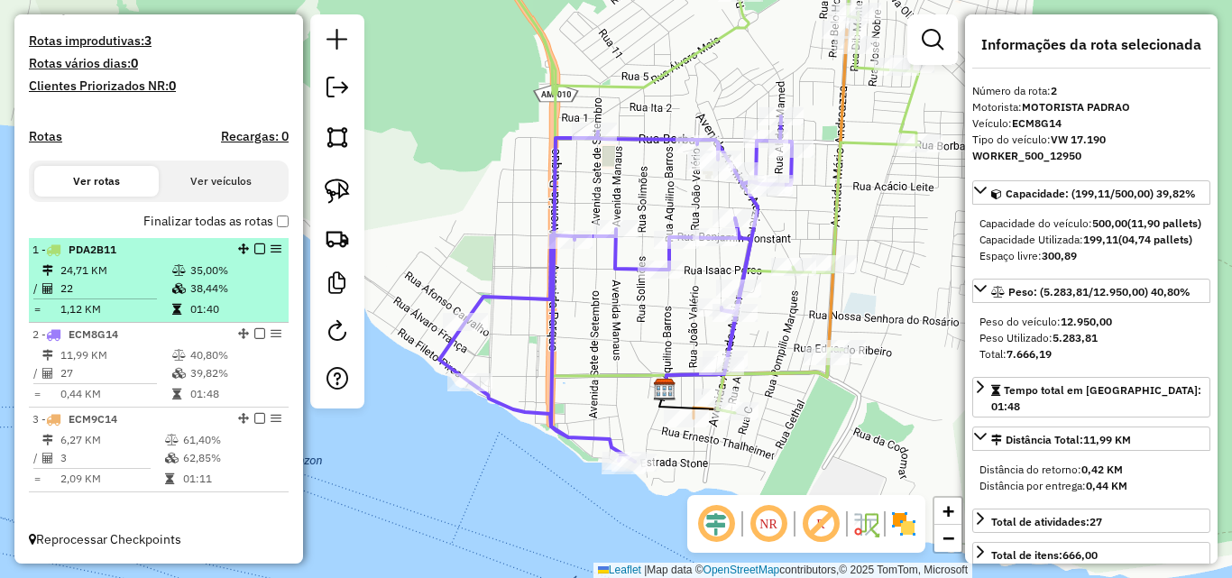
click at [115, 292] on td "22" at bounding box center [116, 289] width 112 height 18
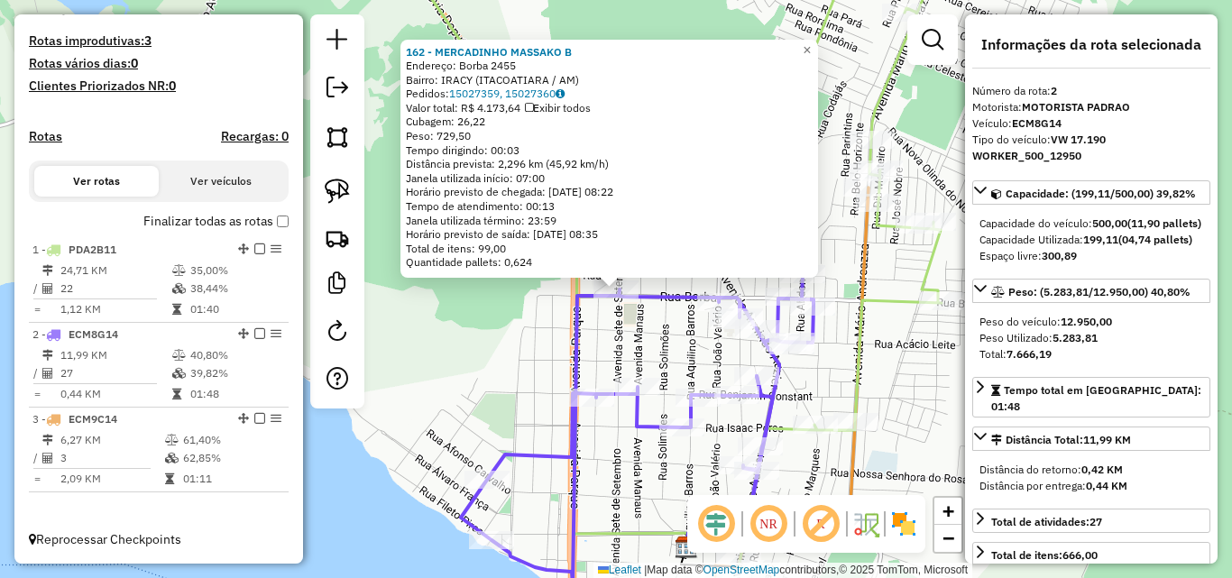
click at [613, 350] on div "162 - [PERSON_NAME] B Endereço: Borba 2455 Bairro: [GEOGRAPHIC_DATA] ([GEOGRAPH…" at bounding box center [616, 289] width 1232 height 578
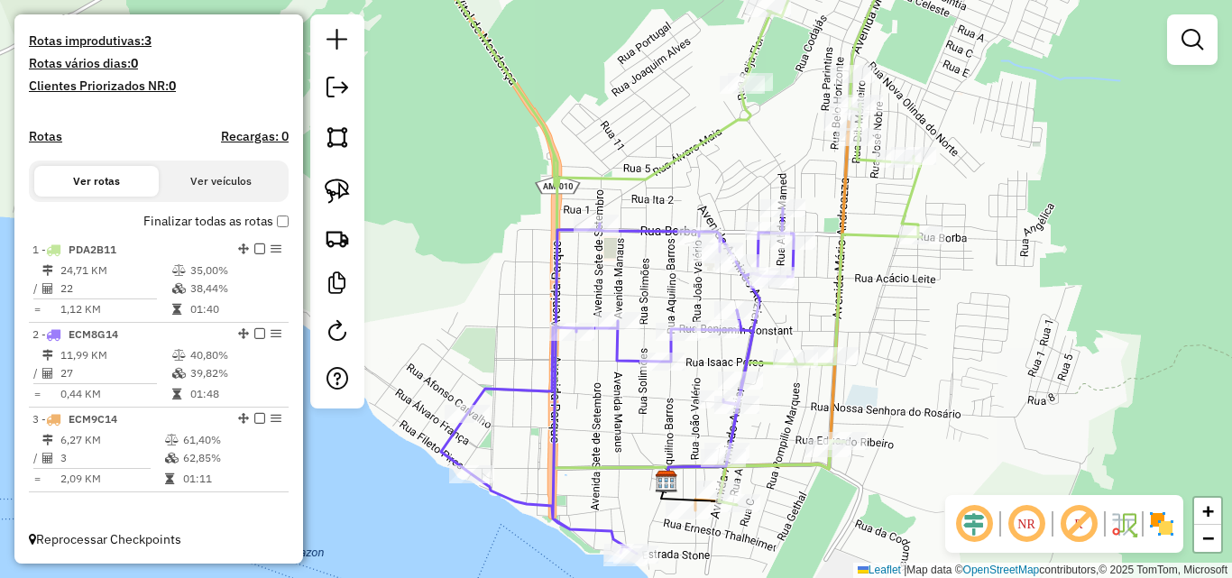
drag, startPoint x: 627, startPoint y: 494, endPoint x: 593, endPoint y: 358, distance: 139.6
click at [593, 359] on div "Janela de atendimento Grade de atendimento Capacidade Transportadoras Veículos …" at bounding box center [616, 289] width 1232 height 578
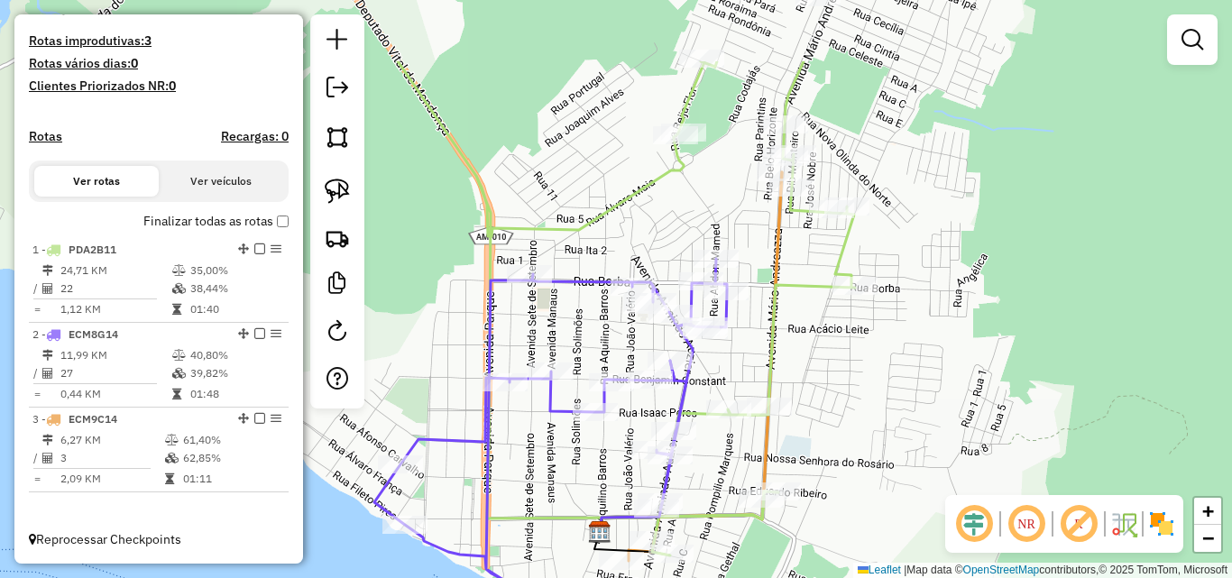
drag, startPoint x: 790, startPoint y: 225, endPoint x: 682, endPoint y: 411, distance: 215.1
click at [682, 411] on div "Janela de atendimento Grade de atendimento Capacidade Transportadoras Veículos …" at bounding box center [616, 289] width 1232 height 578
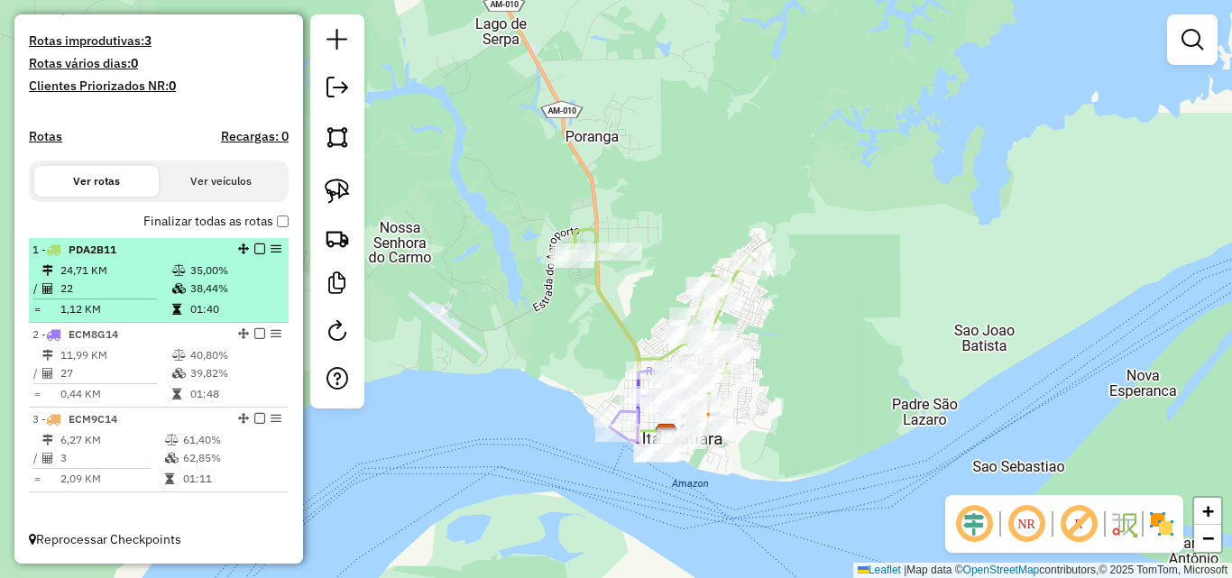
click at [124, 288] on td "22" at bounding box center [116, 289] width 112 height 18
select select "**********"
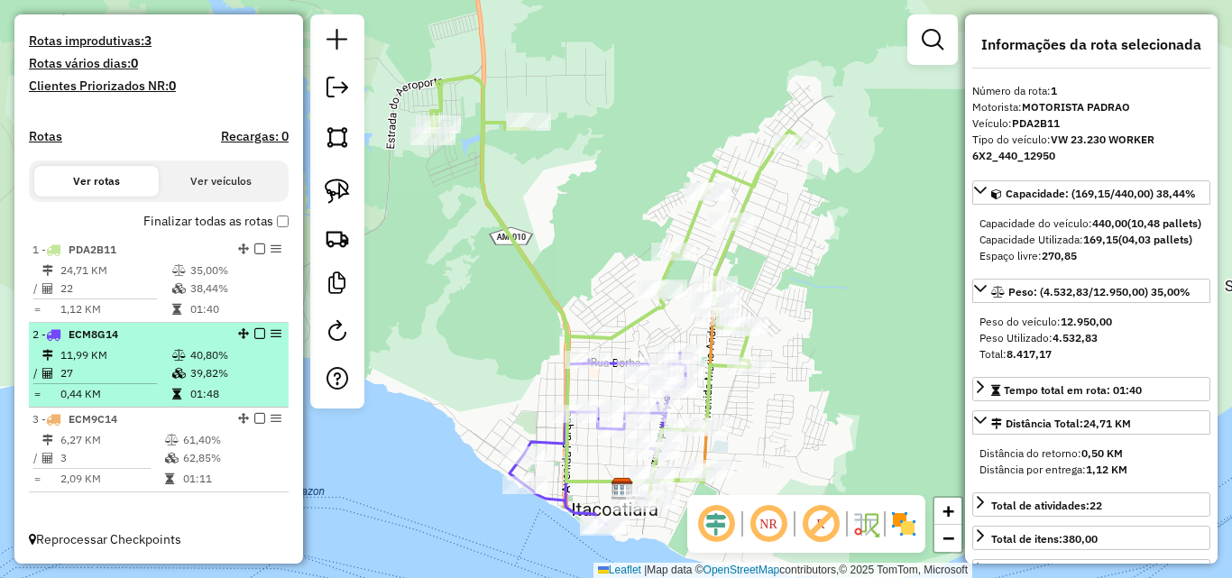
click at [112, 330] on span "ECM8G14" at bounding box center [94, 335] width 50 height 14
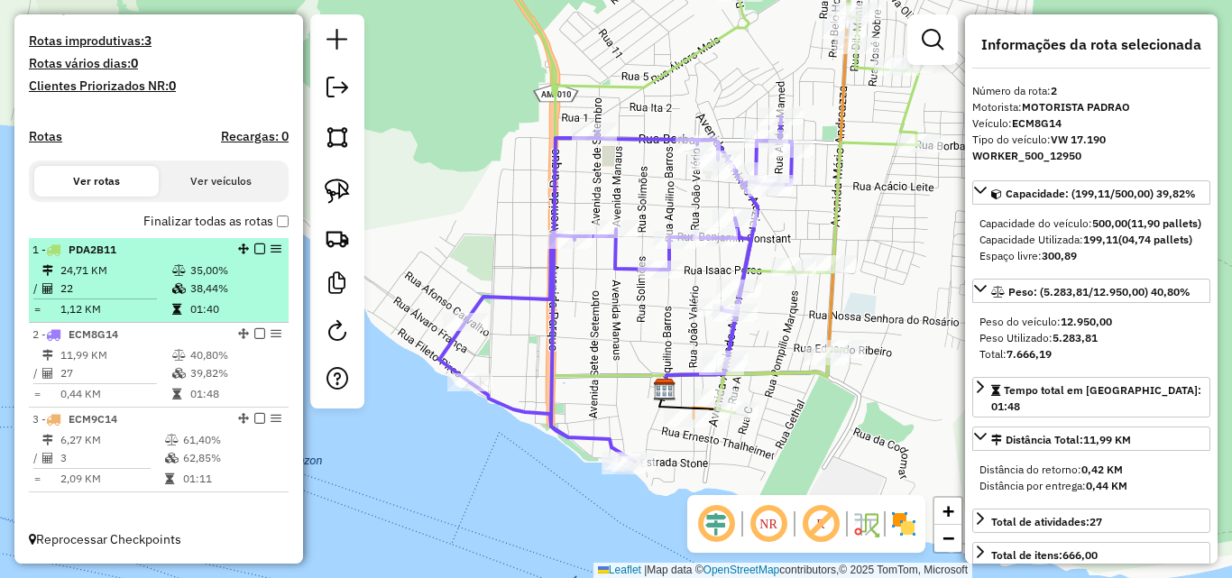
click at [114, 290] on td "22" at bounding box center [116, 289] width 112 height 18
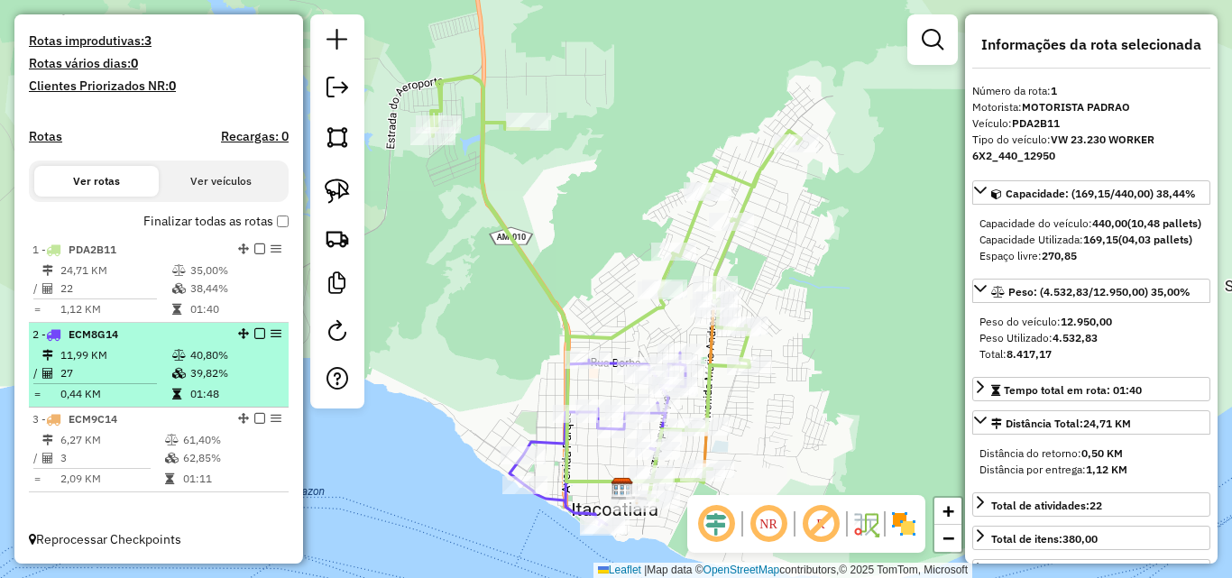
click at [138, 355] on td "11,99 KM" at bounding box center [116, 355] width 112 height 18
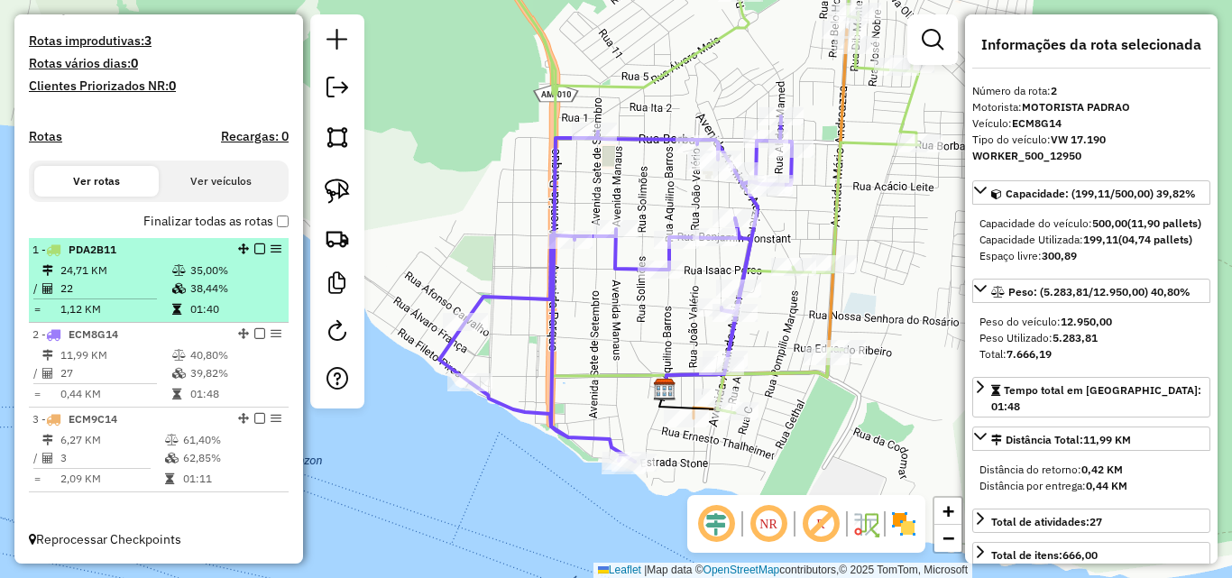
click at [129, 284] on td "22" at bounding box center [116, 289] width 112 height 18
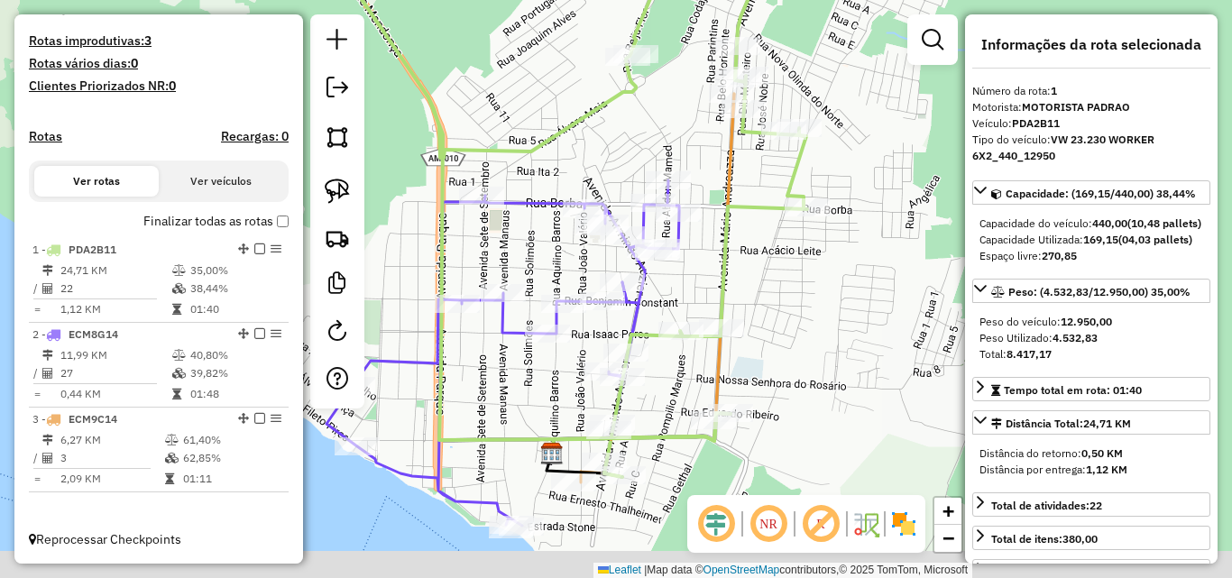
drag, startPoint x: 685, startPoint y: 474, endPoint x: 650, endPoint y: 247, distance: 229.2
click at [650, 247] on div "Janela de atendimento Grade de atendimento Capacidade Transportadoras Veículos …" at bounding box center [616, 289] width 1232 height 578
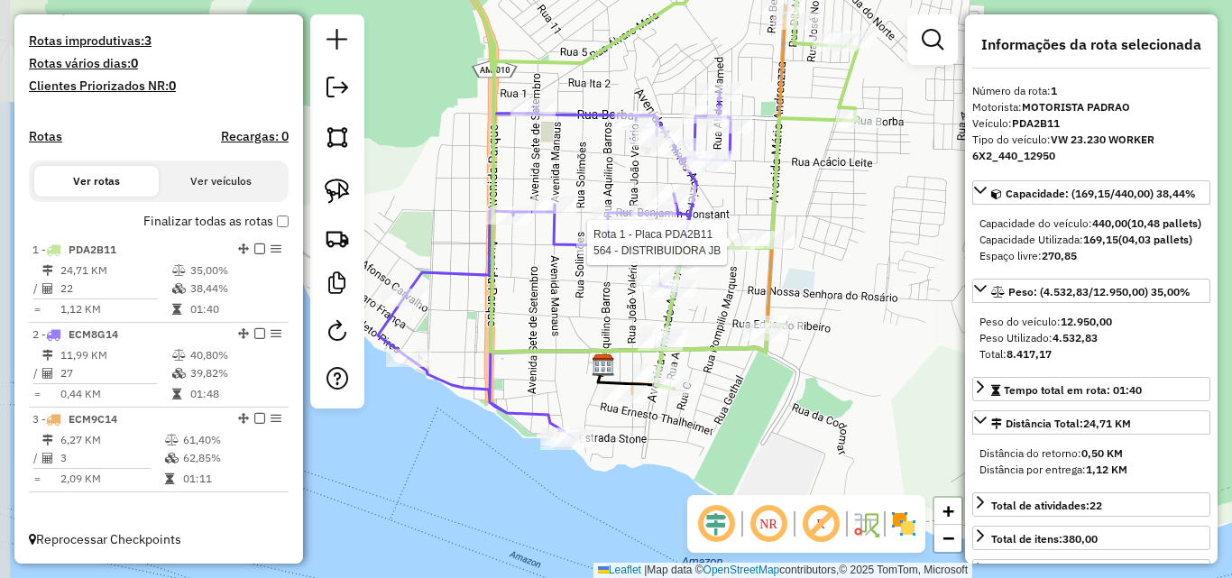
drag, startPoint x: 592, startPoint y: 383, endPoint x: 660, endPoint y: 420, distance: 76.7
click at [660, 420] on div "Rota 1 - Placa PDA2B11 564 - DISTRIBUIDORA JB Janela de atendimento Grade de at…" at bounding box center [616, 289] width 1232 height 578
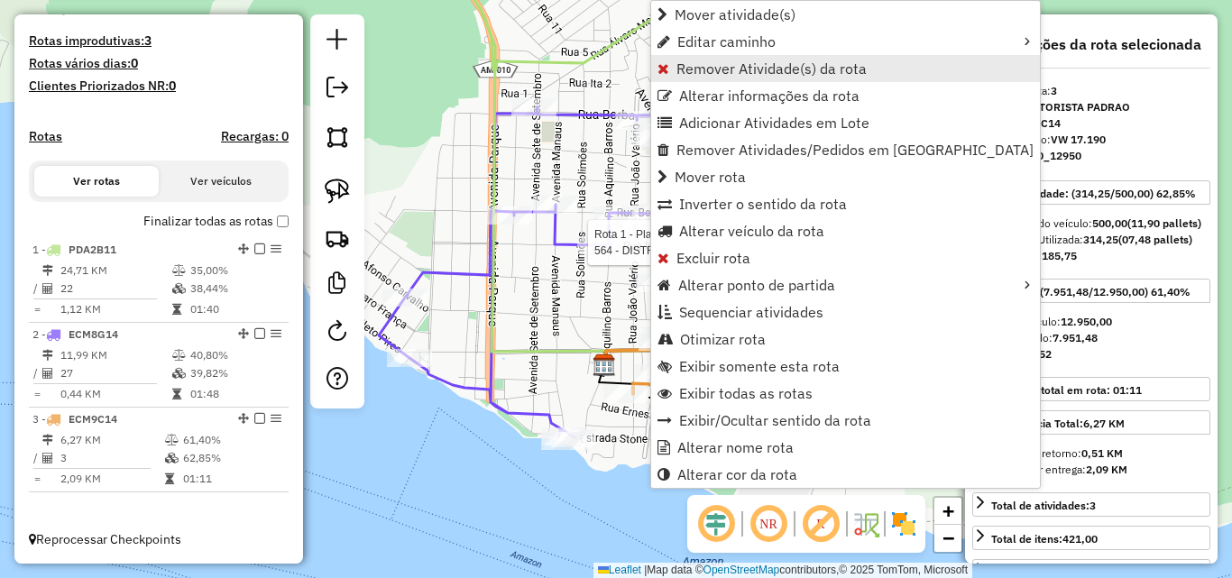
click at [732, 69] on span "Remover Atividade(s) da rota" at bounding box center [772, 68] width 190 height 14
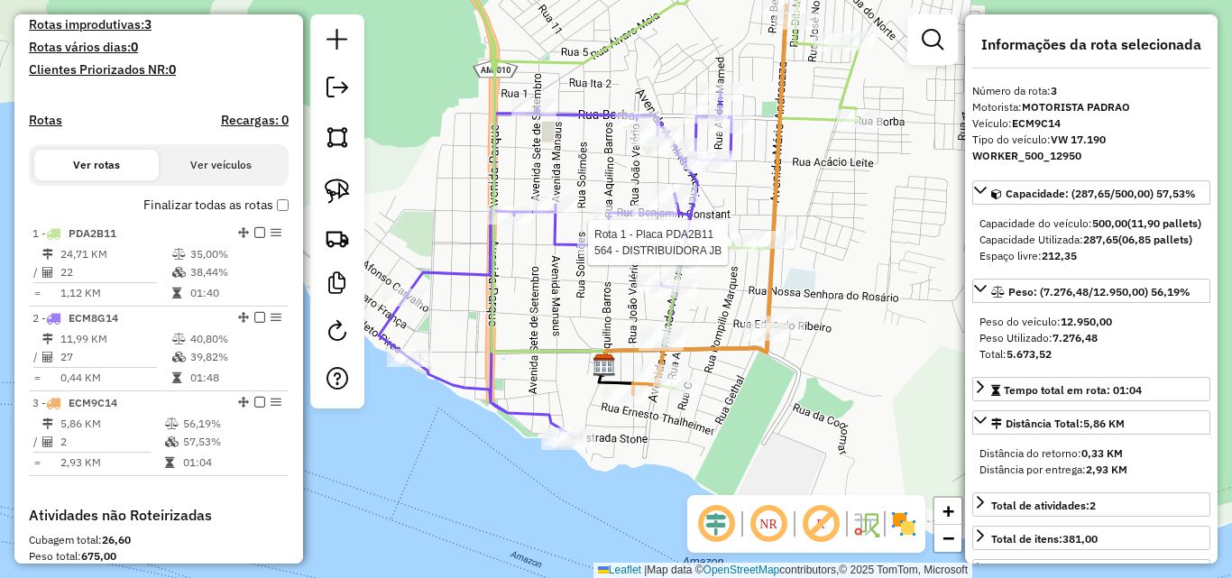
scroll to position [759, 0]
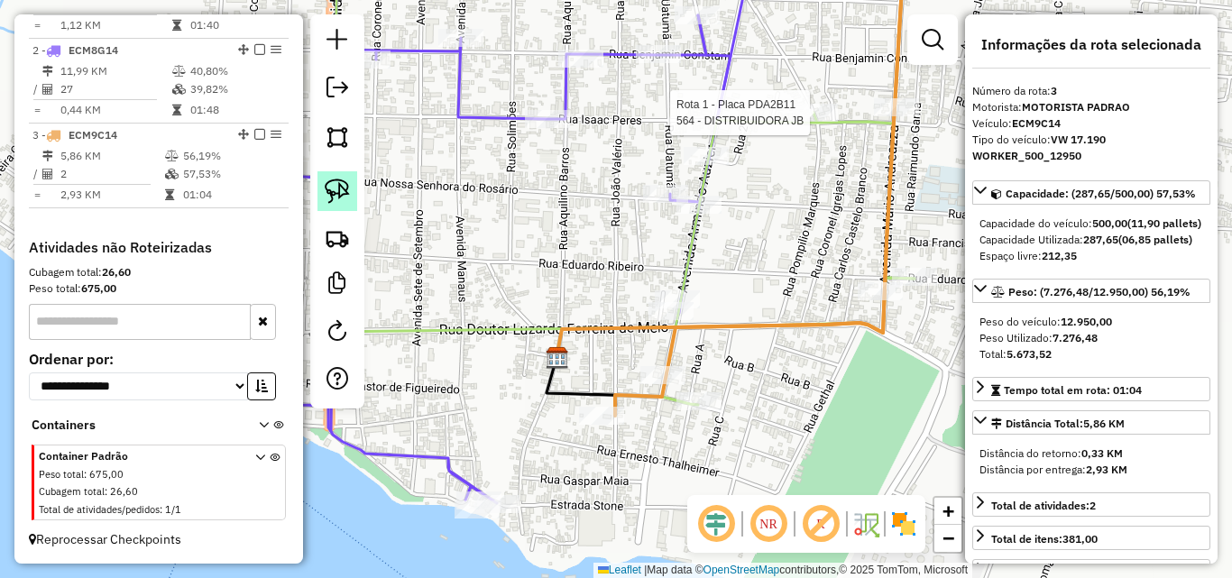
click at [342, 186] on img at bounding box center [337, 191] width 25 height 25
click at [681, 377] on div "Rota 1 - Placa PDA2B11 564 - DISTRIBUIDORA JB Janela de atendimento Grade de at…" at bounding box center [616, 289] width 1232 height 578
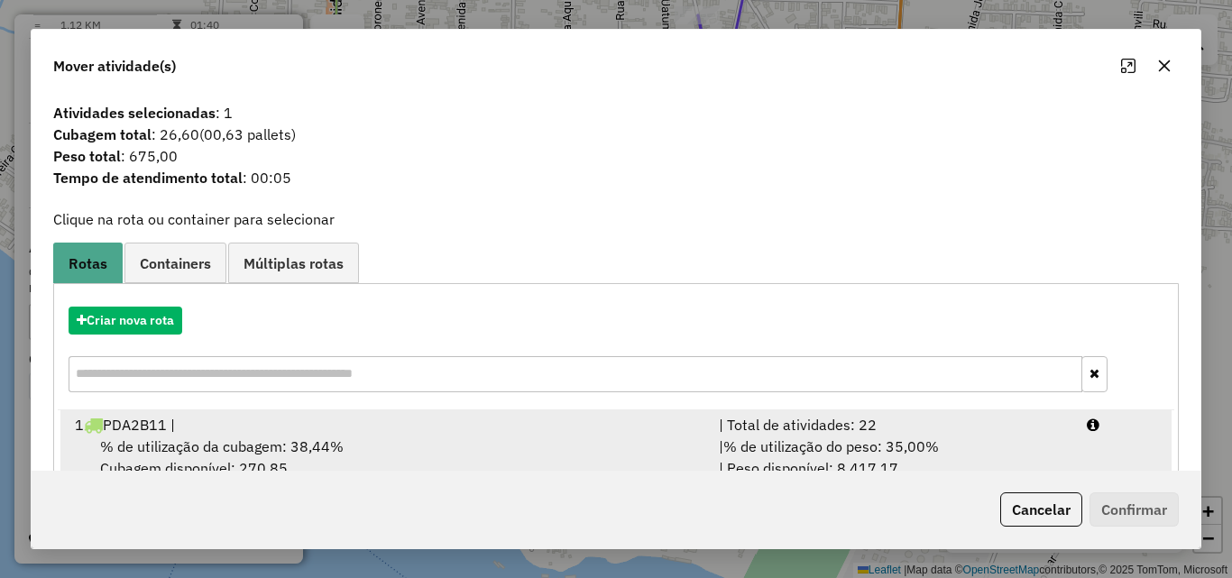
click at [291, 436] on div "% de utilização da cubagem: 38,44% Cubagem disponível: 270,85" at bounding box center [386, 457] width 644 height 43
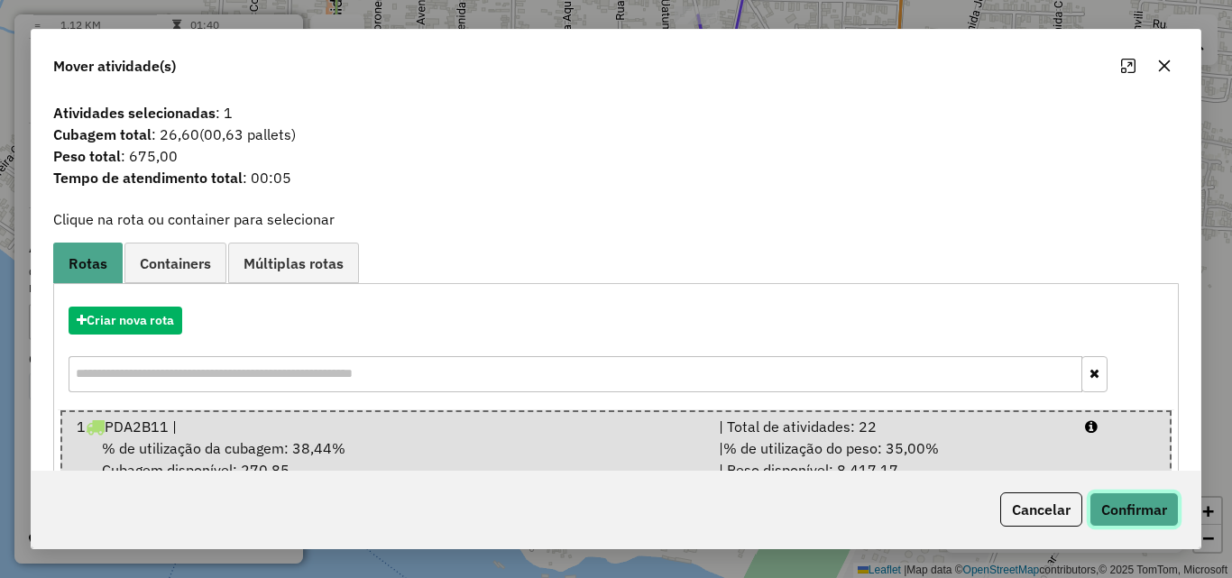
click at [1116, 505] on button "Confirmar" at bounding box center [1134, 510] width 89 height 34
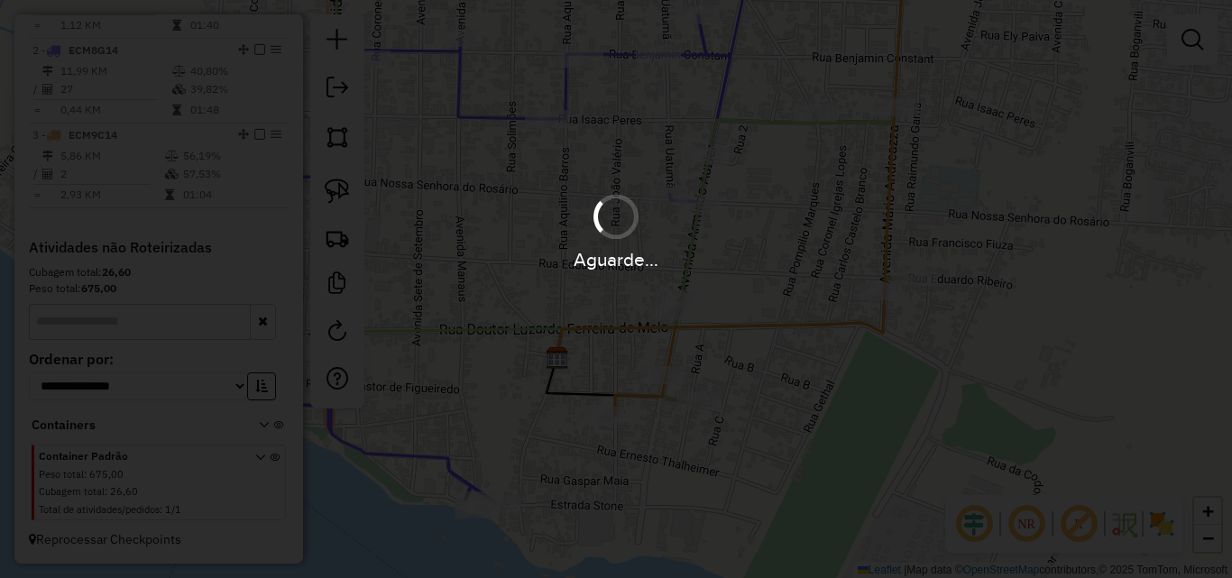
scroll to position [475, 0]
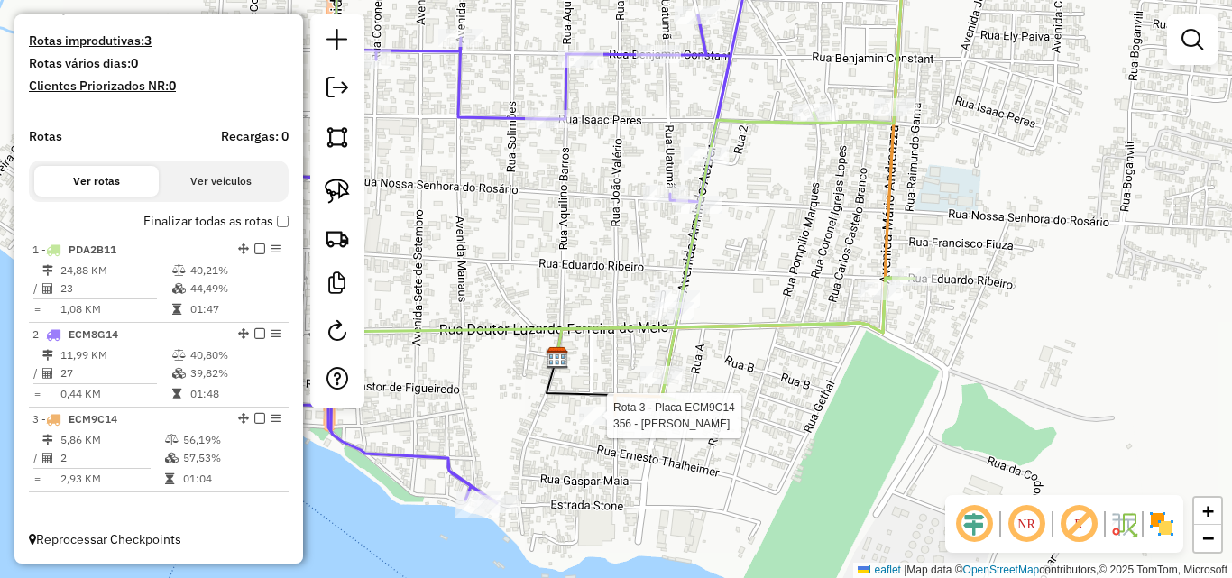
select select "**********"
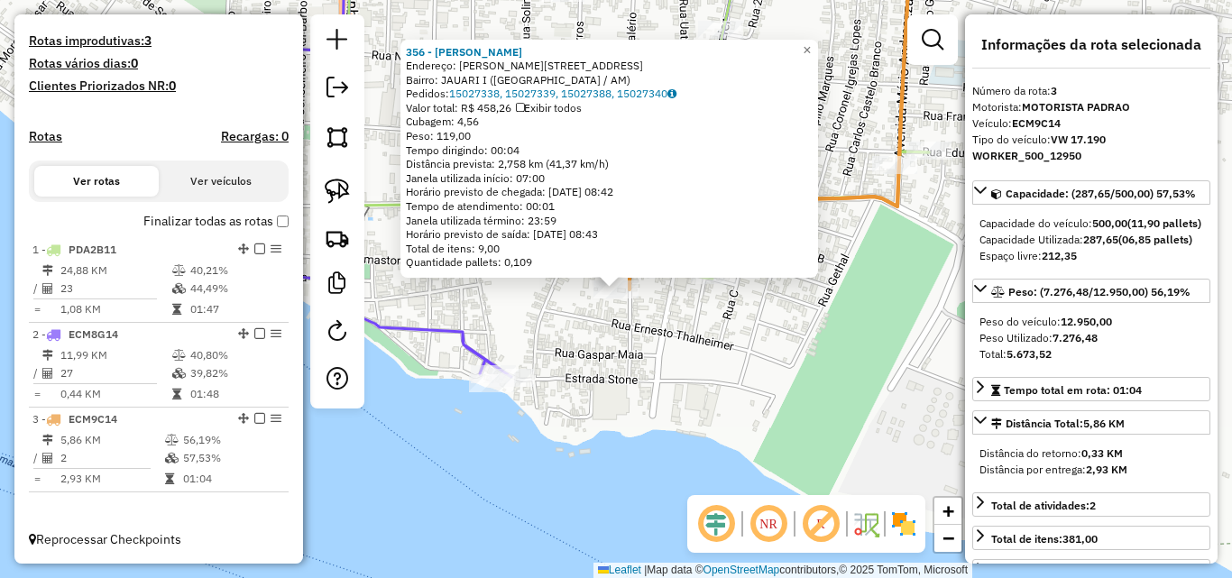
click at [688, 421] on div "356 - [PERSON_NAME]: [PERSON_NAME] 378 Bairro: JAUARI I ([GEOGRAPHIC_DATA] / AM…" at bounding box center [616, 289] width 1232 height 578
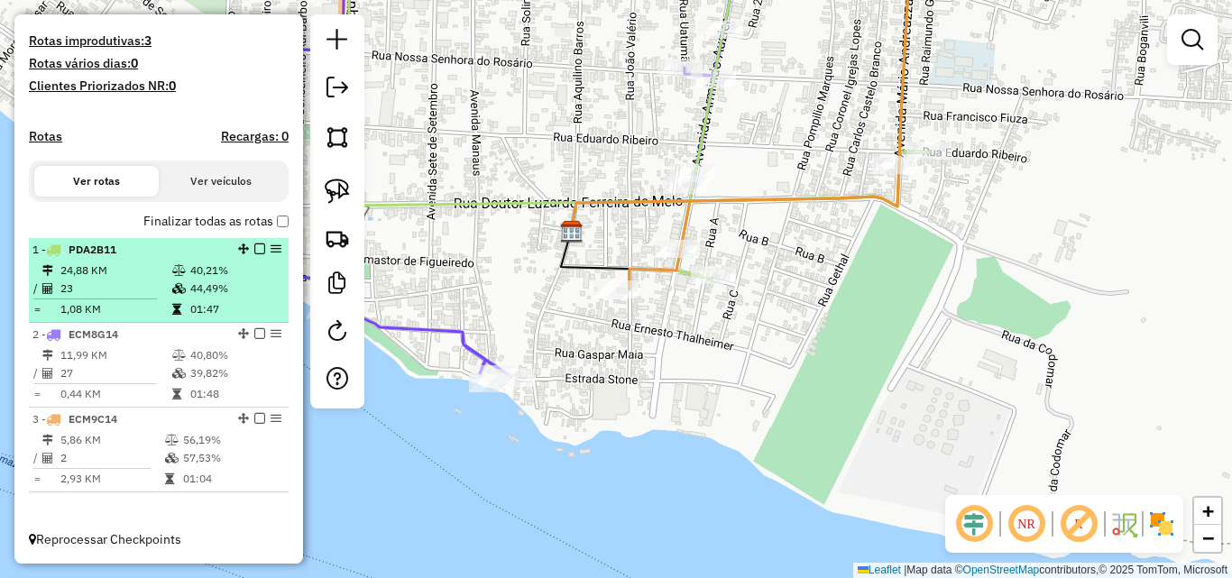
click at [149, 279] on td "24,88 KM" at bounding box center [116, 271] width 112 height 18
select select "**********"
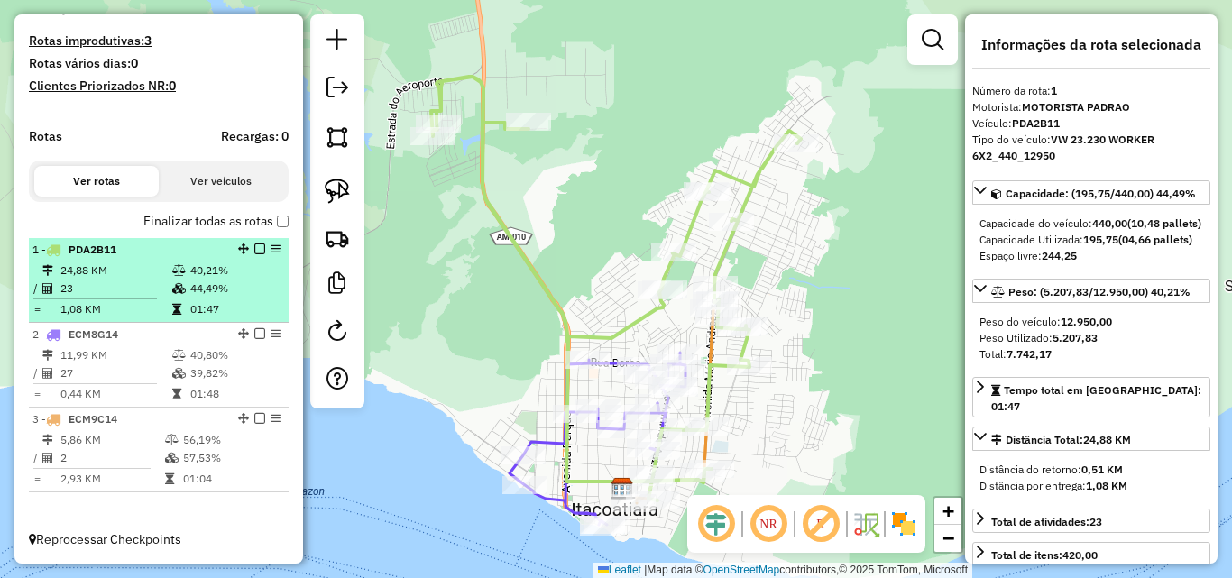
click at [113, 293] on td "23" at bounding box center [116, 289] width 112 height 18
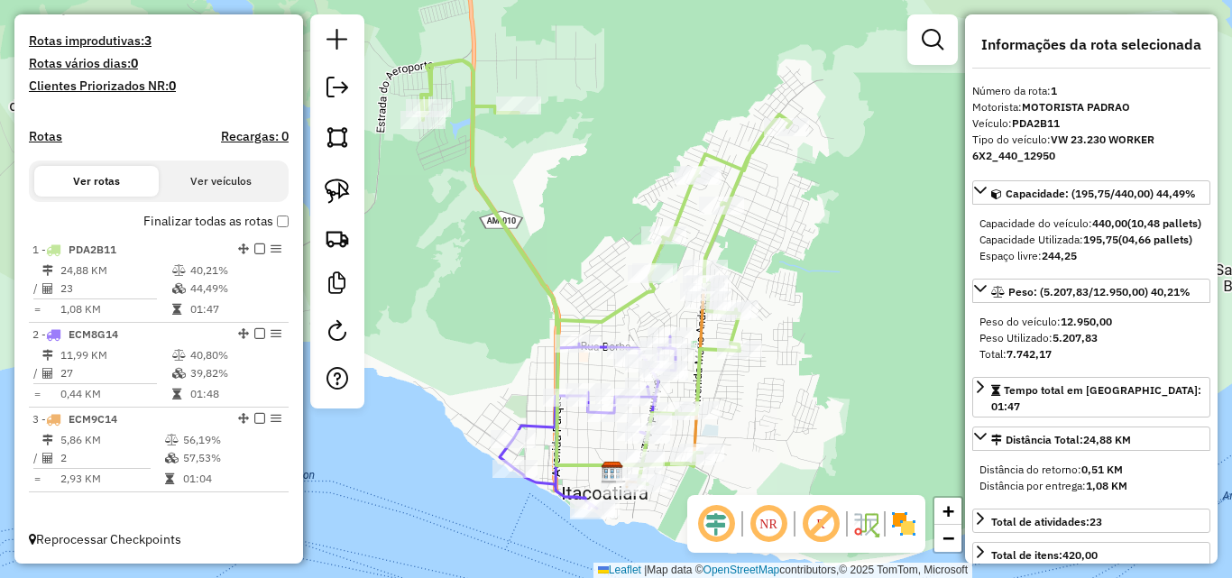
drag, startPoint x: 597, startPoint y: 261, endPoint x: 442, endPoint y: 120, distance: 209.5
click at [443, 121] on div "Janela de atendimento Grade de atendimento Capacidade Transportadoras Veículos …" at bounding box center [616, 289] width 1232 height 578
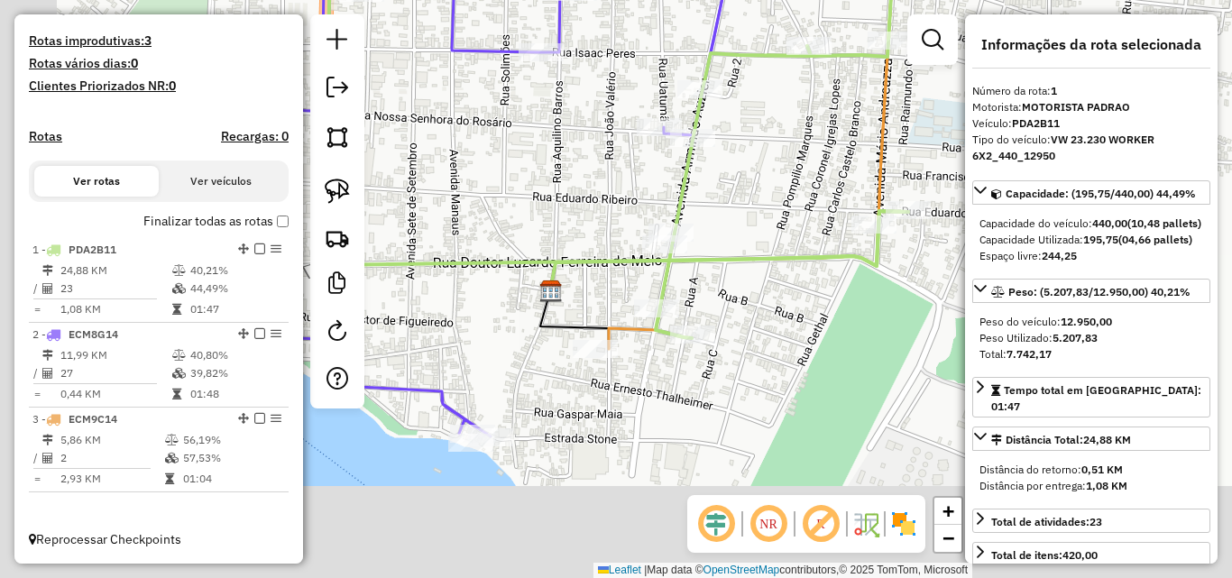
drag, startPoint x: 653, startPoint y: 455, endPoint x: 754, endPoint y: 256, distance: 222.7
click at [754, 259] on div "Janela de atendimento Grade de atendimento Capacidade Transportadoras Veículos …" at bounding box center [616, 289] width 1232 height 578
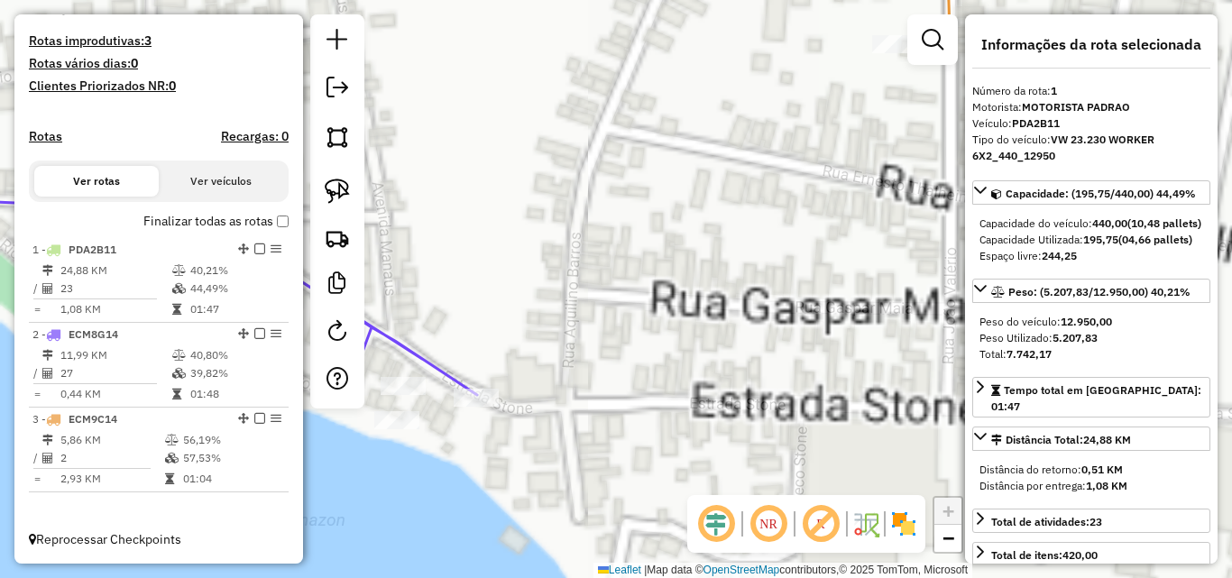
drag, startPoint x: 696, startPoint y: 311, endPoint x: 711, endPoint y: 300, distance: 19.3
click at [710, 300] on div "Janela de atendimento Grade de atendimento Capacidade Transportadoras Veículos …" at bounding box center [616, 289] width 1232 height 578
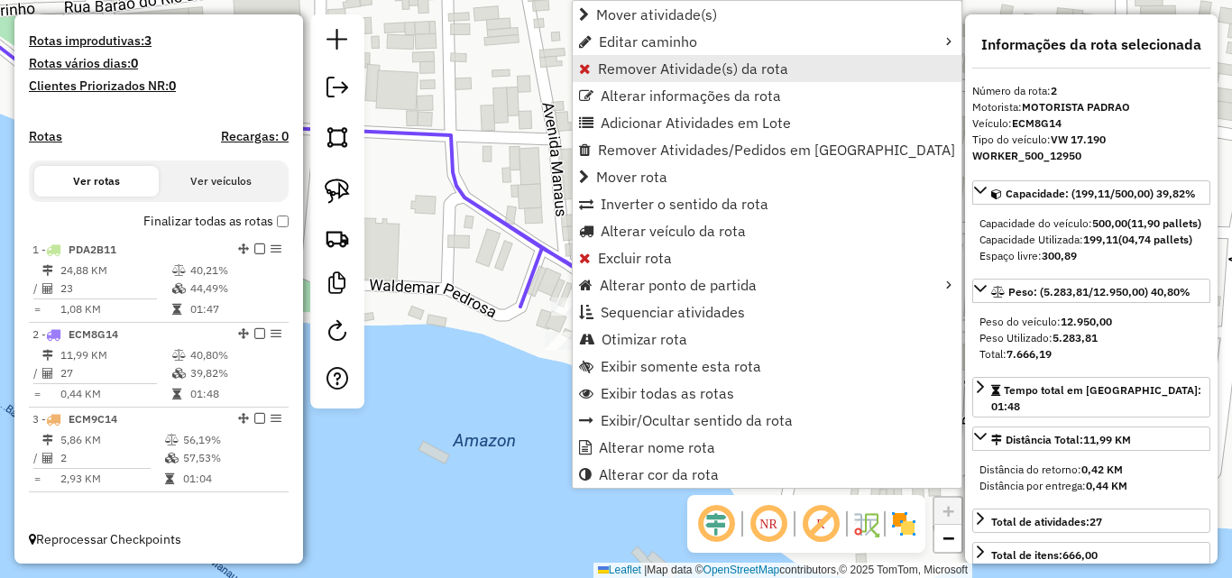
click at [618, 75] on span "Remover Atividade(s) da rota" at bounding box center [693, 68] width 190 height 14
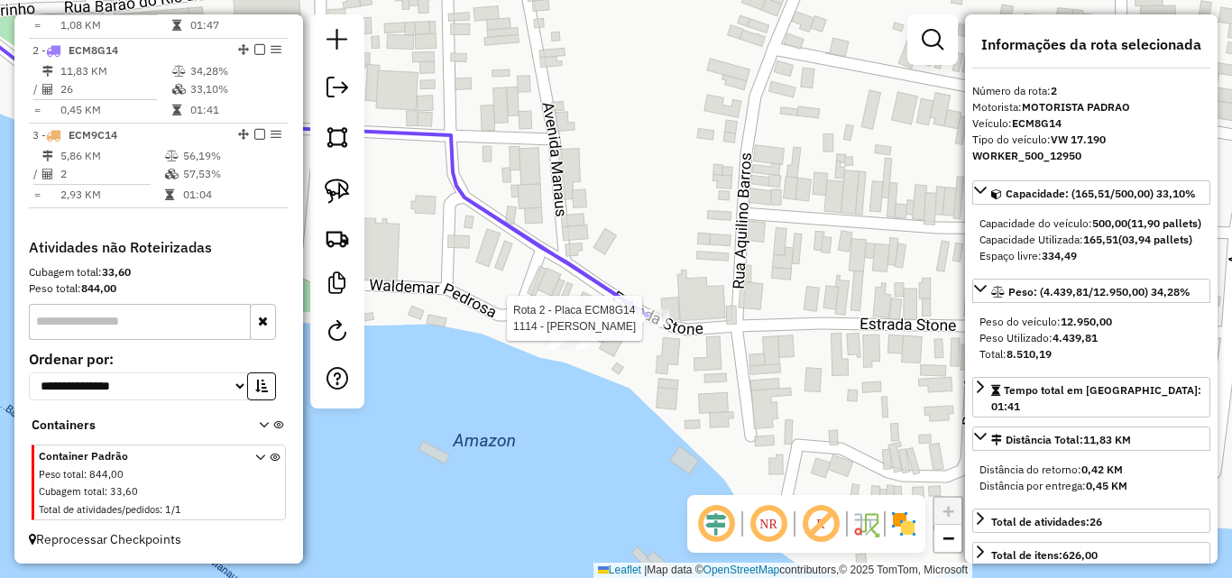
scroll to position [759, 0]
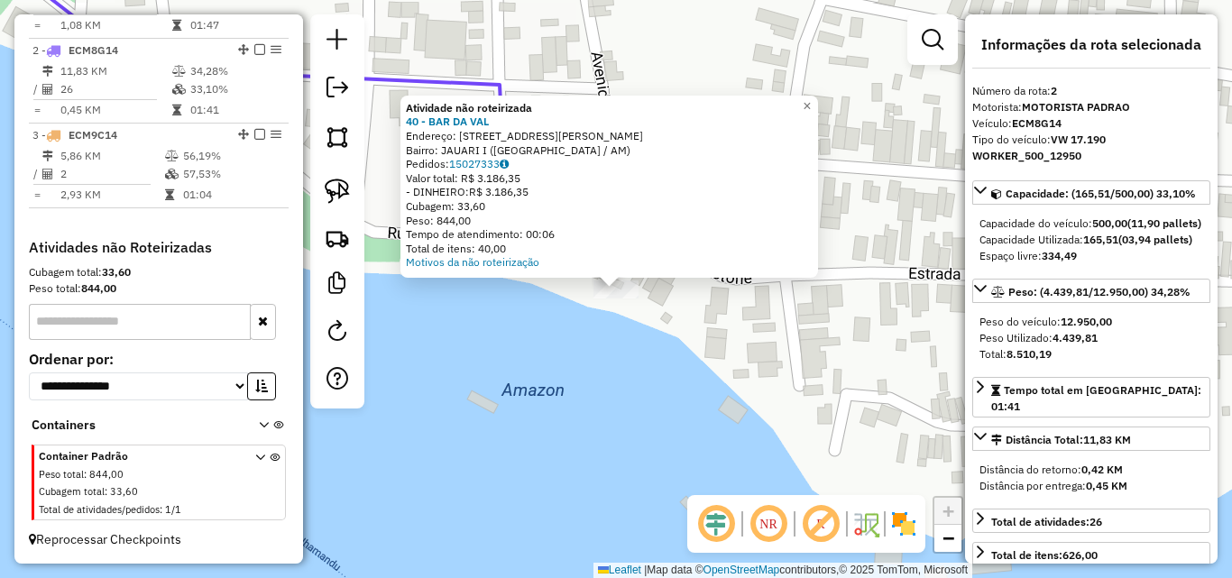
click at [573, 365] on div "Atividade não roteirizada 40 - BAR DA VAL Endereço: [STREET_ADDRESS][PERSON_NAM…" at bounding box center [616, 289] width 1232 height 578
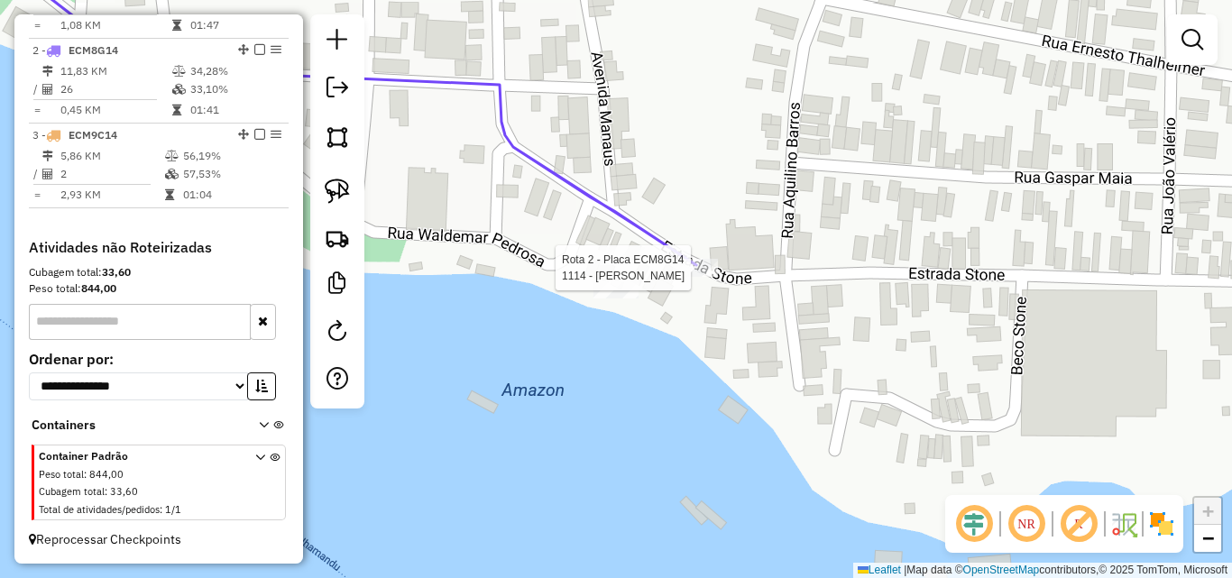
select select "**********"
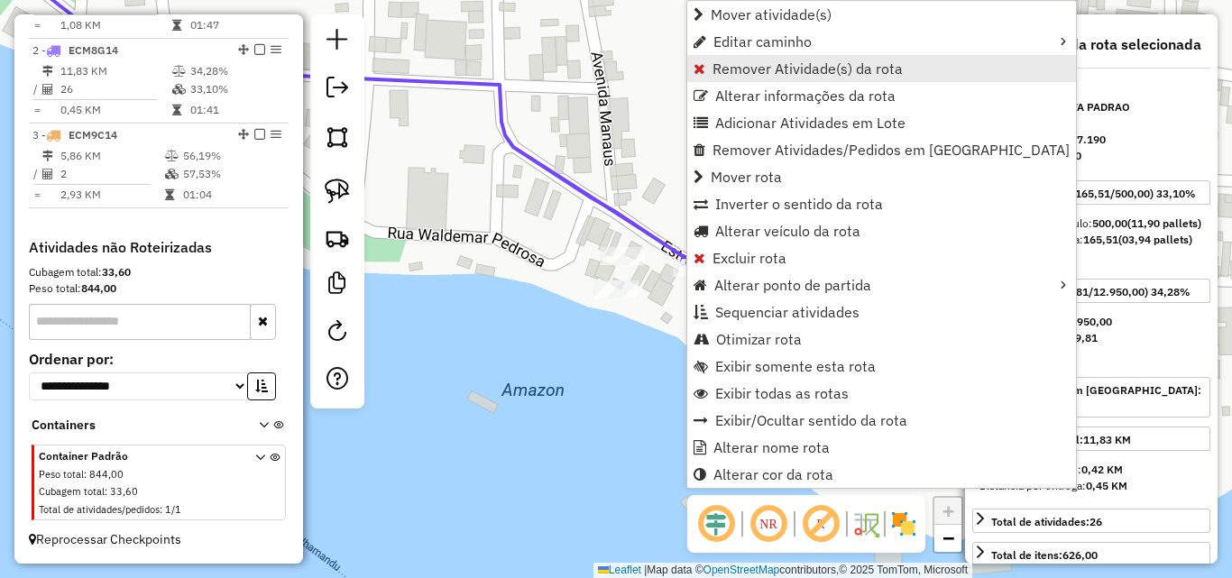
click at [722, 62] on span "Remover Atividade(s) da rota" at bounding box center [808, 68] width 190 height 14
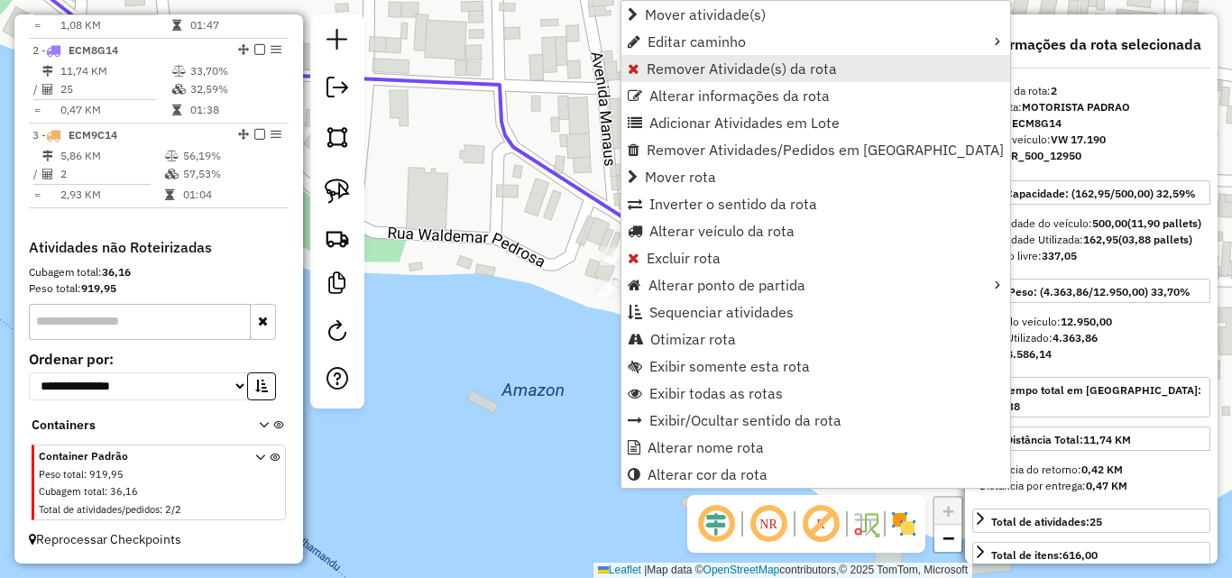
click at [653, 63] on span "Remover Atividade(s) da rota" at bounding box center [742, 68] width 190 height 14
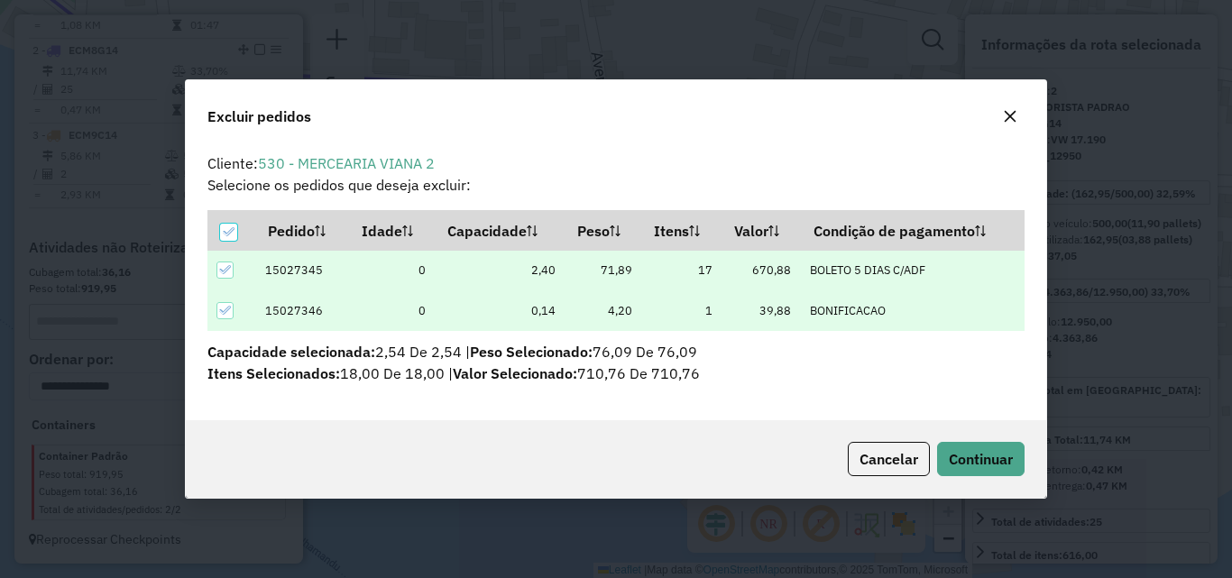
scroll to position [0, 0]
click at [1002, 450] on span "Continuar" at bounding box center [981, 459] width 64 height 18
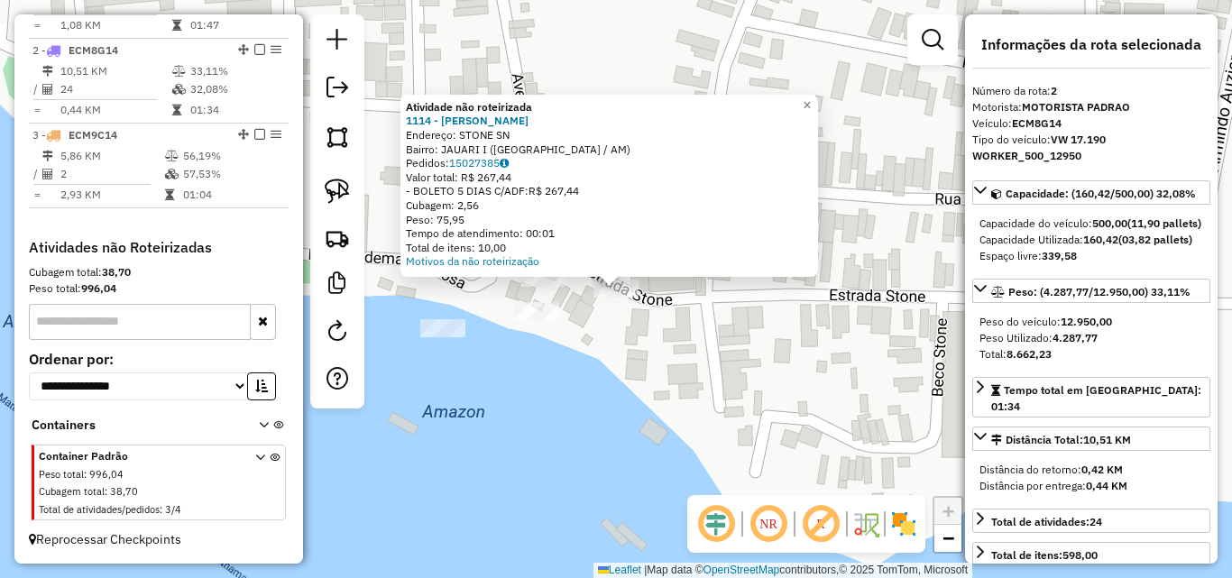
click at [520, 383] on div "Atividade não roteirizada 1114 - MAO DE ANJO Endereço: STONE SN Bairro: JAUARI …" at bounding box center [616, 289] width 1232 height 578
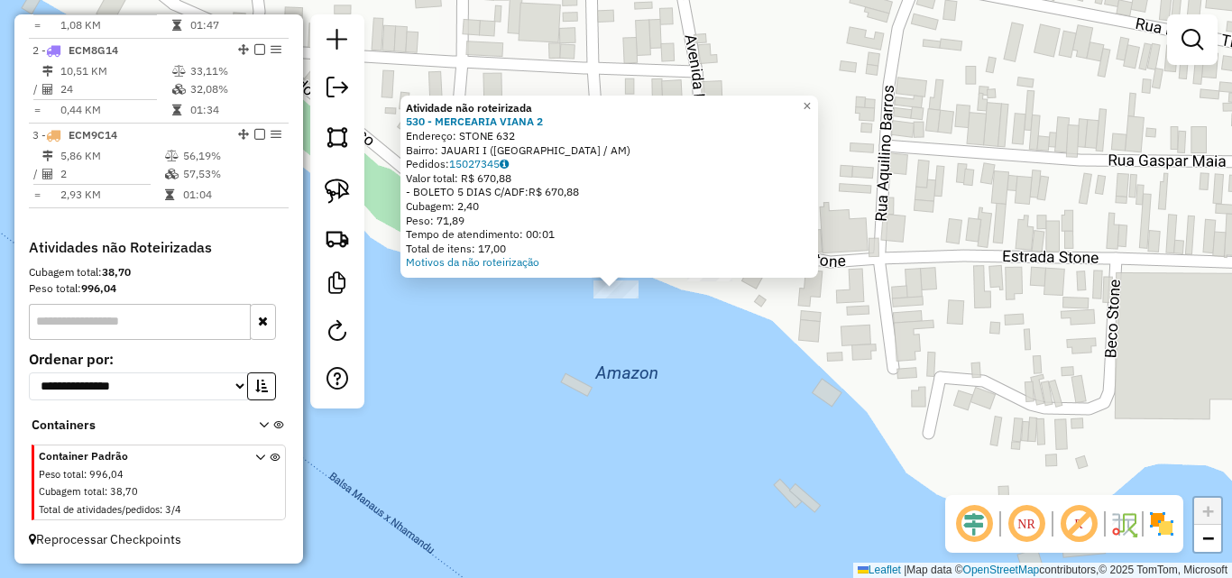
click at [611, 348] on div "Atividade não roteirizada 530 - MERCEARIA VIANA 2 Endereço: STONE 632 Bairro: J…" at bounding box center [616, 289] width 1232 height 578
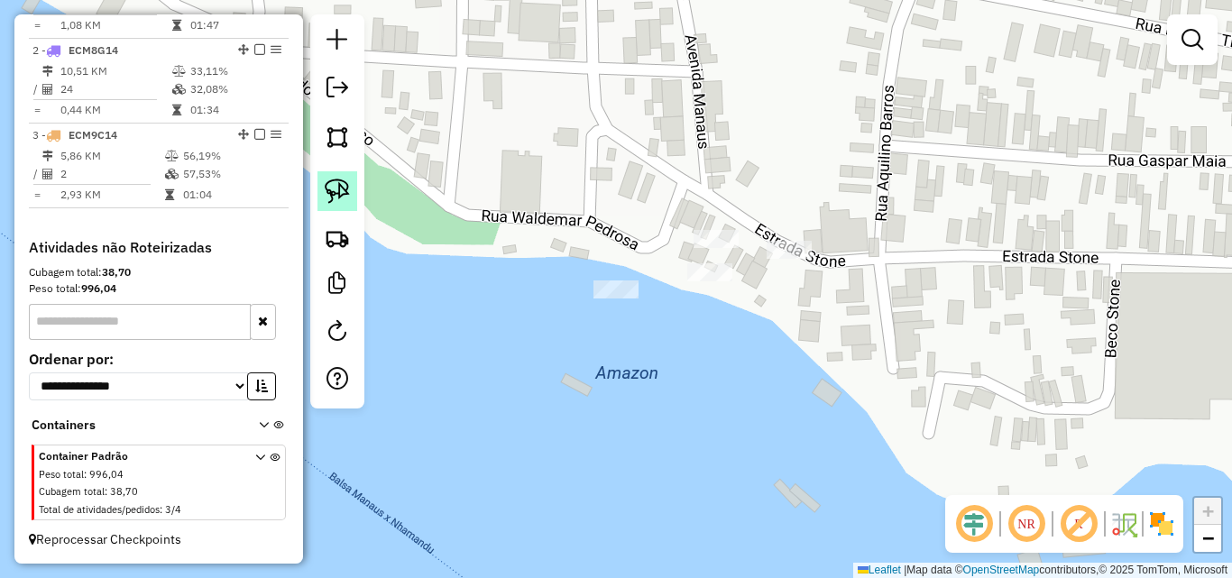
click at [340, 187] on img at bounding box center [337, 191] width 25 height 25
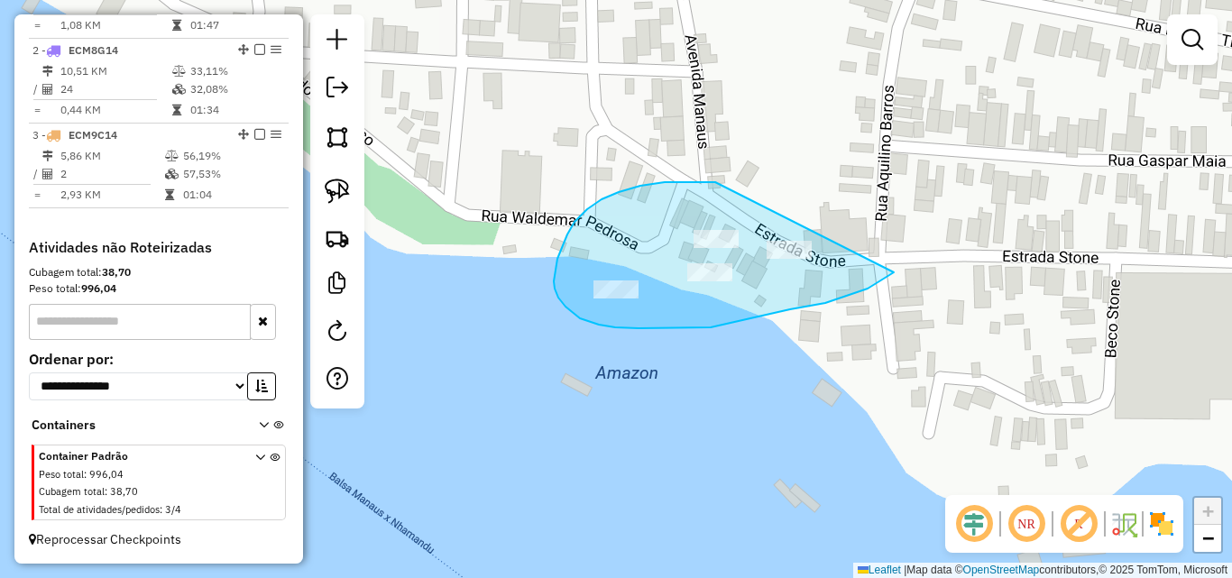
drag, startPoint x: 602, startPoint y: 199, endPoint x: 915, endPoint y: 243, distance: 316.1
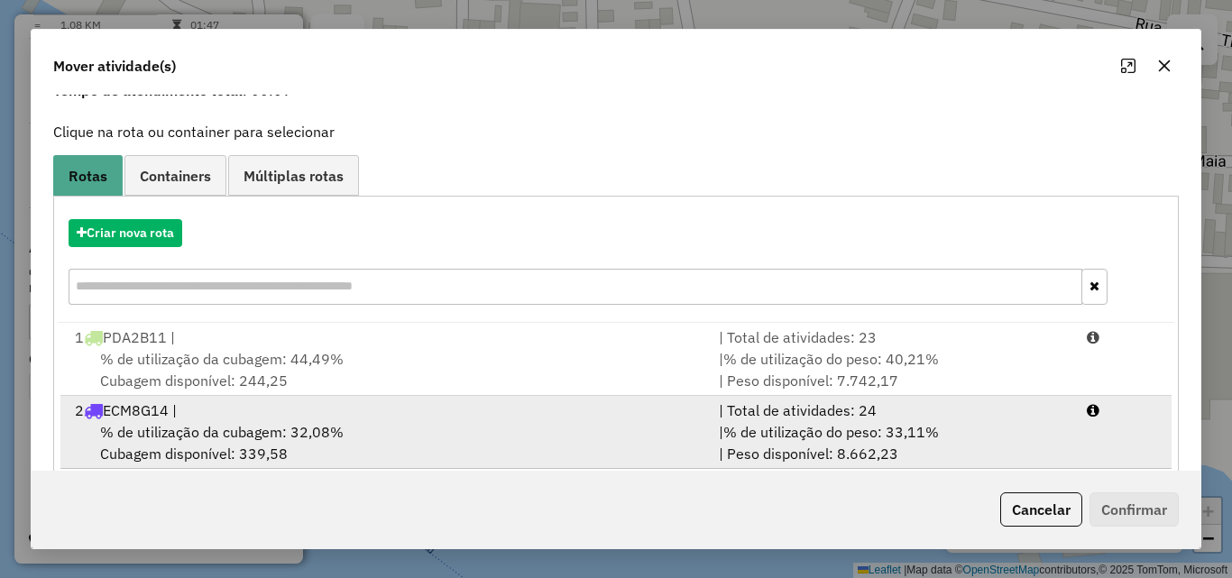
scroll to position [189, 0]
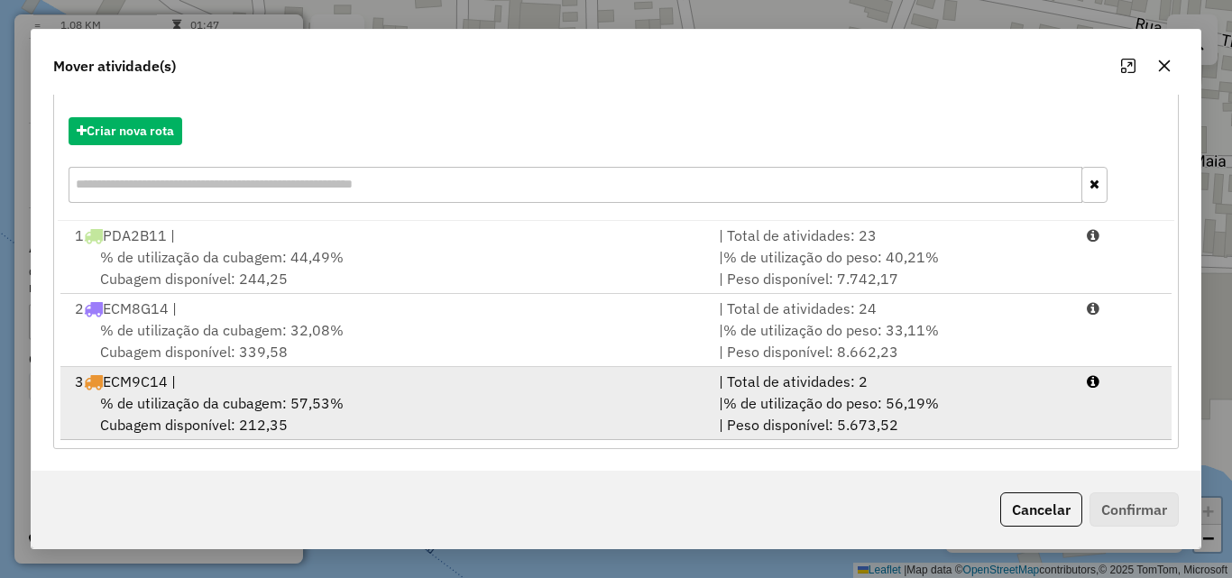
click at [204, 395] on span "% de utilização da cubagem: 57,53%" at bounding box center [222, 403] width 244 height 18
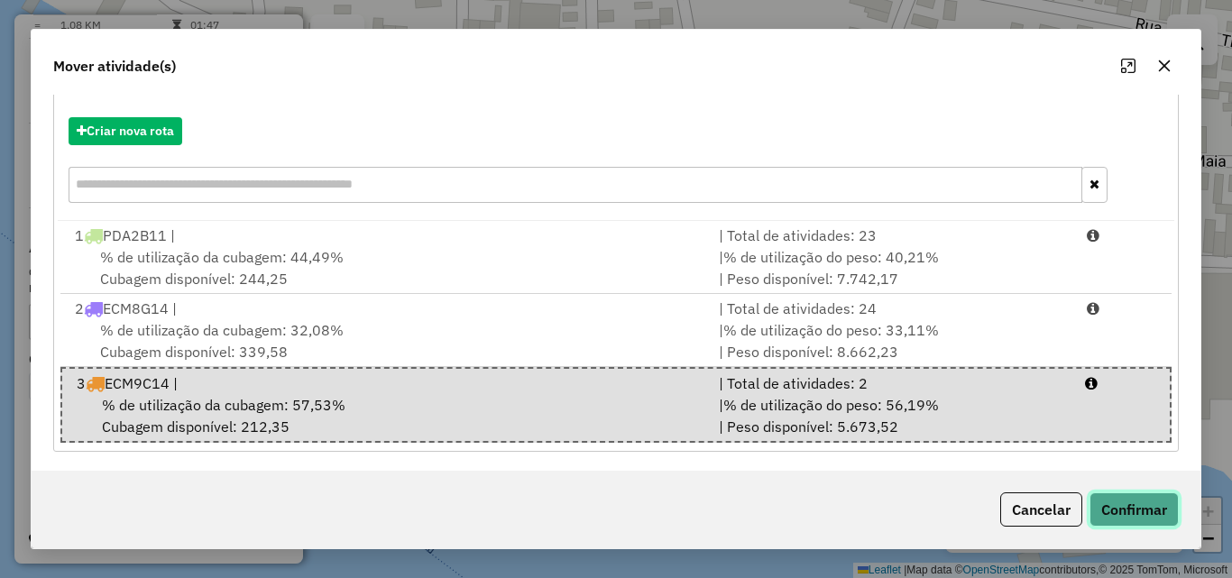
click at [1138, 516] on button "Confirmar" at bounding box center [1134, 510] width 89 height 34
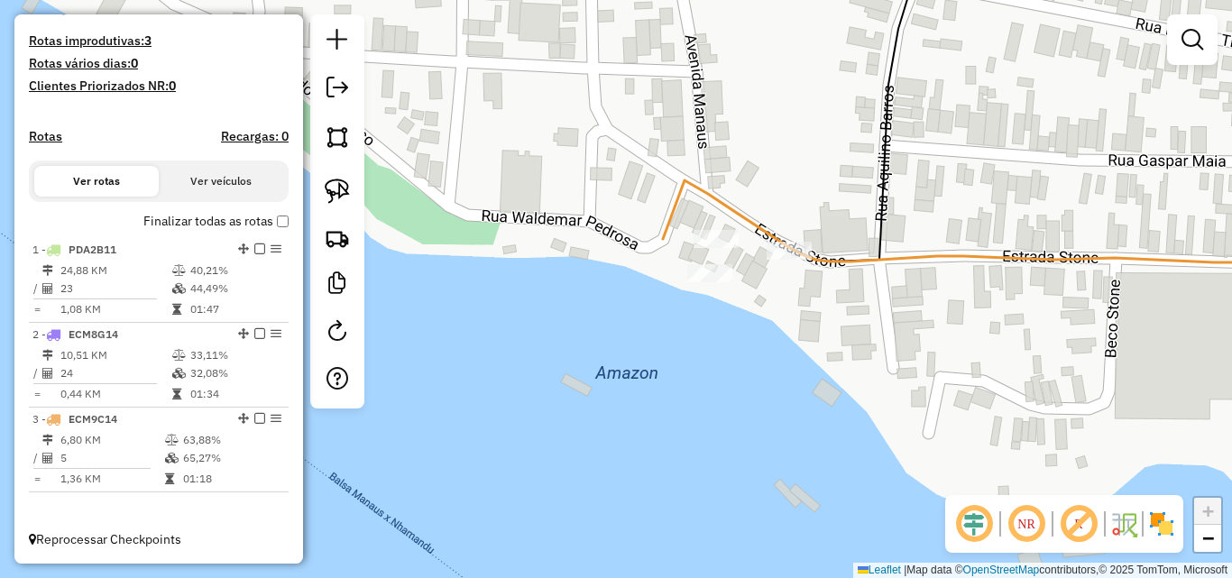
scroll to position [0, 0]
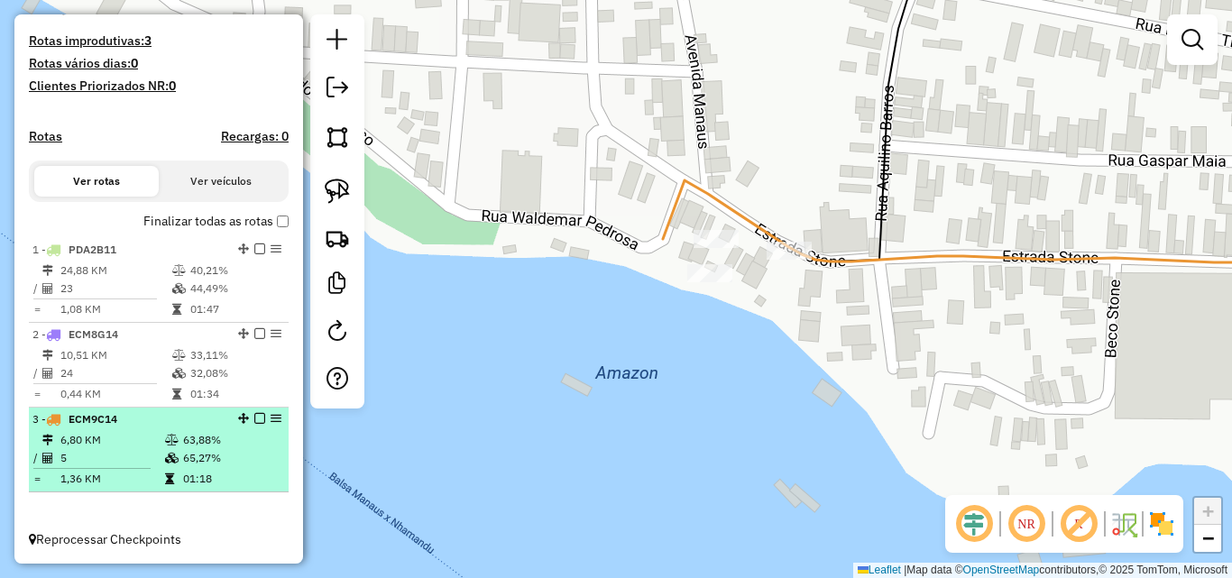
click at [124, 461] on td "5" at bounding box center [112, 458] width 105 height 18
select select "**********"
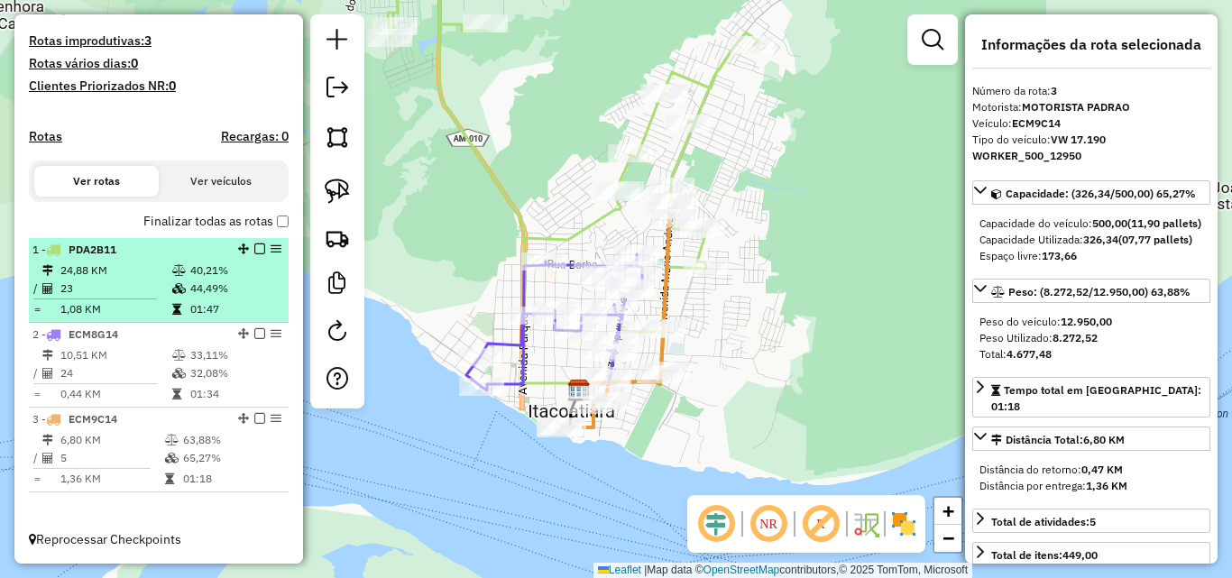
click at [140, 282] on td "23" at bounding box center [116, 289] width 112 height 18
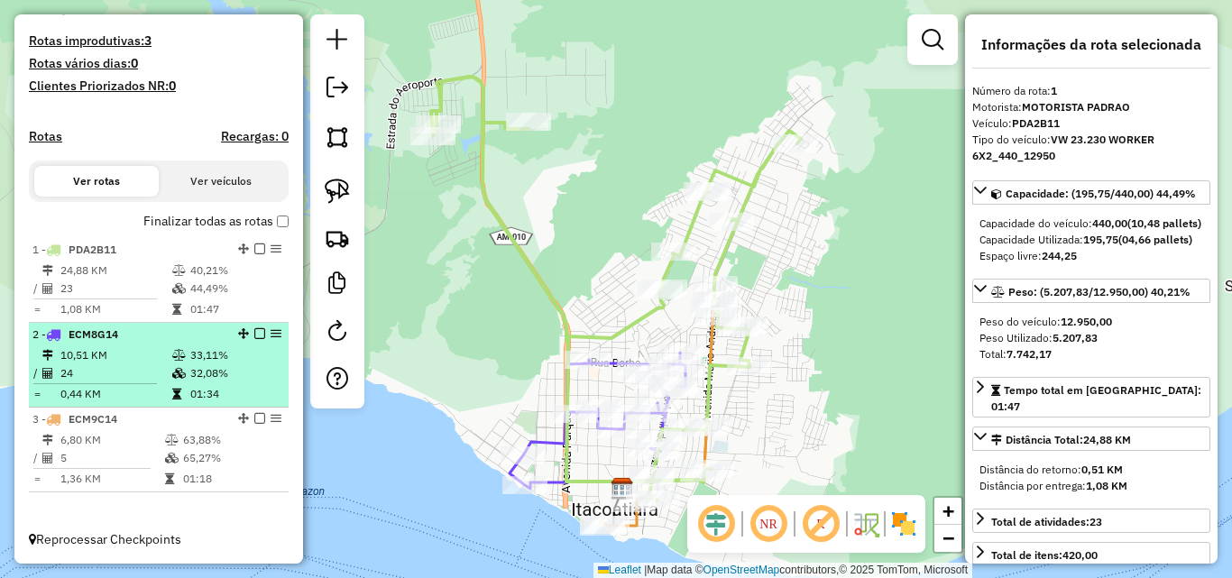
click at [98, 357] on td "10,51 KM" at bounding box center [116, 355] width 112 height 18
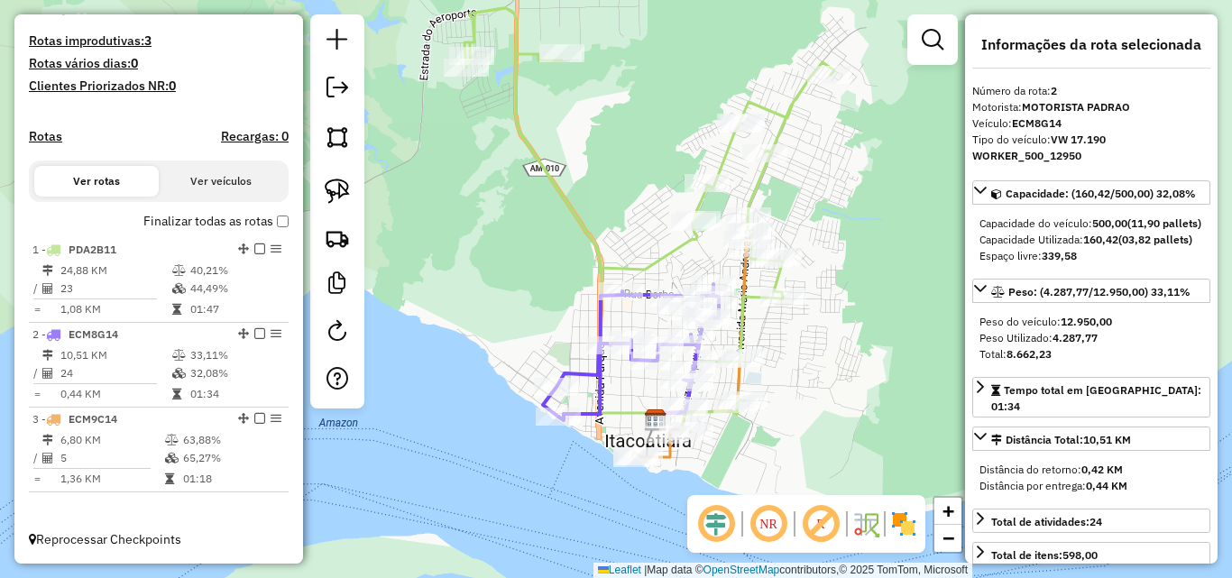
drag, startPoint x: 630, startPoint y: 395, endPoint x: 578, endPoint y: 300, distance: 107.8
click at [578, 301] on div "Janela de atendimento Grade de atendimento Capacidade Transportadoras Veículos …" at bounding box center [616, 289] width 1232 height 578
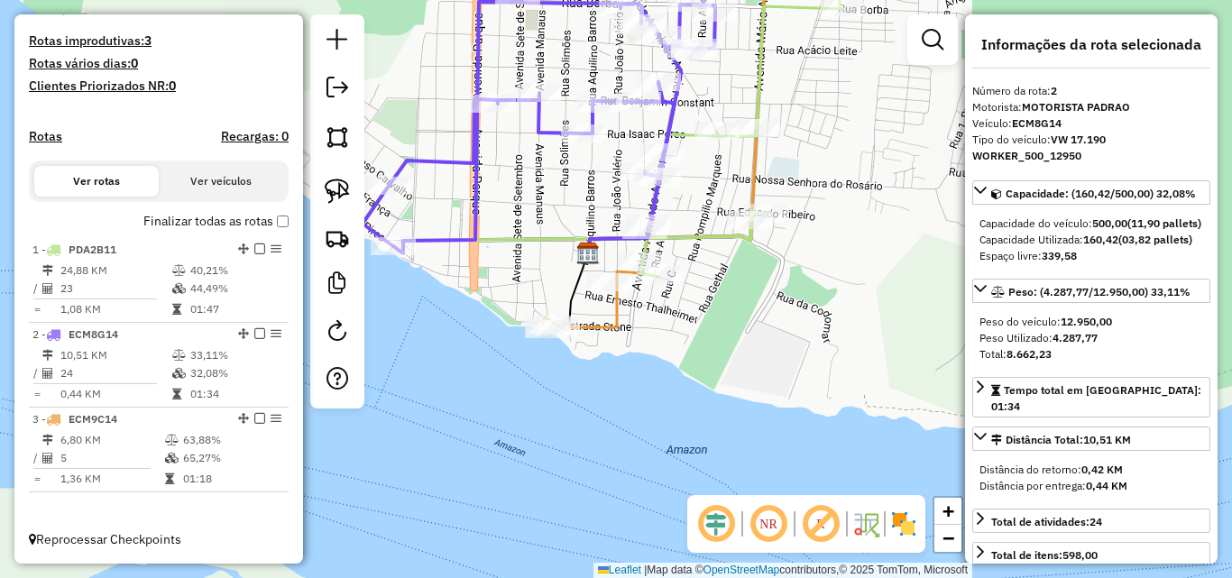
drag, startPoint x: 590, startPoint y: 332, endPoint x: 517, endPoint y: 282, distance: 88.3
click at [522, 282] on div "Janela de atendimento Grade de atendimento Capacidade Transportadoras Veículos …" at bounding box center [616, 289] width 1232 height 578
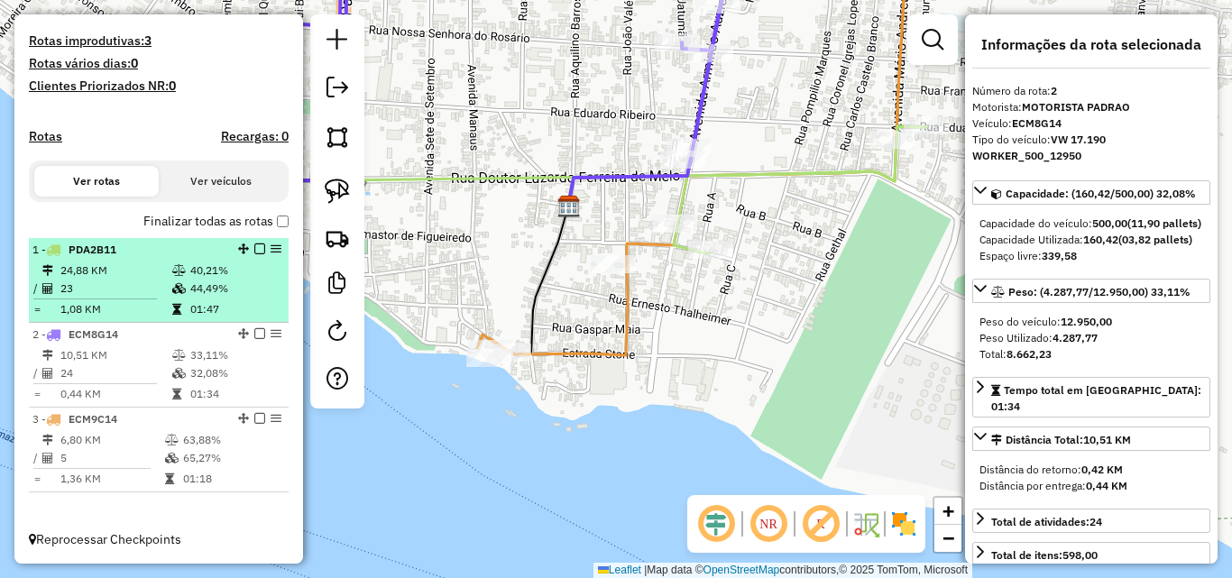
click at [144, 284] on td "23" at bounding box center [116, 289] width 112 height 18
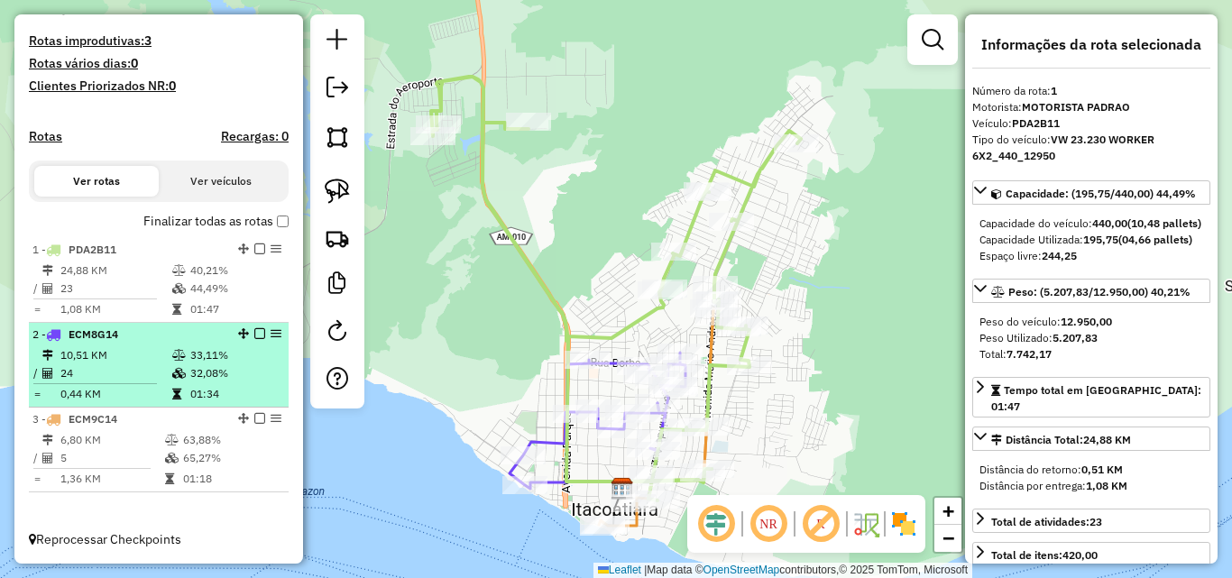
click at [132, 372] on td "24" at bounding box center [116, 374] width 112 height 18
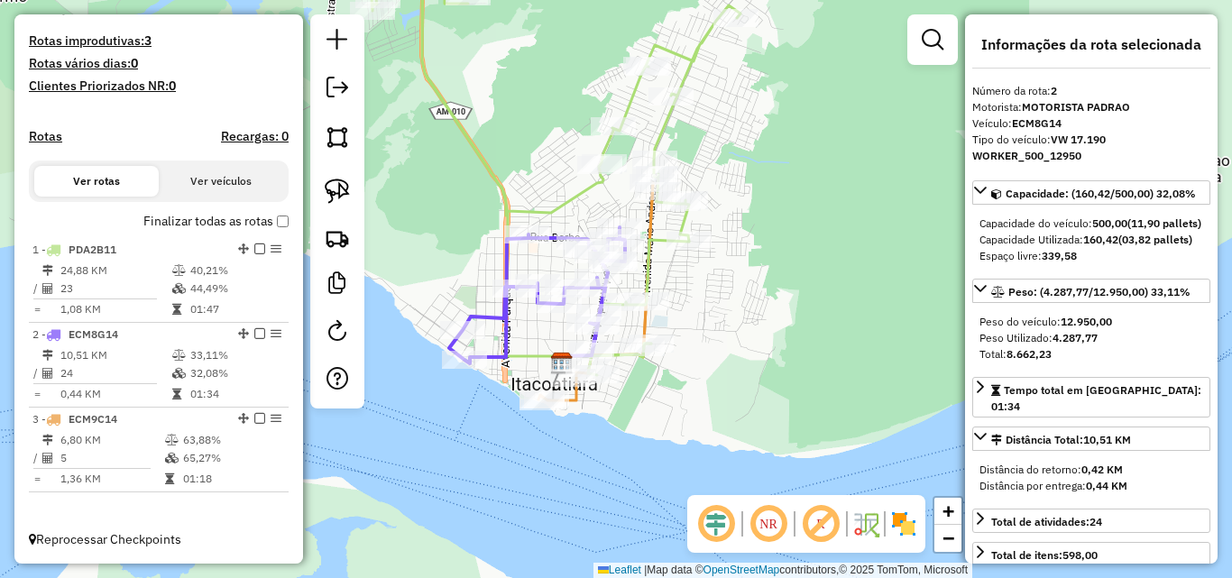
drag, startPoint x: 538, startPoint y: 370, endPoint x: 528, endPoint y: 275, distance: 95.3
click at [528, 278] on div "Janela de atendimento Grade de atendimento Capacidade Transportadoras Veículos …" at bounding box center [616, 289] width 1232 height 578
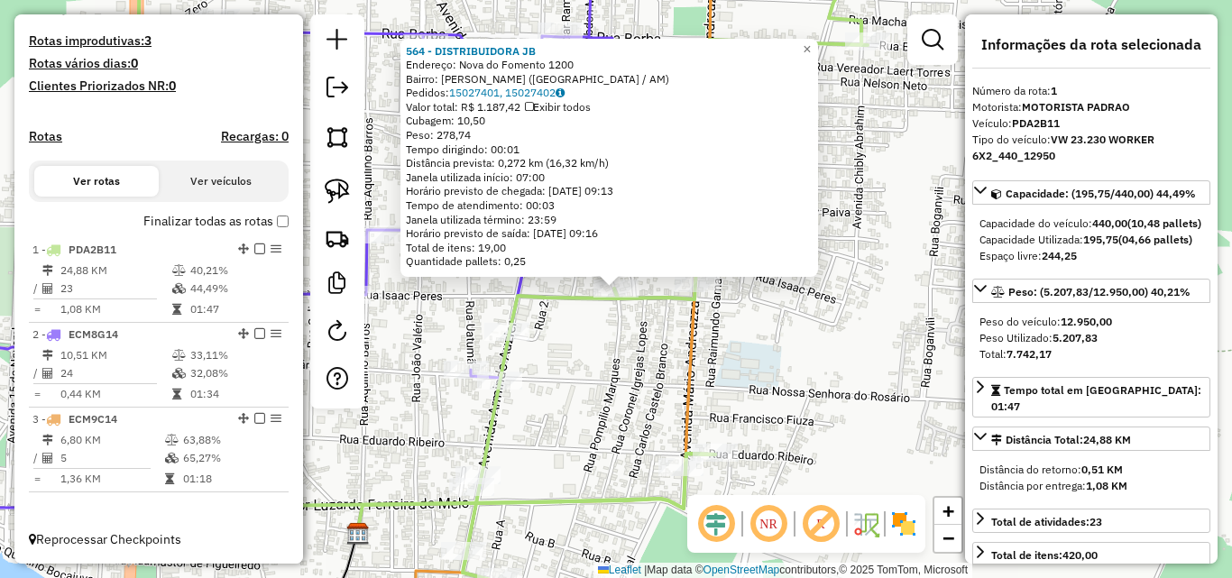
click at [599, 354] on div "564 - DISTRIBUIDORA JB Endereço: Nova do Fomento 1200 Bairro: [GEOGRAPHIC_DATA]…" at bounding box center [616, 289] width 1232 height 578
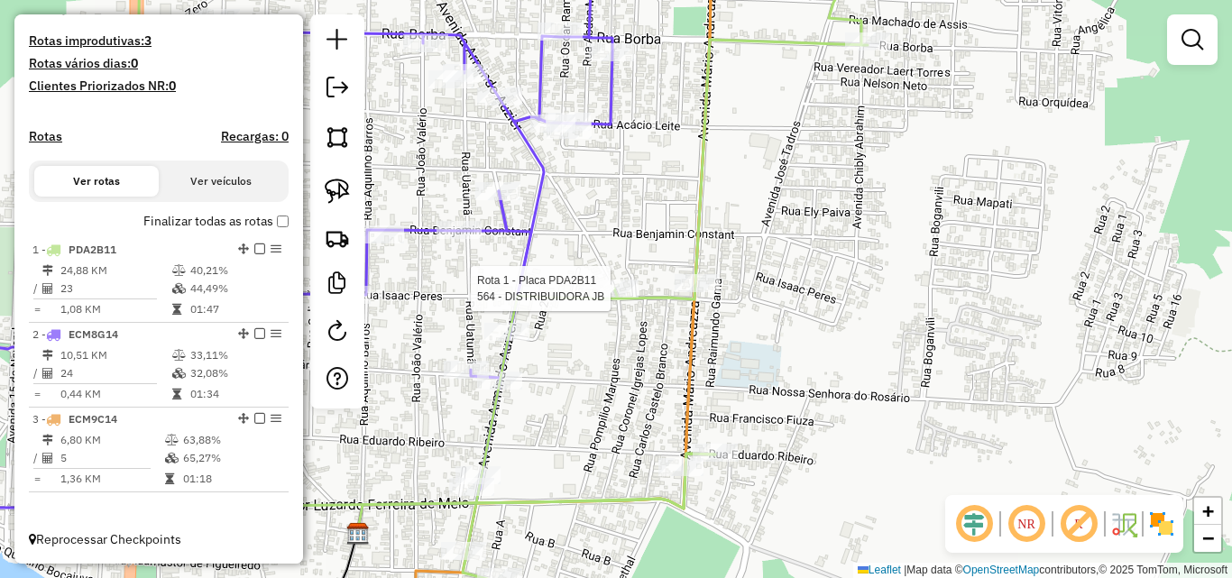
select select "**********"
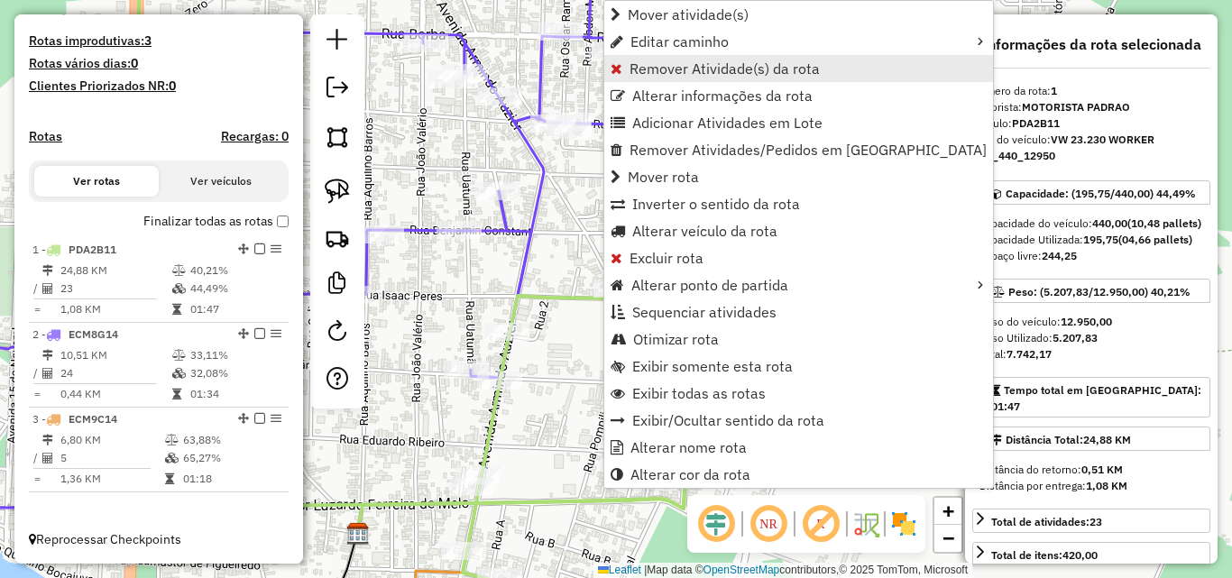
click at [644, 73] on span "Remover Atividade(s) da rota" at bounding box center [725, 68] width 190 height 14
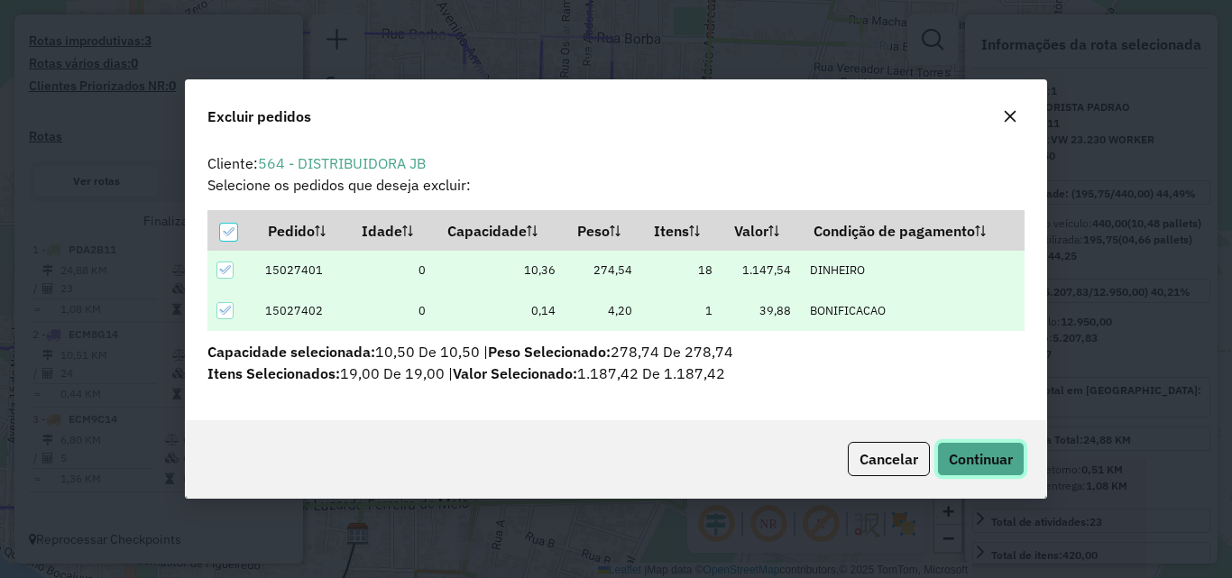
click at [990, 454] on span "Continuar" at bounding box center [981, 459] width 64 height 18
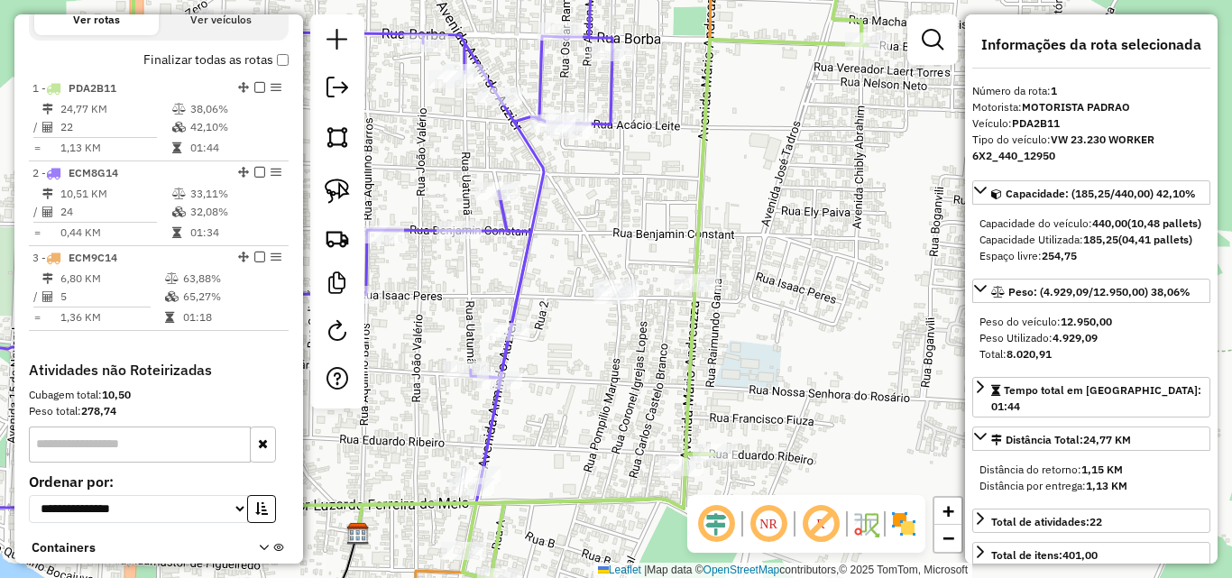
scroll to position [698, 0]
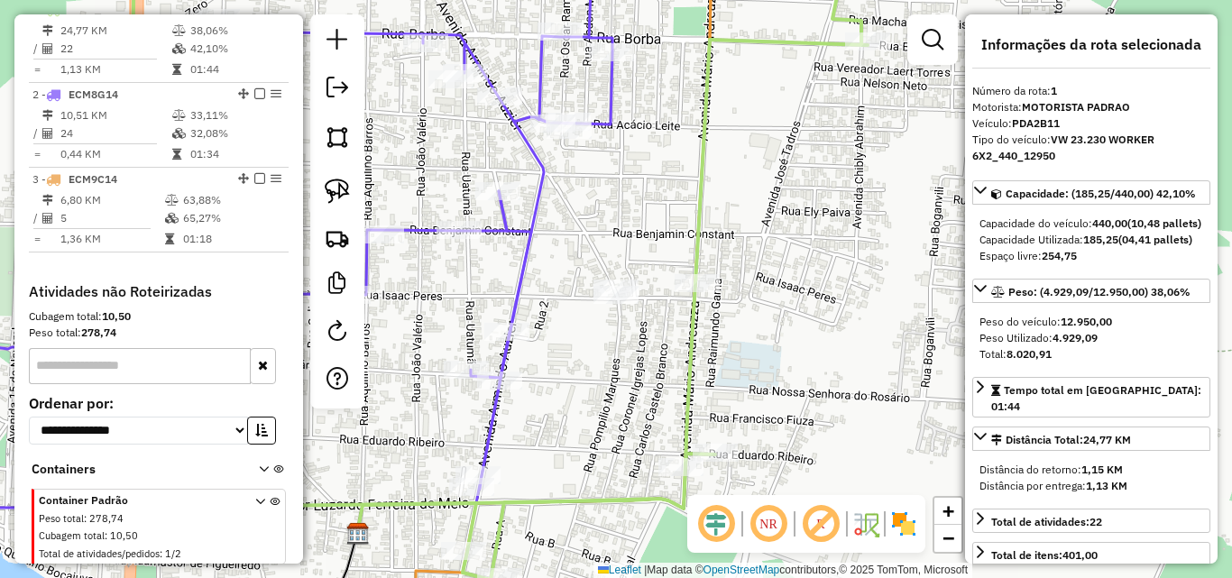
click at [336, 193] on img at bounding box center [337, 191] width 25 height 25
drag, startPoint x: 586, startPoint y: 281, endPoint x: 595, endPoint y: 304, distance: 25.1
click at [595, 304] on div "Janela de atendimento Grade de atendimento Capacidade Transportadoras Veículos …" at bounding box center [616, 289] width 1232 height 578
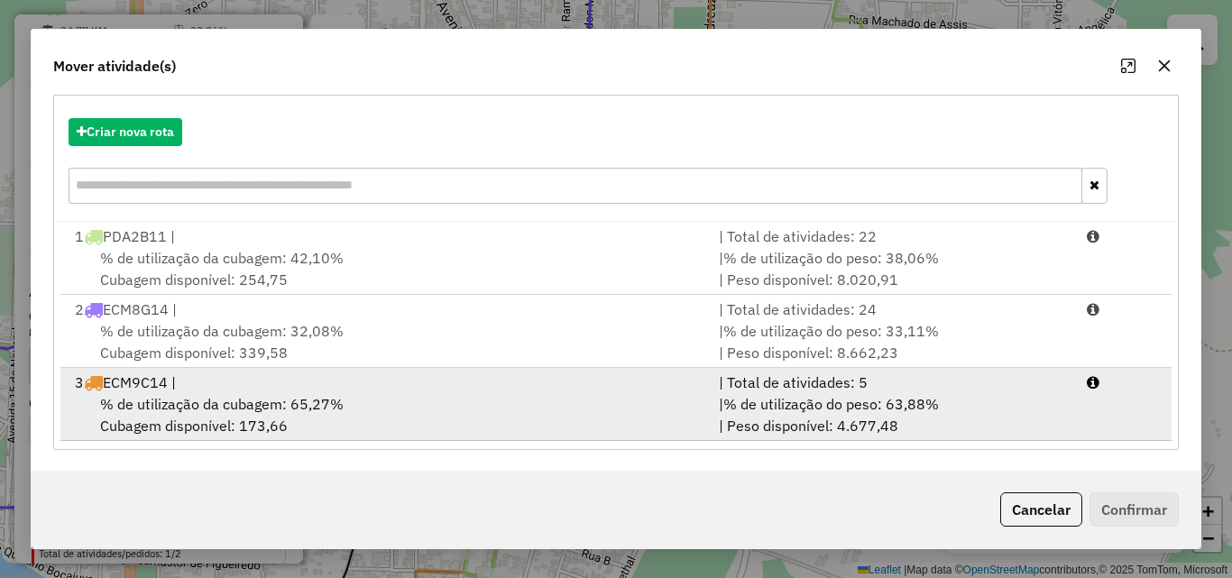
scroll to position [189, 0]
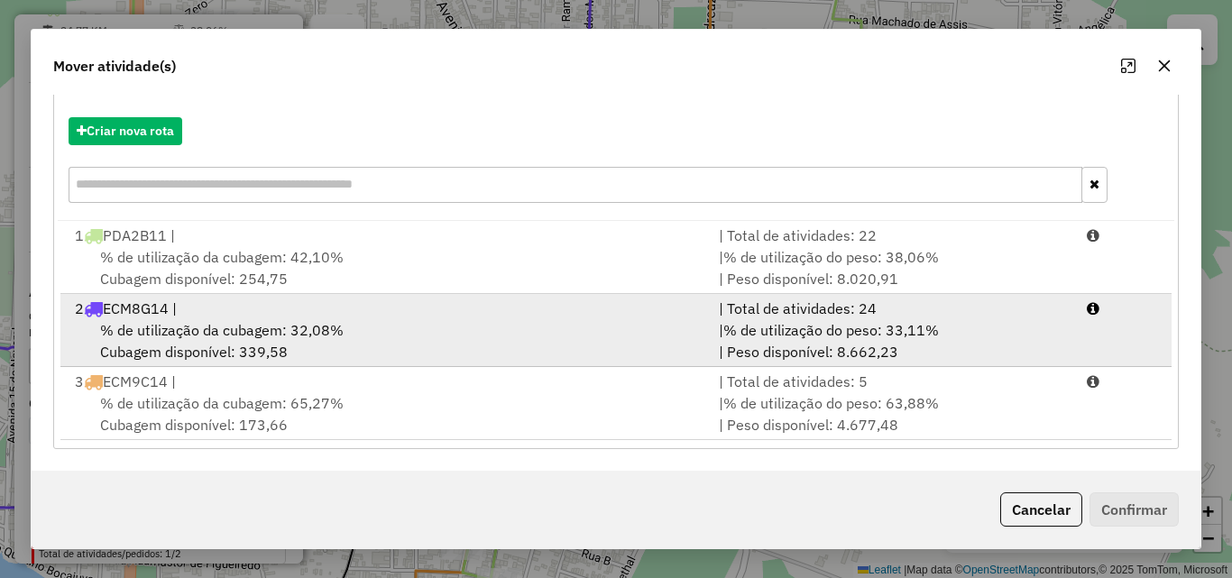
click at [208, 338] on span "% de utilização da cubagem: 32,08%" at bounding box center [222, 330] width 244 height 18
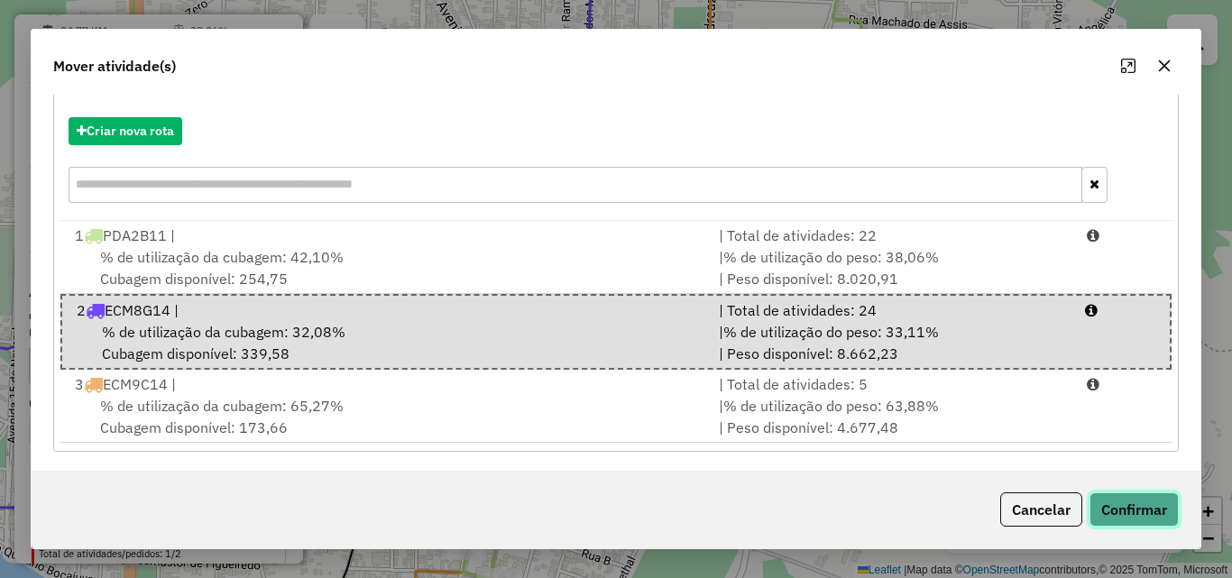
click at [1162, 519] on button "Confirmar" at bounding box center [1134, 510] width 89 height 34
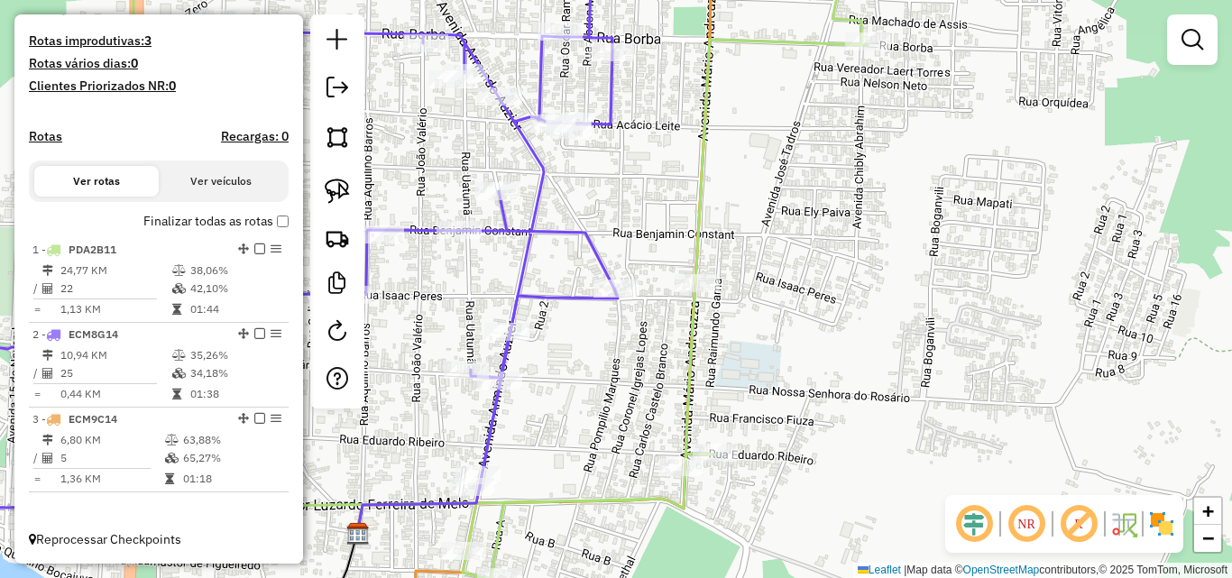
scroll to position [0, 0]
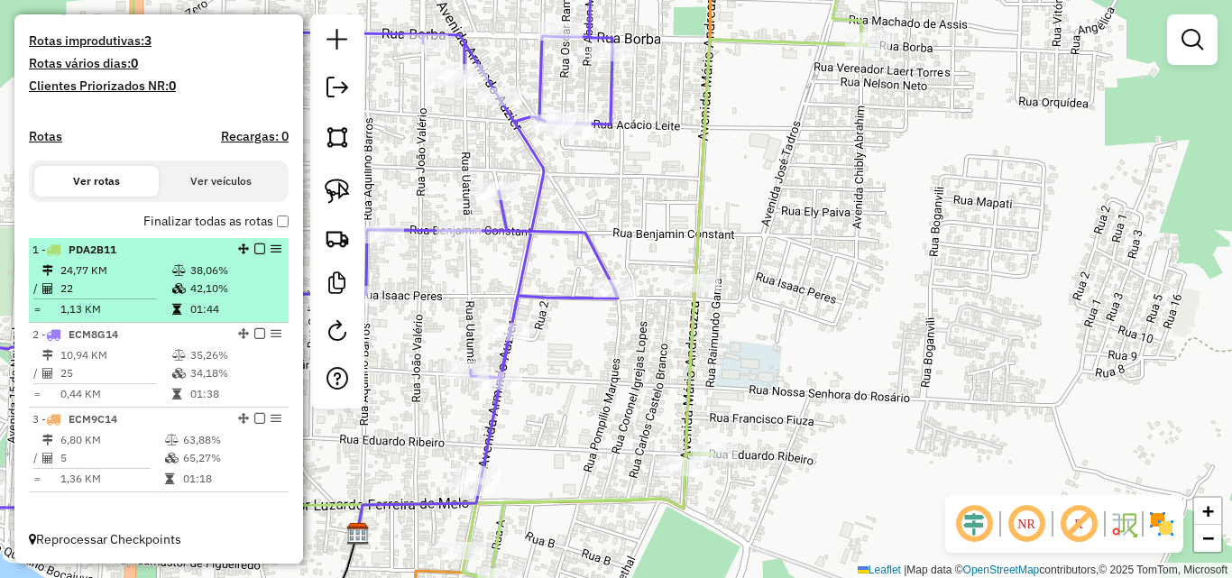
click at [118, 288] on td "22" at bounding box center [116, 289] width 112 height 18
select select "**********"
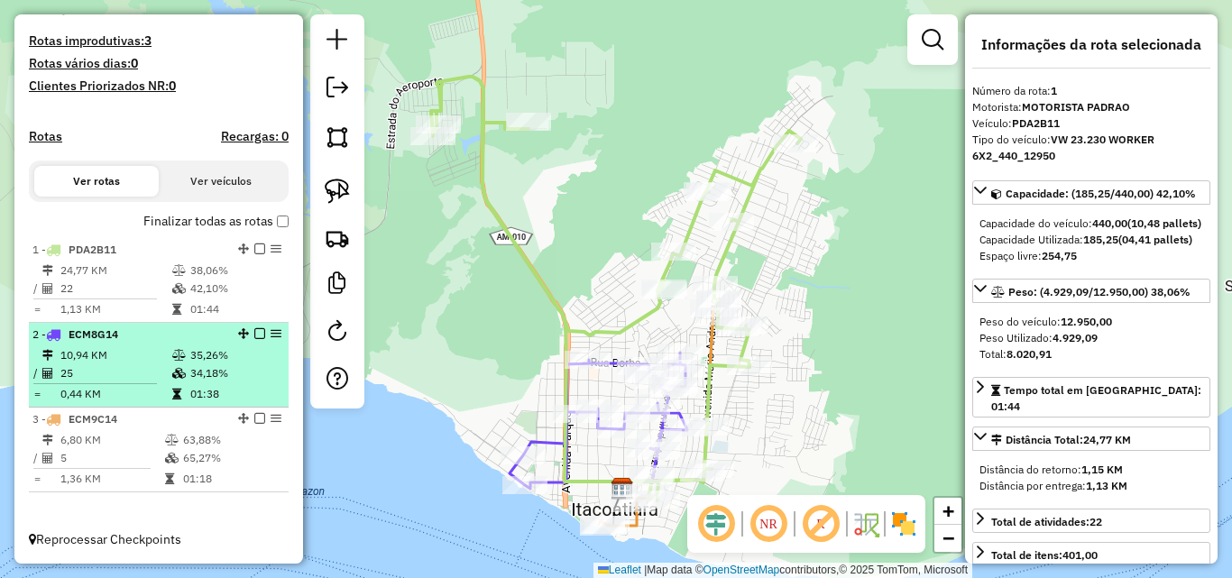
click at [109, 348] on td "10,94 KM" at bounding box center [116, 355] width 112 height 18
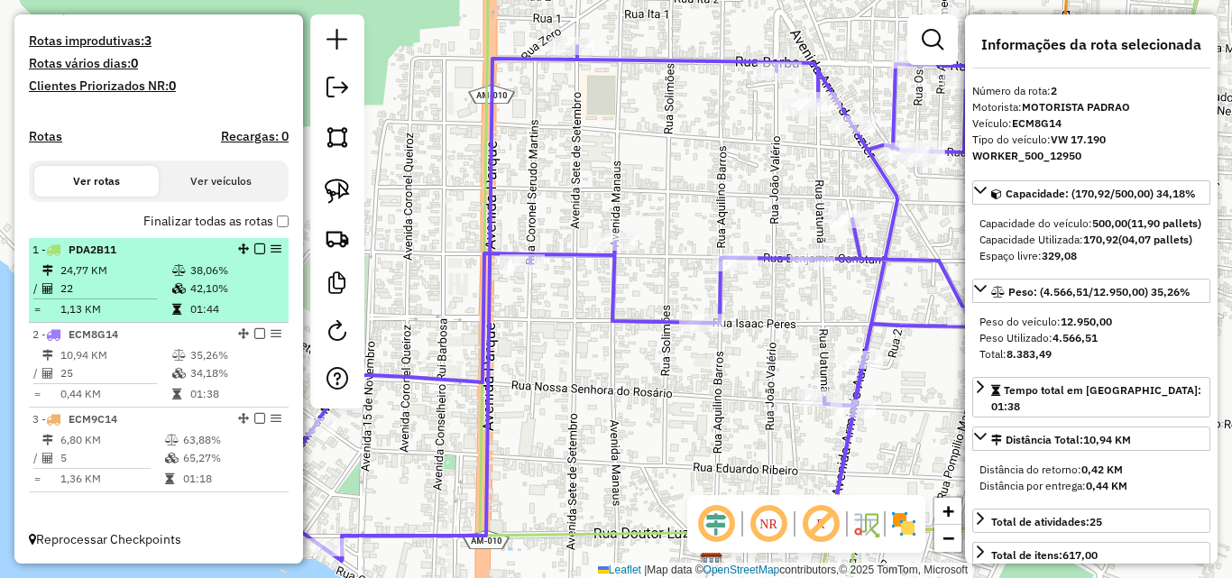
click at [127, 292] on td "22" at bounding box center [116, 289] width 112 height 18
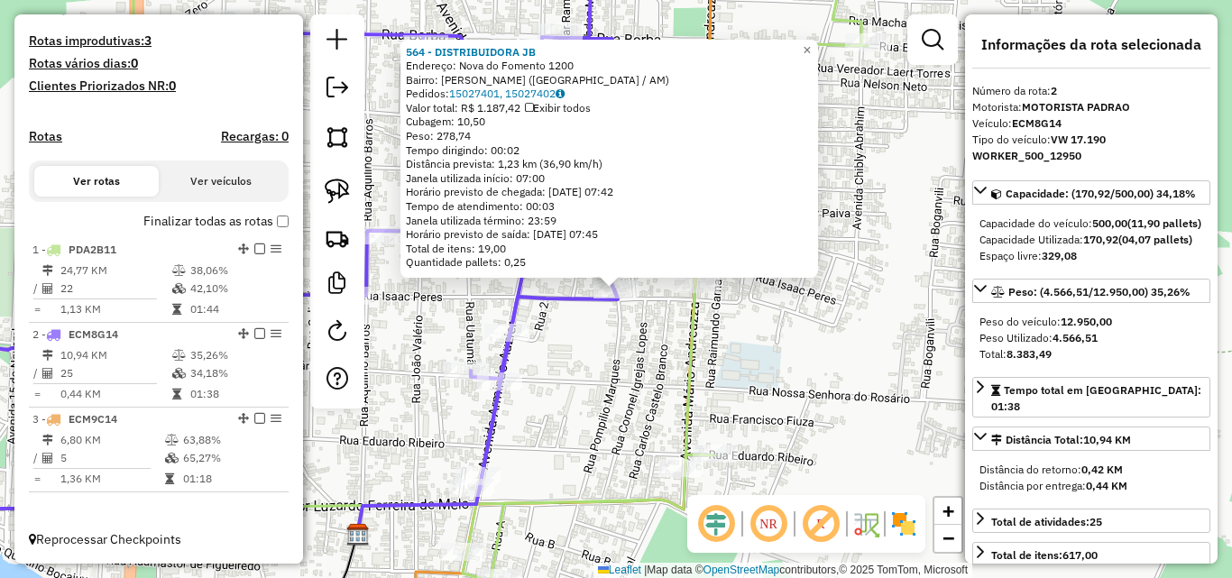
click at [592, 388] on div "564 - DISTRIBUIDORA JB Endereço: Nova do Fomento 1200 Bairro: [GEOGRAPHIC_DATA]…" at bounding box center [616, 289] width 1232 height 578
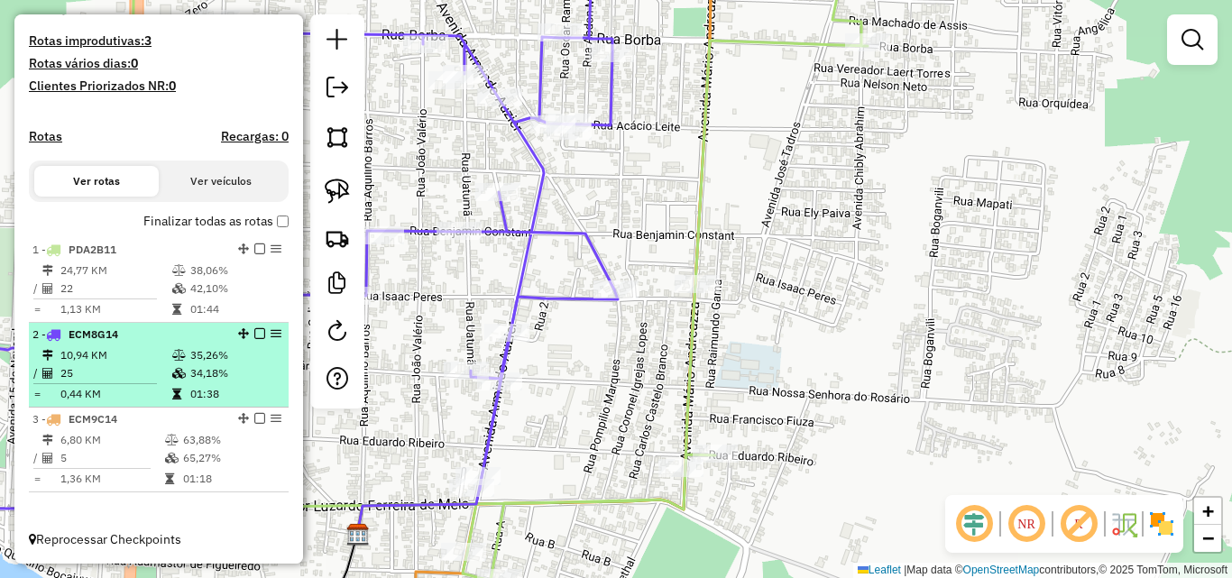
click at [113, 366] on td "25" at bounding box center [116, 374] width 112 height 18
select select "**********"
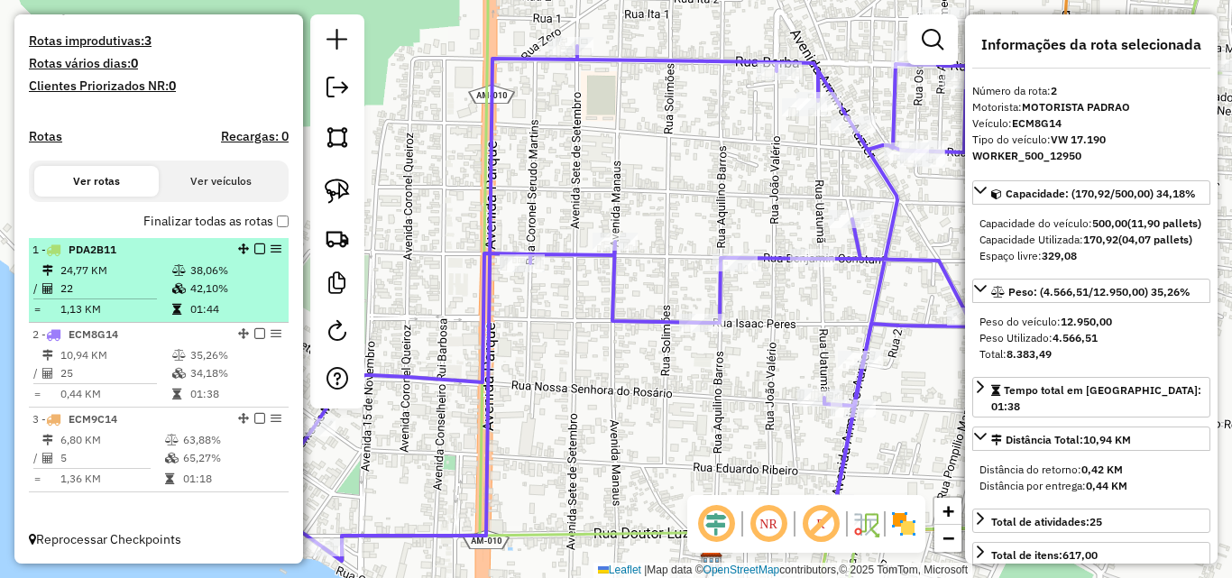
click at [115, 298] on td at bounding box center [101, 299] width 139 height 3
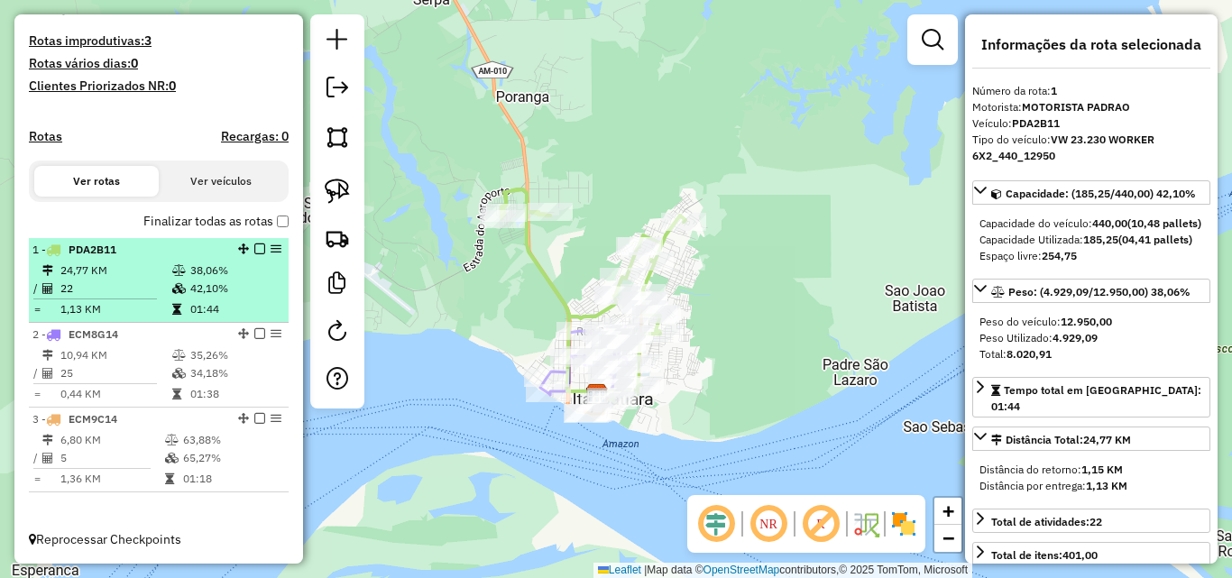
click at [152, 305] on td "1,13 KM" at bounding box center [116, 309] width 112 height 18
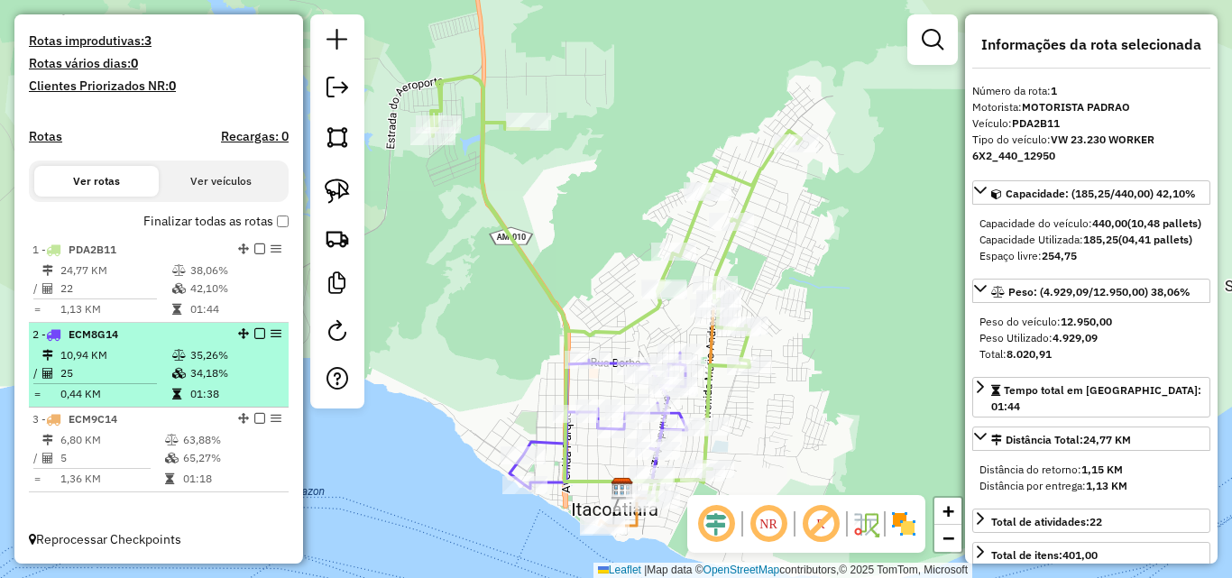
click at [125, 361] on td "10,94 KM" at bounding box center [116, 355] width 112 height 18
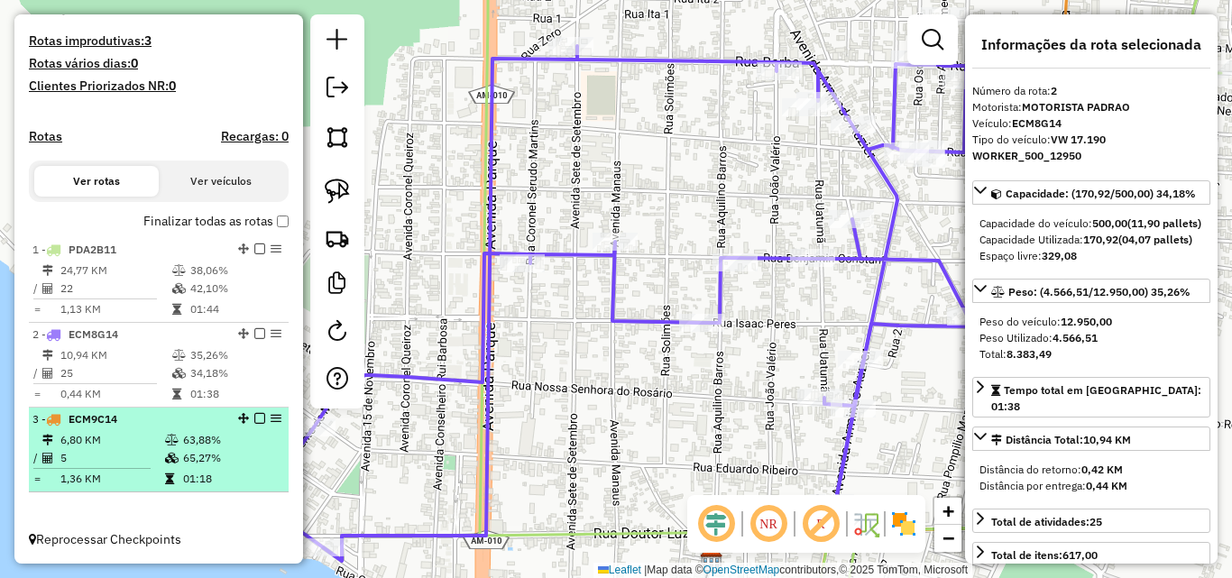
click at [187, 439] on td "63,88%" at bounding box center [231, 440] width 98 height 18
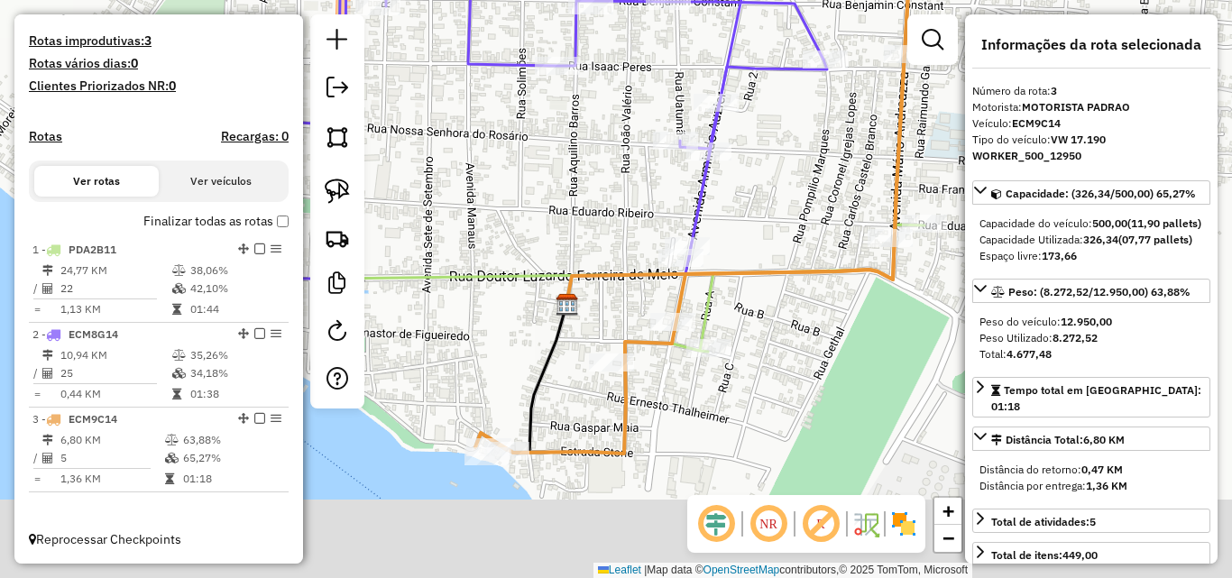
drag, startPoint x: 614, startPoint y: 505, endPoint x: 466, endPoint y: 398, distance: 182.8
click at [651, 405] on div "Janela de atendimento Grade de atendimento Capacidade Transportadoras Veículos …" at bounding box center [616, 289] width 1232 height 578
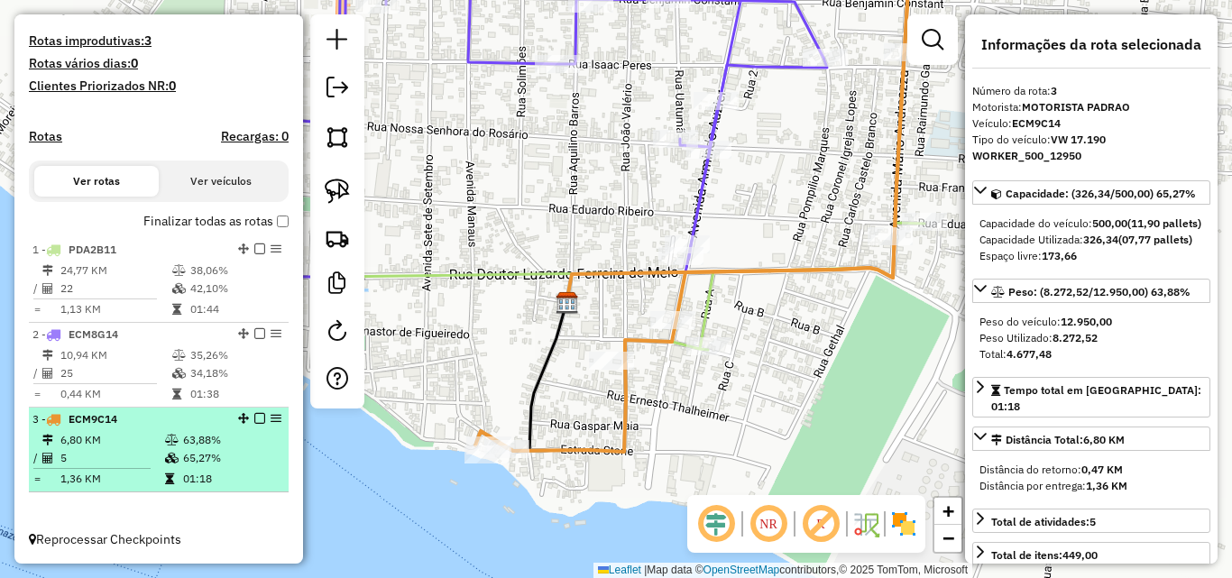
click at [165, 442] on icon at bounding box center [172, 440] width 14 height 11
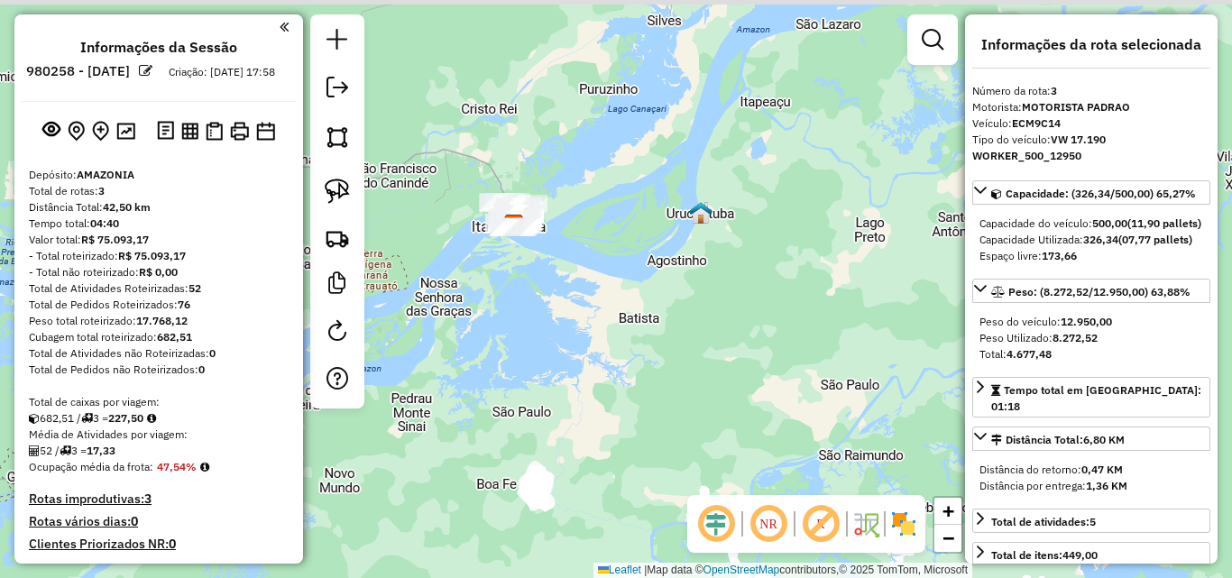
drag, startPoint x: 570, startPoint y: 231, endPoint x: 589, endPoint y: 264, distance: 38.4
click at [589, 264] on div "Janela de atendimento Grade de atendimento Capacidade Transportadoras Veículos …" at bounding box center [616, 289] width 1232 height 578
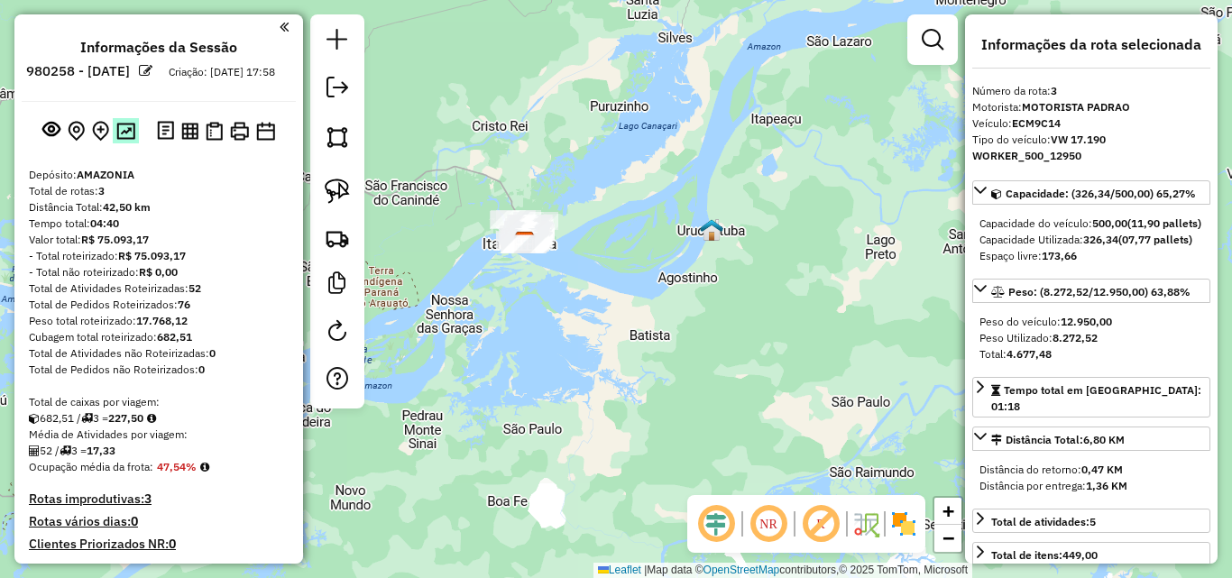
click at [128, 135] on button at bounding box center [126, 130] width 26 height 24
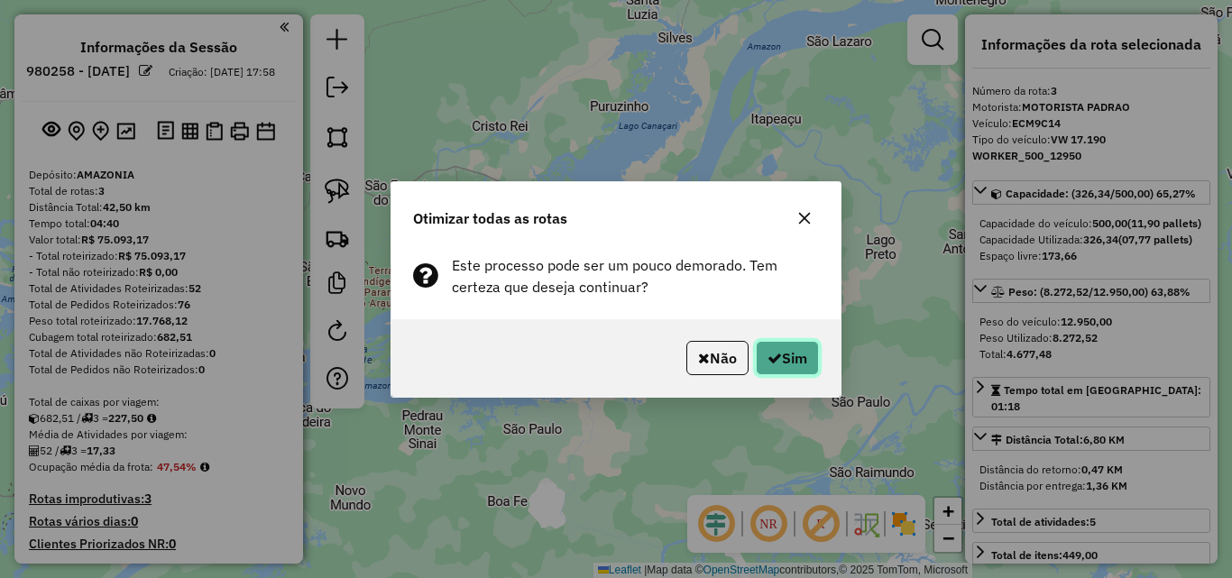
click at [805, 365] on button "Sim" at bounding box center [787, 358] width 63 height 34
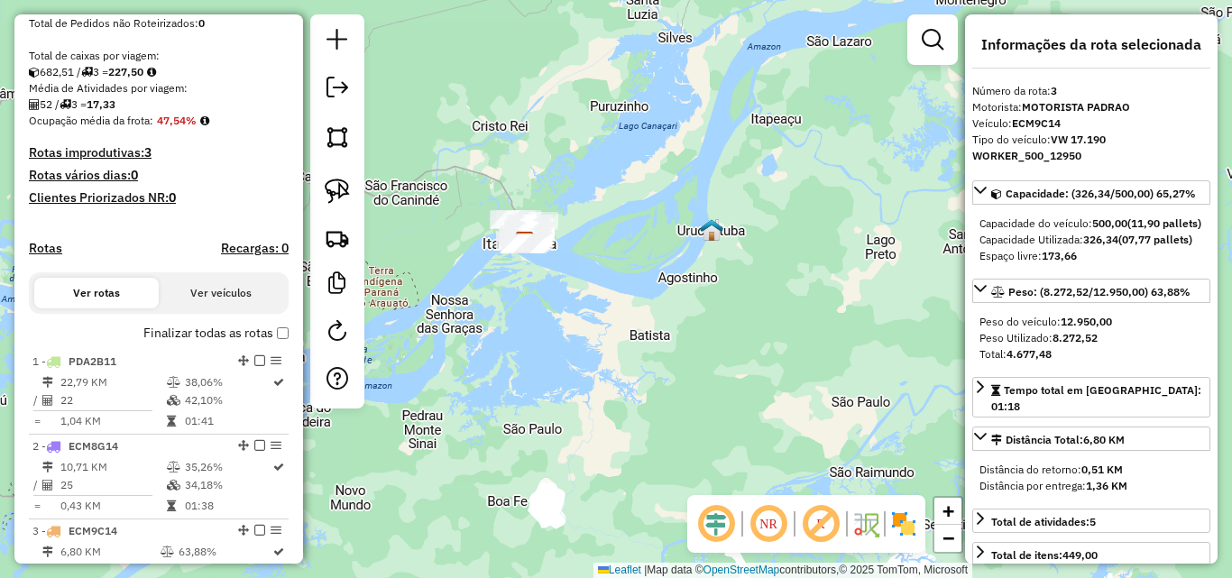
scroll to position [475, 0]
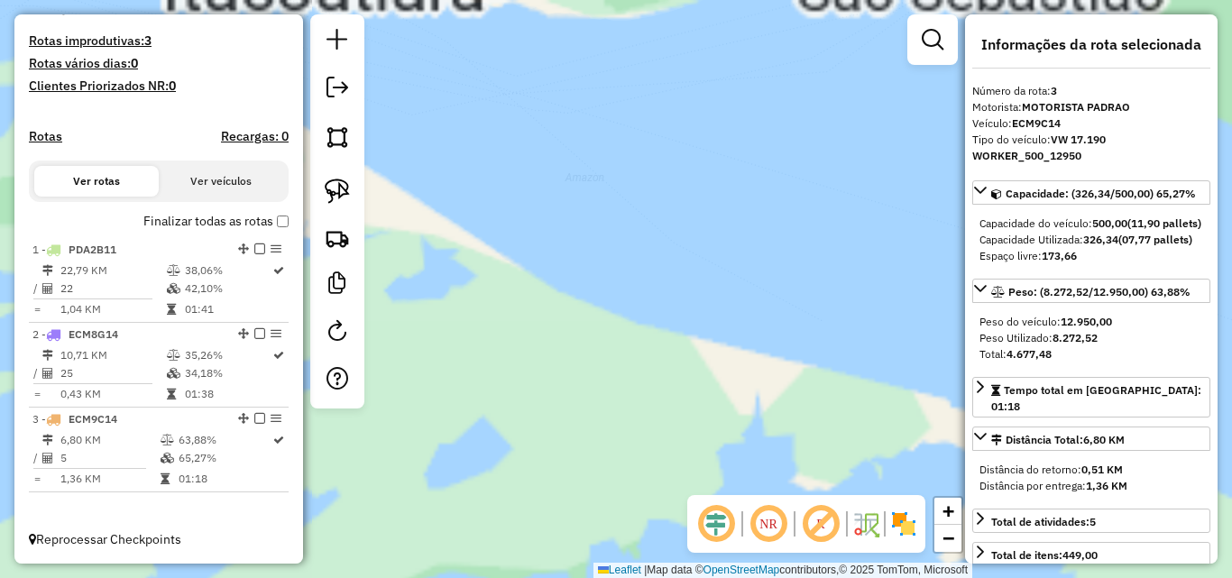
drag, startPoint x: 520, startPoint y: 223, endPoint x: 585, endPoint y: 429, distance: 215.7
click at [584, 419] on div "Janela de atendimento Grade de atendimento Capacidade Transportadoras Veículos …" at bounding box center [616, 289] width 1232 height 578
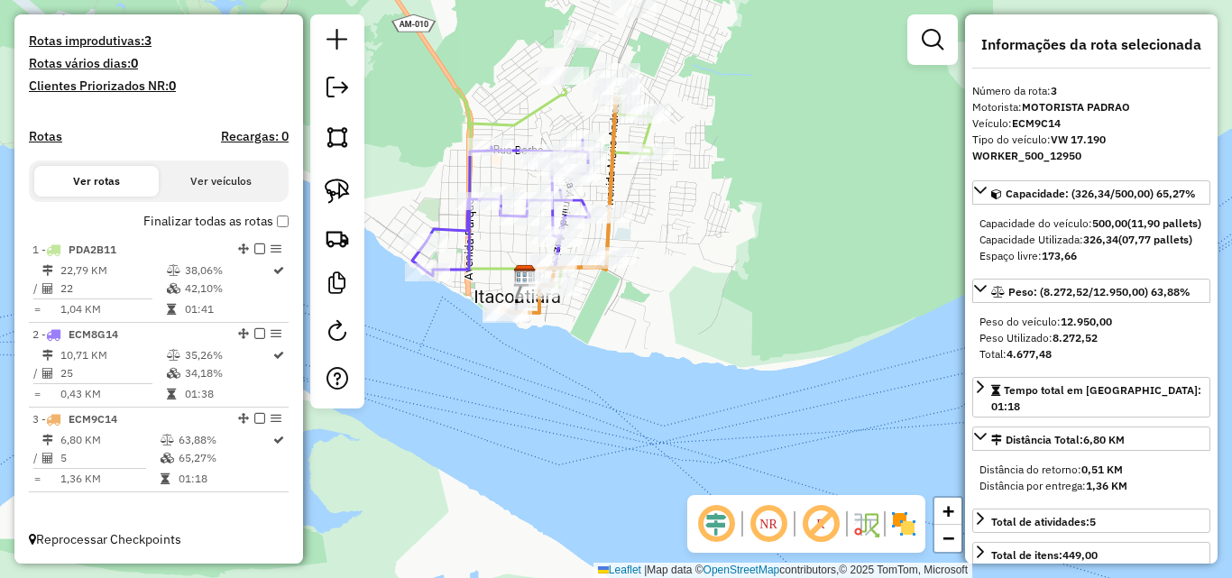
drag, startPoint x: 515, startPoint y: 291, endPoint x: 593, endPoint y: 372, distance: 111.7
click at [599, 440] on div "Janela de atendimento Grade de atendimento Capacidade Transportadoras Veículos …" at bounding box center [616, 289] width 1232 height 578
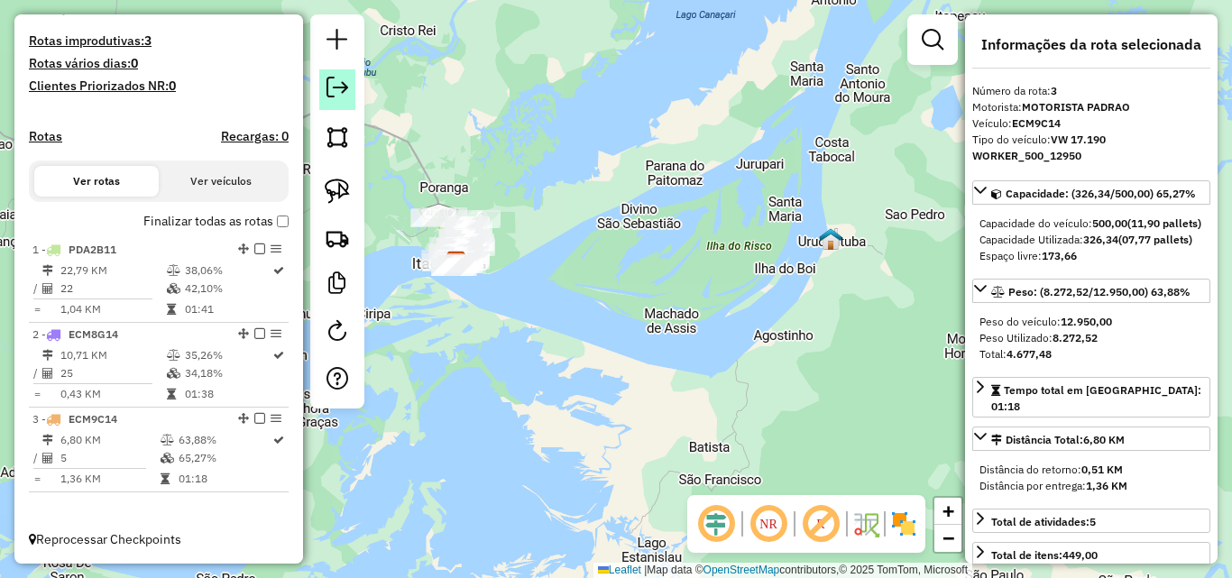
click at [331, 88] on em at bounding box center [338, 88] width 22 height 22
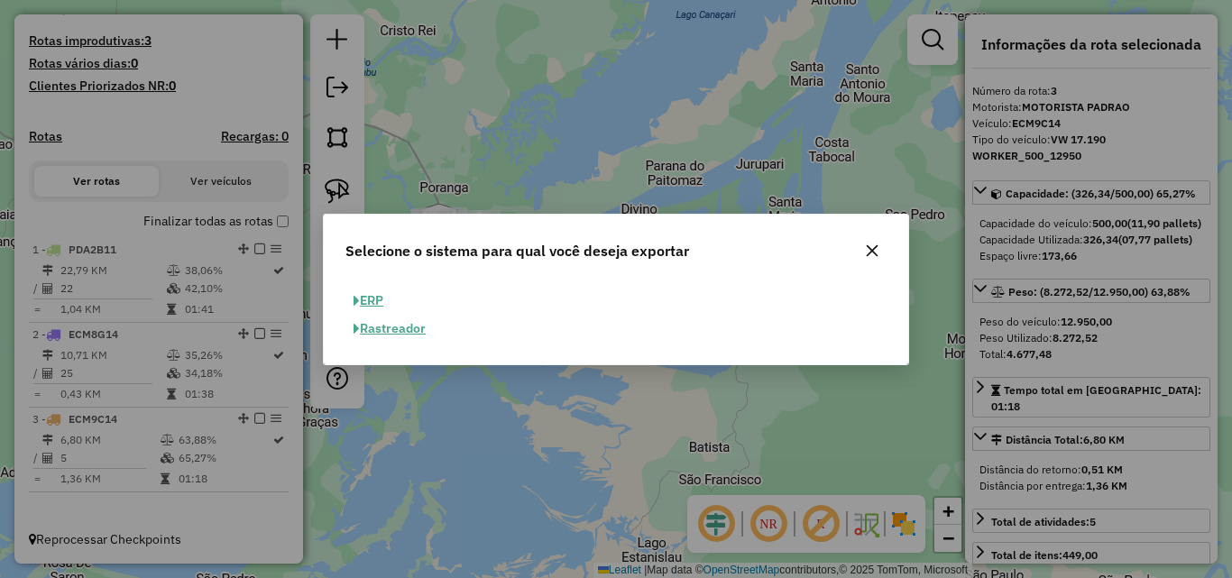
click at [388, 298] on button "ERP" at bounding box center [369, 301] width 46 height 28
select select "**"
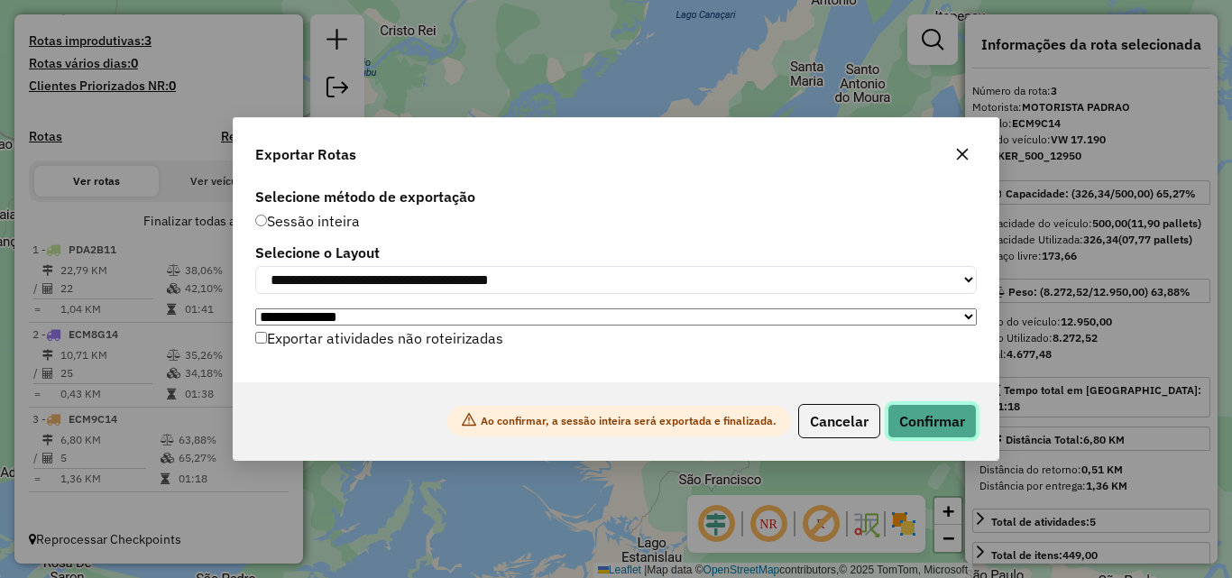
click at [961, 421] on button "Confirmar" at bounding box center [932, 421] width 89 height 34
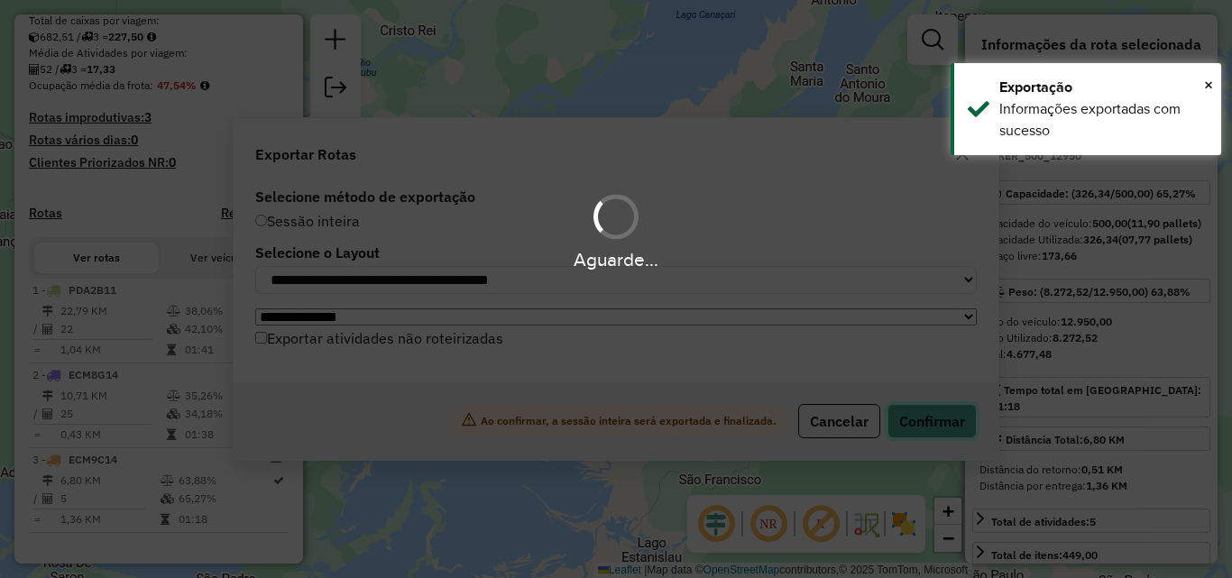
scroll to position [447, 0]
